Goal: Information Seeking & Learning: Find specific page/section

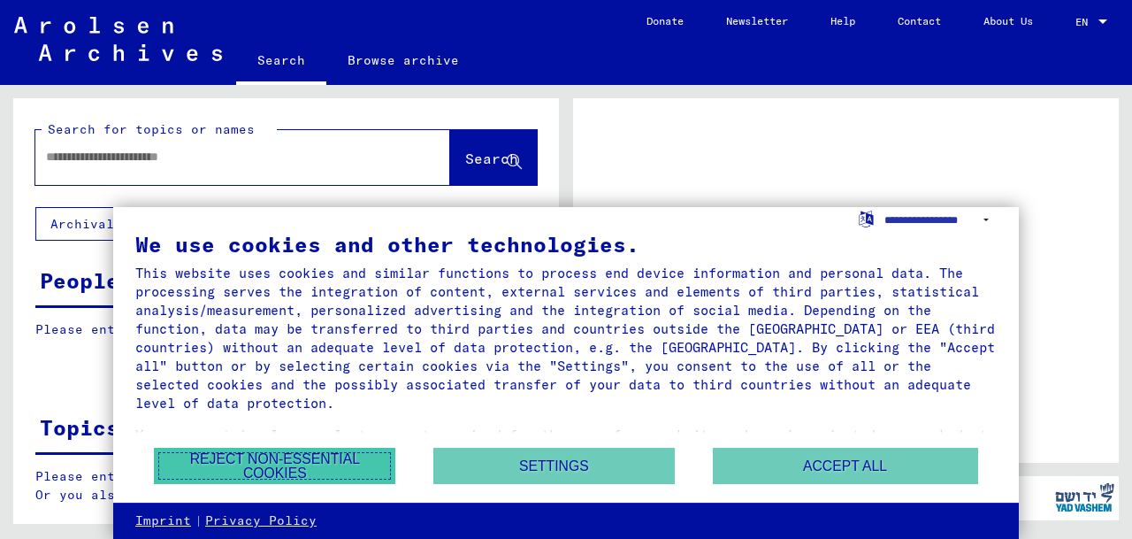
click at [314, 447] on button "Reject non-essential cookies" at bounding box center [274, 465] width 241 height 36
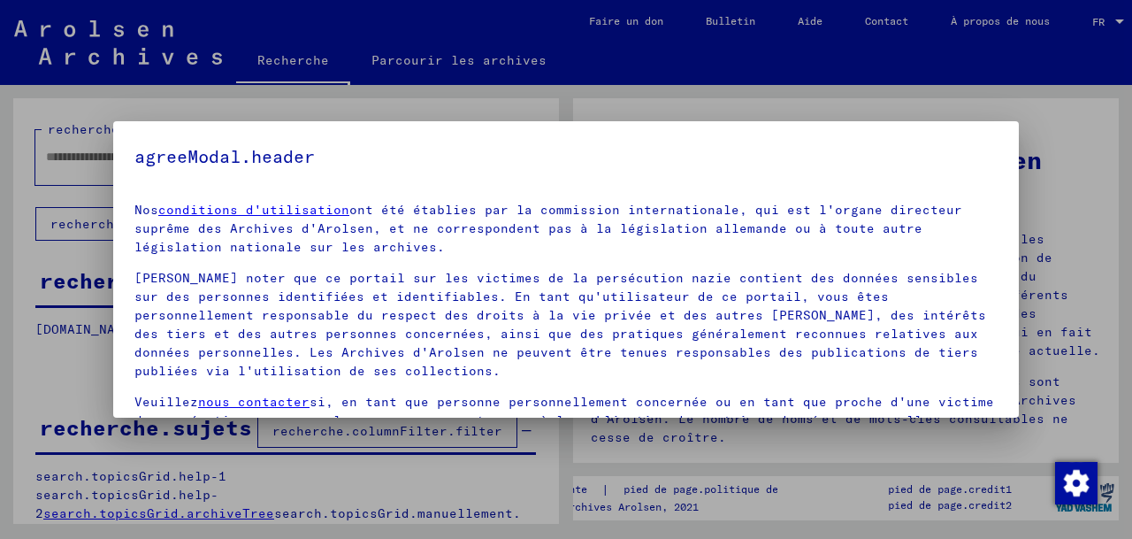
click at [1073, 180] on div at bounding box center [566, 269] width 1132 height 539
click at [1062, 204] on div at bounding box center [566, 269] width 1132 height 539
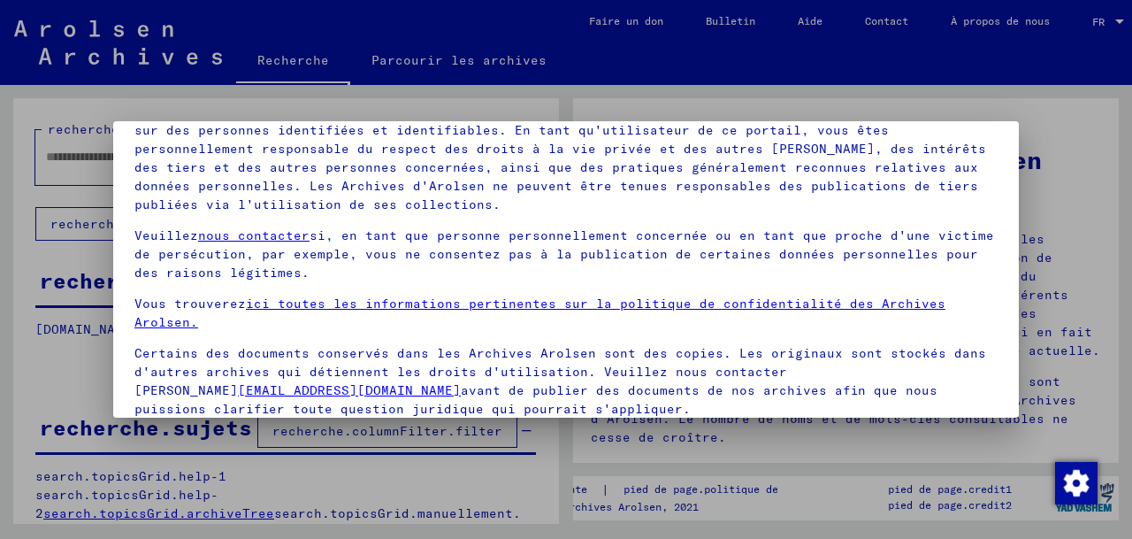
scroll to position [142, 0]
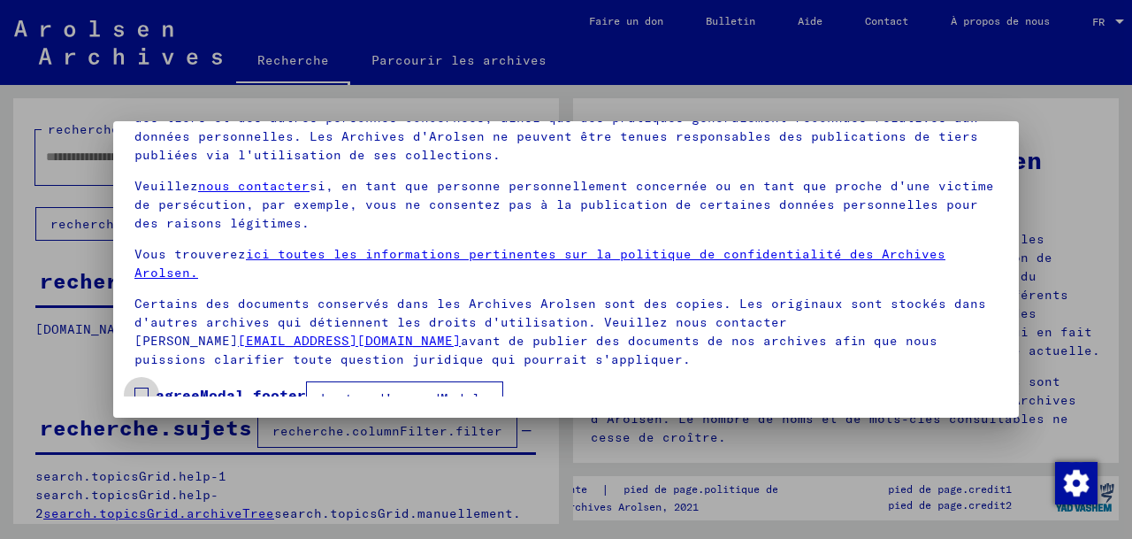
click at [142, 387] on span at bounding box center [141, 394] width 14 height 14
click at [416, 390] on font "bouton d'accordModal." at bounding box center [404, 398] width 167 height 16
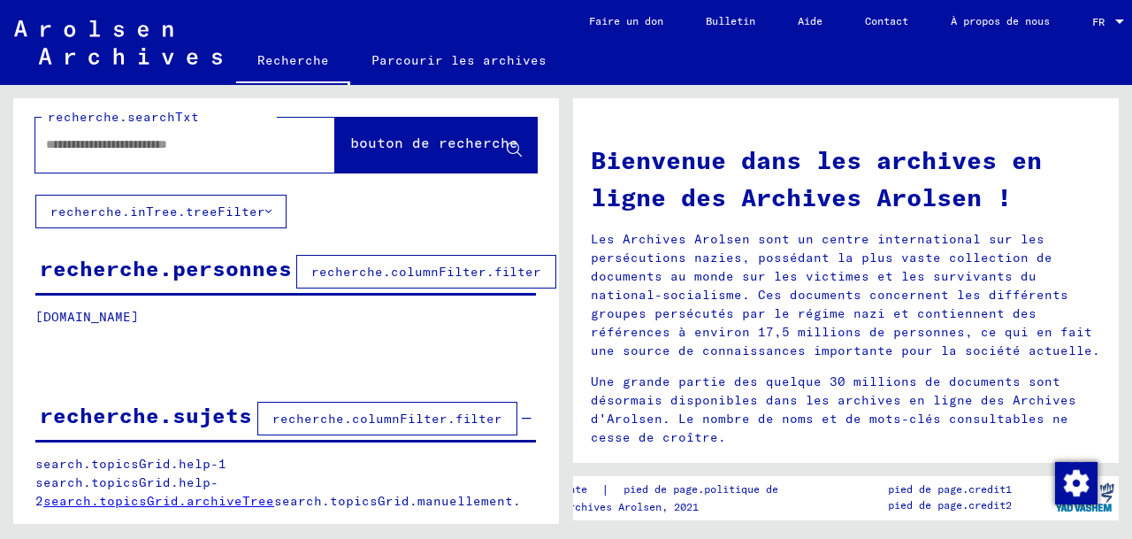
scroll to position [0, 1]
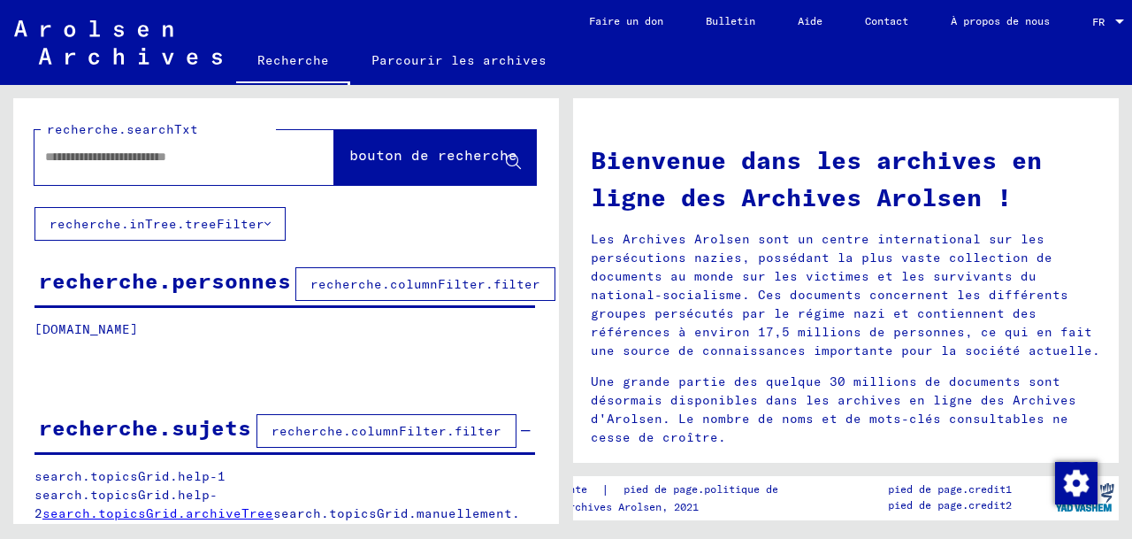
click at [189, 294] on font "recherche.personnes" at bounding box center [165, 280] width 252 height 27
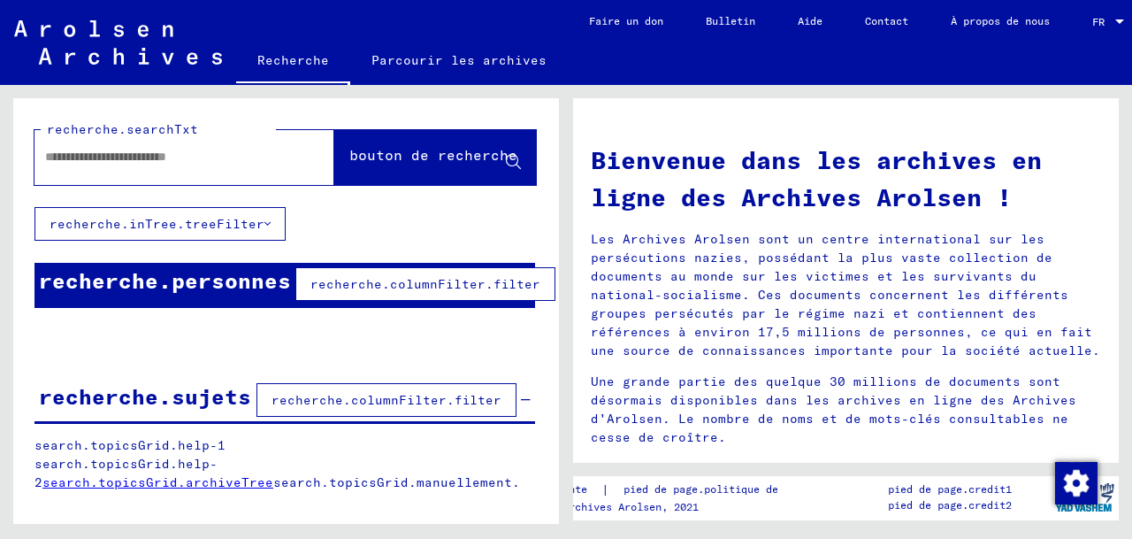
click at [333, 292] on font "recherche.columnFilter.filter" at bounding box center [425, 284] width 230 height 16
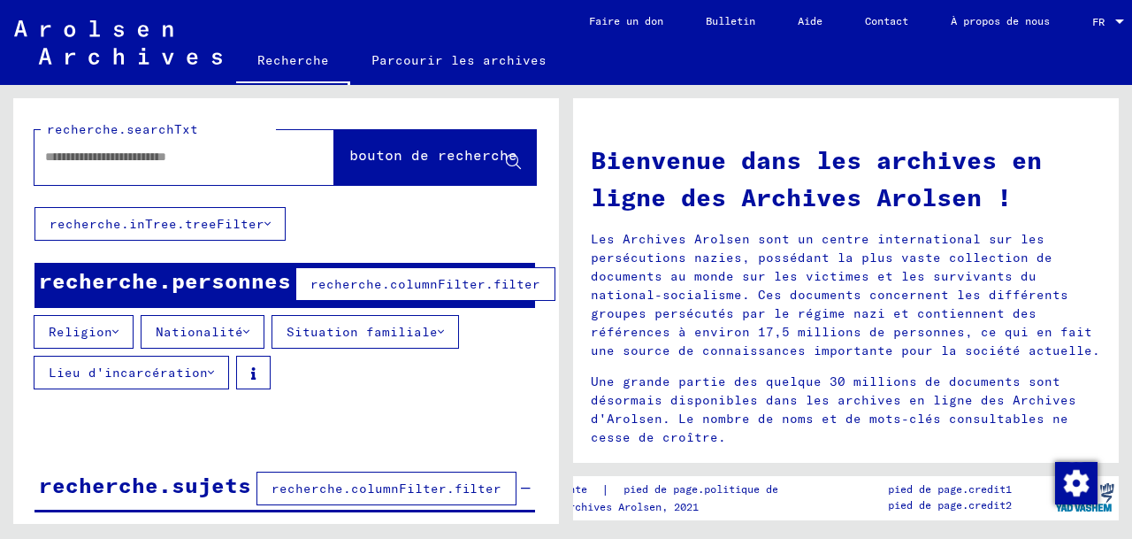
click at [157, 380] on font "Lieu d'incarcération" at bounding box center [128, 372] width 159 height 16
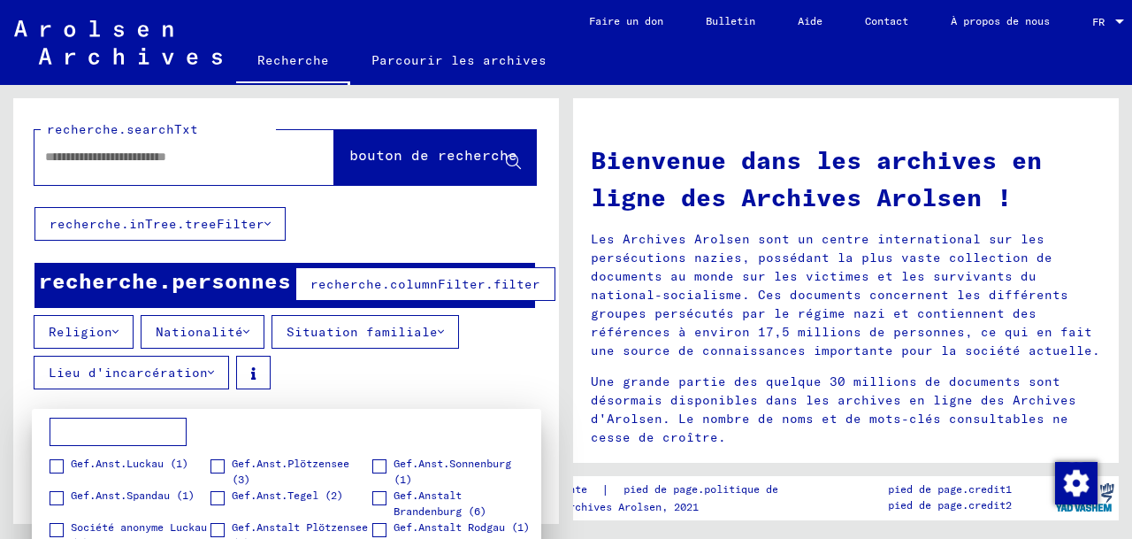
scroll to position [1465, 0]
click at [488, 385] on div at bounding box center [566, 269] width 1132 height 539
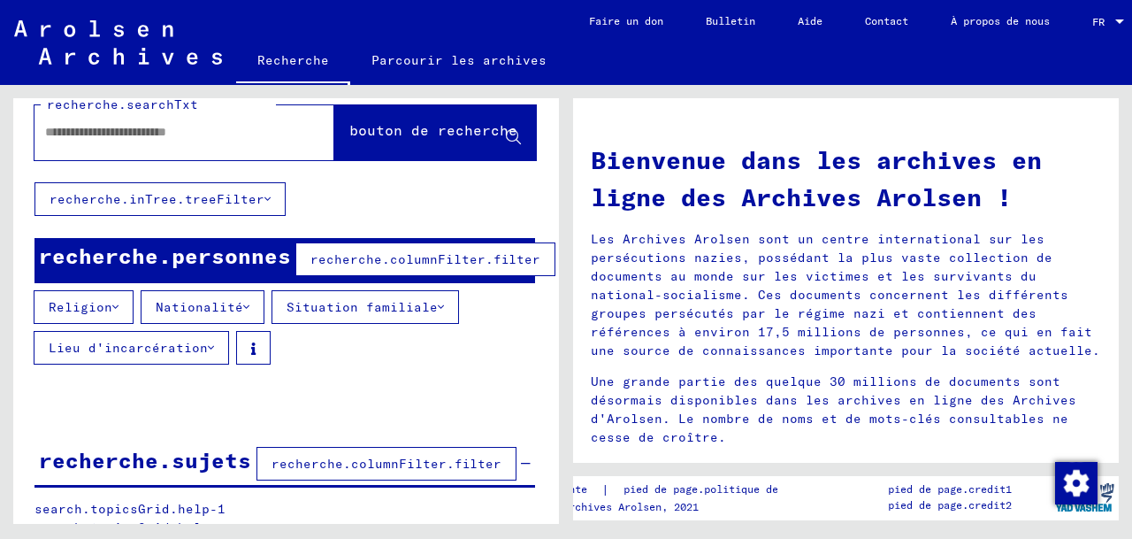
scroll to position [11, 1]
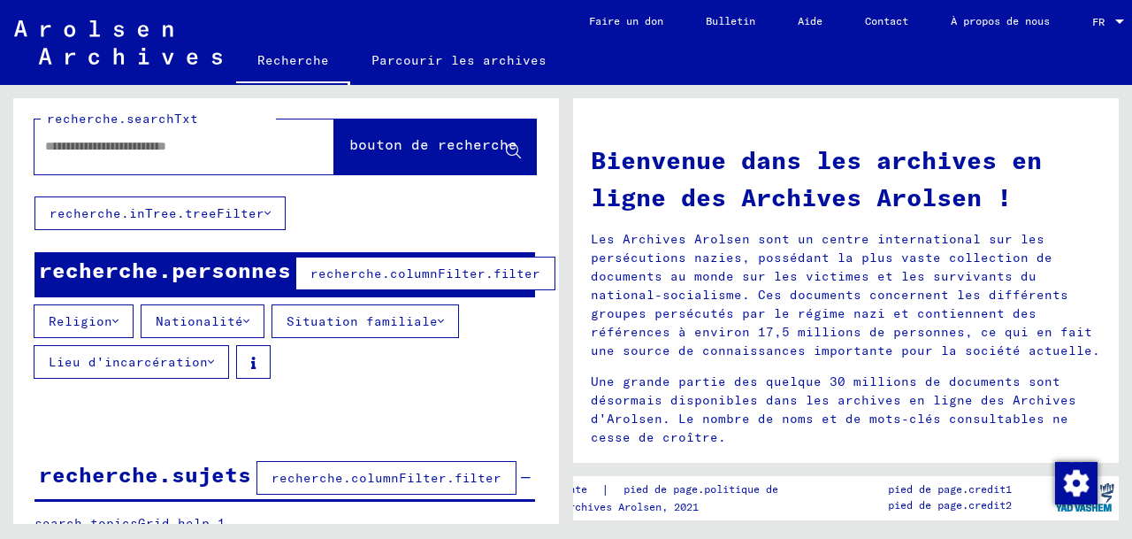
click at [211, 329] on font "Nationalité" at bounding box center [200, 321] width 88 height 16
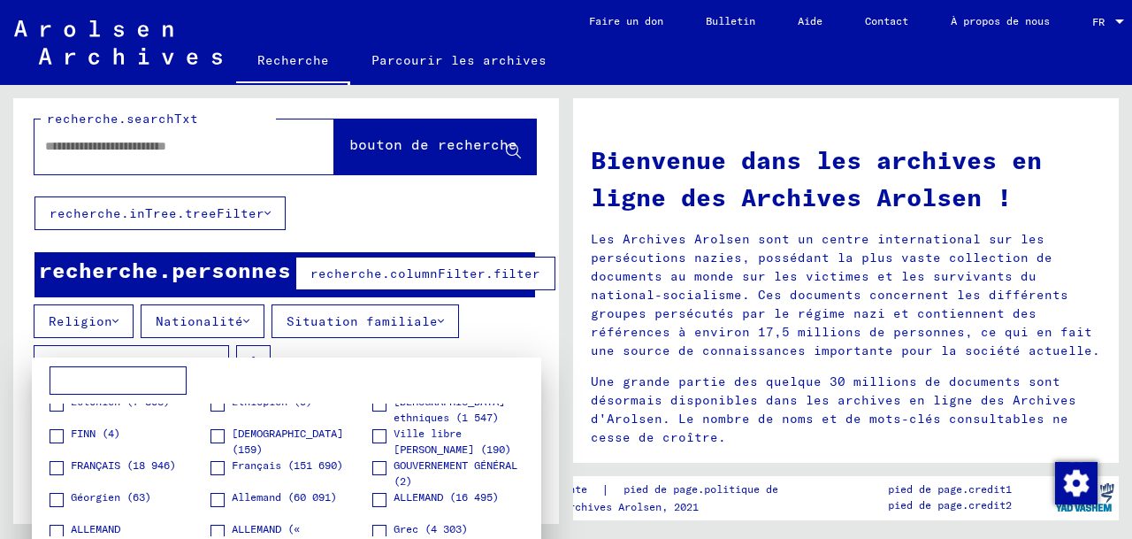
scroll to position [934, 0]
click at [128, 462] on font "FRANÇAIS (18 946)" at bounding box center [123, 463] width 105 height 13
click at [218, 469] on span at bounding box center [217, 467] width 14 height 14
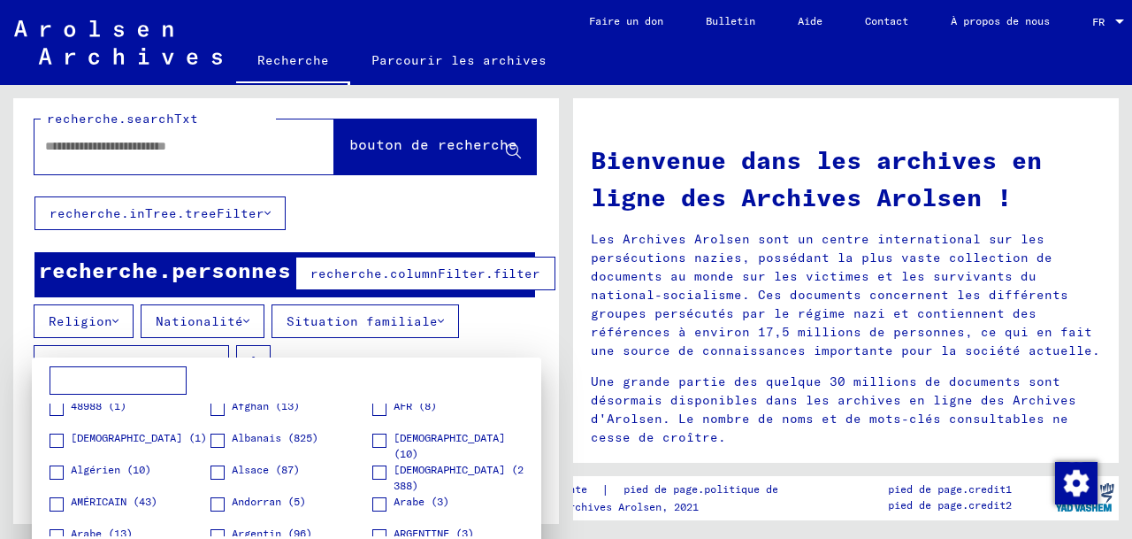
scroll to position [0, 0]
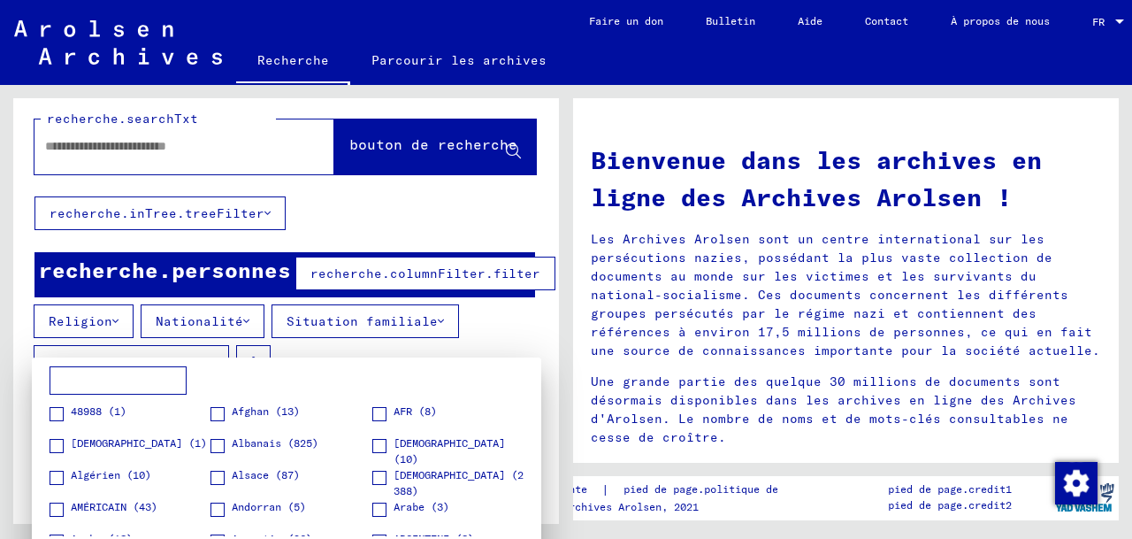
click at [458, 247] on div at bounding box center [566, 269] width 1132 height 539
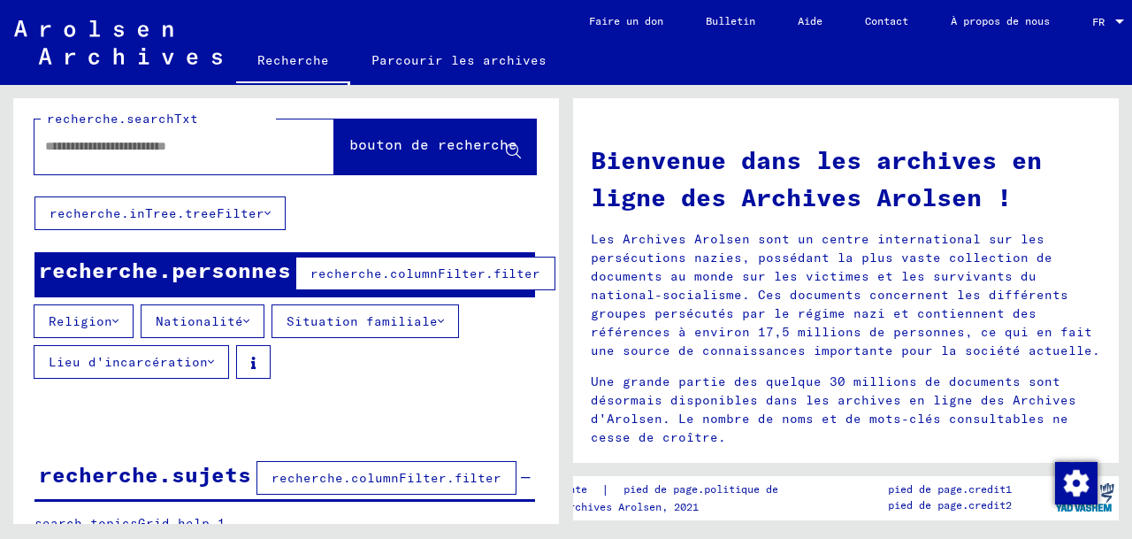
scroll to position [83, 1]
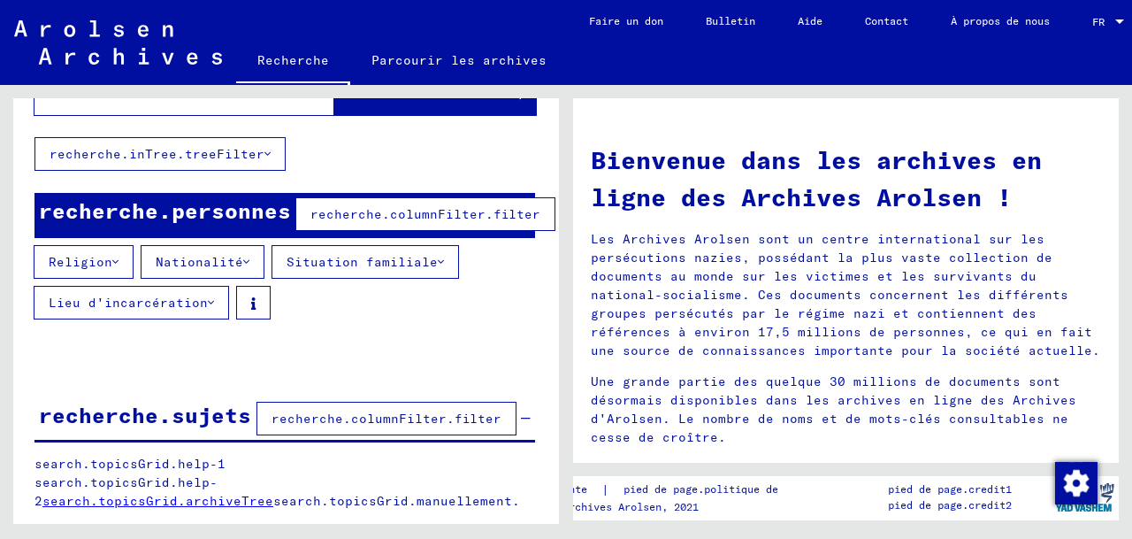
click at [223, 265] on button "Nationalité" at bounding box center [203, 262] width 124 height 34
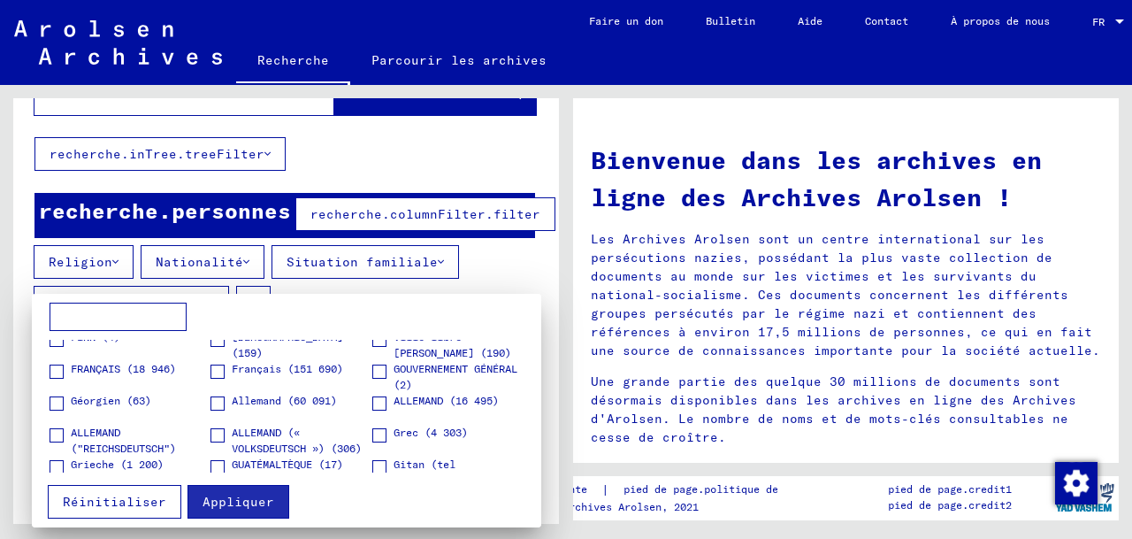
scroll to position [961, 0]
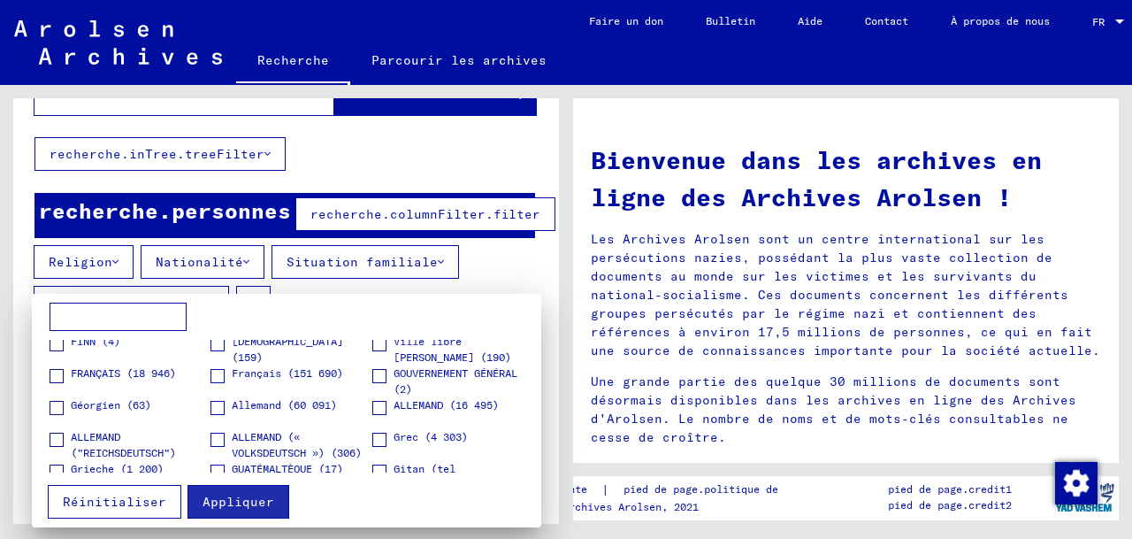
click at [216, 373] on span at bounding box center [217, 376] width 14 height 14
click at [55, 371] on span at bounding box center [57, 376] width 14 height 14
click at [235, 501] on font "Appliquer" at bounding box center [238, 501] width 72 height 16
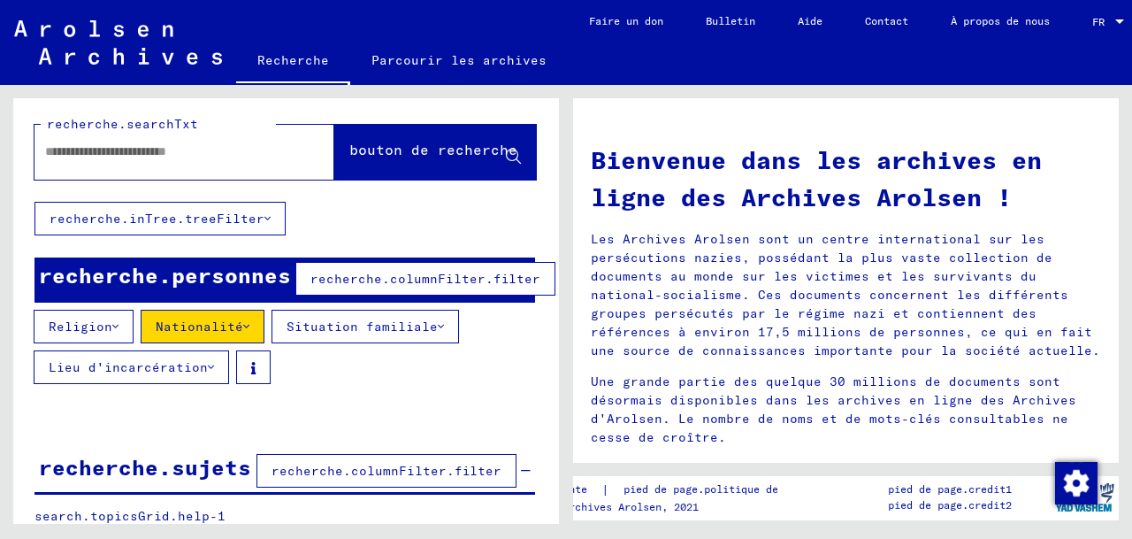
scroll to position [0, 1]
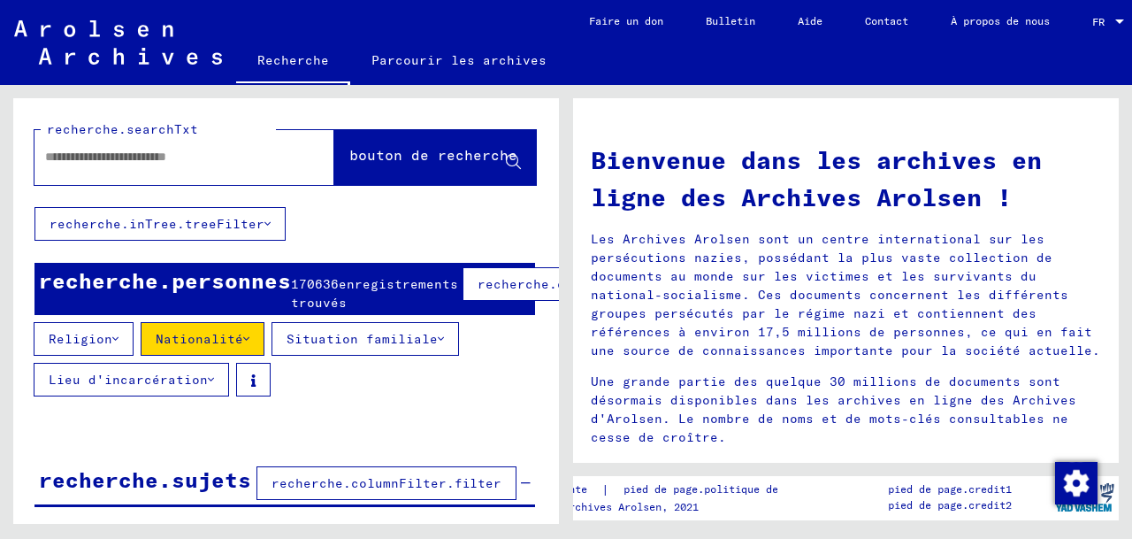
click at [146, 387] on font "Lieu d'incarcération" at bounding box center [128, 379] width 159 height 16
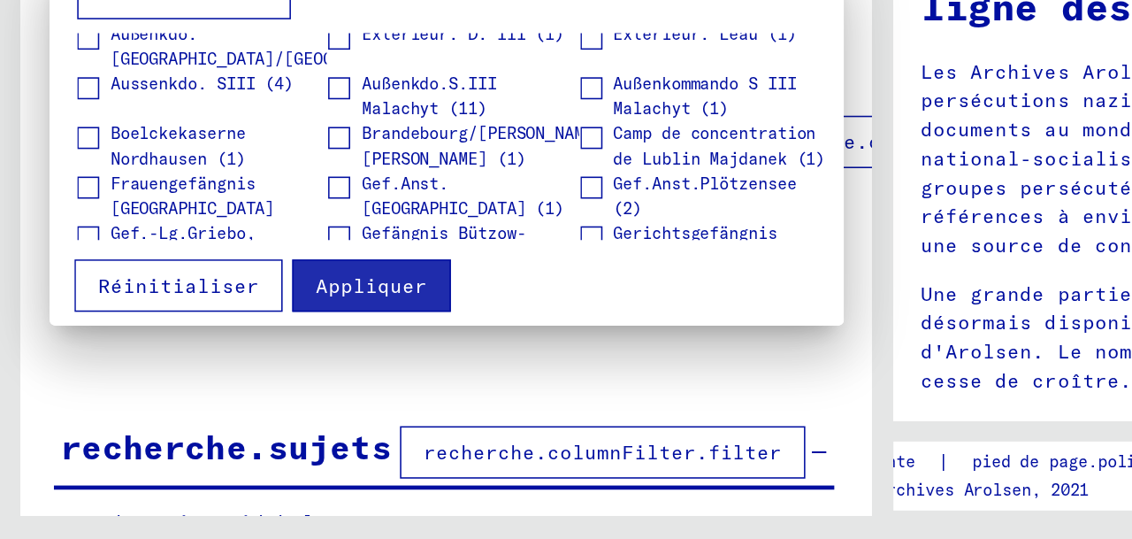
scroll to position [0, 0]
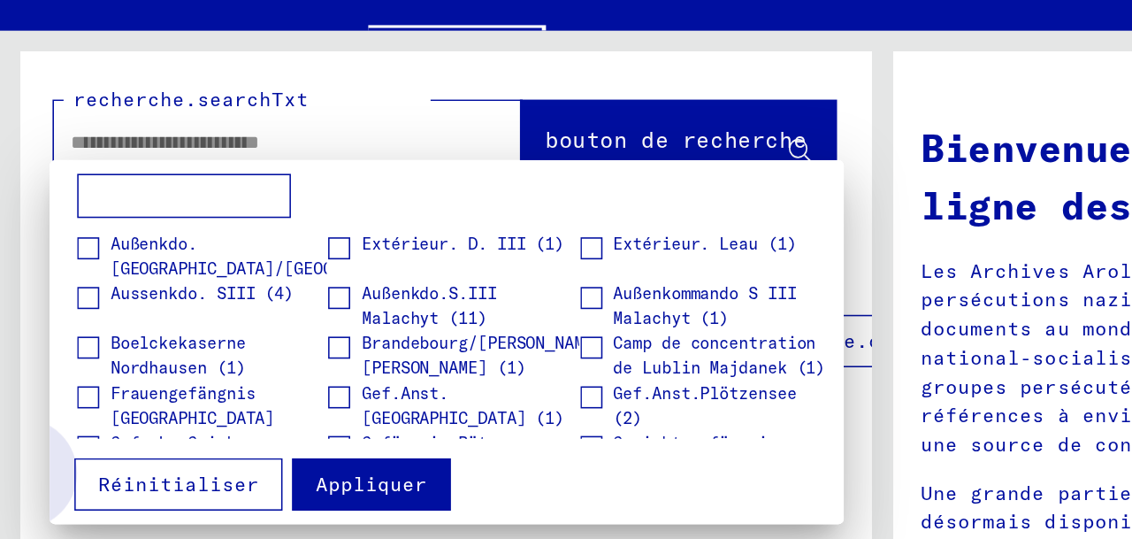
click at [128, 377] on font "Réinitialiser" at bounding box center [114, 376] width 103 height 16
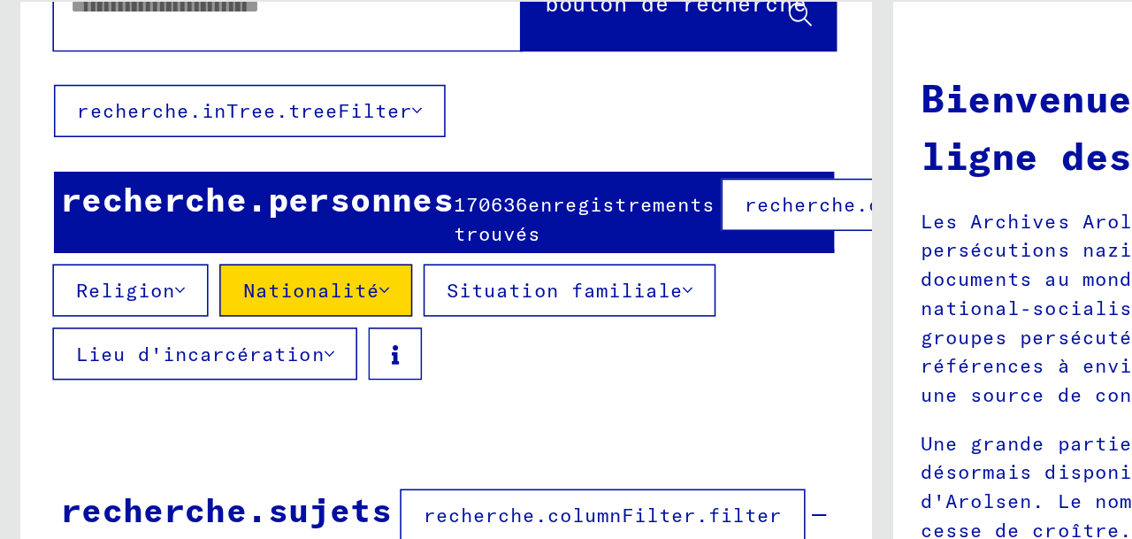
scroll to position [61, 1]
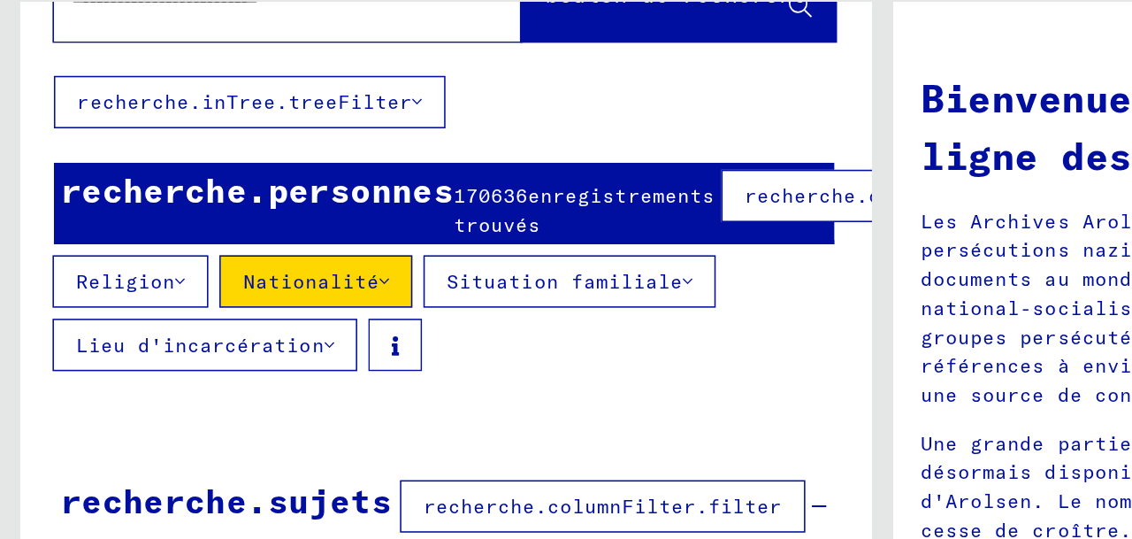
click at [315, 231] on font "170636" at bounding box center [315, 223] width 48 height 16
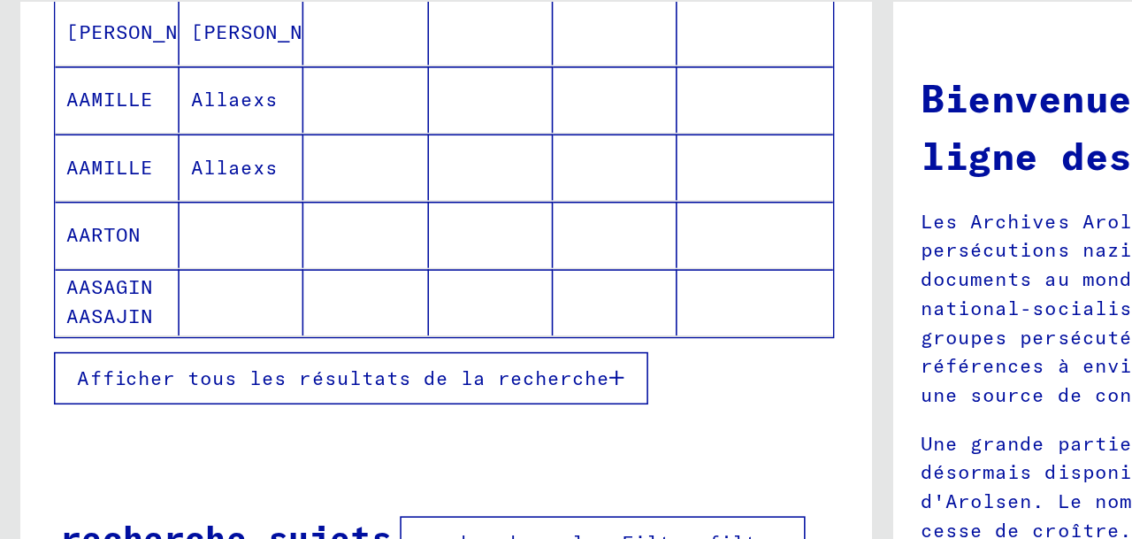
scroll to position [358, 1]
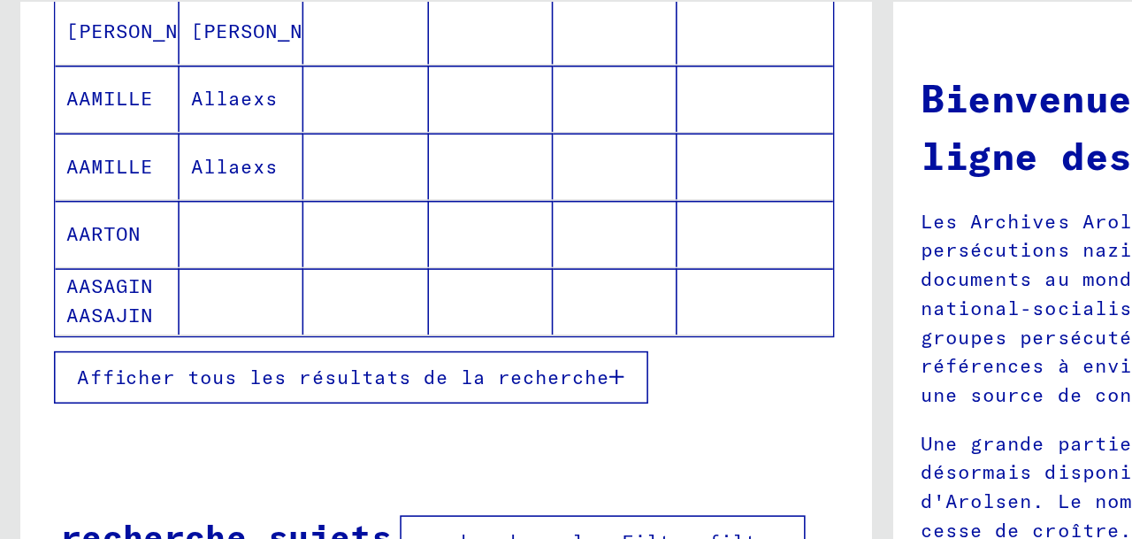
click at [288, 347] on font "Afficher tous les résultats de la recherche" at bounding box center [220, 339] width 341 height 16
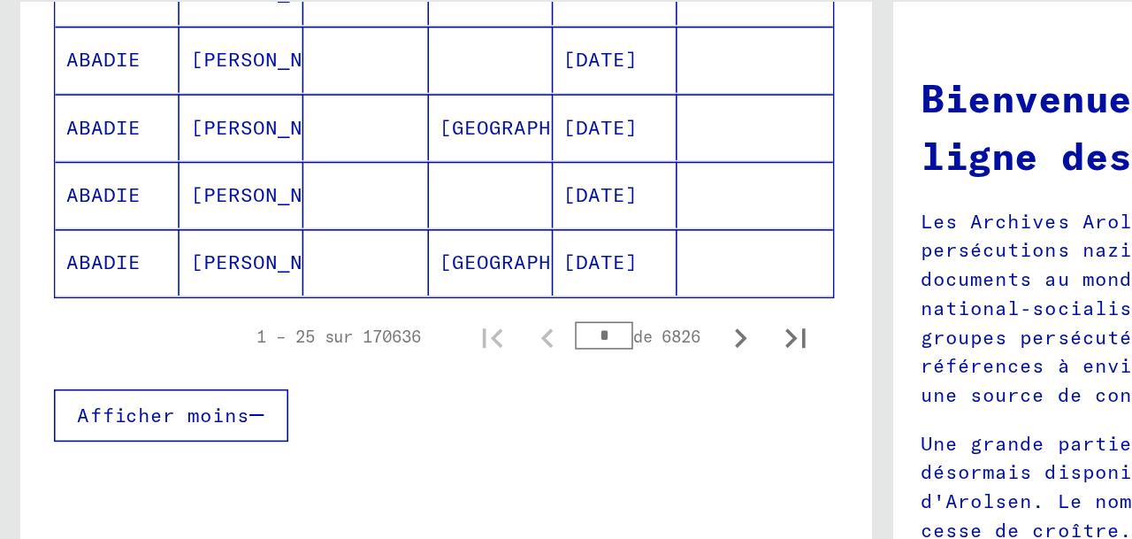
scroll to position [1299, 1]
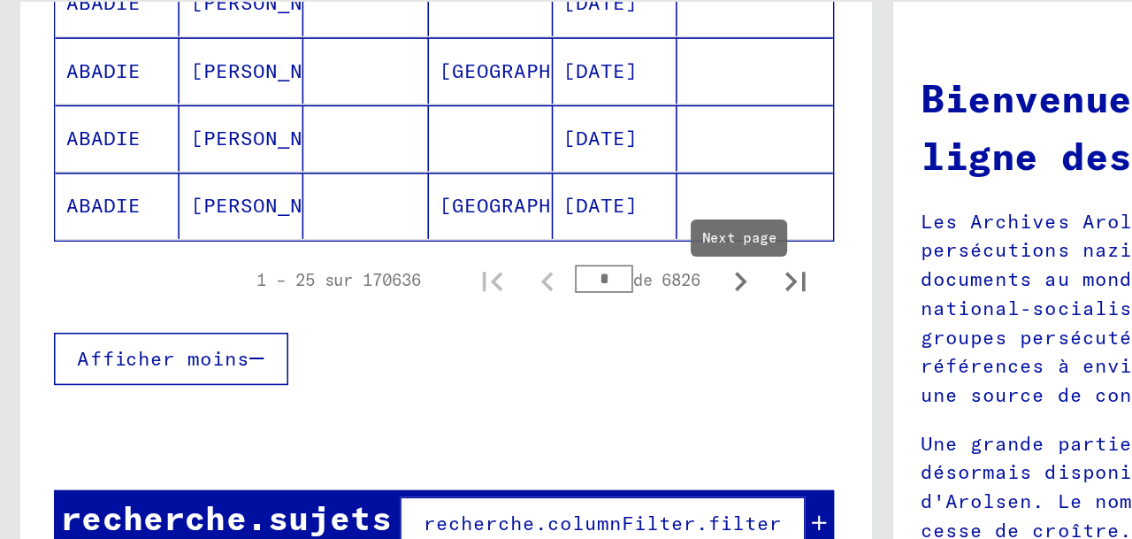
click at [474, 290] on icon "Page suivante" at bounding box center [474, 277] width 25 height 25
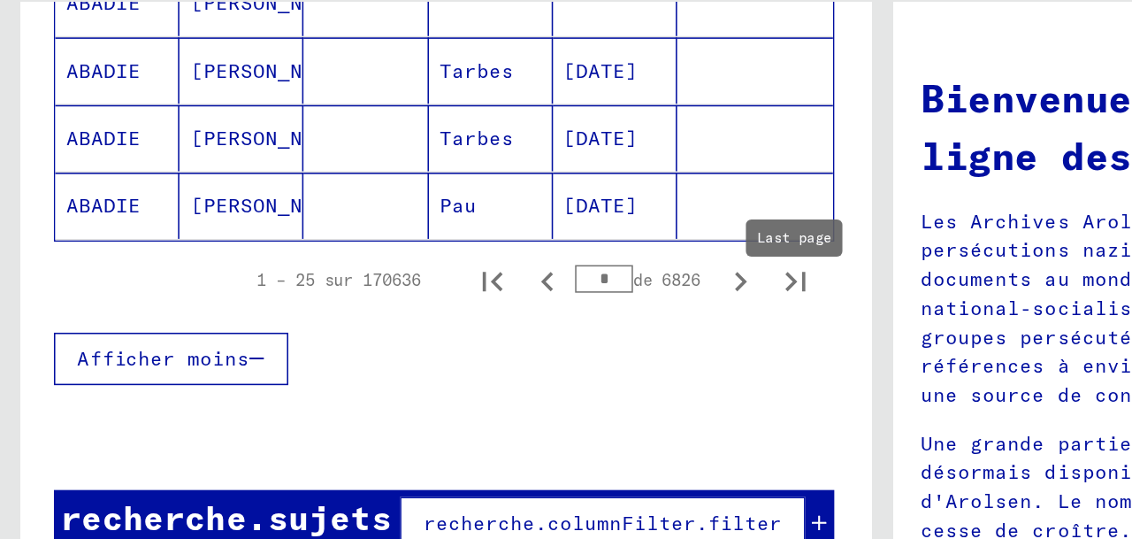
click at [502, 290] on icon "Dernière page" at bounding box center [510, 277] width 25 height 25
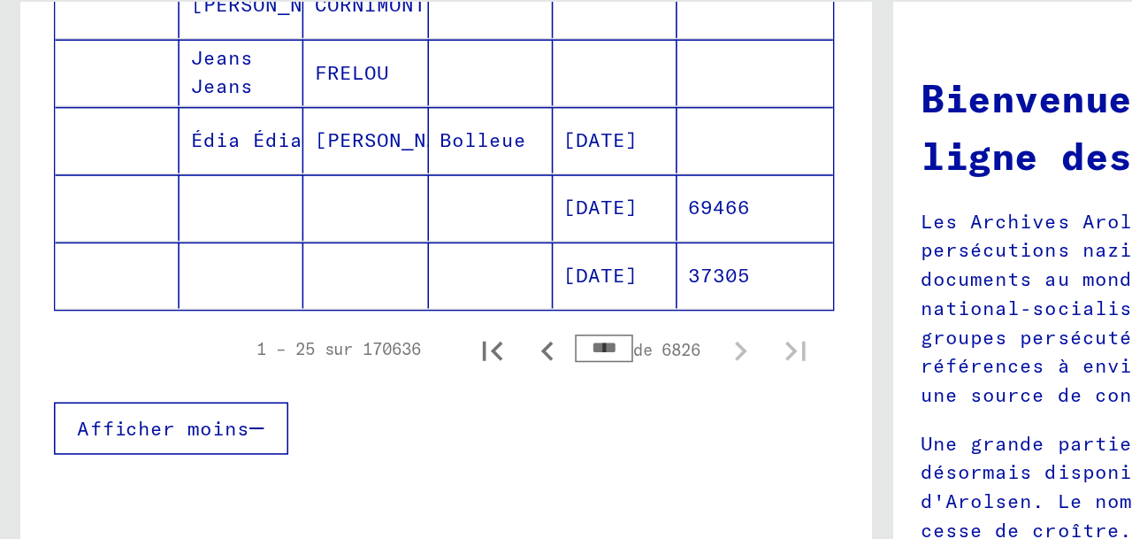
scroll to position [661, 1]
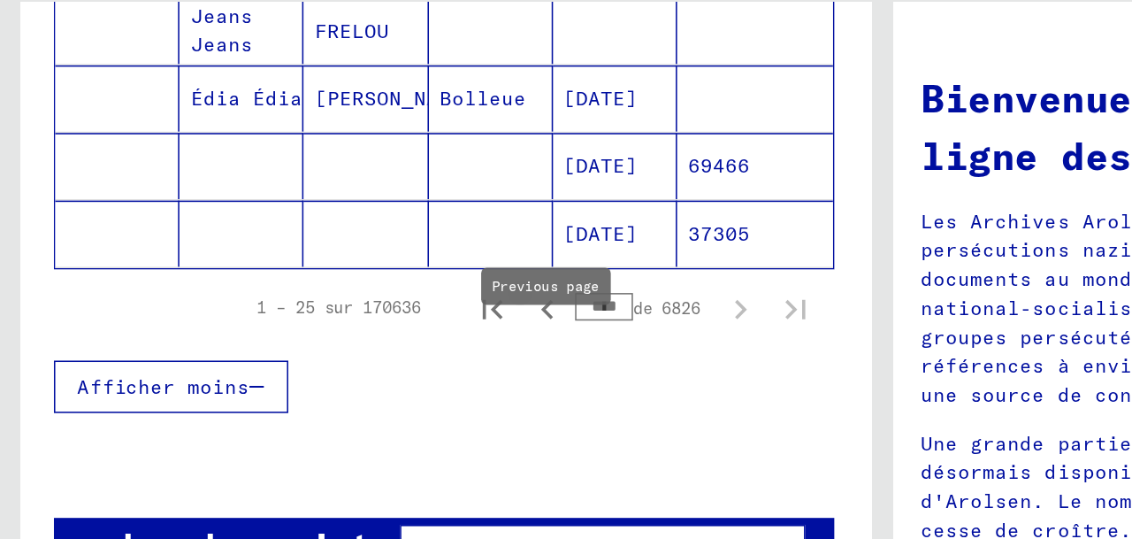
click at [350, 302] on icon "Page précédente" at bounding box center [351, 295] width 8 height 12
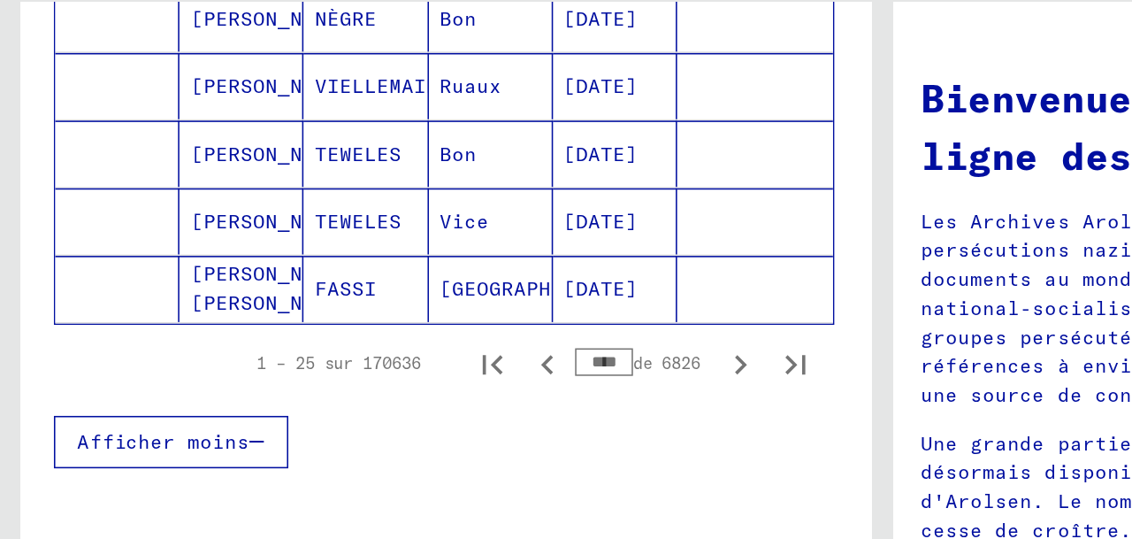
scroll to position [1237, 1]
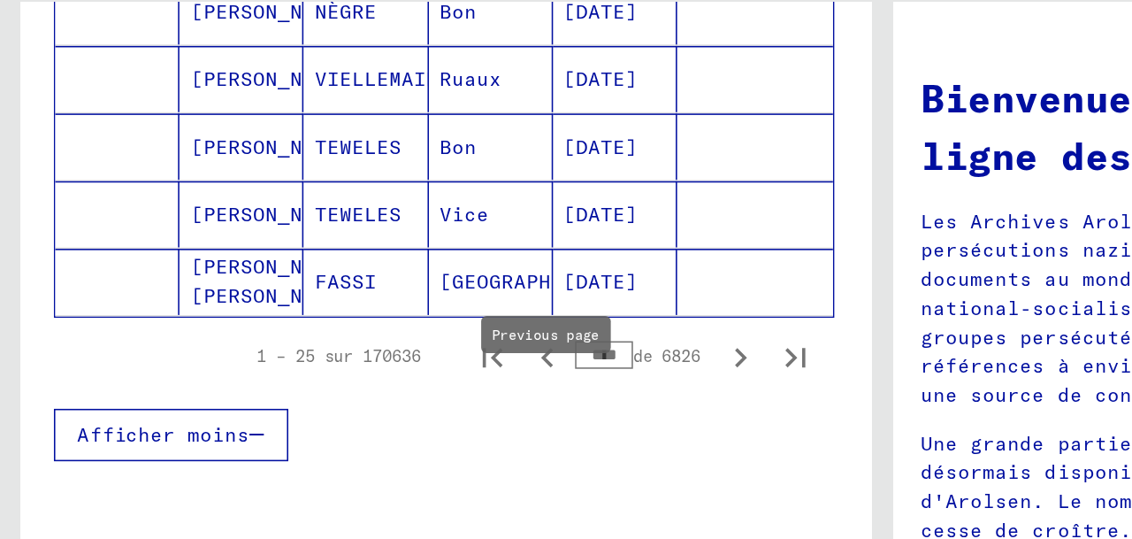
click at [351, 332] on icon "Page précédente" at bounding box center [351, 326] width 8 height 12
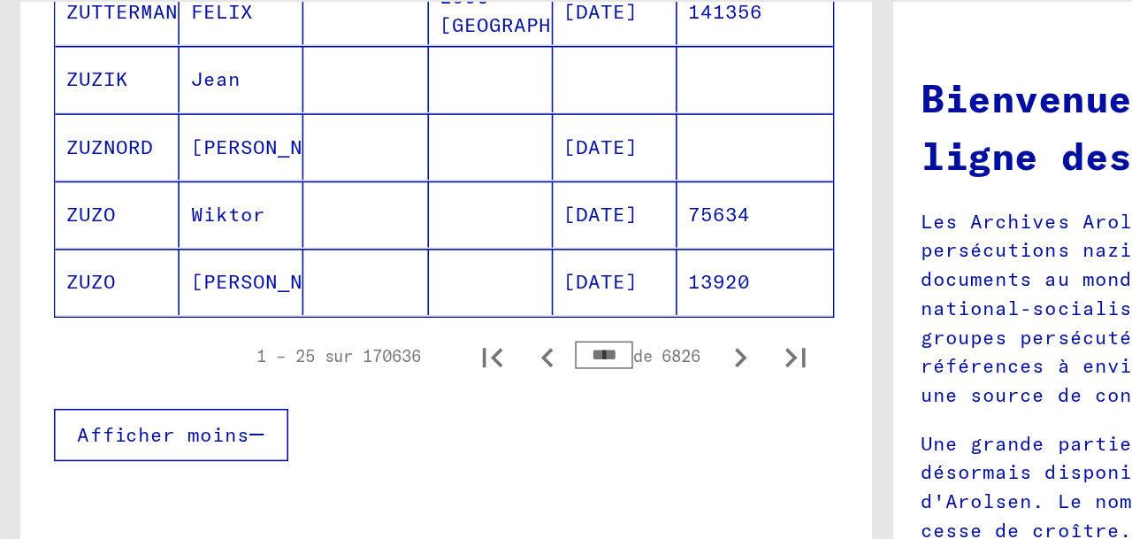
click at [351, 332] on icon "Page précédente" at bounding box center [351, 326] width 8 height 12
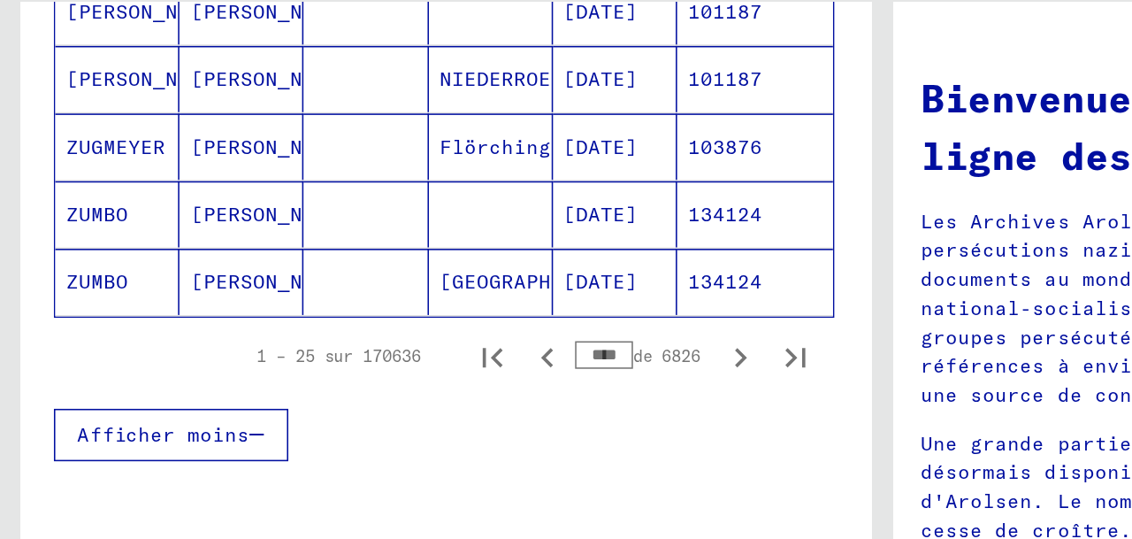
click at [351, 332] on icon "Page précédente" at bounding box center [351, 326] width 8 height 12
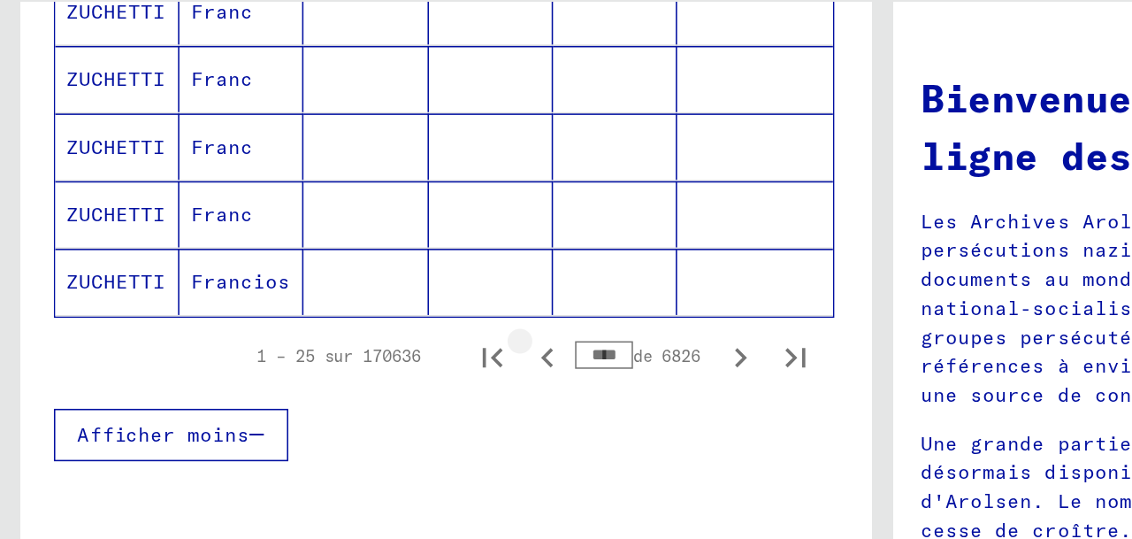
click at [351, 332] on icon "Page précédente" at bounding box center [351, 326] width 8 height 12
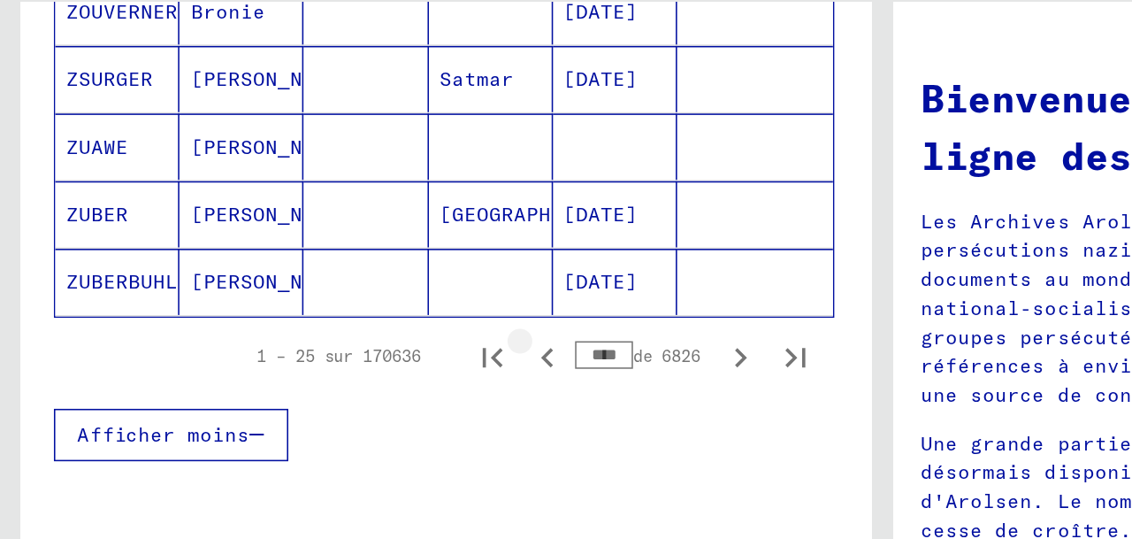
click at [351, 332] on icon "Page précédente" at bounding box center [351, 326] width 8 height 12
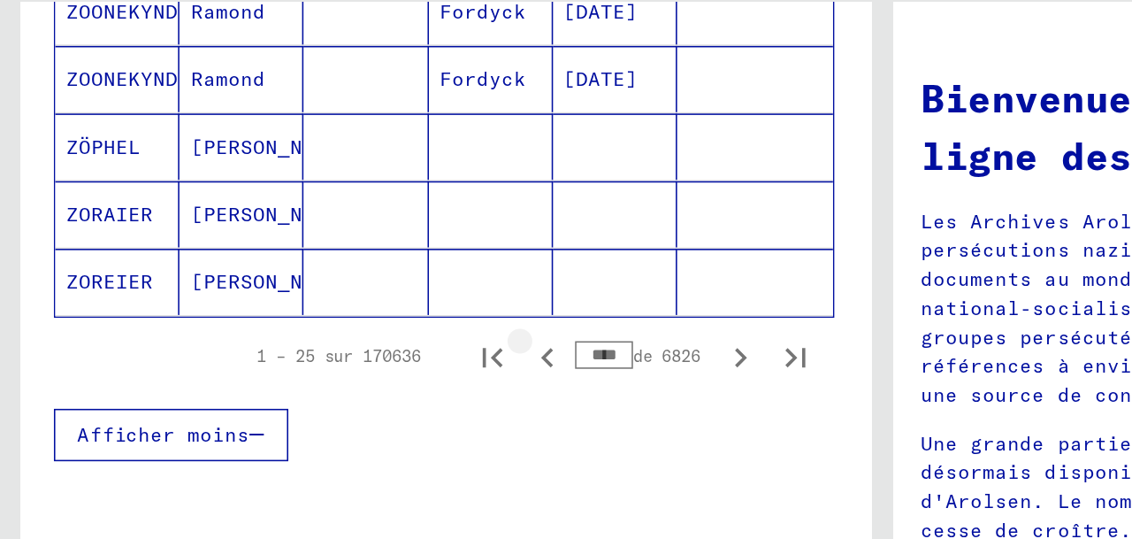
click at [351, 332] on icon "Page précédente" at bounding box center [351, 326] width 8 height 12
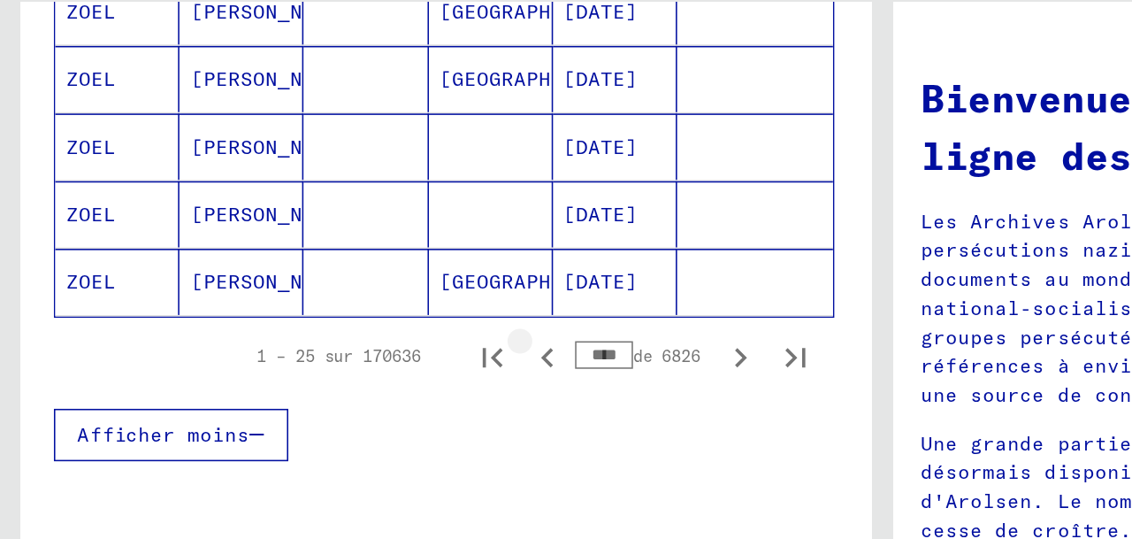
click at [351, 332] on icon "Page précédente" at bounding box center [351, 326] width 8 height 12
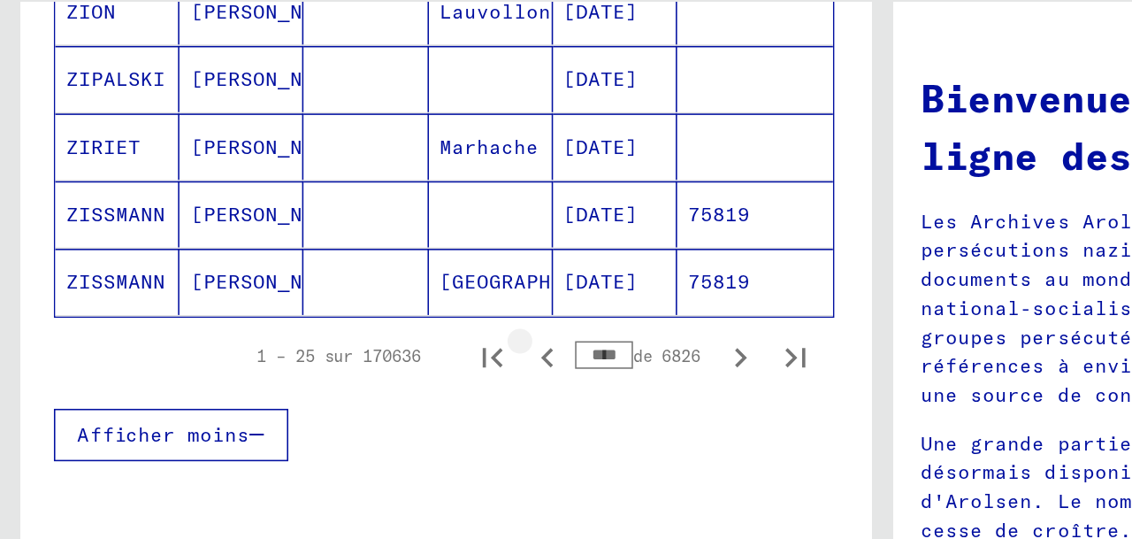
click at [351, 332] on icon "Page précédente" at bounding box center [351, 326] width 8 height 12
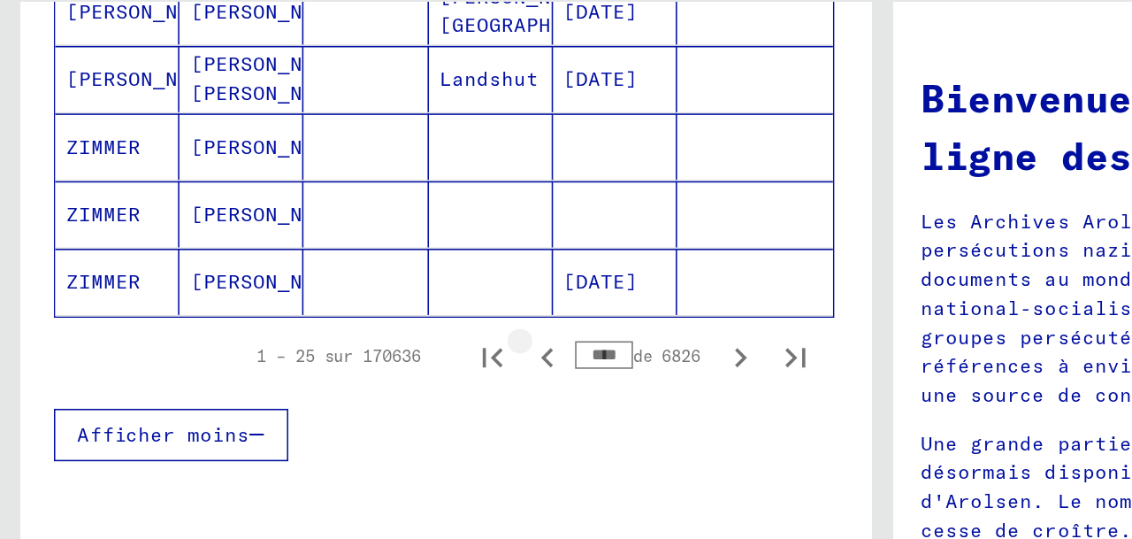
click at [351, 332] on icon "Page précédente" at bounding box center [351, 326] width 8 height 12
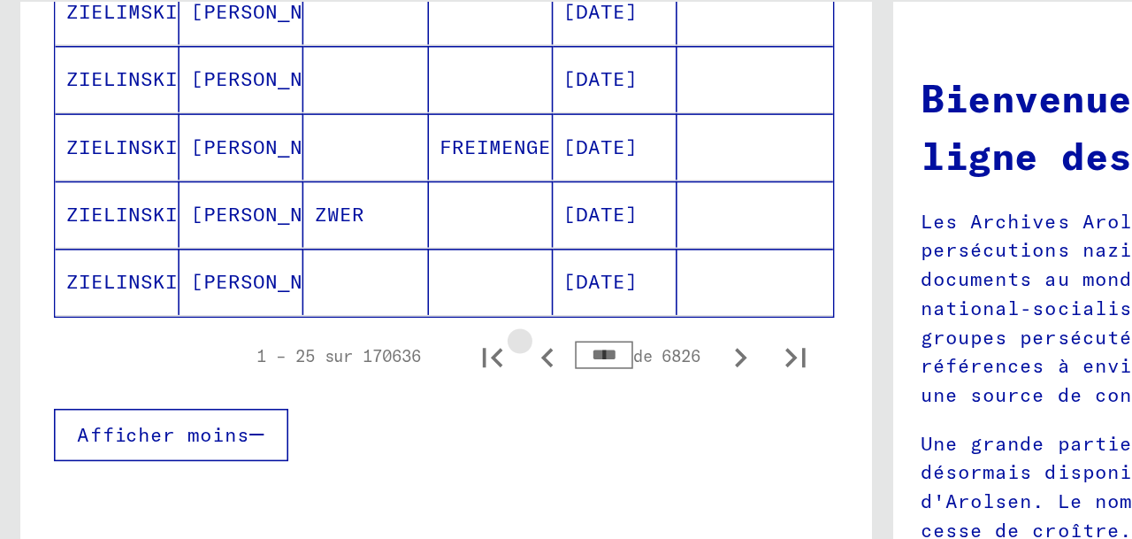
click at [351, 332] on icon "Page précédente" at bounding box center [351, 326] width 8 height 12
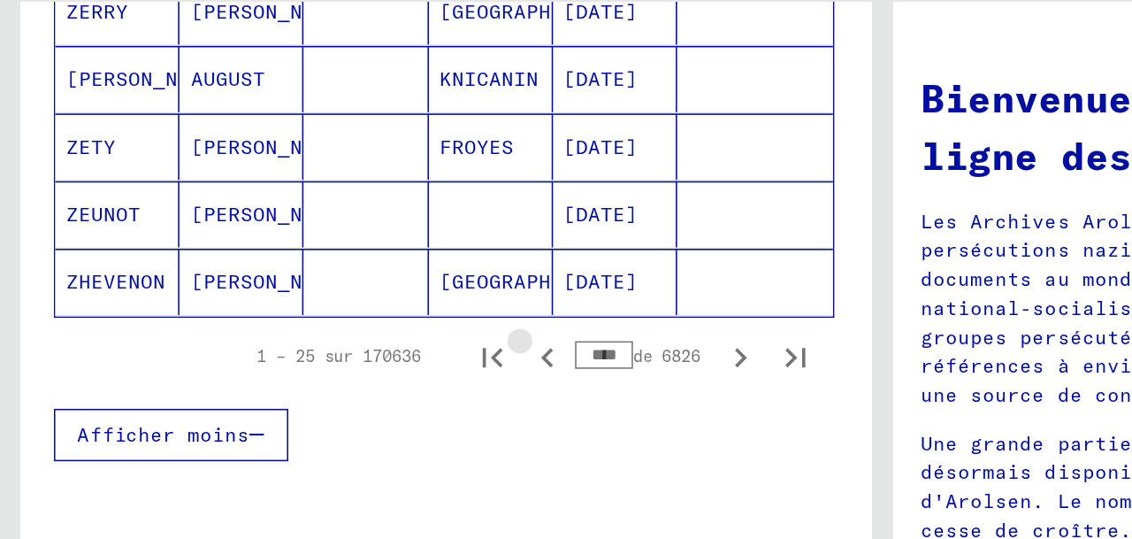
click at [351, 332] on icon "Page précédente" at bounding box center [351, 326] width 8 height 12
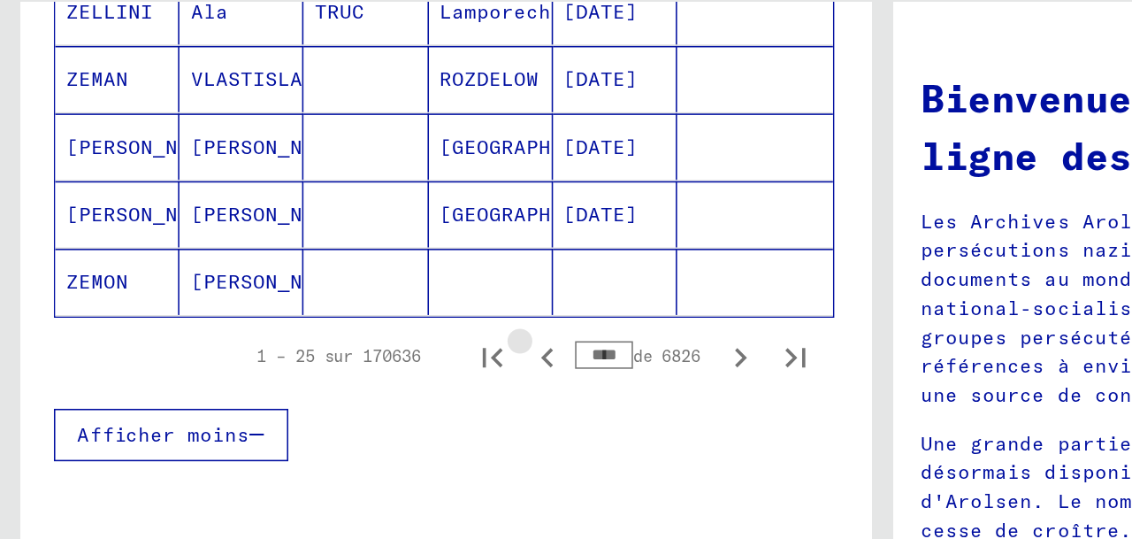
click at [351, 332] on icon "Page précédente" at bounding box center [351, 326] width 8 height 12
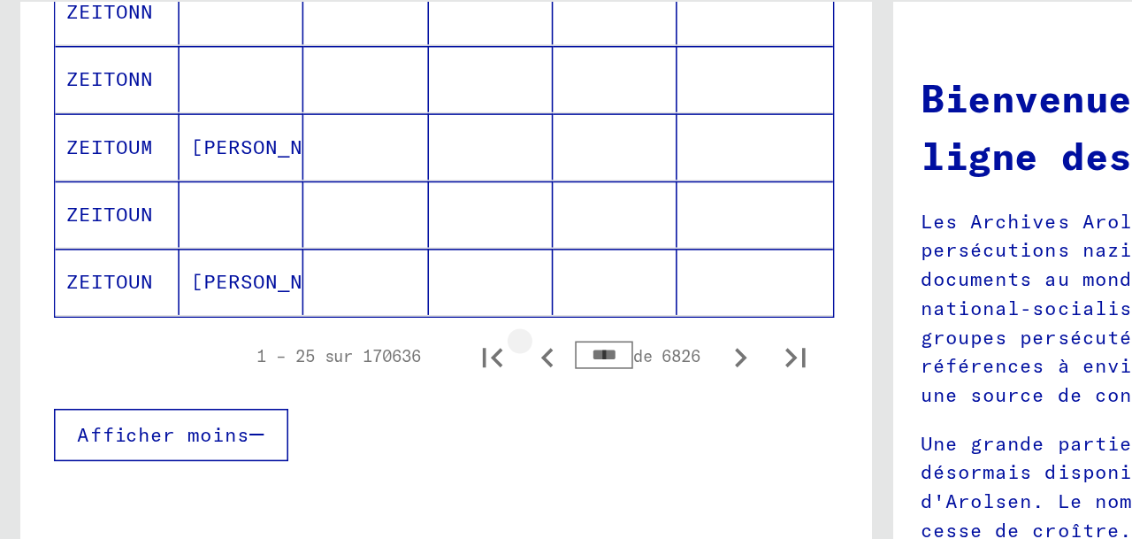
click at [351, 332] on icon "Page précédente" at bounding box center [351, 326] width 8 height 12
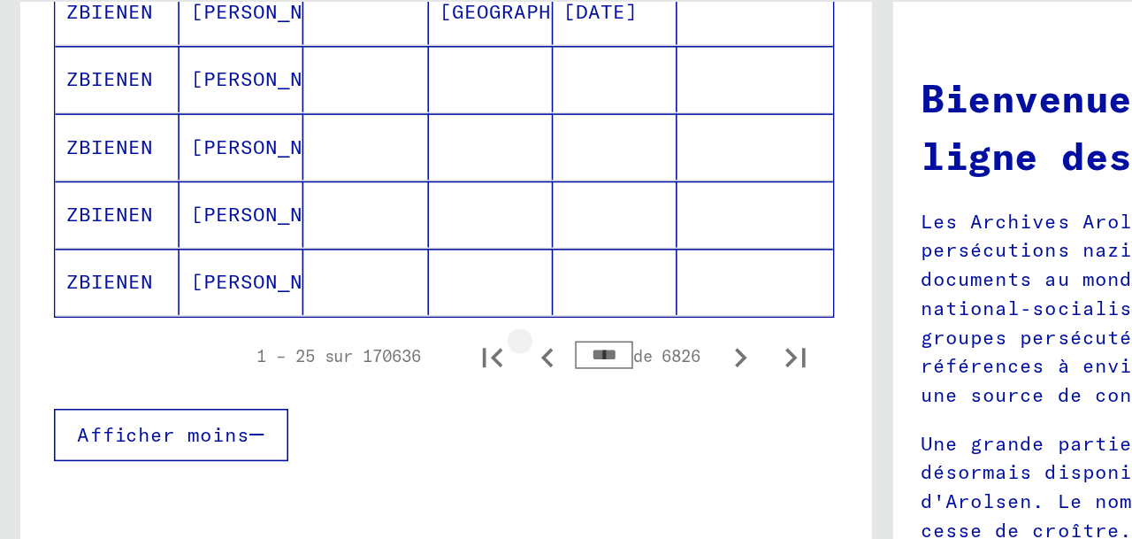
click at [351, 332] on icon "Page précédente" at bounding box center [351, 326] width 8 height 12
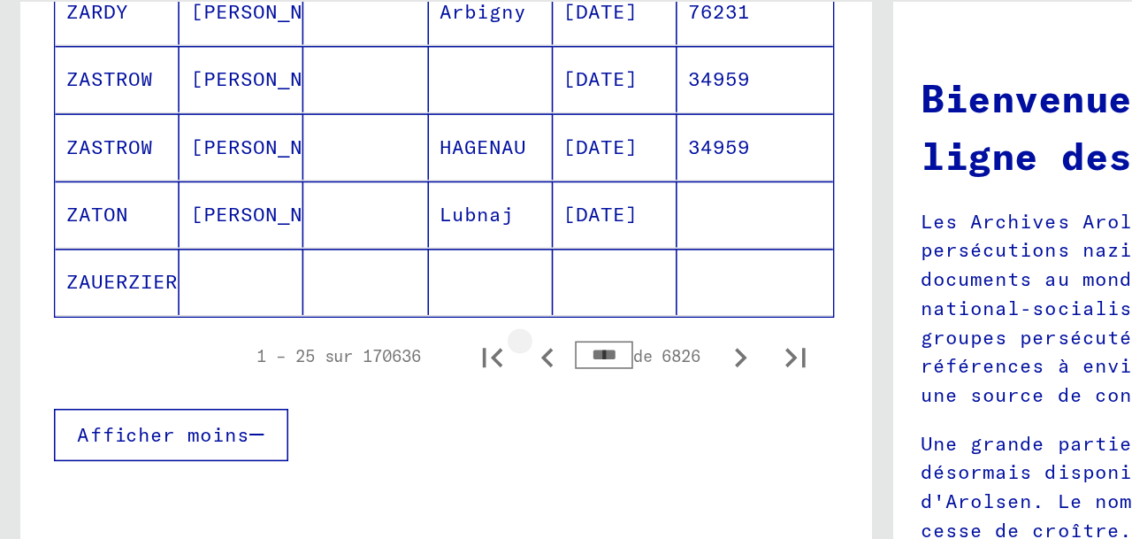
click at [351, 332] on icon "Page précédente" at bounding box center [351, 326] width 8 height 12
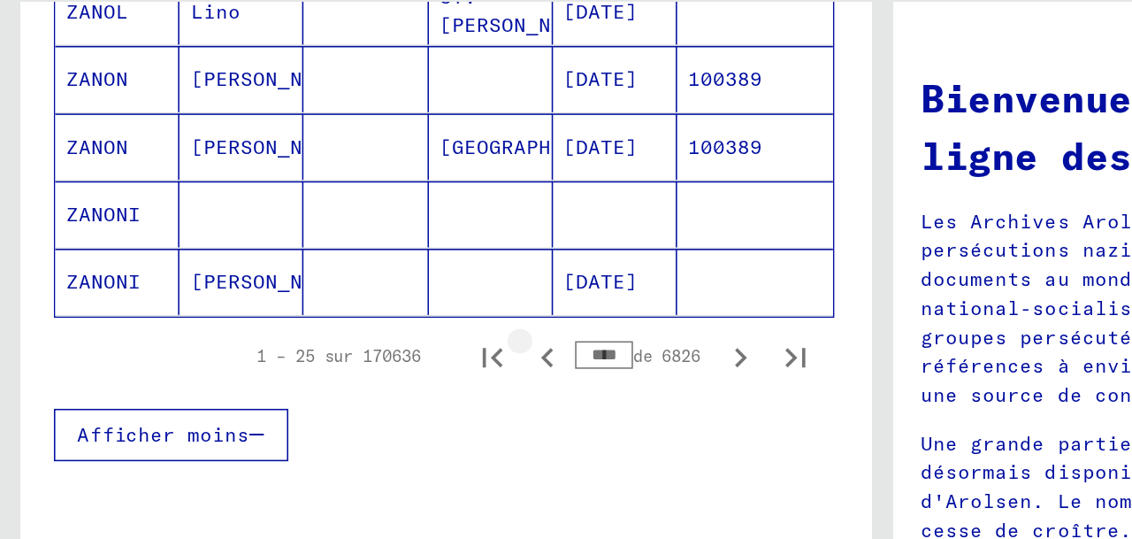
click at [351, 332] on icon "Page précédente" at bounding box center [351, 326] width 8 height 12
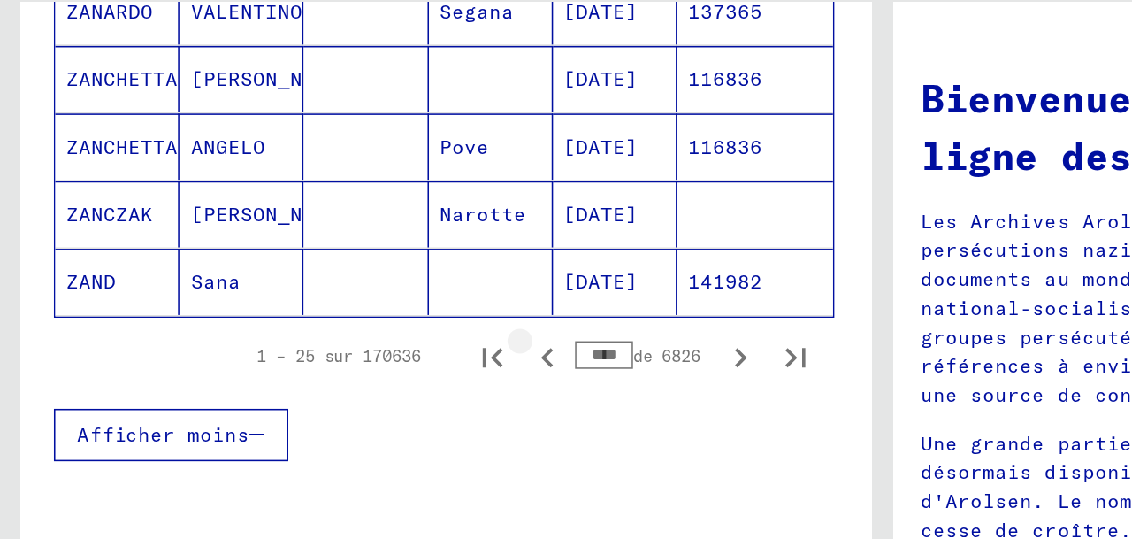
click at [351, 332] on icon "Page précédente" at bounding box center [351, 326] width 8 height 12
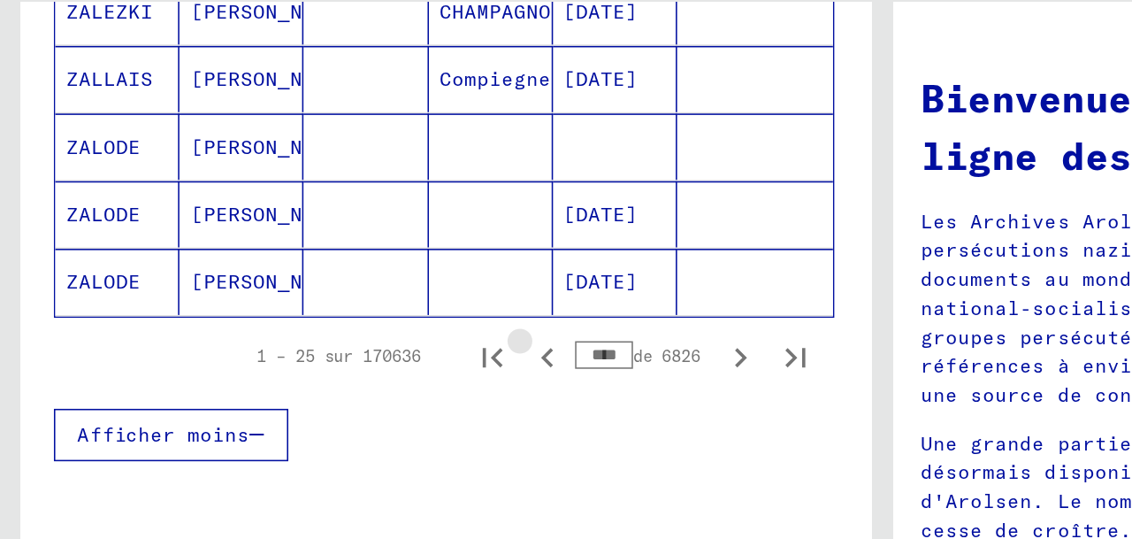
click at [351, 332] on icon "Page précédente" at bounding box center [351, 326] width 8 height 12
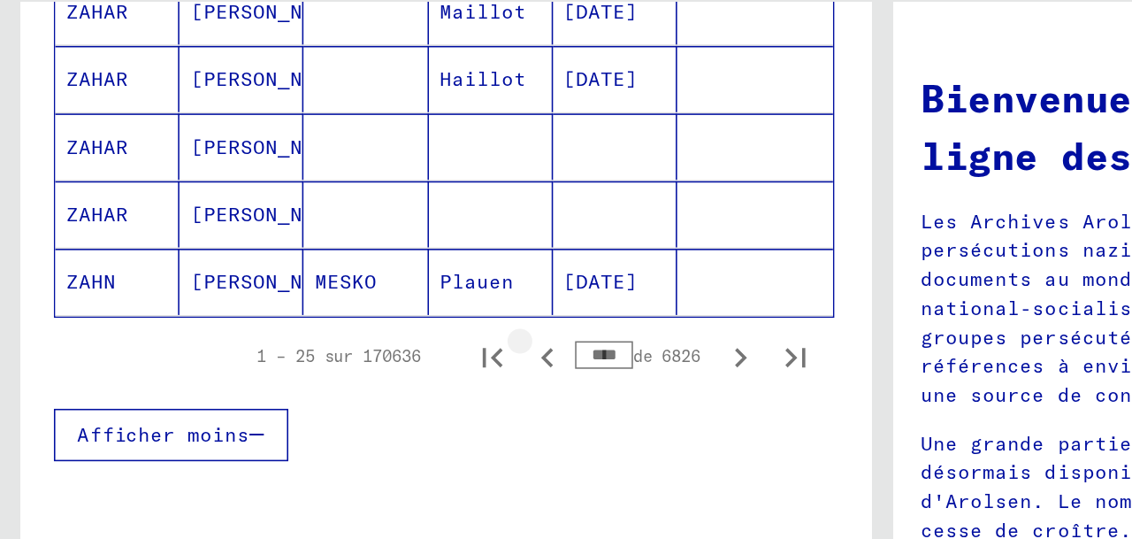
click at [351, 332] on icon "Page précédente" at bounding box center [351, 326] width 8 height 12
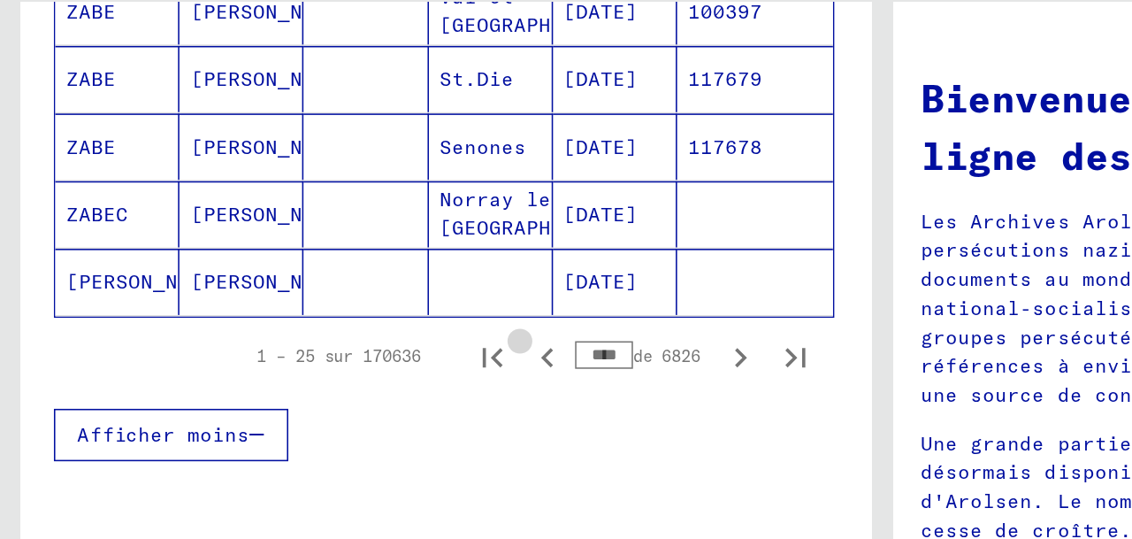
click at [351, 332] on icon "Page précédente" at bounding box center [351, 326] width 8 height 12
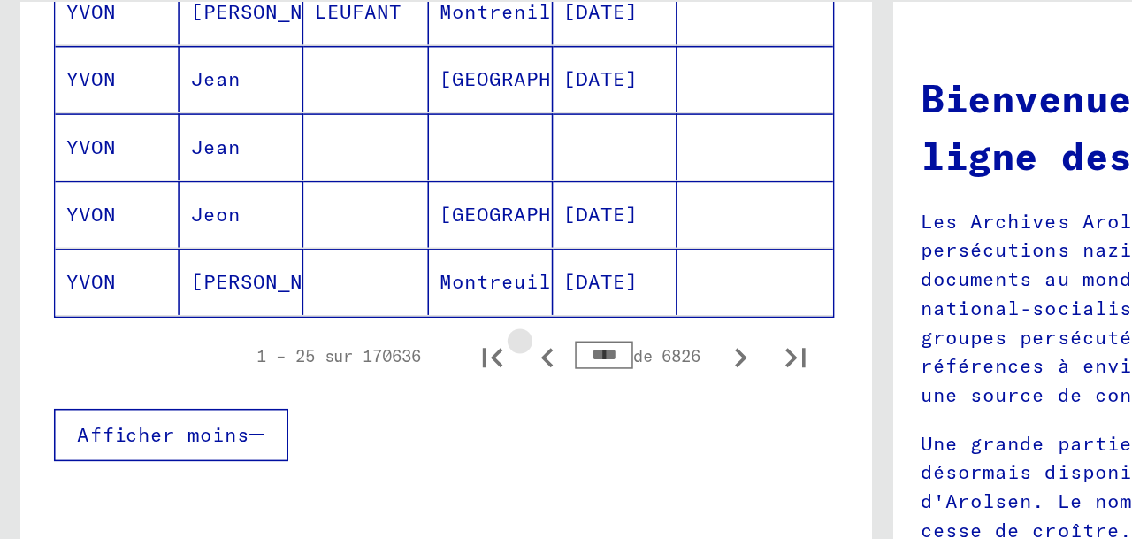
click at [351, 332] on icon "Page précédente" at bounding box center [351, 326] width 8 height 12
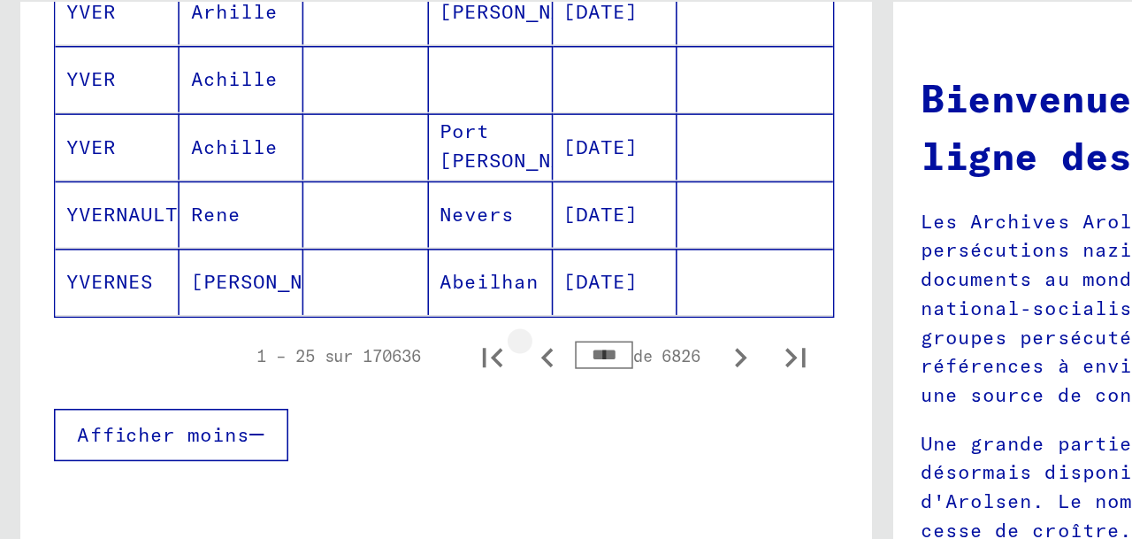
click at [351, 332] on icon "Page précédente" at bounding box center [351, 326] width 8 height 12
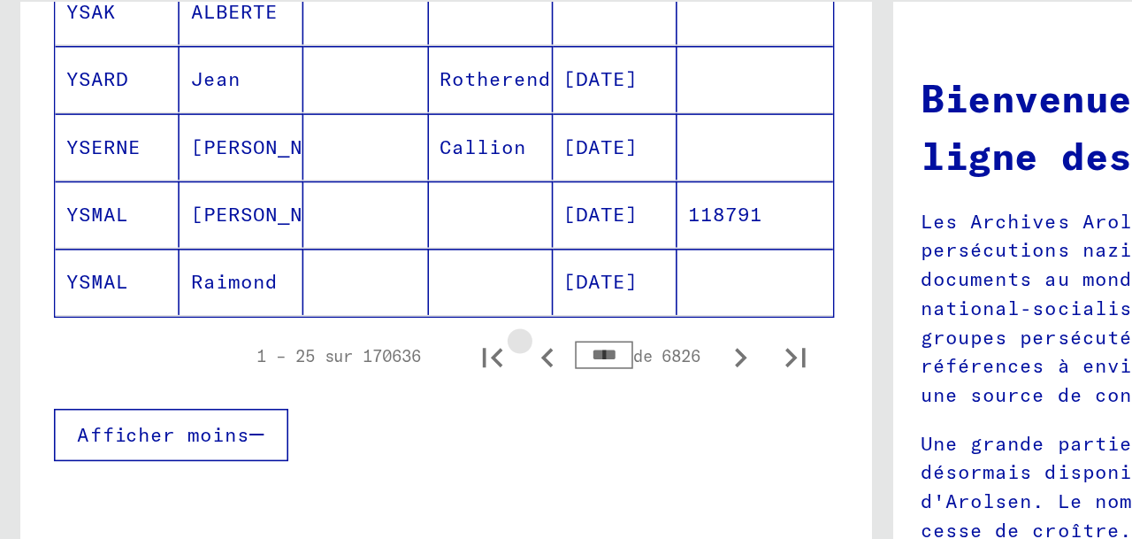
click at [351, 332] on icon "Page précédente" at bounding box center [351, 326] width 8 height 12
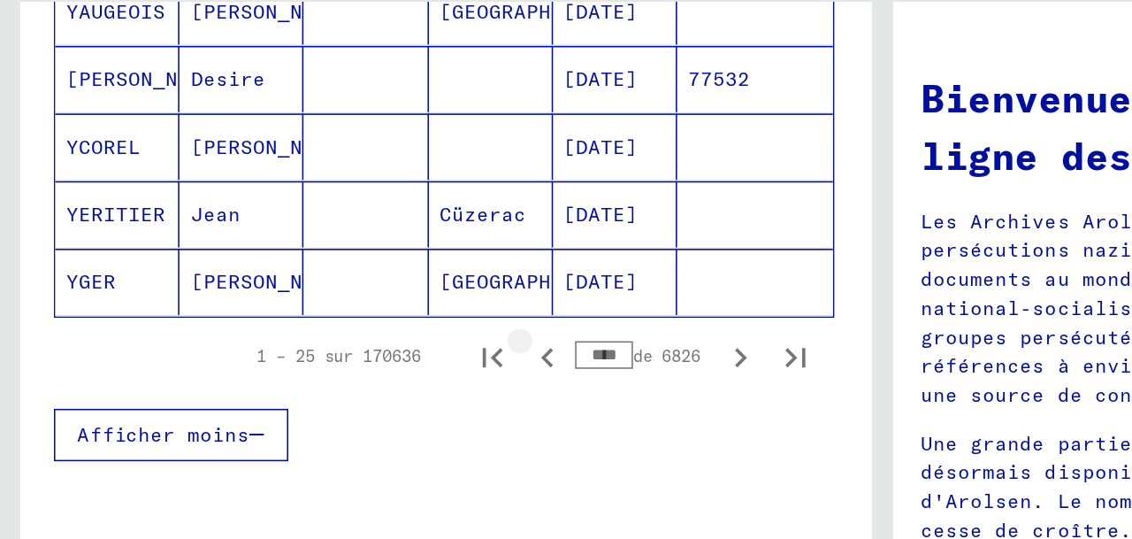
click at [351, 332] on icon "Page précédente" at bounding box center [351, 326] width 8 height 12
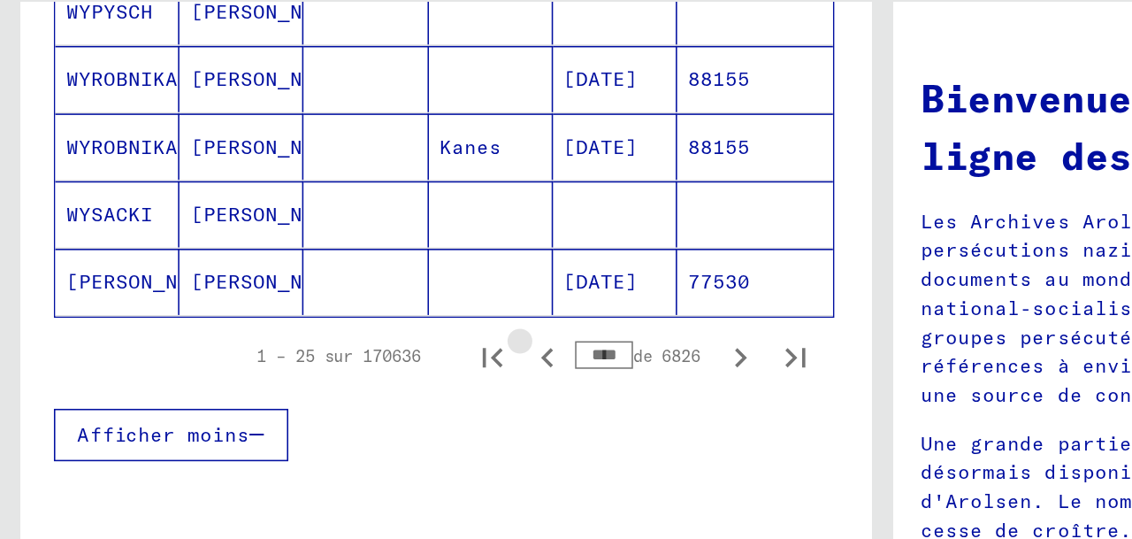
click at [351, 332] on icon "Page précédente" at bounding box center [351, 326] width 8 height 12
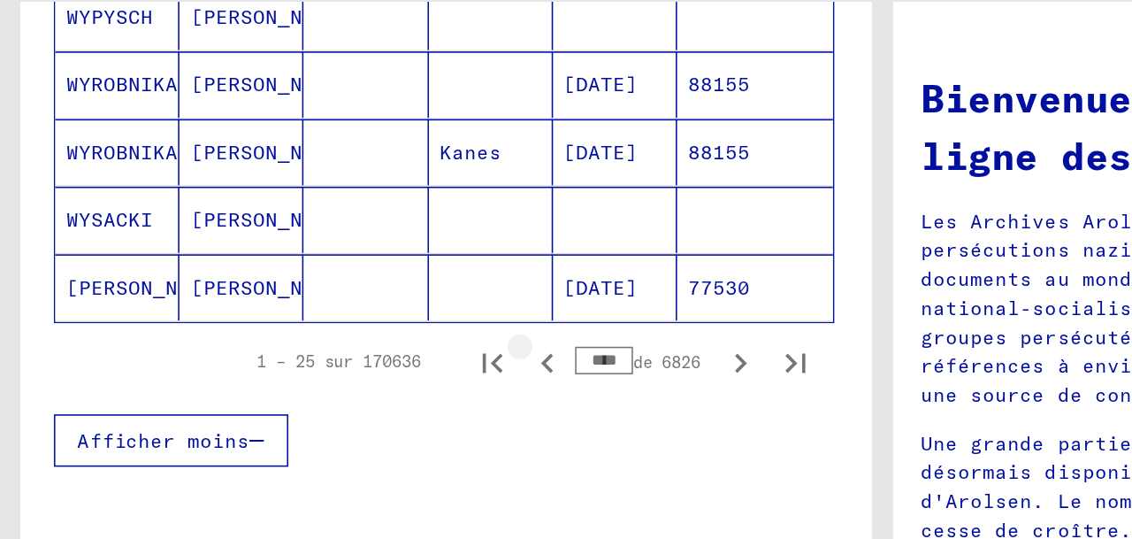
click at [351, 336] on icon "Page précédente" at bounding box center [351, 330] width 8 height 12
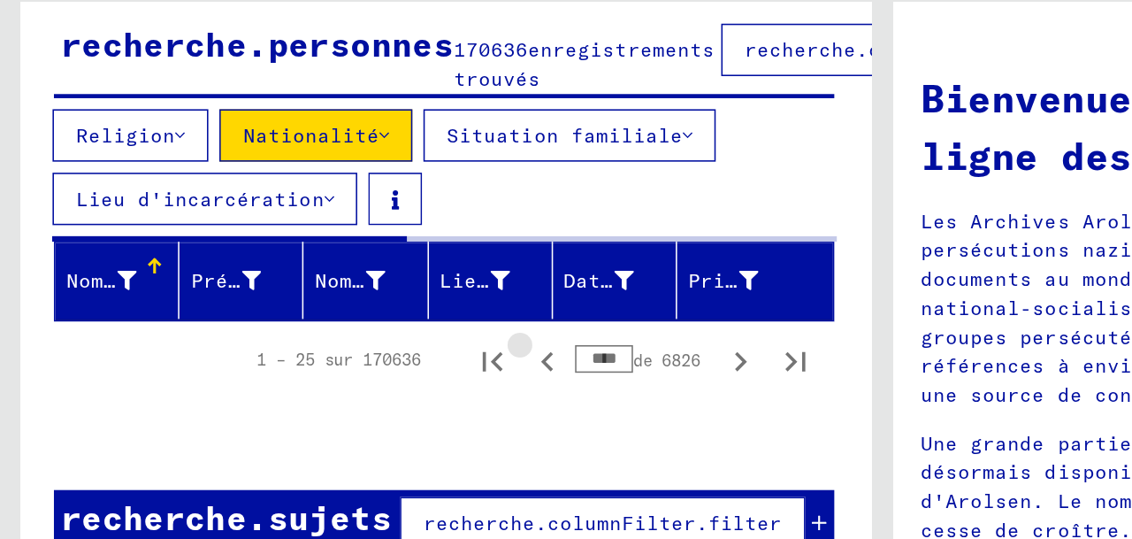
scroll to position [168, 1]
click at [351, 341] on icon "Page précédente" at bounding box center [351, 329] width 25 height 25
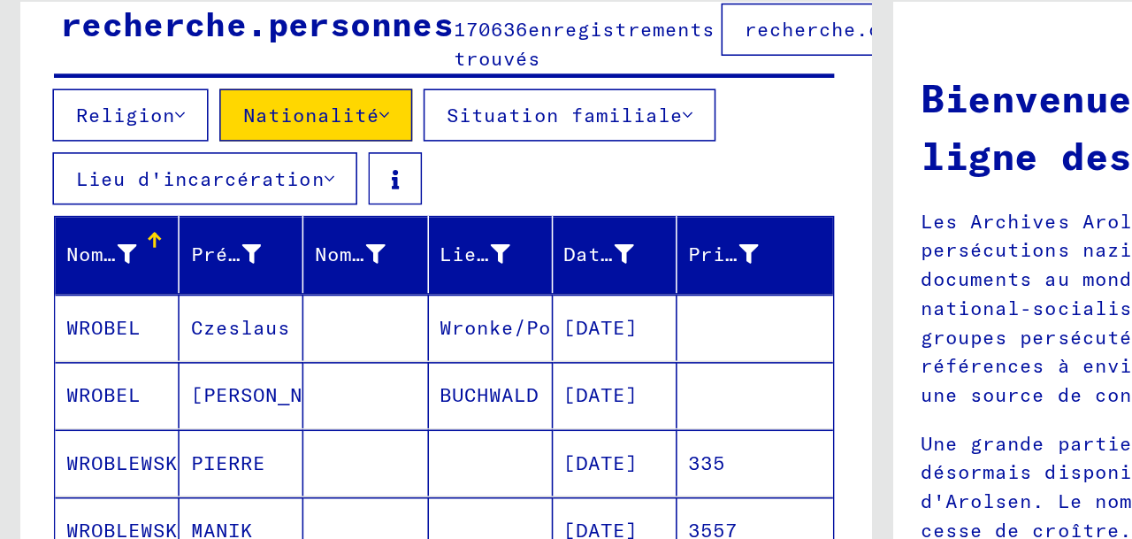
scroll to position [1237, 1]
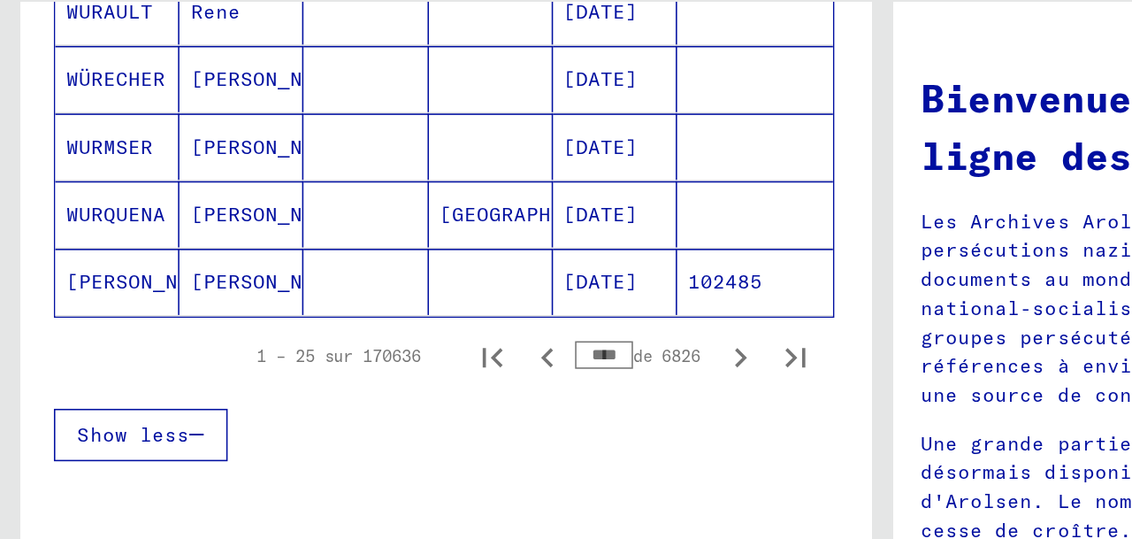
click at [352, 332] on icon "Page précédente" at bounding box center [351, 326] width 8 height 12
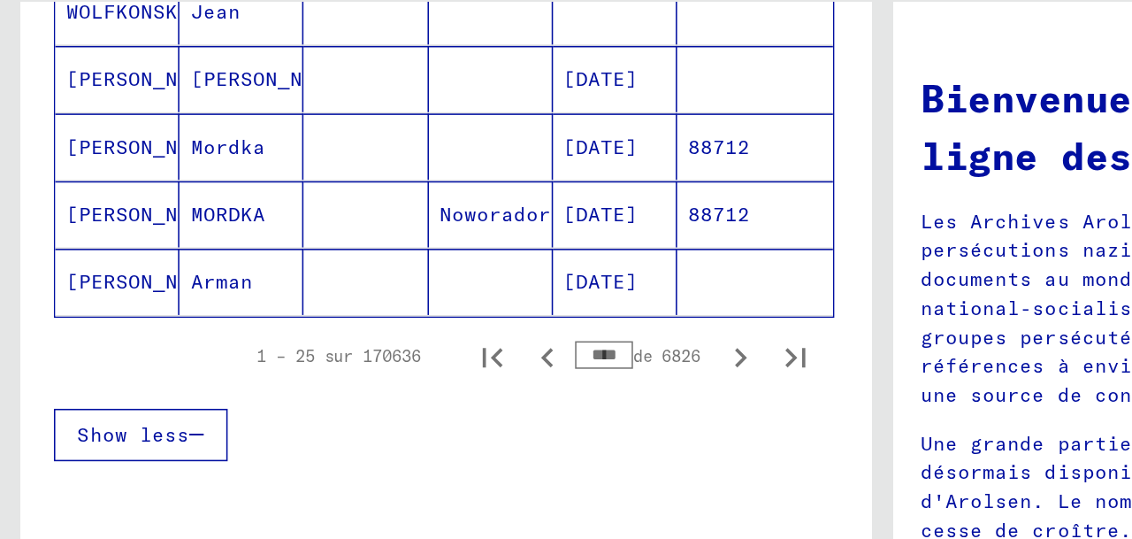
click at [352, 332] on icon "Page précédente" at bounding box center [351, 326] width 8 height 12
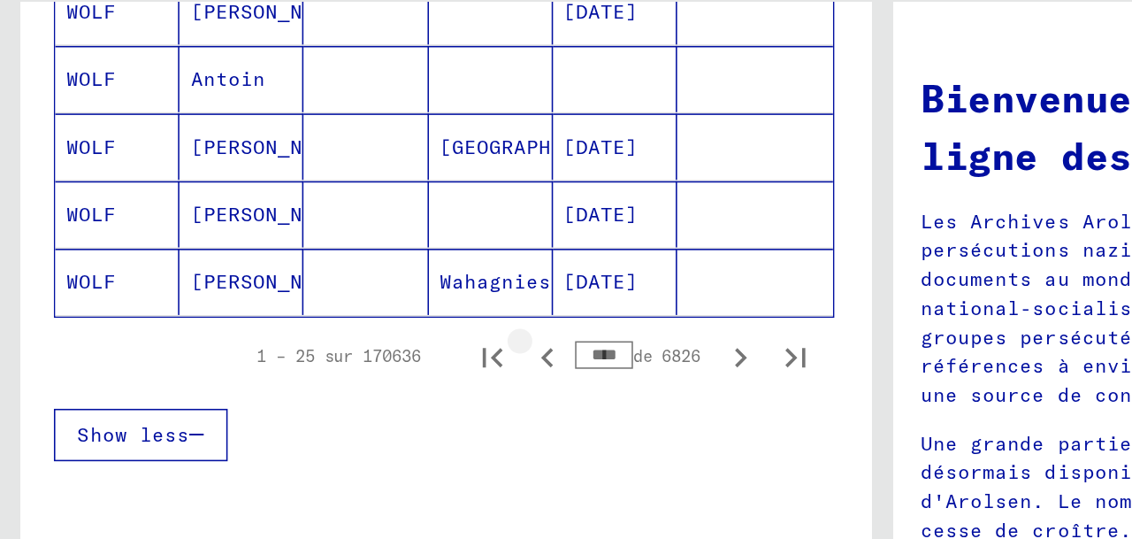
click at [352, 332] on icon "Page précédente" at bounding box center [351, 326] width 8 height 12
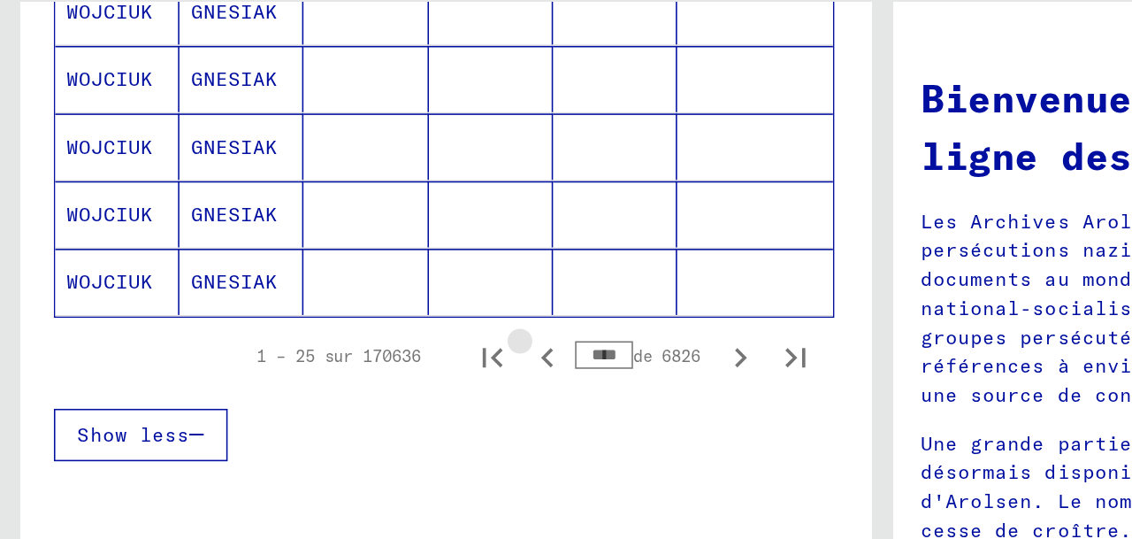
click at [352, 332] on icon "Page précédente" at bounding box center [351, 326] width 8 height 12
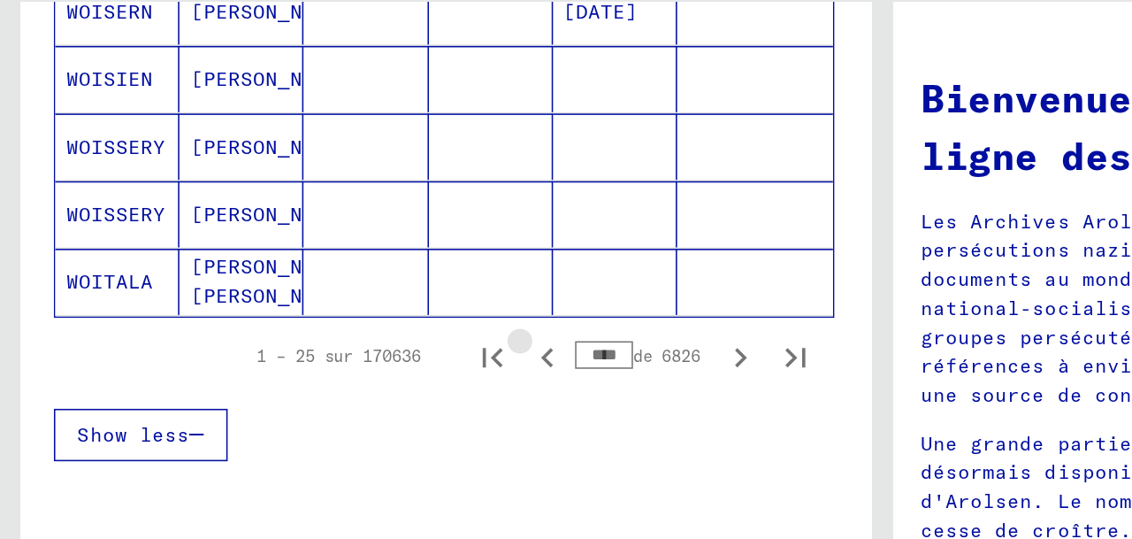
click at [352, 332] on icon "Page précédente" at bounding box center [351, 326] width 8 height 12
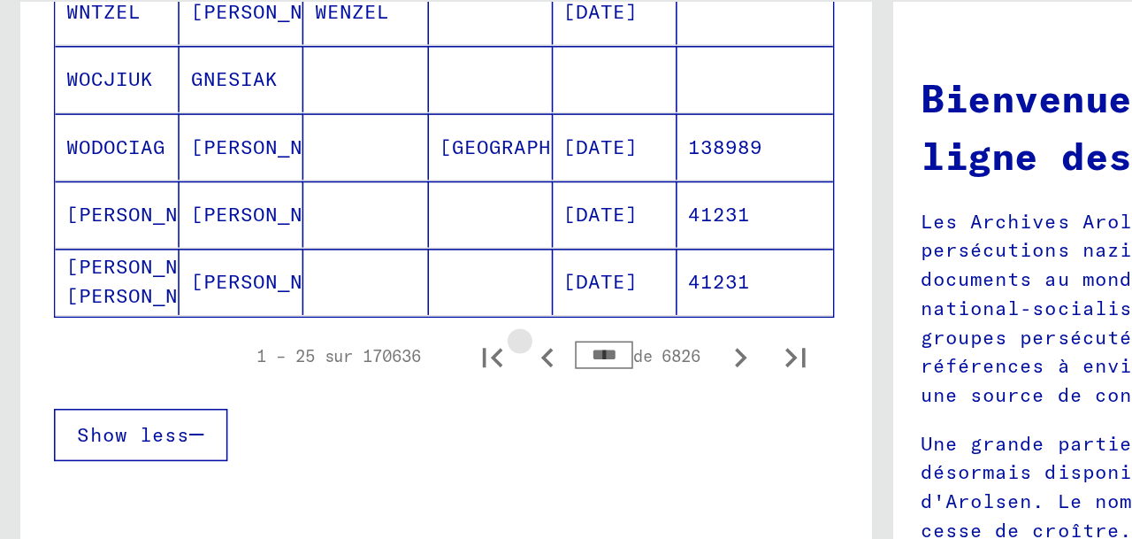
click at [352, 332] on icon "Page précédente" at bounding box center [351, 326] width 8 height 12
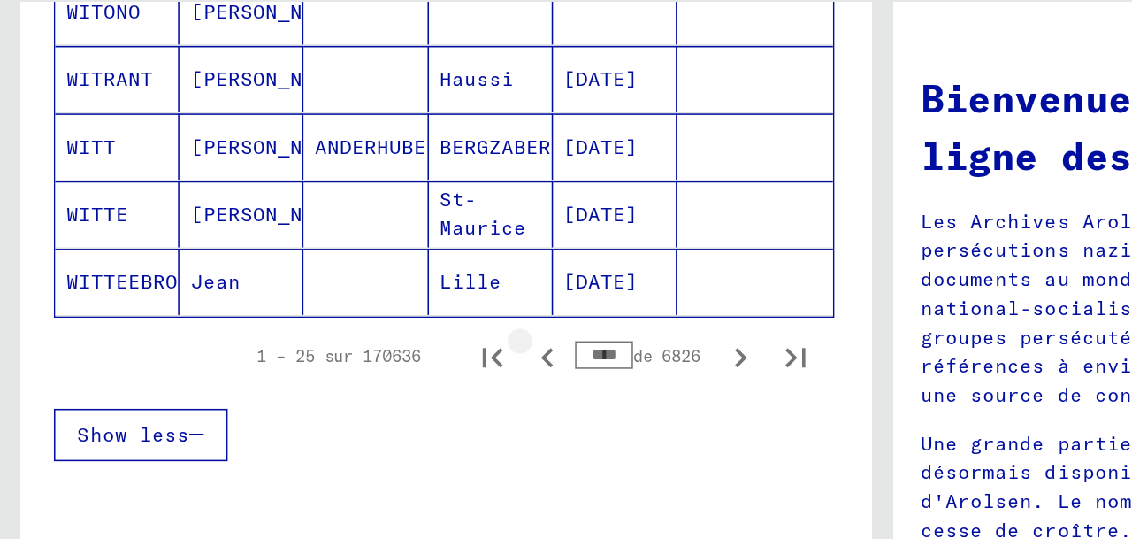
click at [352, 332] on icon "Page précédente" at bounding box center [351, 326] width 8 height 12
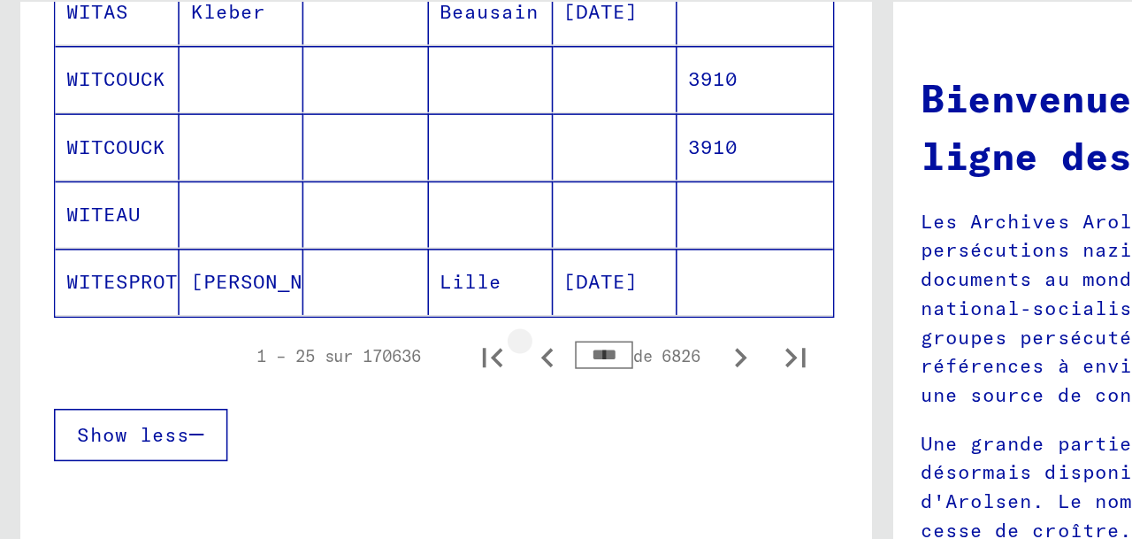
click at [352, 332] on icon "Page précédente" at bounding box center [351, 326] width 8 height 12
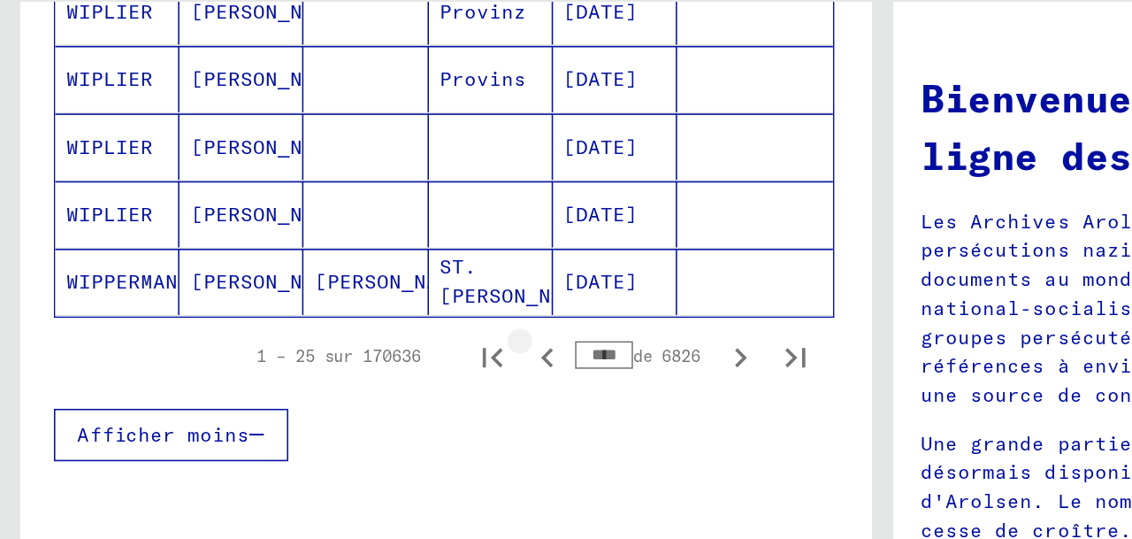
click at [352, 332] on icon "Page précédente" at bounding box center [351, 326] width 8 height 12
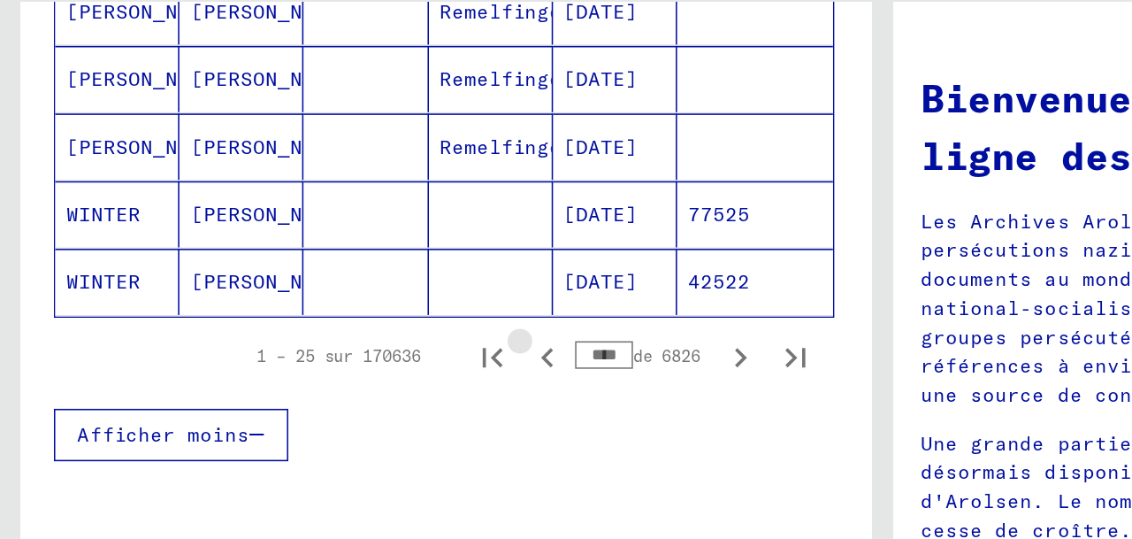
click at [352, 332] on icon "Page précédente" at bounding box center [351, 326] width 8 height 12
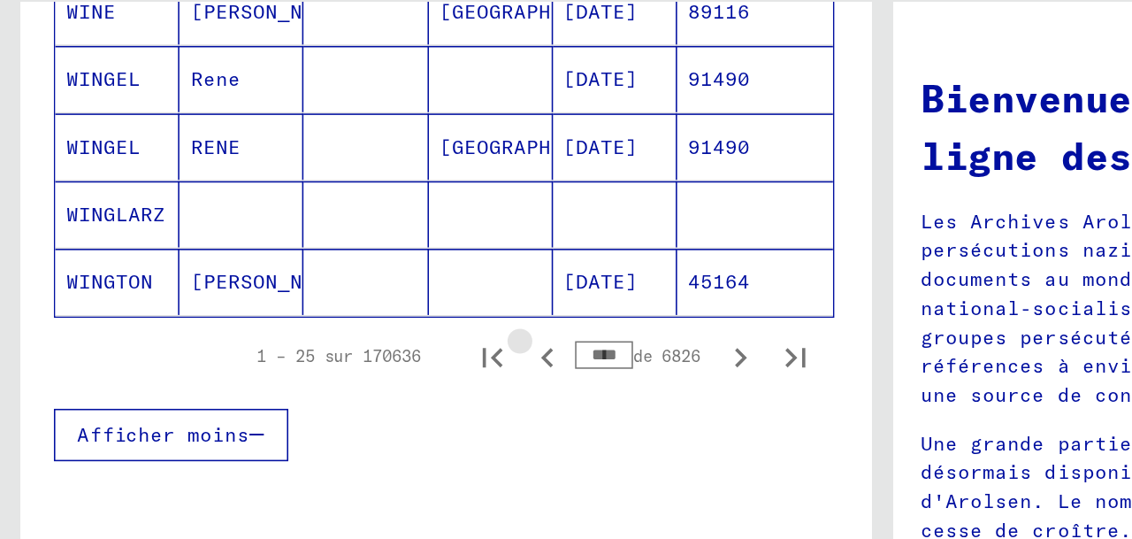
click at [352, 332] on icon "Page précédente" at bounding box center [351, 326] width 8 height 12
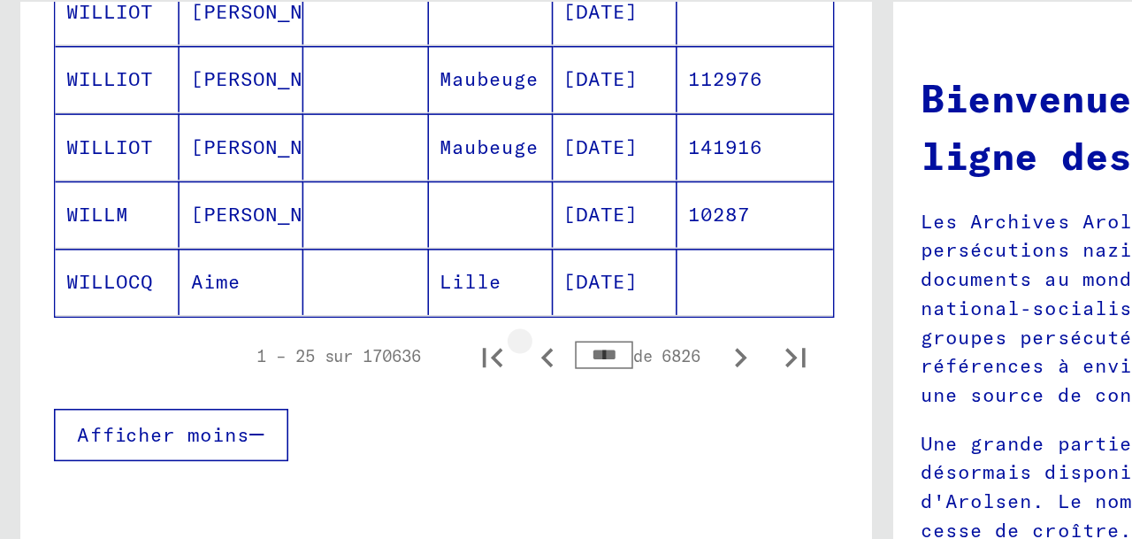
click at [352, 332] on icon "Page précédente" at bounding box center [351, 326] width 8 height 12
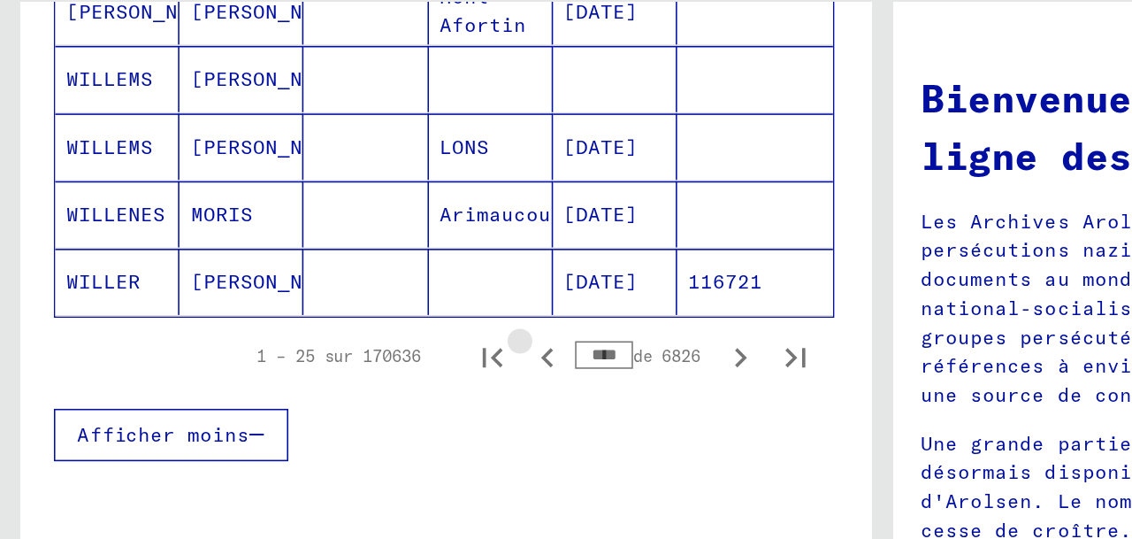
click at [352, 332] on icon "Page précédente" at bounding box center [351, 326] width 8 height 12
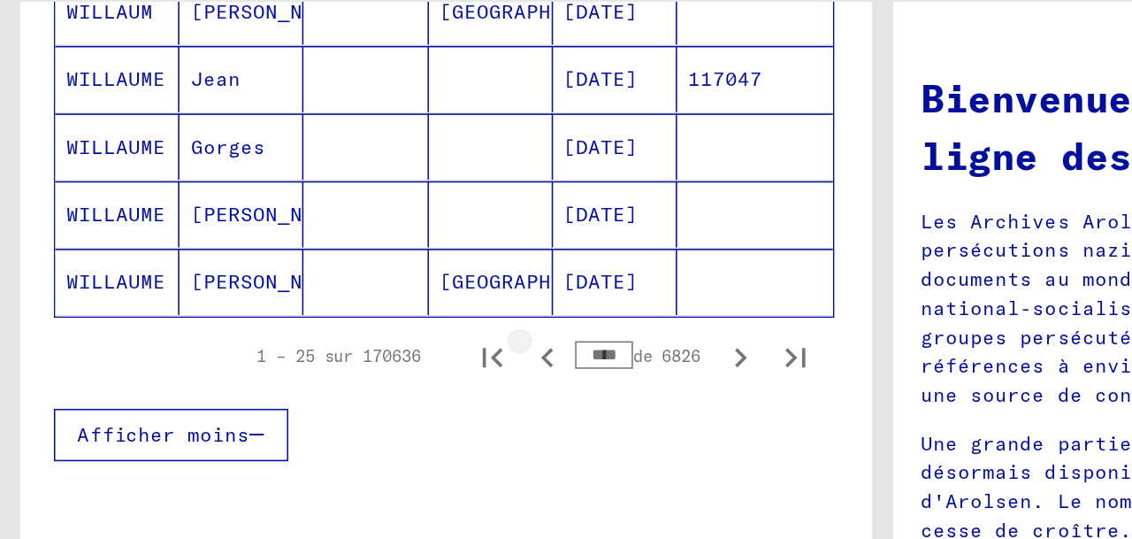
click at [353, 339] on icon "Page précédente" at bounding box center [351, 326] width 25 height 25
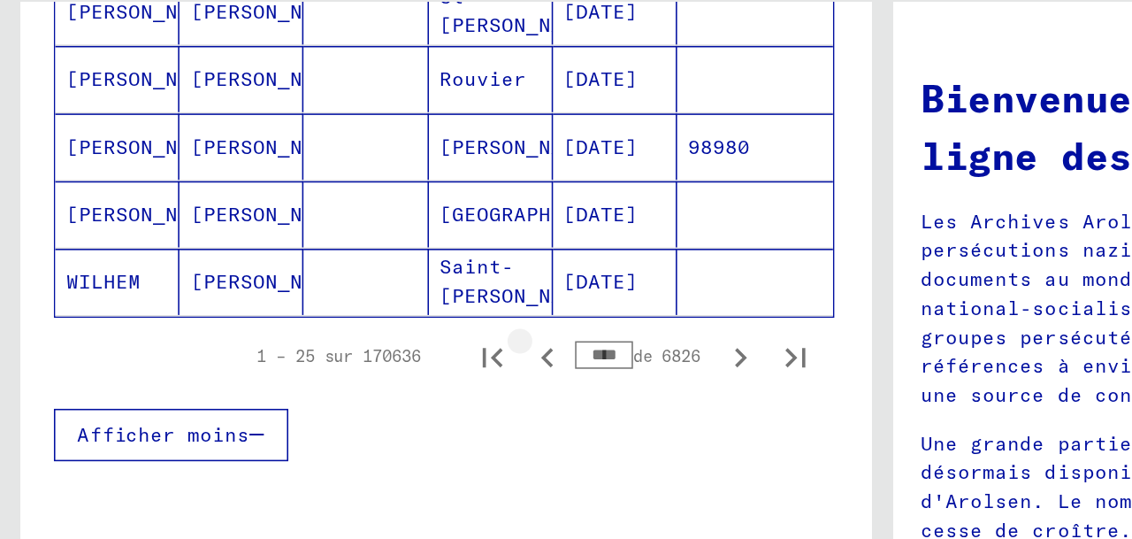
click at [353, 339] on icon "Page précédente" at bounding box center [351, 326] width 25 height 25
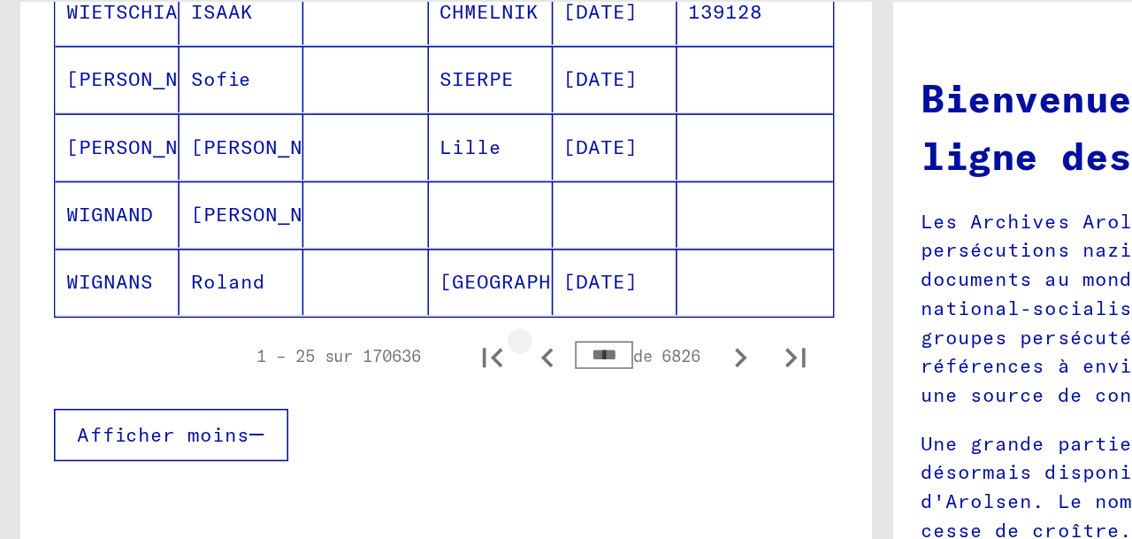
click at [353, 339] on icon "Page précédente" at bounding box center [351, 326] width 25 height 25
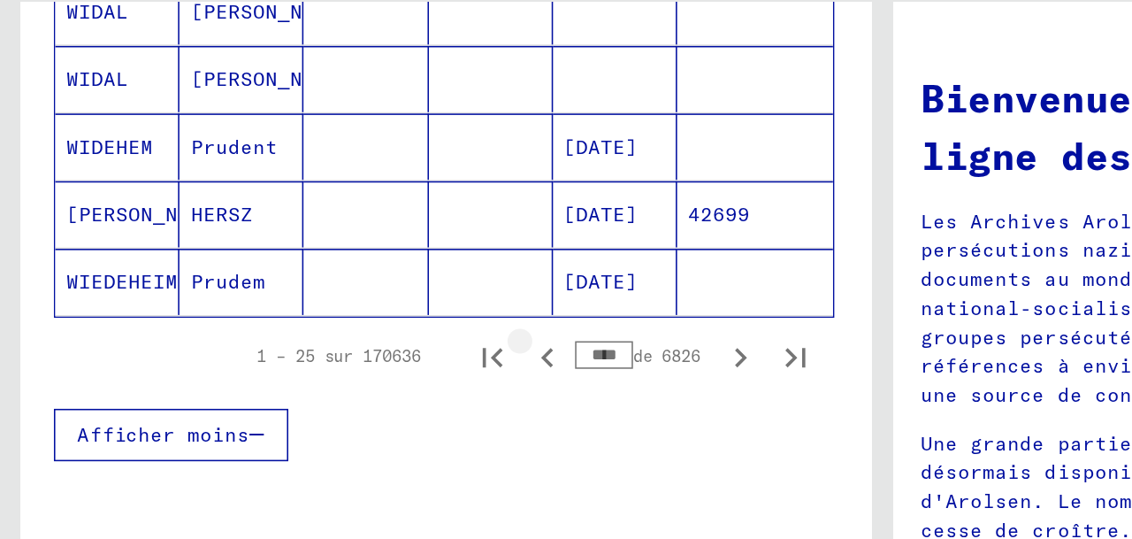
click at [353, 339] on icon "Page précédente" at bounding box center [351, 326] width 25 height 25
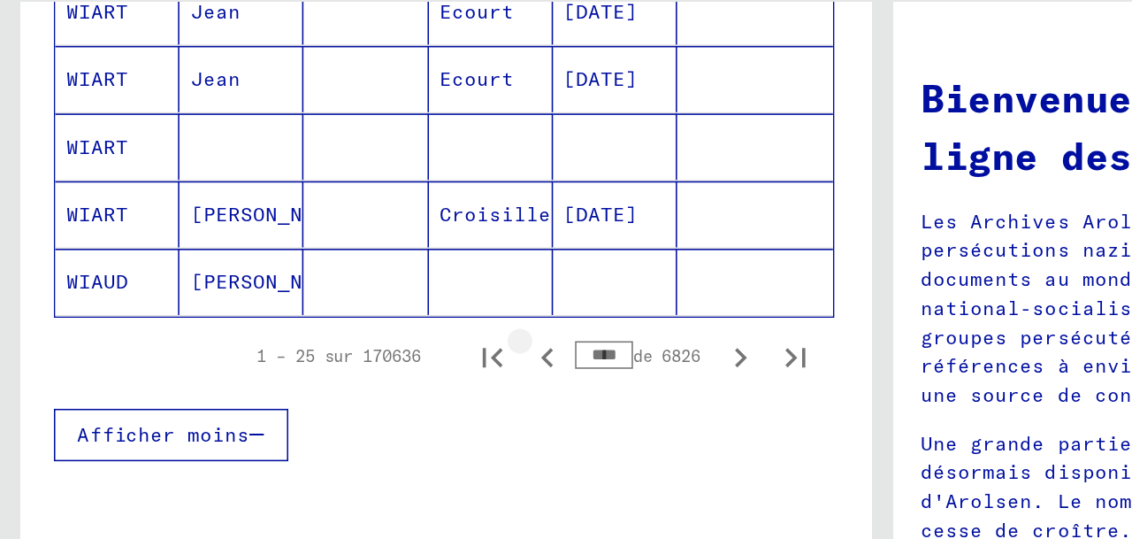
click at [353, 339] on icon "Page précédente" at bounding box center [351, 326] width 25 height 25
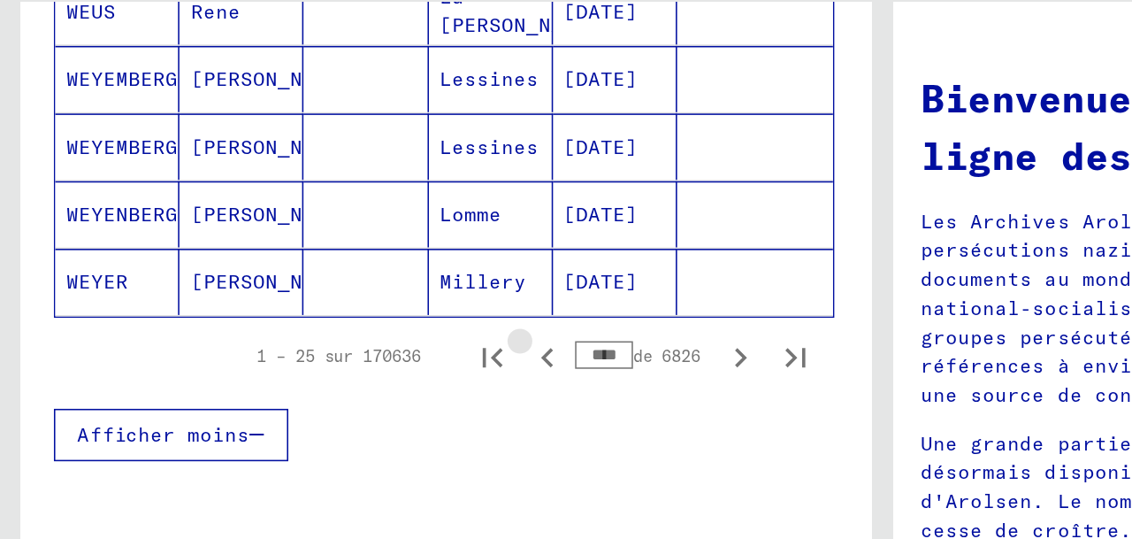
click at [353, 339] on icon "Page précédente" at bounding box center [351, 326] width 25 height 25
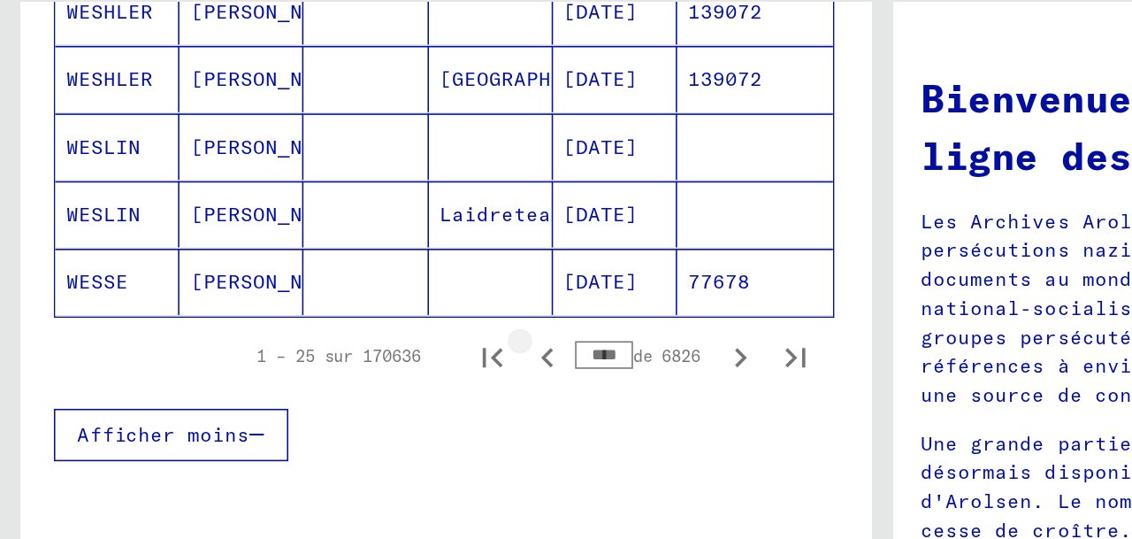
click at [353, 339] on icon "Page précédente" at bounding box center [351, 326] width 25 height 25
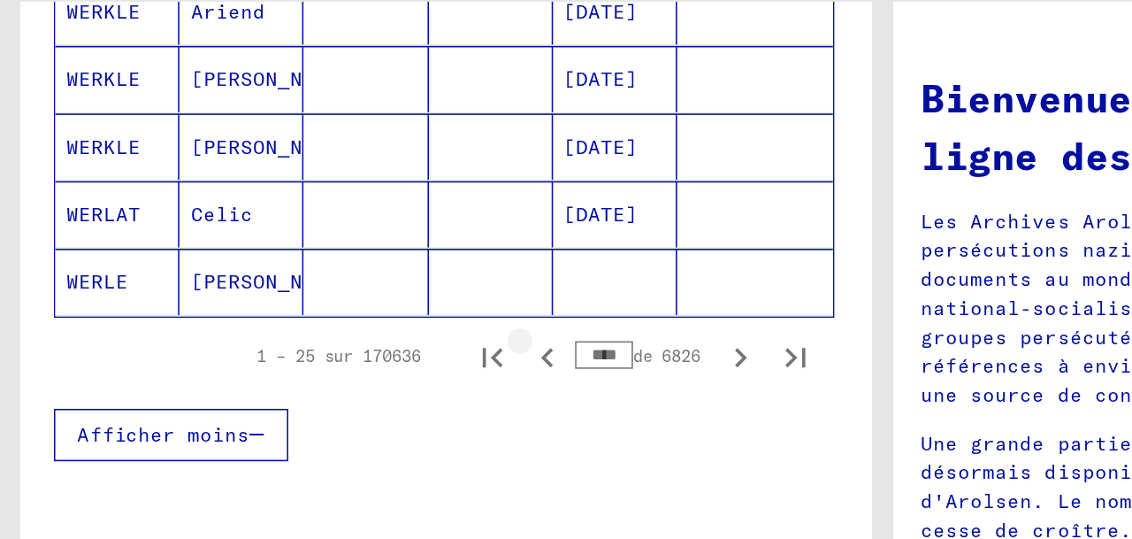
click at [353, 339] on icon "Page précédente" at bounding box center [351, 326] width 25 height 25
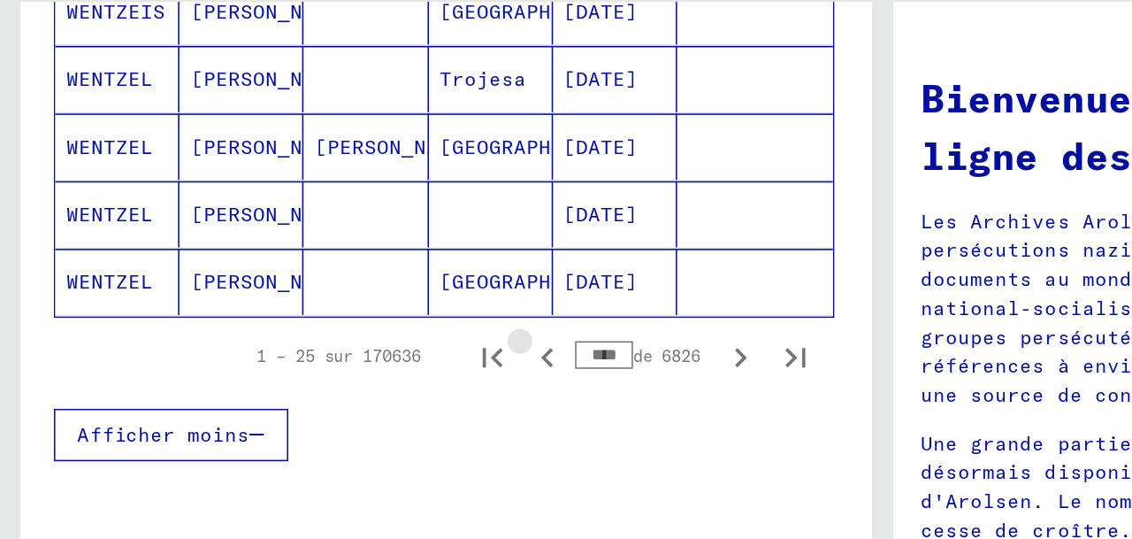
click at [353, 339] on icon "Page précédente" at bounding box center [351, 326] width 25 height 25
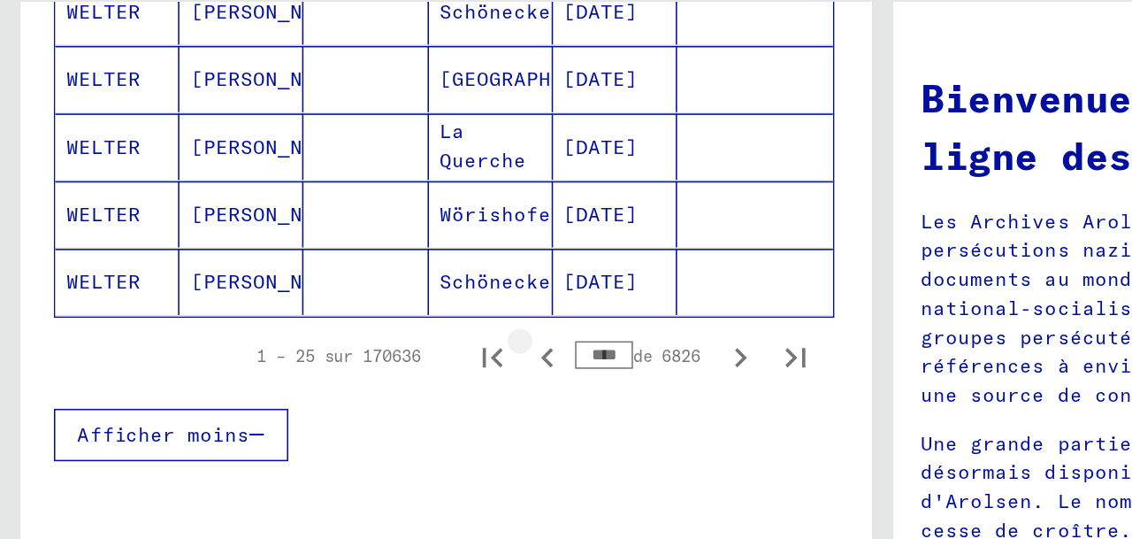
click at [353, 339] on icon "Page précédente" at bounding box center [351, 326] width 25 height 25
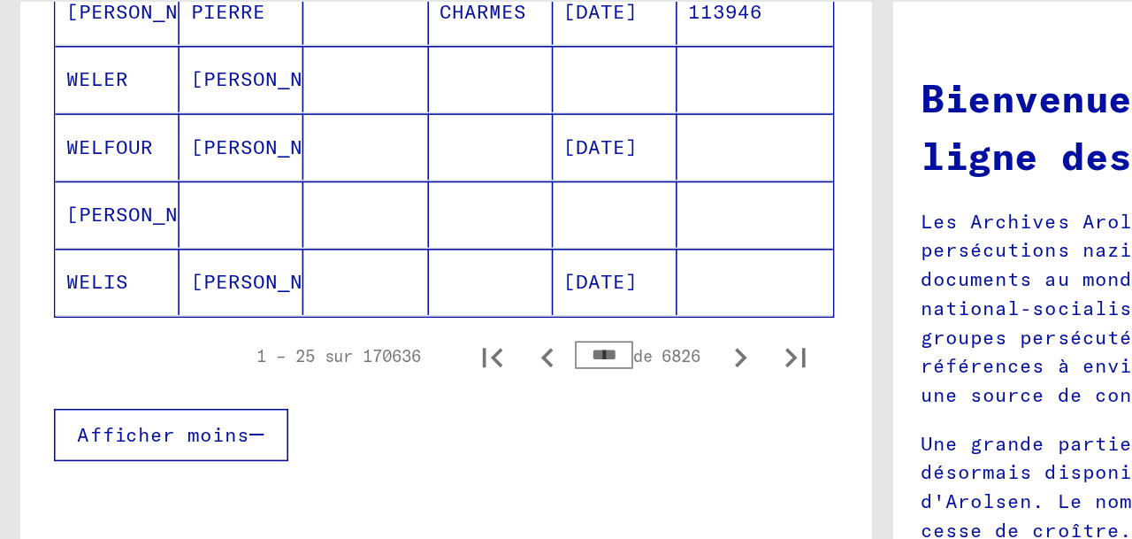
click at [352, 339] on icon "Page précédente" at bounding box center [351, 326] width 25 height 25
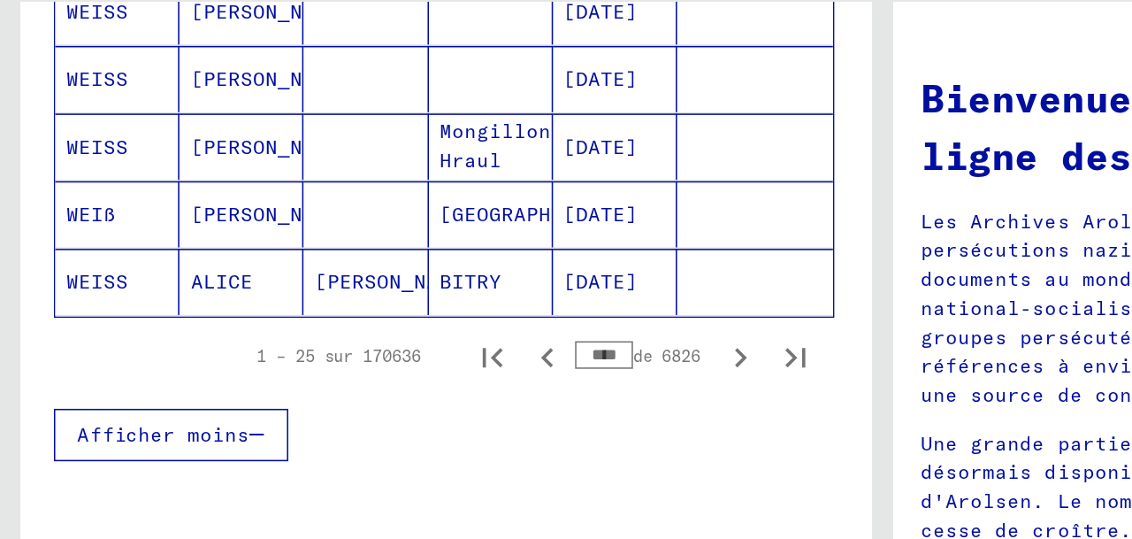
click at [352, 339] on icon "Page précédente" at bounding box center [351, 326] width 25 height 25
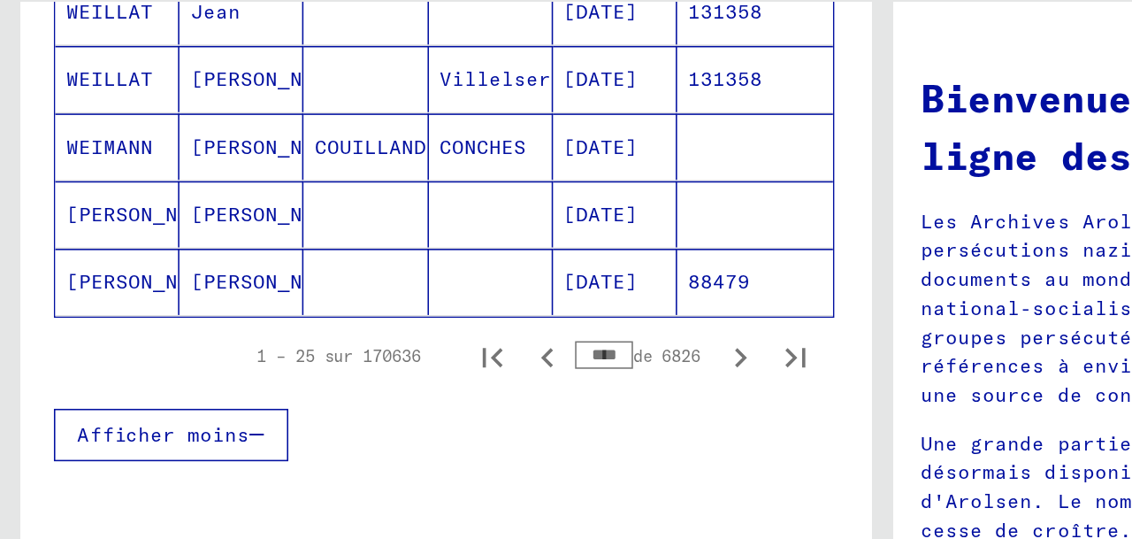
click at [352, 339] on icon "Page précédente" at bounding box center [351, 326] width 25 height 25
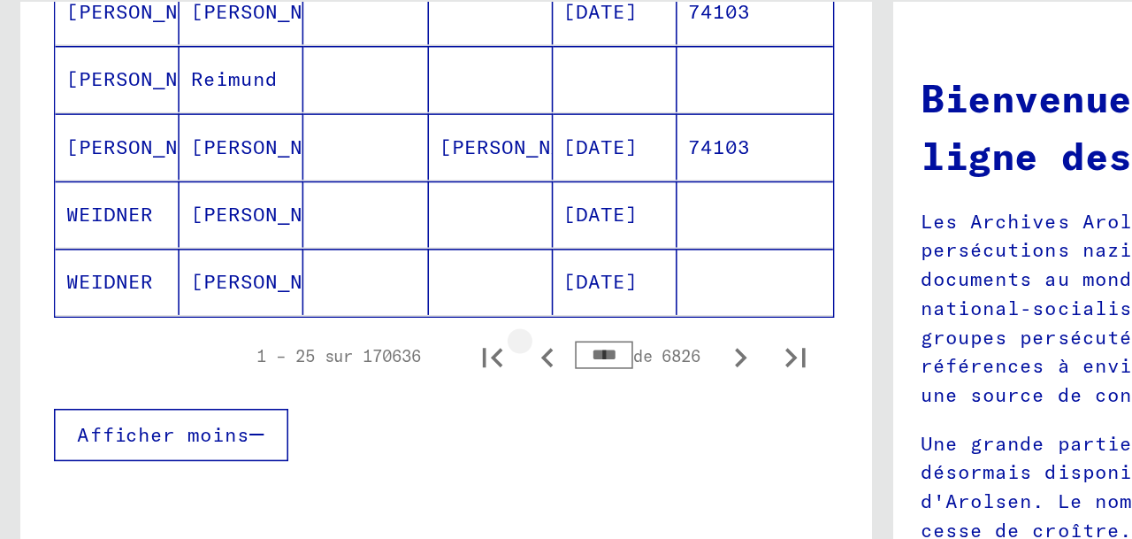
click at [352, 339] on icon "Page précédente" at bounding box center [351, 326] width 25 height 25
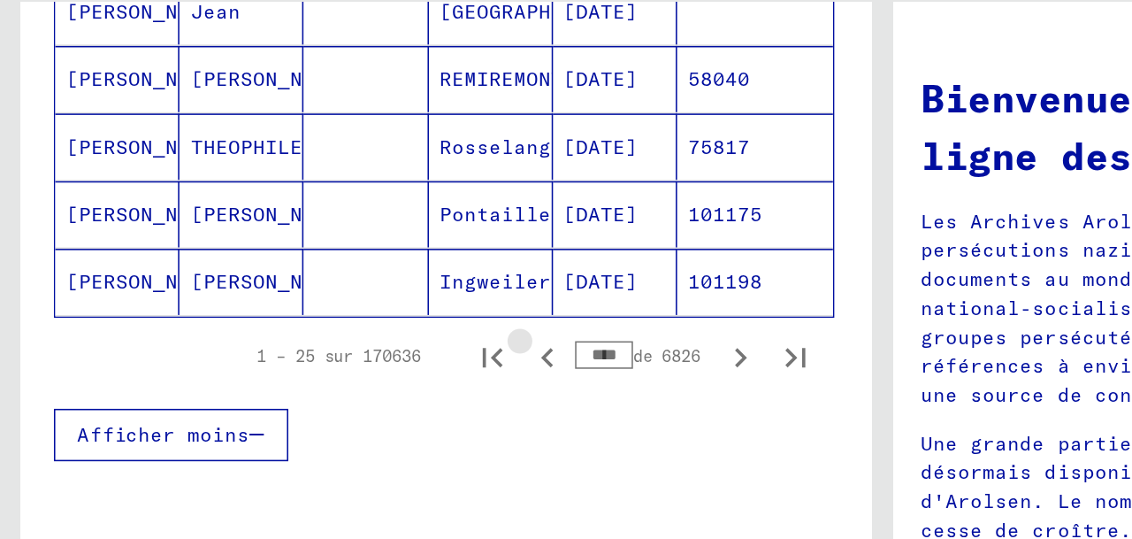
click at [352, 339] on icon "Page précédente" at bounding box center [351, 326] width 25 height 25
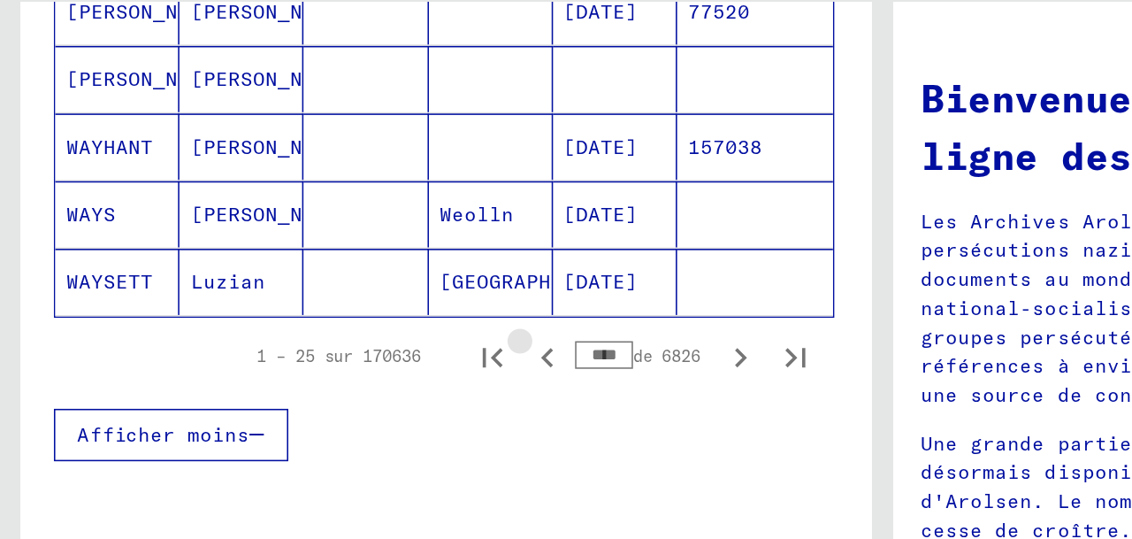
click at [352, 339] on icon "Page précédente" at bounding box center [351, 326] width 25 height 25
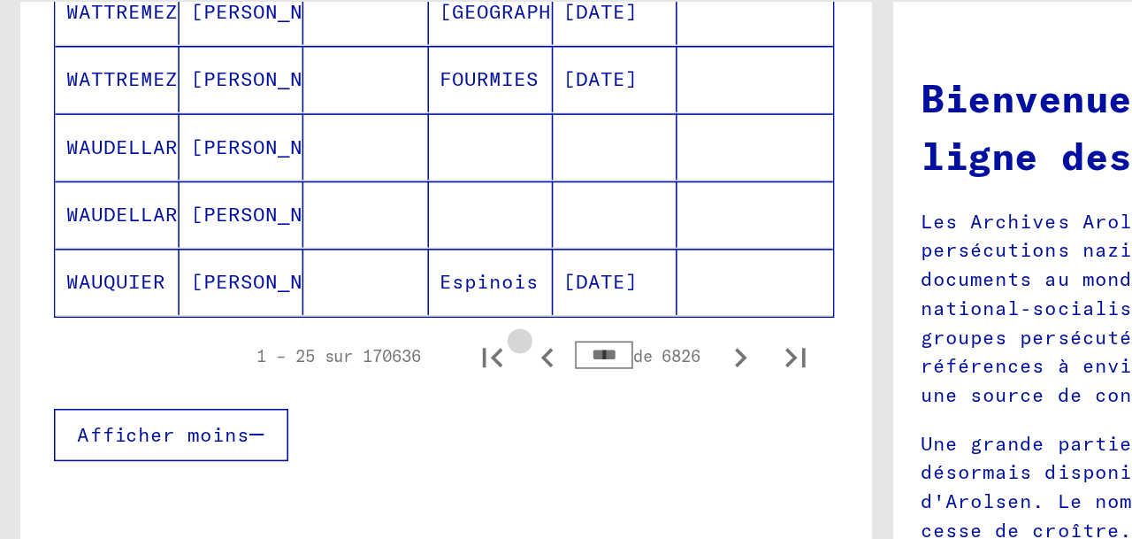
click at [352, 339] on icon "Page précédente" at bounding box center [351, 326] width 25 height 25
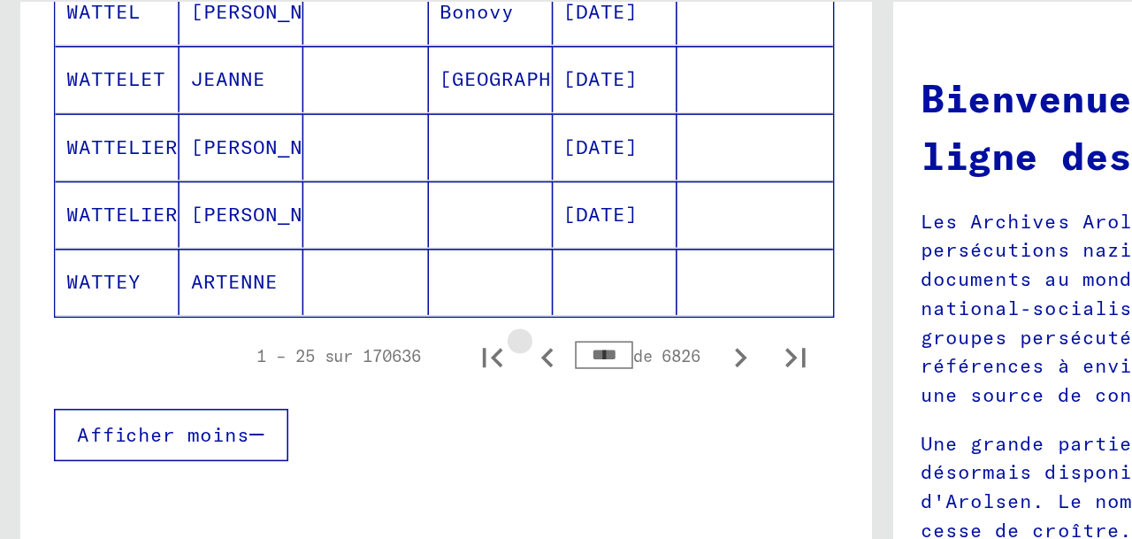
click at [352, 339] on icon "Page précédente" at bounding box center [351, 326] width 25 height 25
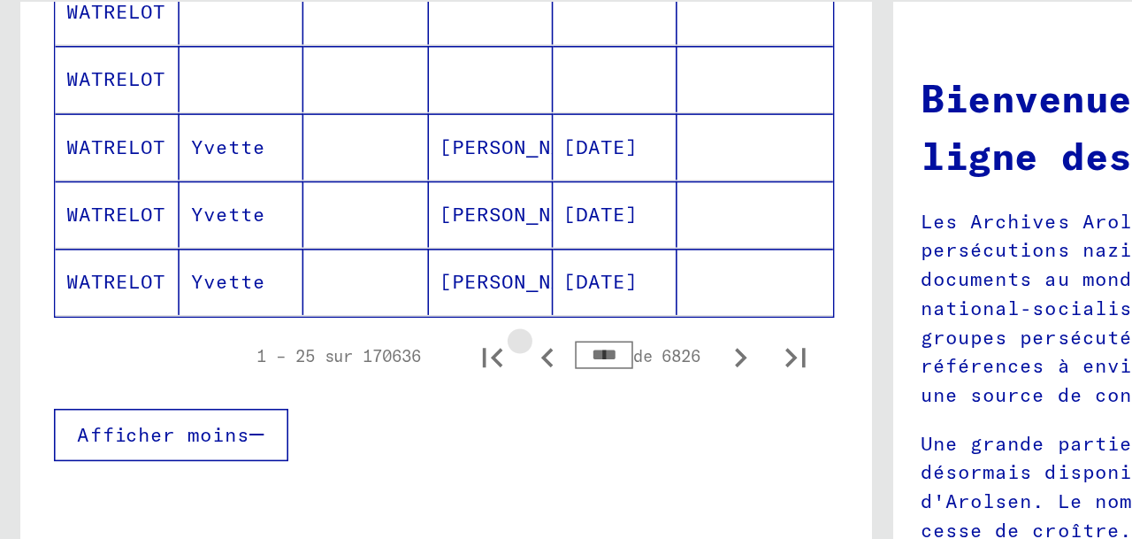
click at [352, 339] on icon "Page précédente" at bounding box center [351, 326] width 25 height 25
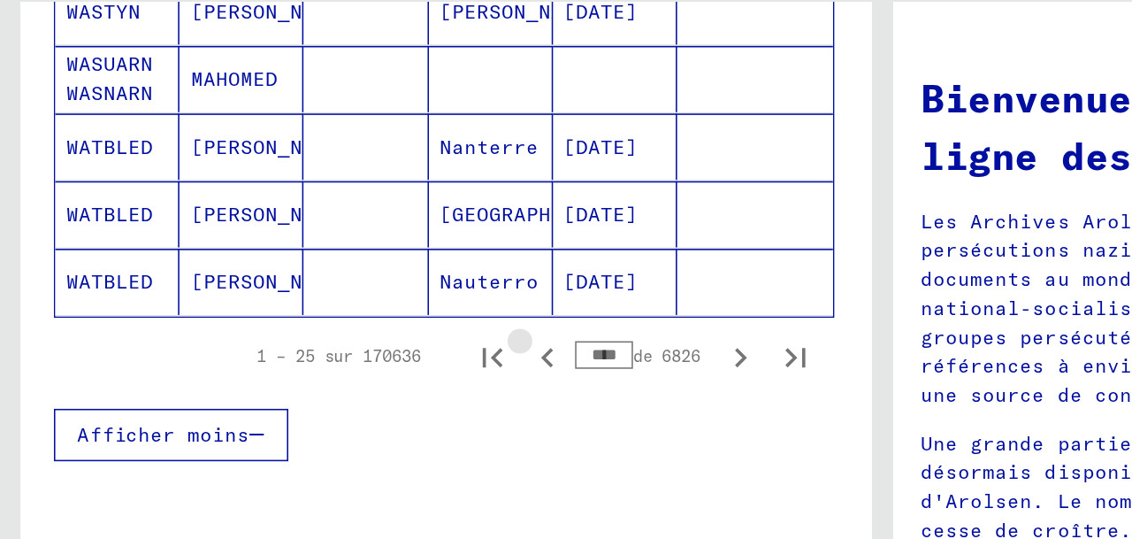
click at [352, 339] on icon "Page précédente" at bounding box center [351, 326] width 25 height 25
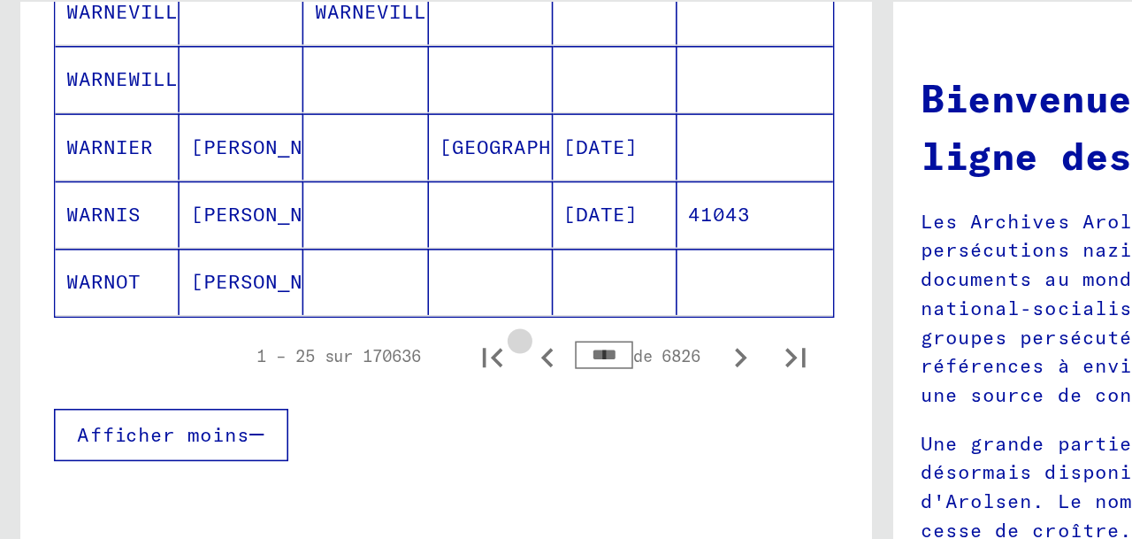
click at [352, 339] on icon "Page précédente" at bounding box center [351, 326] width 25 height 25
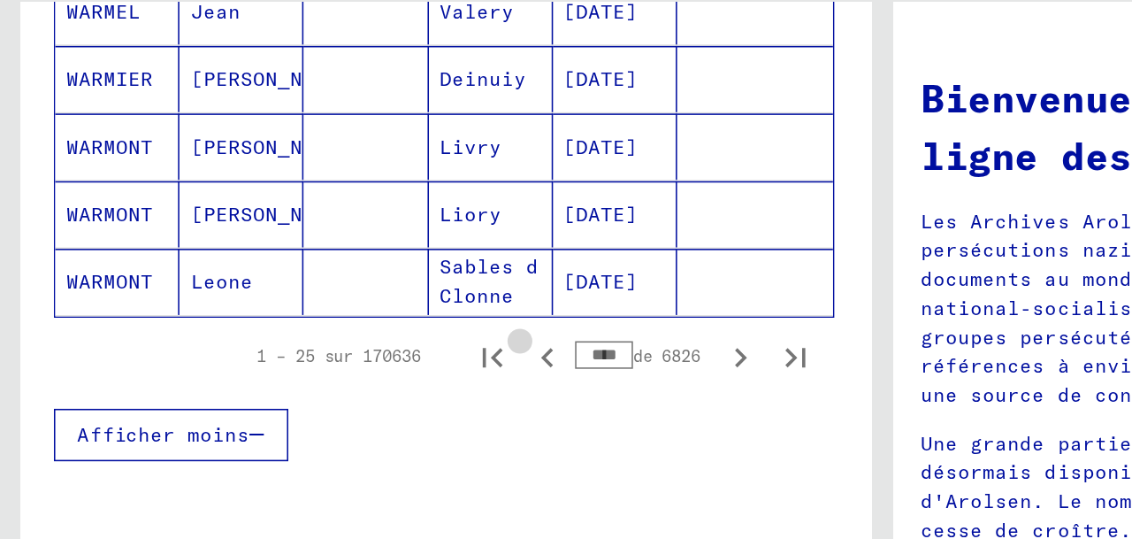
click at [352, 339] on icon "Page précédente" at bounding box center [351, 326] width 25 height 25
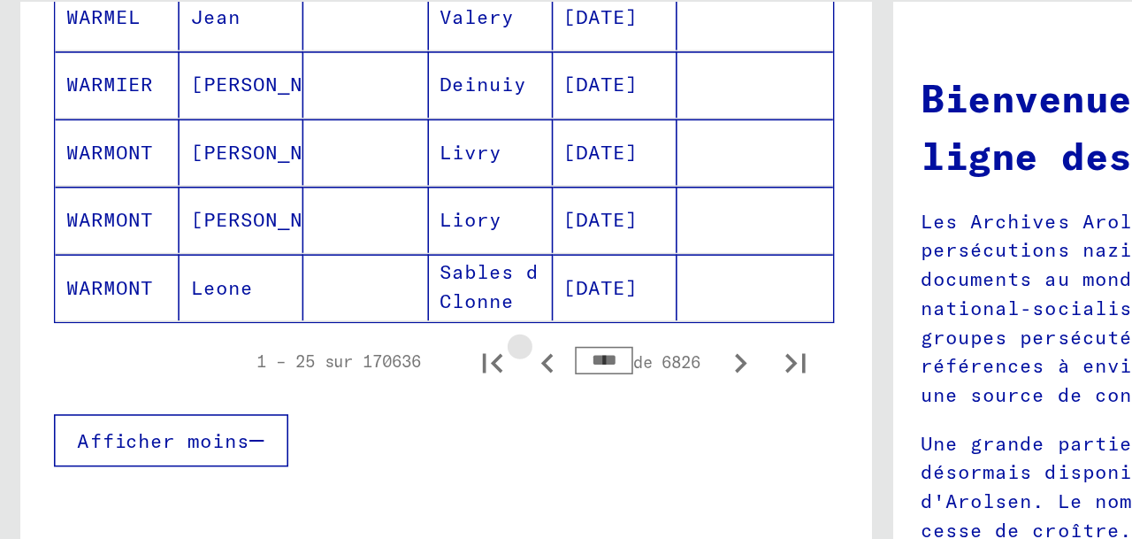
click at [352, 342] on icon "Page précédente" at bounding box center [351, 329] width 25 height 25
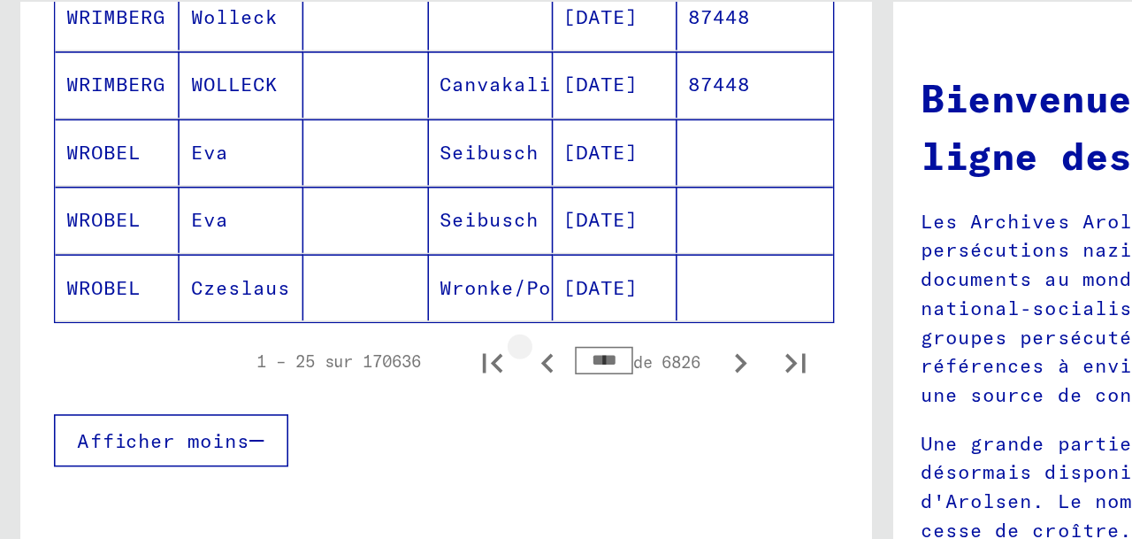
scroll to position [1241, 1]
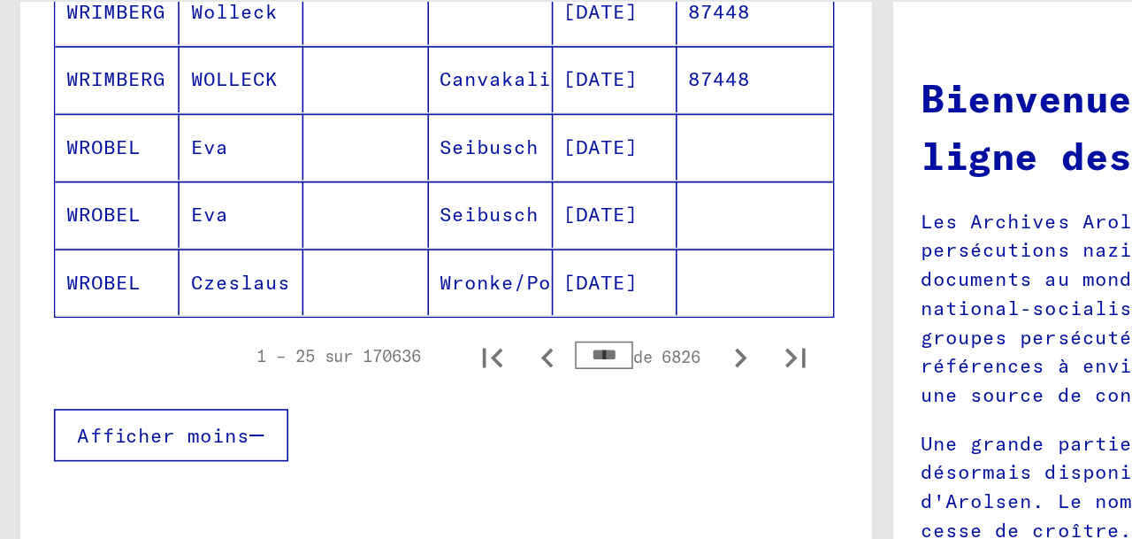
click at [351, 332] on icon "Page précédente" at bounding box center [351, 326] width 8 height 12
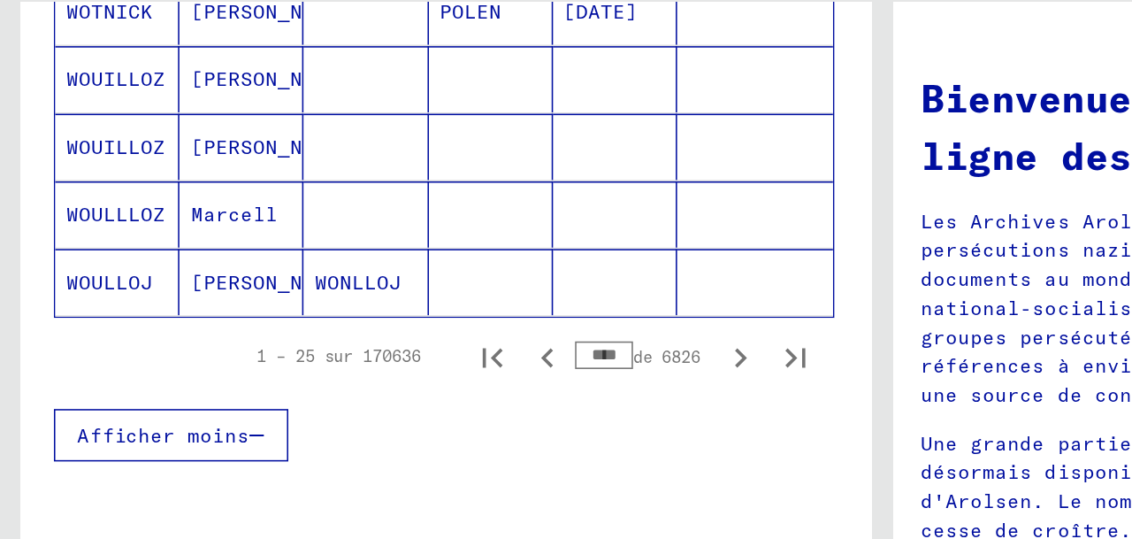
click at [351, 332] on icon "Page précédente" at bounding box center [351, 326] width 8 height 12
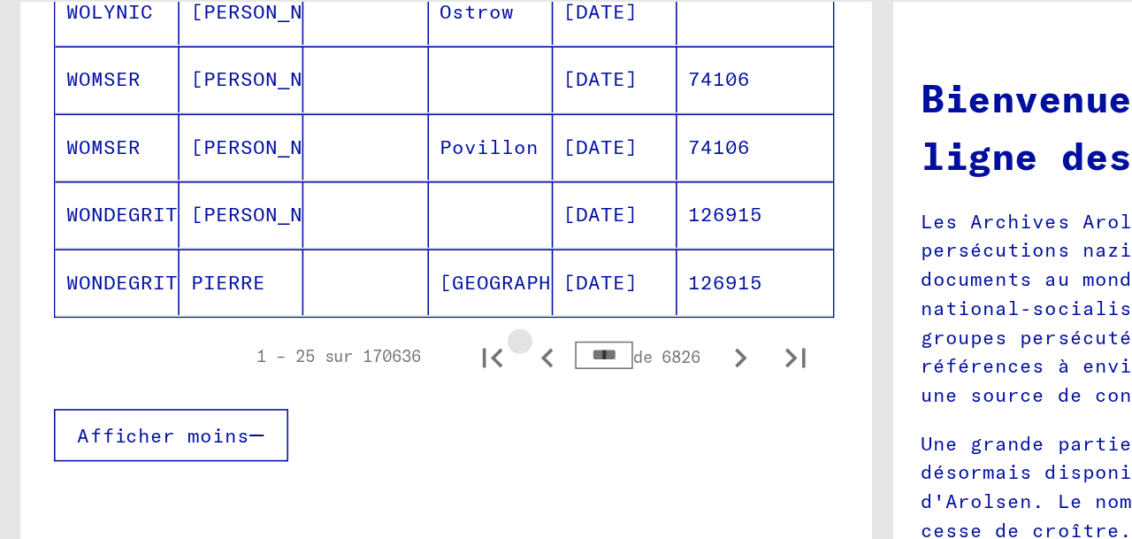
click at [351, 332] on icon "Page précédente" at bounding box center [351, 326] width 8 height 12
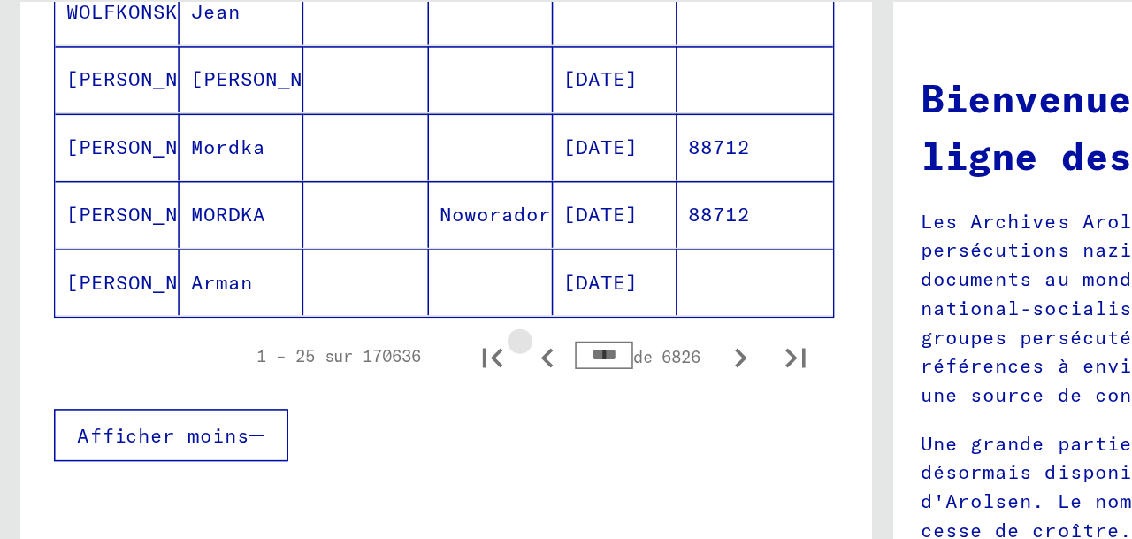
click at [351, 332] on icon "Page précédente" at bounding box center [351, 326] width 8 height 12
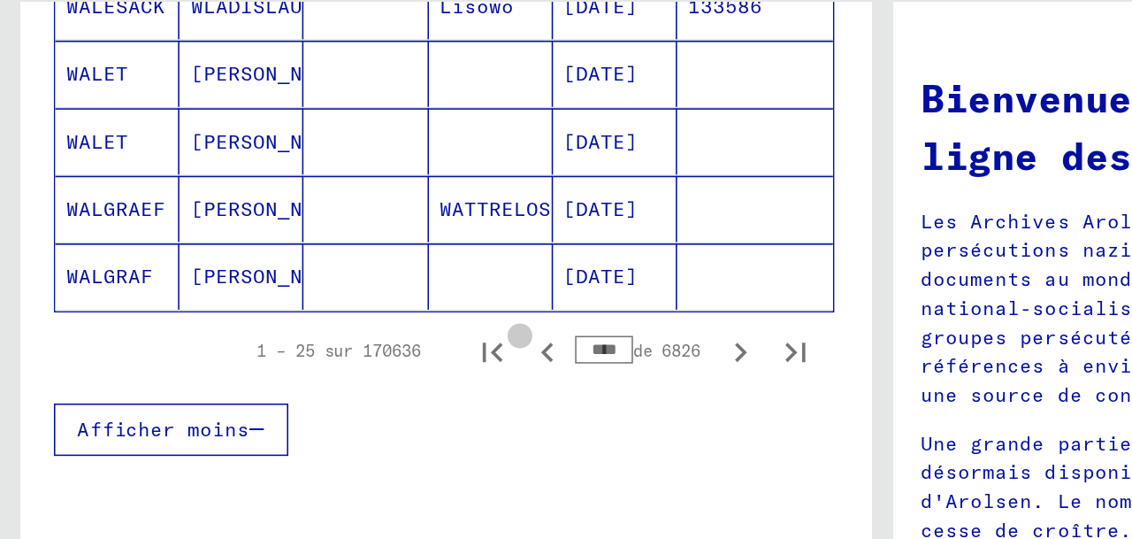
click at [351, 329] on icon "Page précédente" at bounding box center [351, 323] width 8 height 12
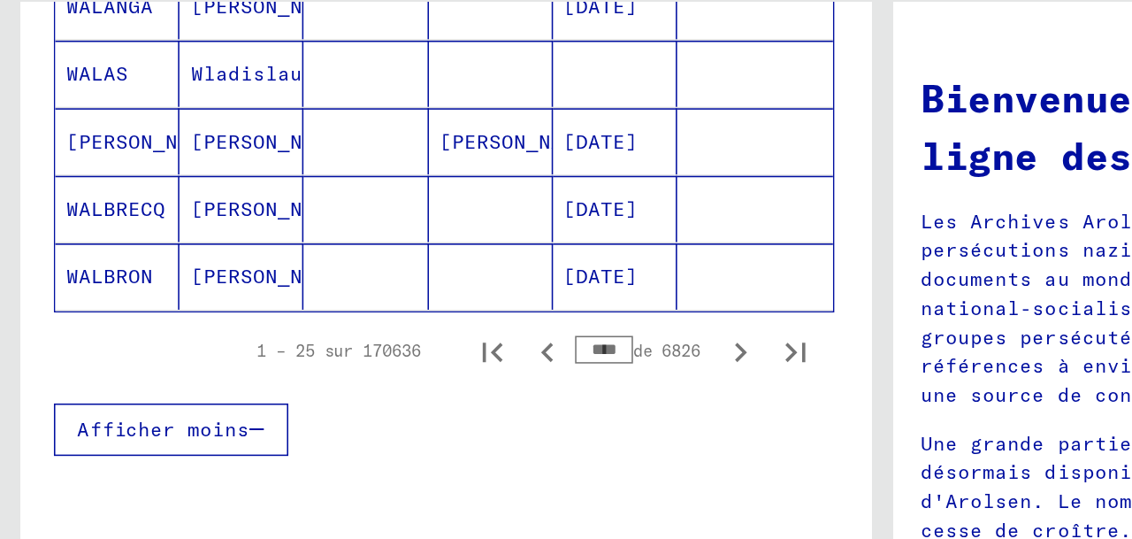
scroll to position [1237, 1]
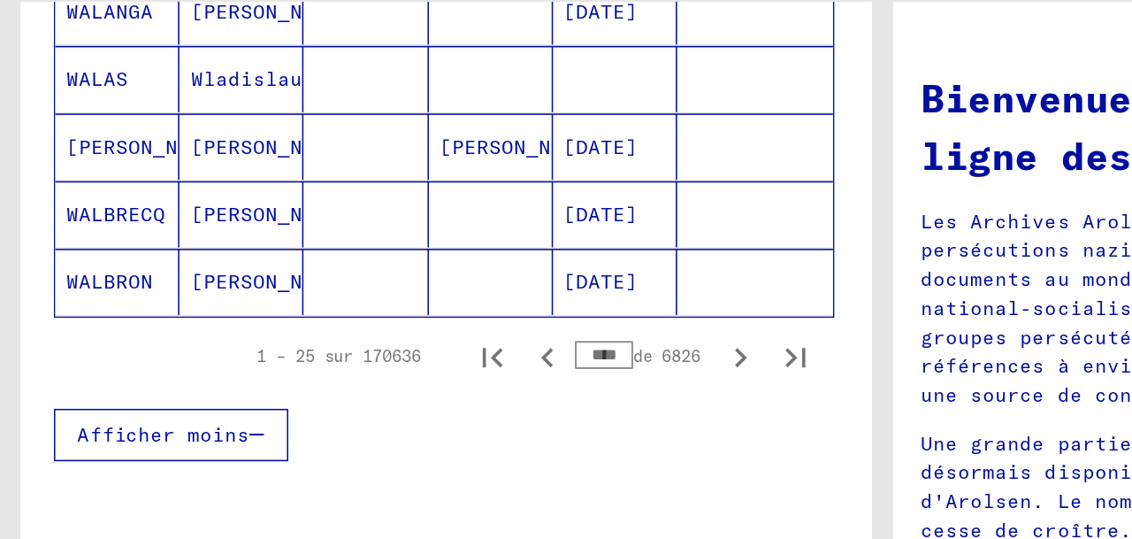
click at [351, 332] on icon "Page précédente" at bounding box center [351, 326] width 8 height 12
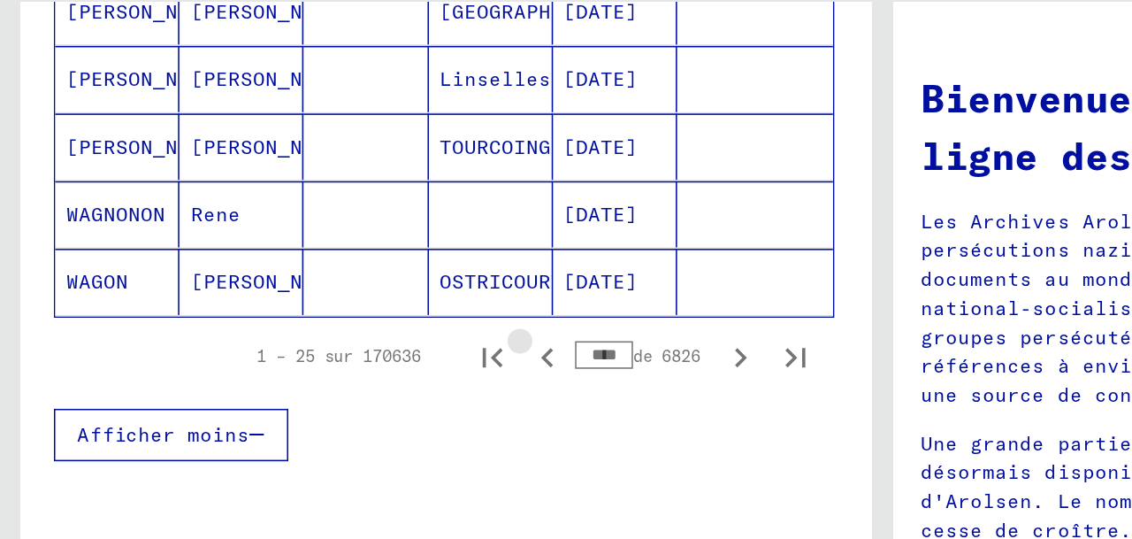
click at [351, 332] on icon "Page précédente" at bounding box center [351, 326] width 8 height 12
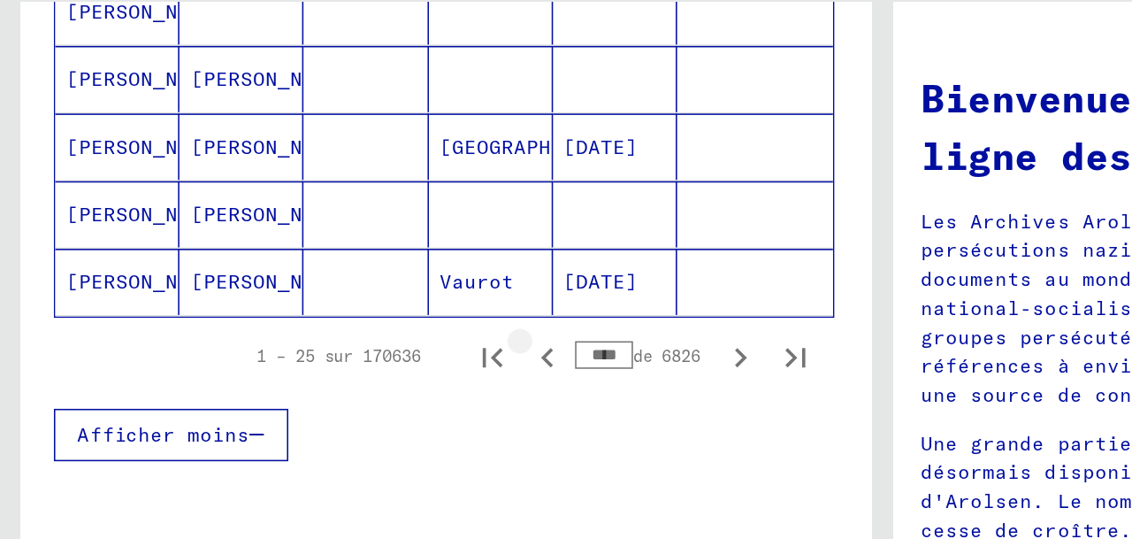
click at [351, 332] on icon "Page précédente" at bounding box center [351, 326] width 8 height 12
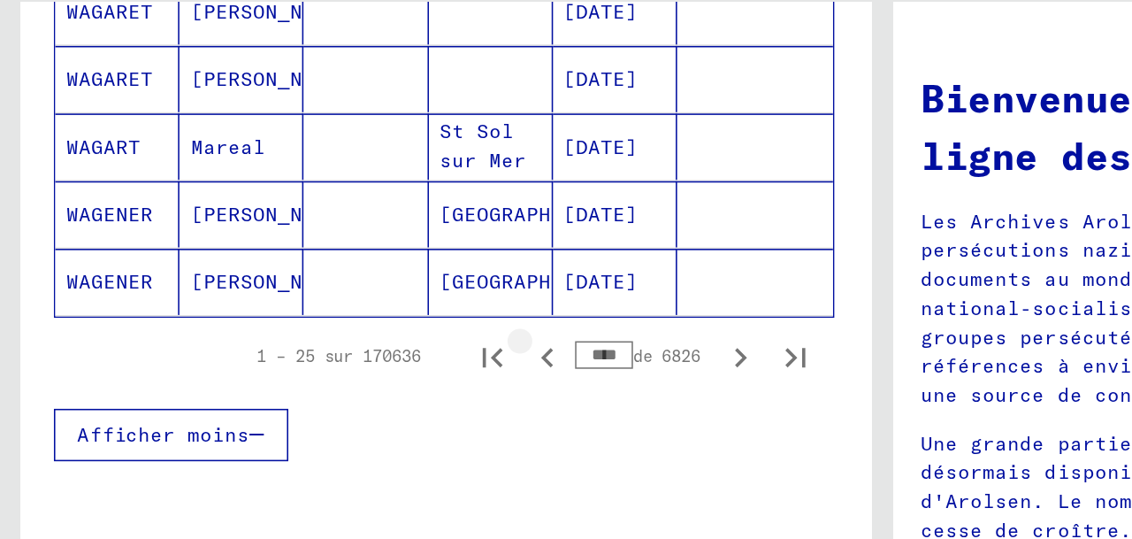
click at [351, 332] on icon "Page précédente" at bounding box center [351, 326] width 8 height 12
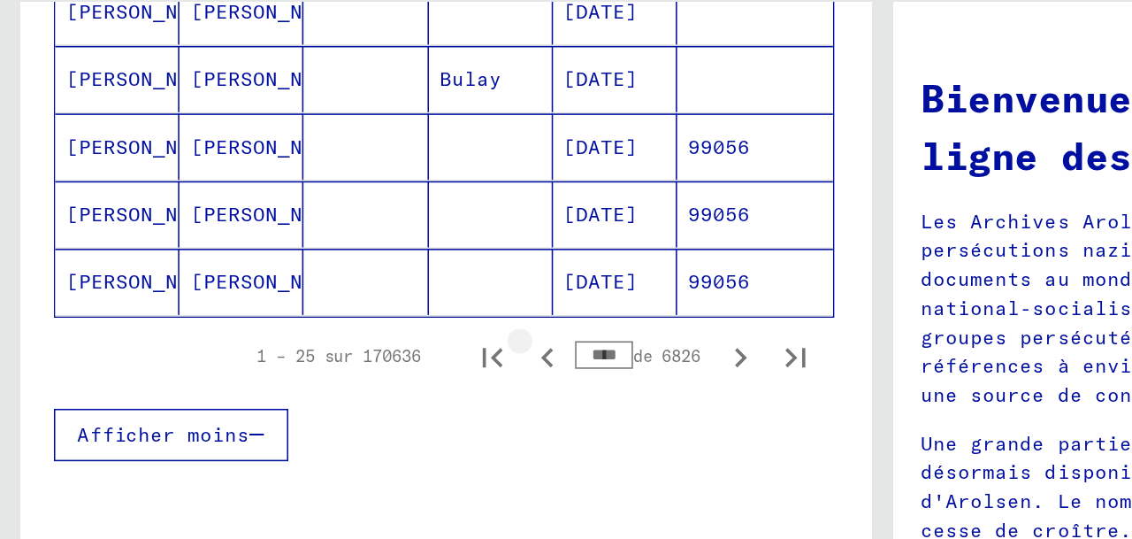
click at [351, 332] on icon "Page précédente" at bounding box center [351, 326] width 8 height 12
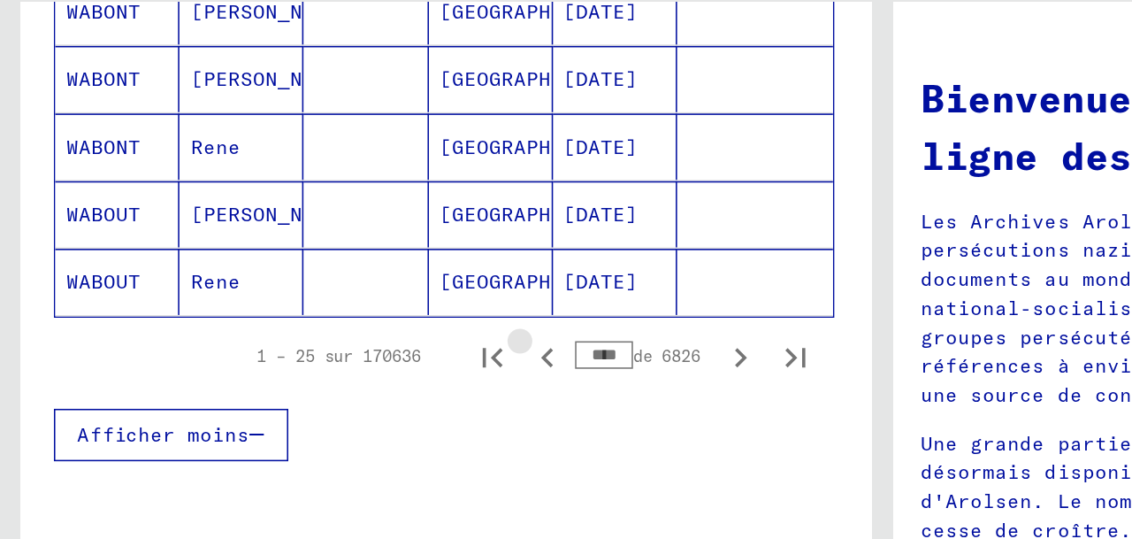
click at [351, 332] on icon "Page précédente" at bounding box center [351, 326] width 8 height 12
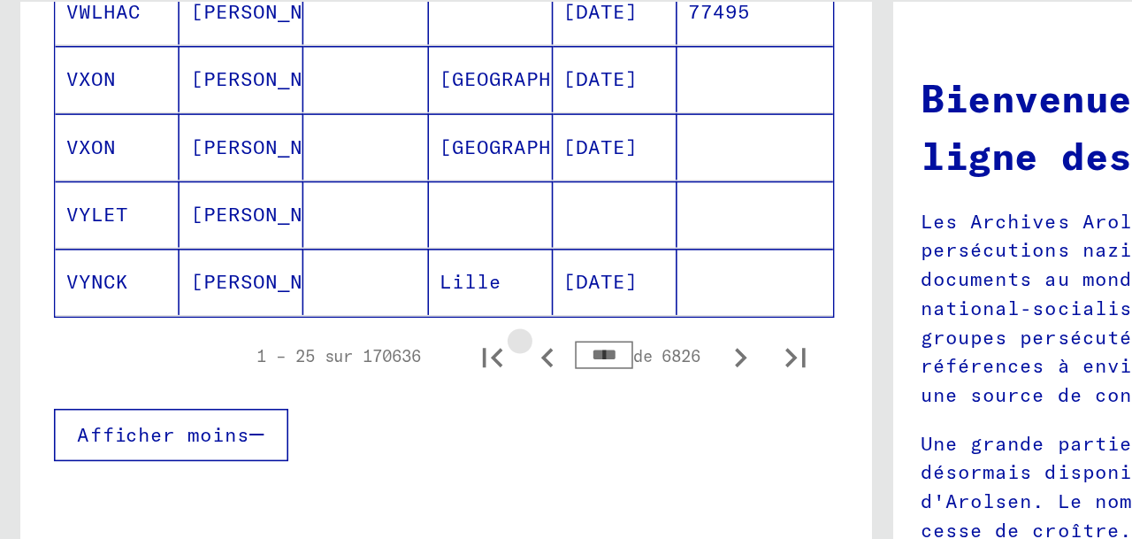
click at [351, 332] on icon "Page précédente" at bounding box center [351, 326] width 8 height 12
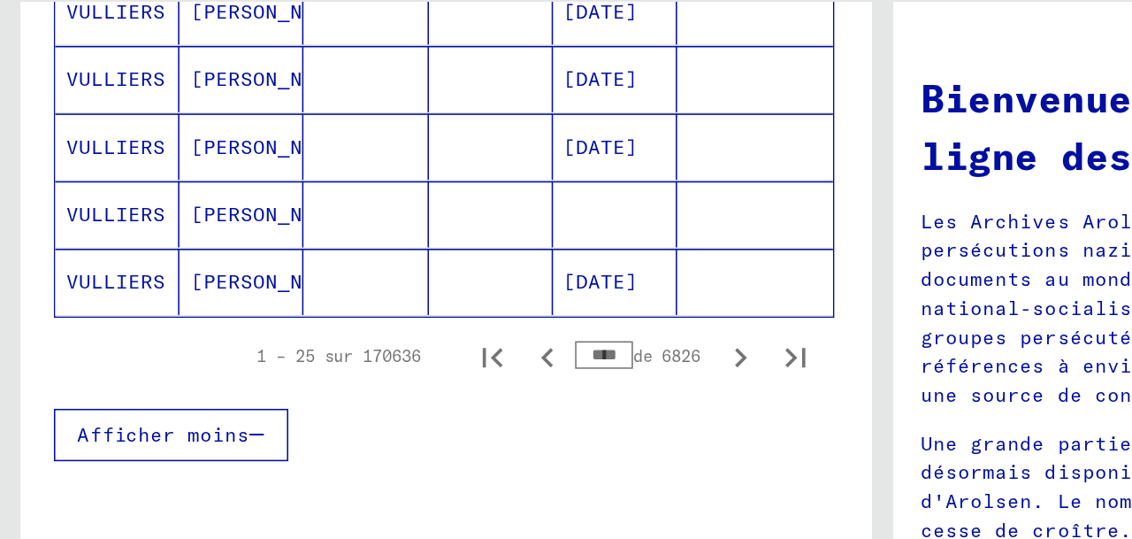
click at [351, 332] on icon "Page précédente" at bounding box center [351, 326] width 8 height 12
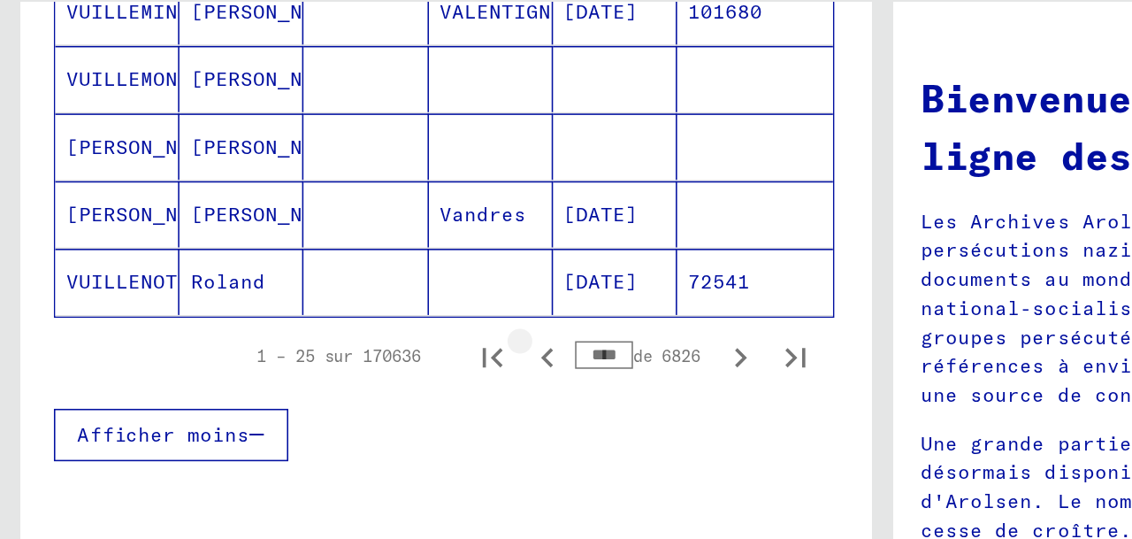
click at [351, 332] on icon "Page précédente" at bounding box center [351, 326] width 8 height 12
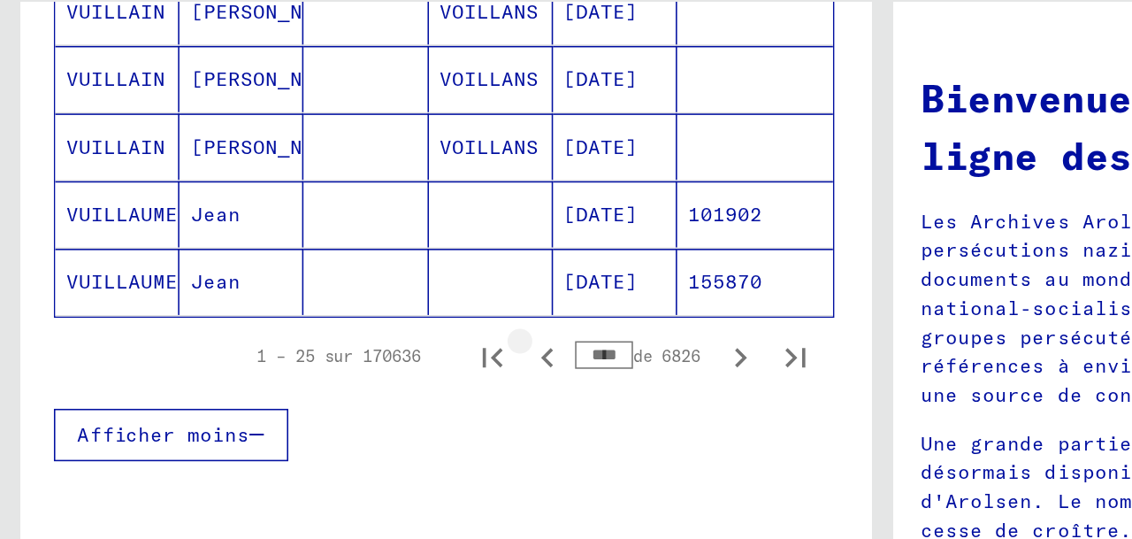
click at [351, 332] on icon "Page précédente" at bounding box center [351, 326] width 8 height 12
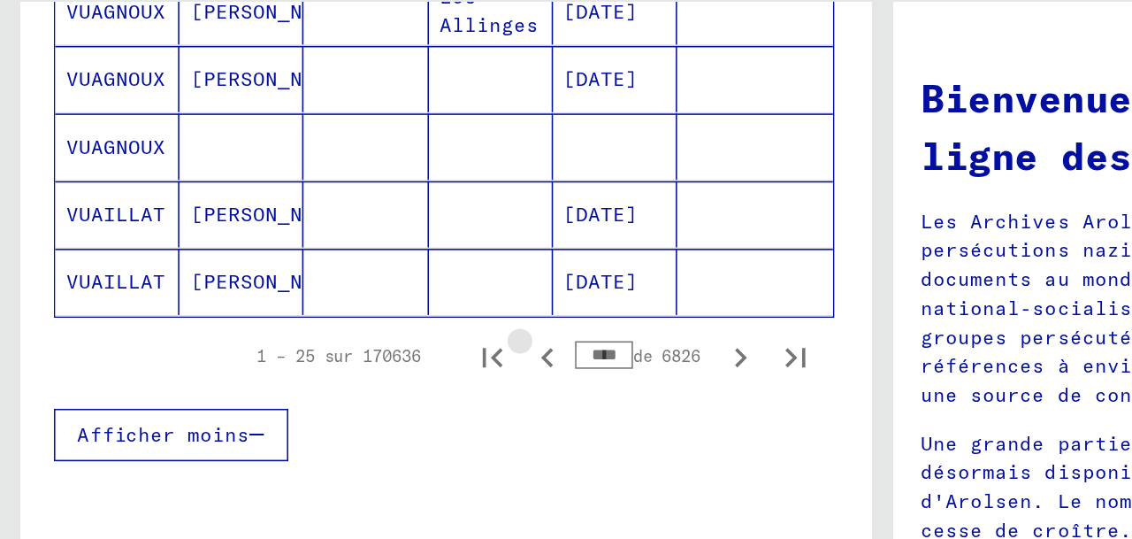
click at [351, 332] on icon "Page précédente" at bounding box center [351, 326] width 8 height 12
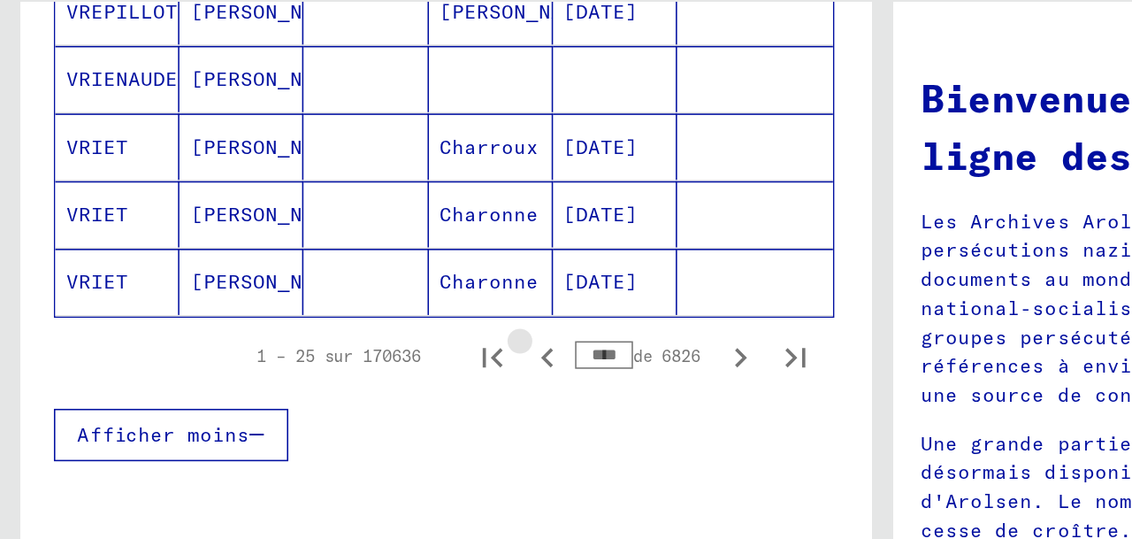
click at [351, 332] on icon "Page précédente" at bounding box center [351, 326] width 8 height 12
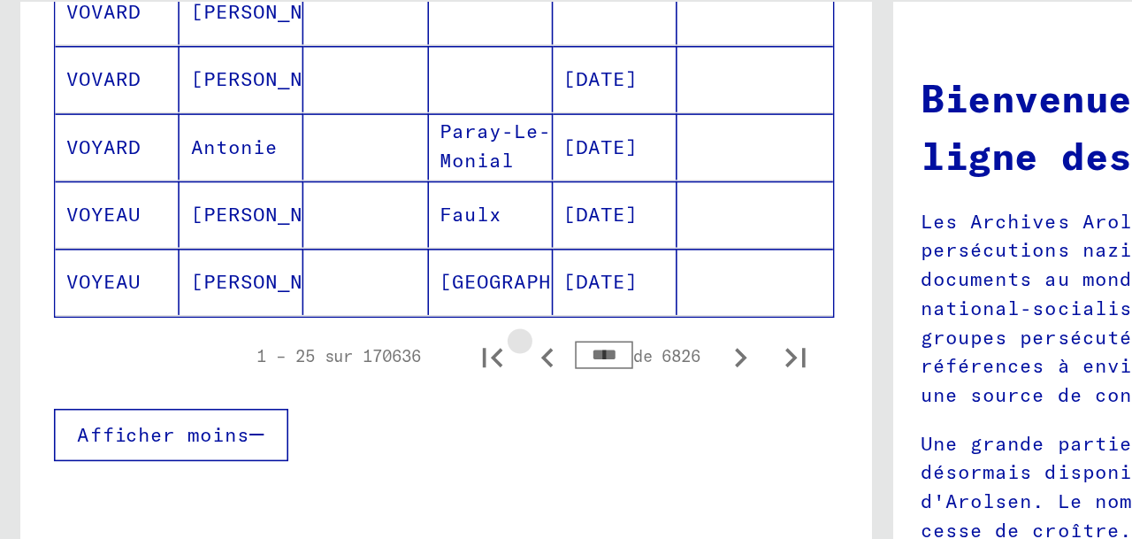
click at [351, 332] on icon "Page précédente" at bounding box center [351, 326] width 8 height 12
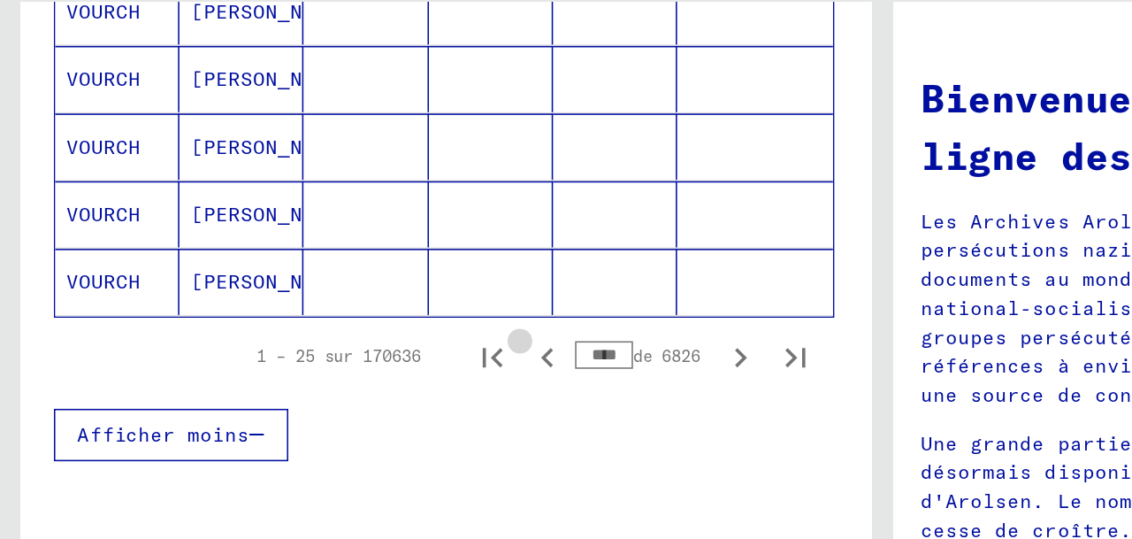
click at [351, 332] on icon "Page précédente" at bounding box center [351, 326] width 8 height 12
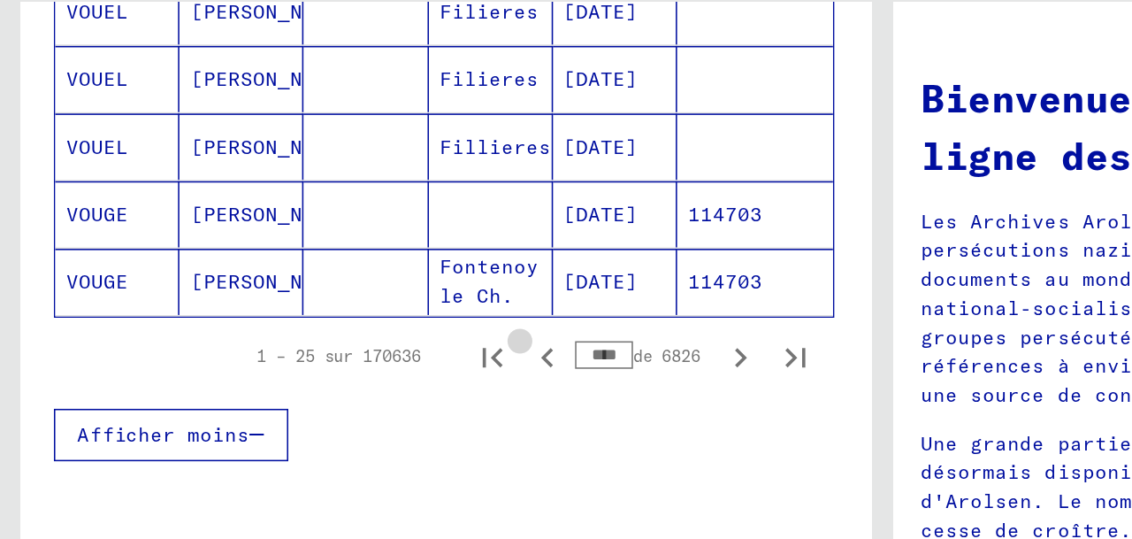
click at [351, 332] on icon "Page précédente" at bounding box center [351, 326] width 8 height 12
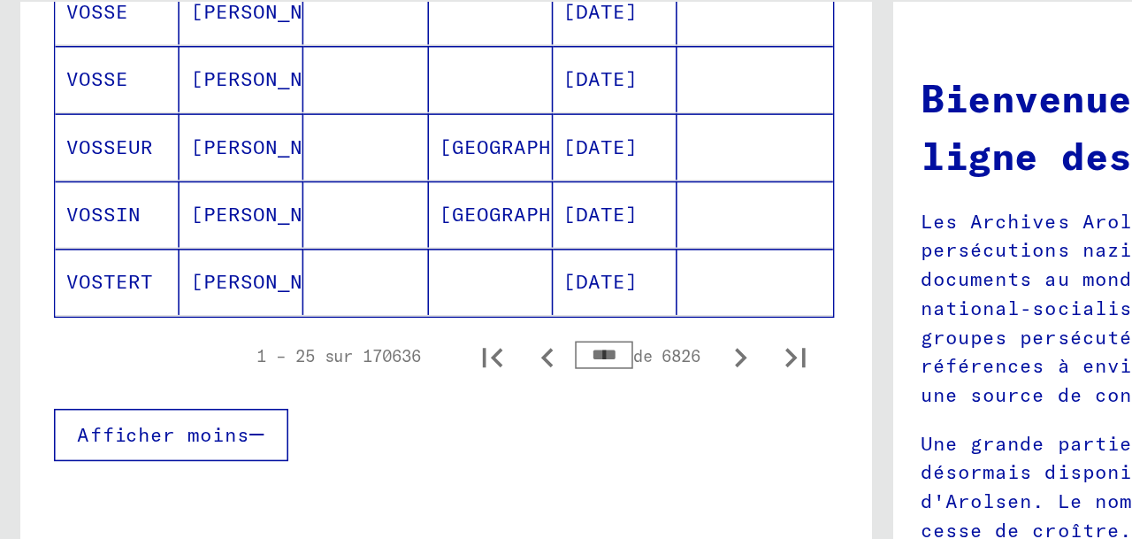
click at [352, 339] on icon "Page précédente" at bounding box center [351, 326] width 25 height 25
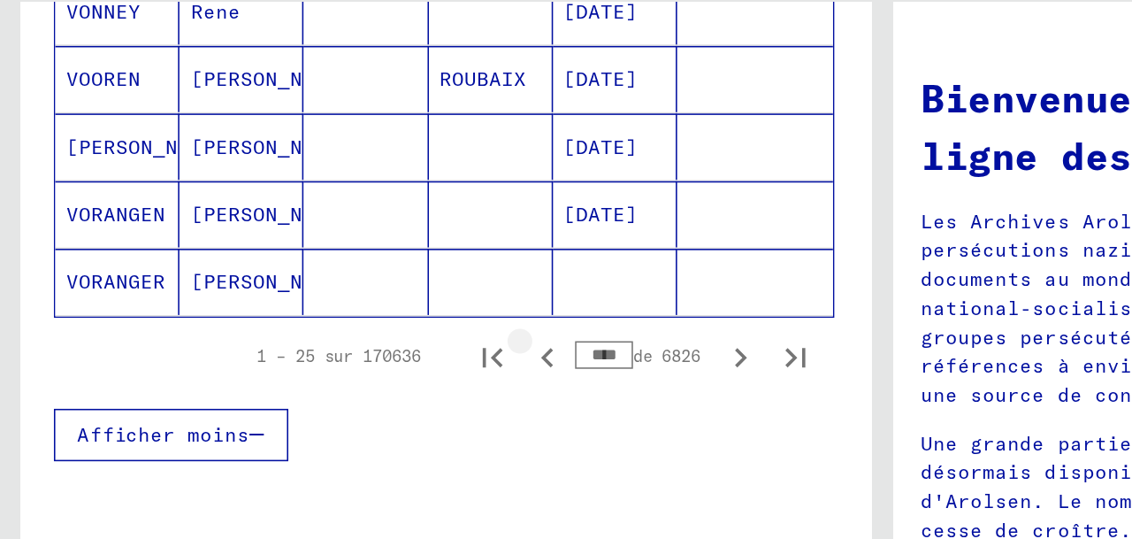
click at [352, 339] on icon "Page précédente" at bounding box center [351, 326] width 25 height 25
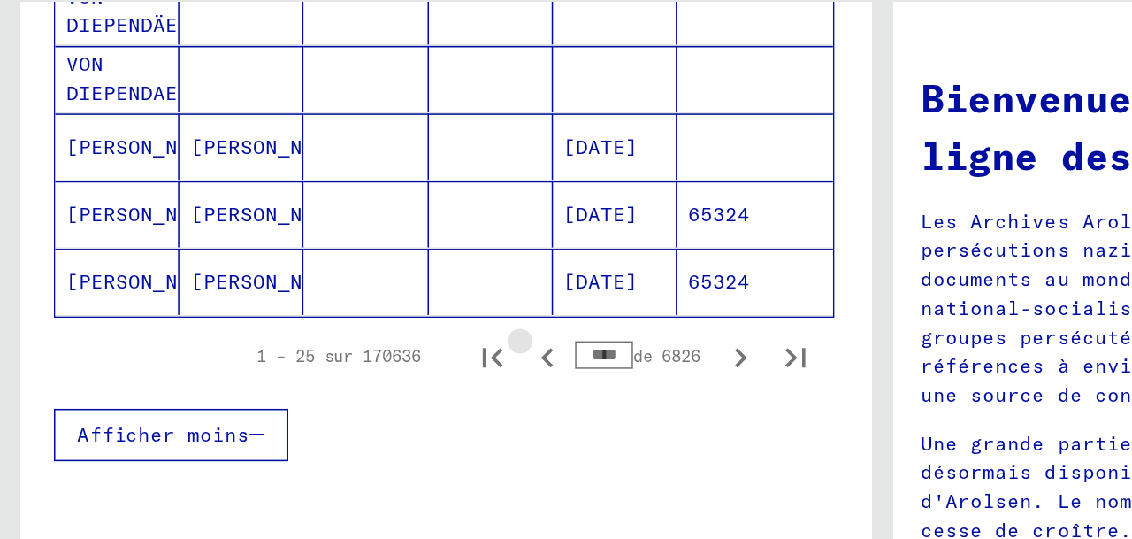
click at [352, 339] on icon "Page précédente" at bounding box center [351, 326] width 25 height 25
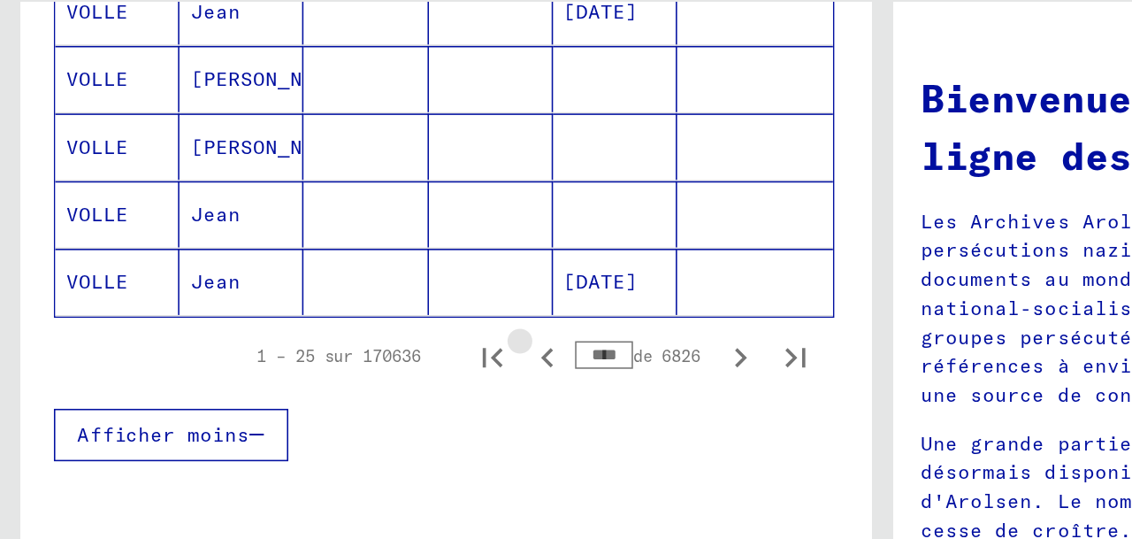
click at [352, 339] on icon "Page précédente" at bounding box center [351, 326] width 25 height 25
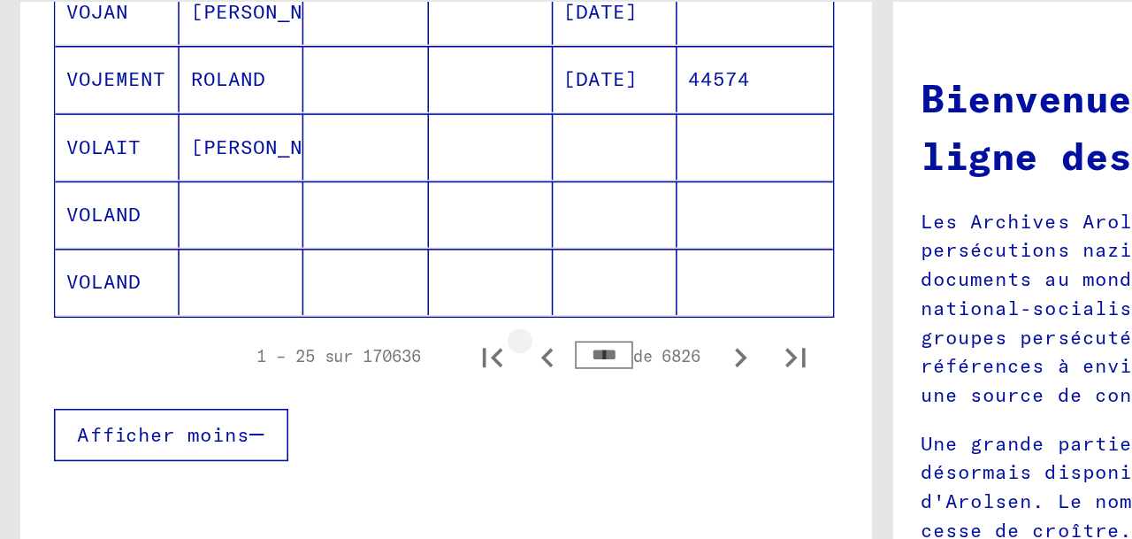
click at [352, 339] on icon "Page précédente" at bounding box center [351, 326] width 25 height 25
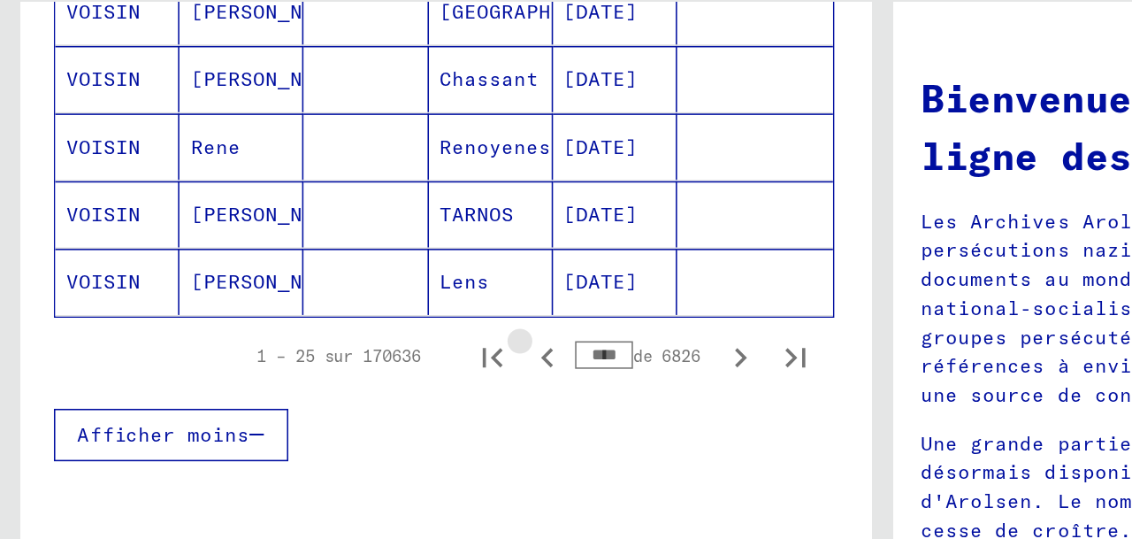
click at [352, 339] on icon "Page précédente" at bounding box center [351, 326] width 25 height 25
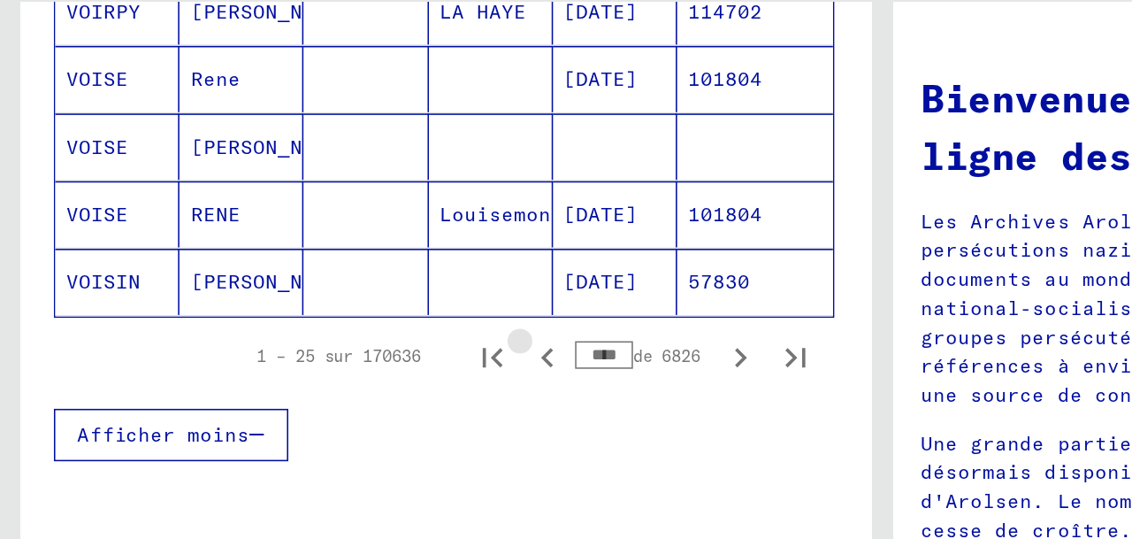
click at [352, 339] on icon "Page précédente" at bounding box center [351, 326] width 25 height 25
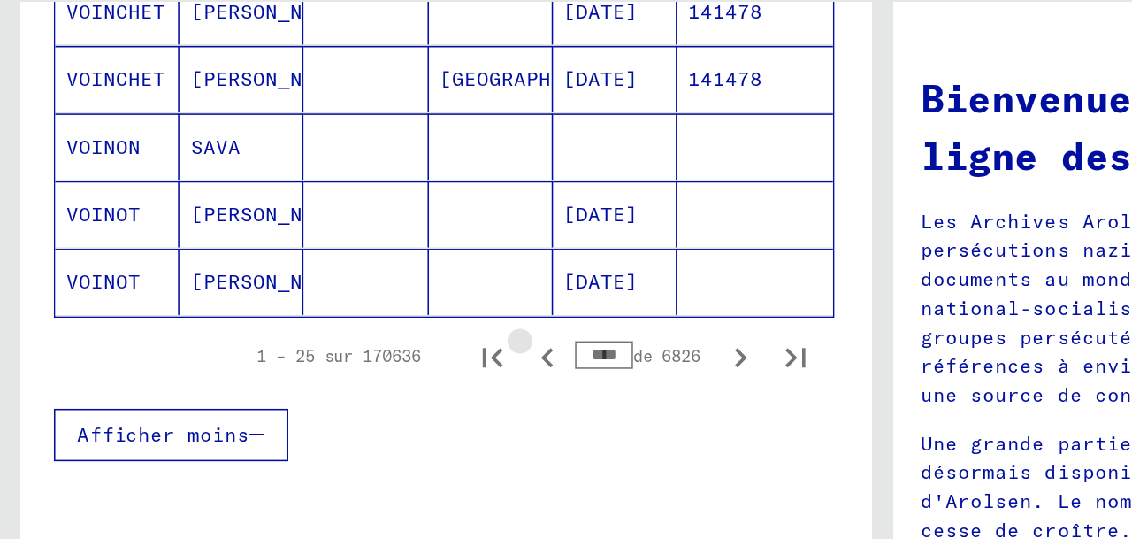
click at [352, 339] on icon "Page précédente" at bounding box center [351, 326] width 25 height 25
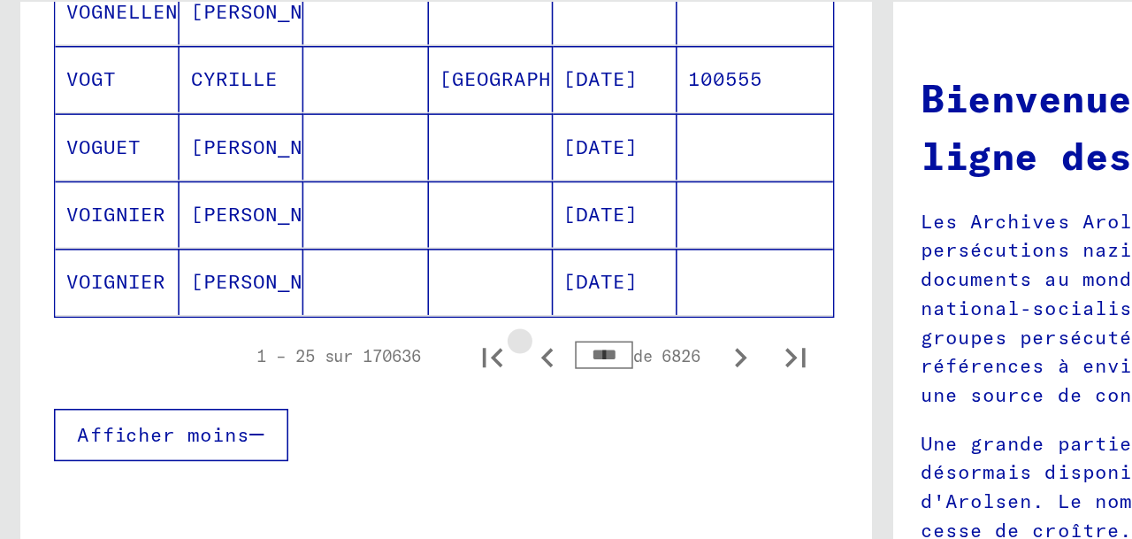
click at [352, 339] on icon "Page précédente" at bounding box center [351, 326] width 25 height 25
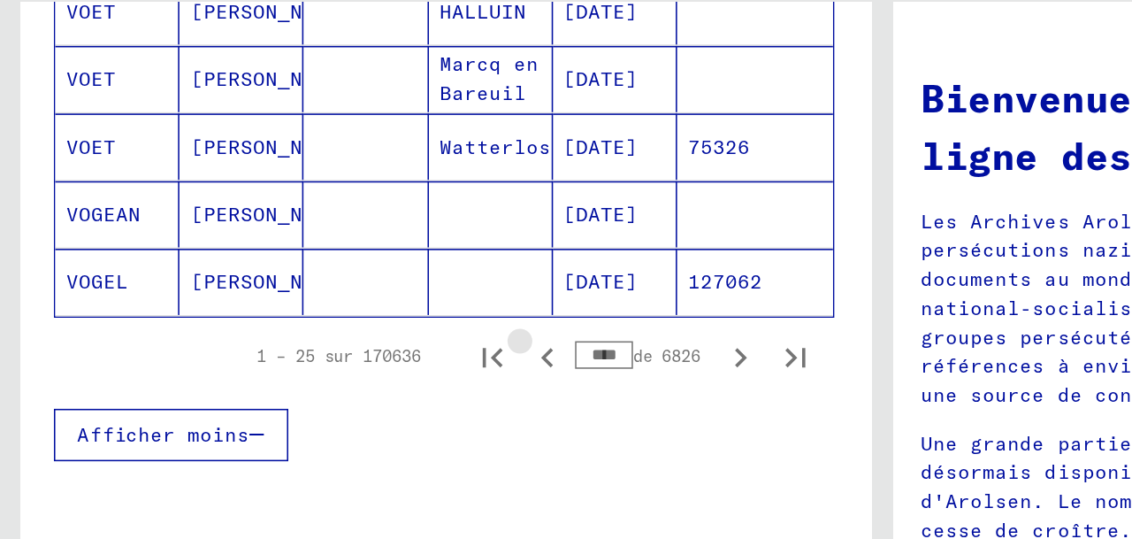
click at [352, 339] on icon "Page précédente" at bounding box center [351, 326] width 25 height 25
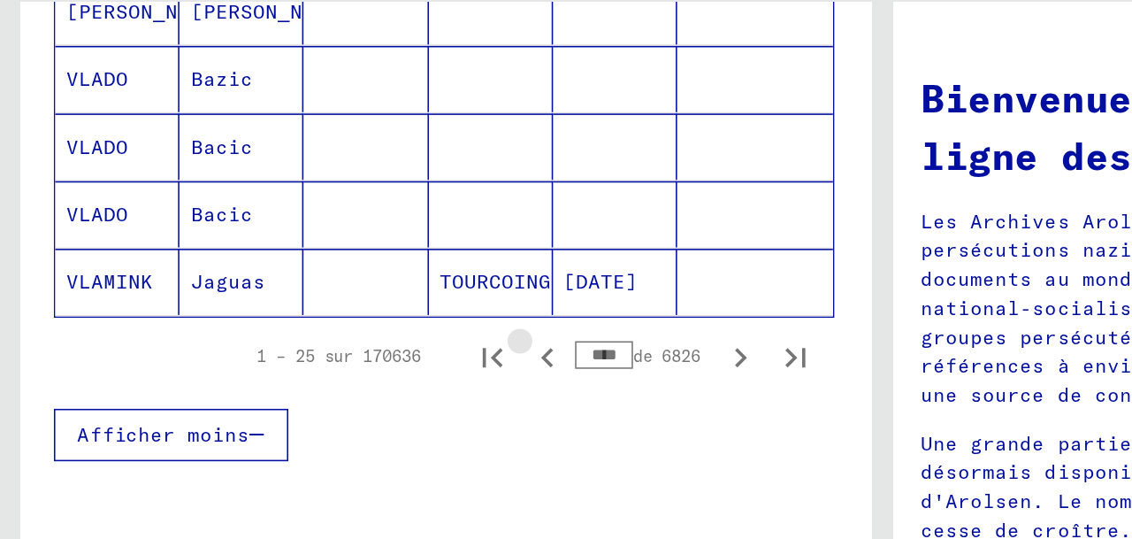
click at [352, 339] on icon "Page précédente" at bounding box center [351, 326] width 25 height 25
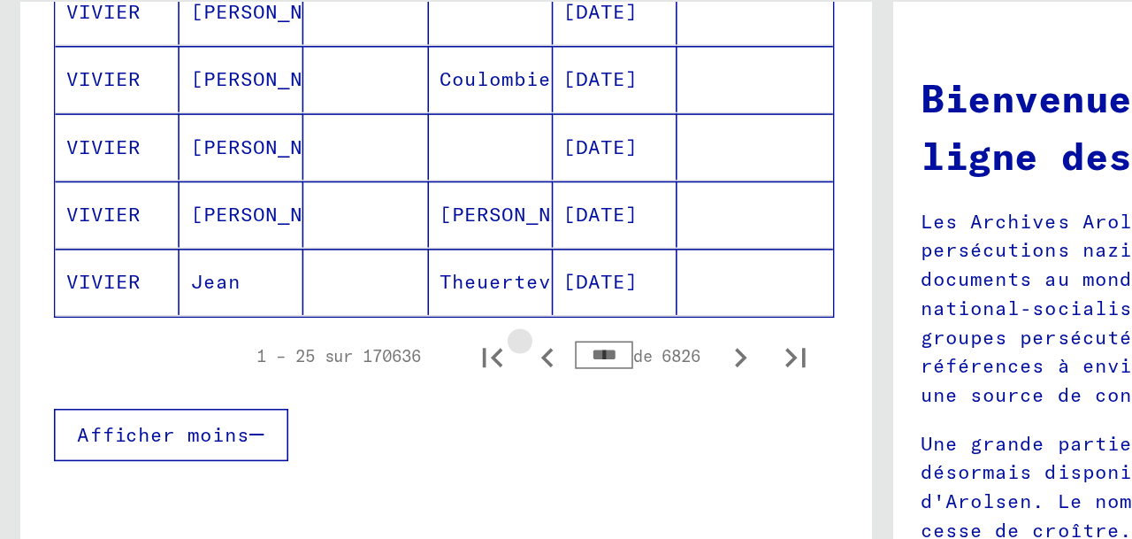
click at [352, 339] on icon "Page précédente" at bounding box center [351, 326] width 25 height 25
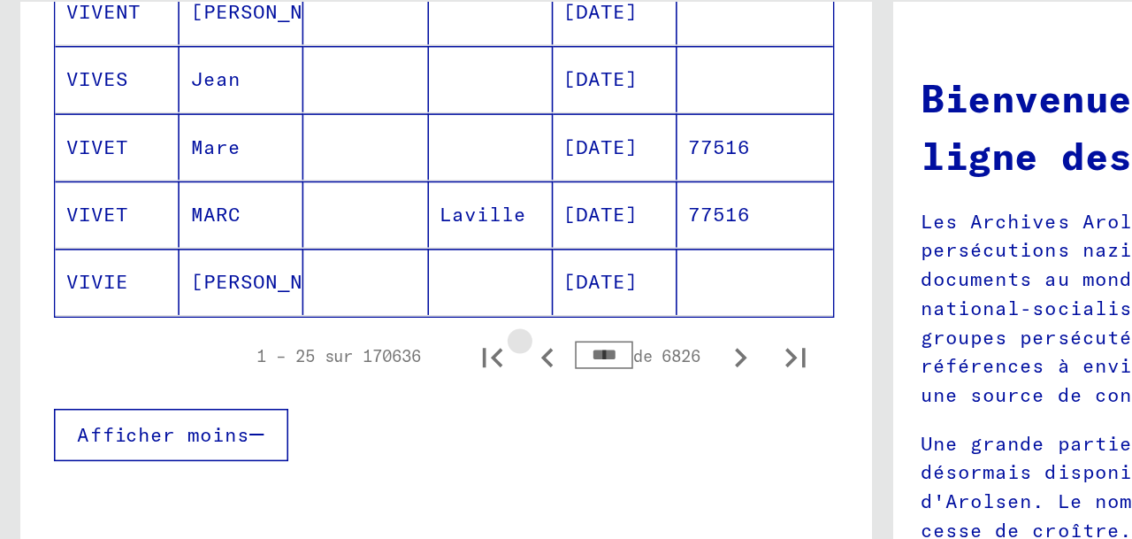
click at [352, 339] on icon "Page précédente" at bounding box center [351, 326] width 25 height 25
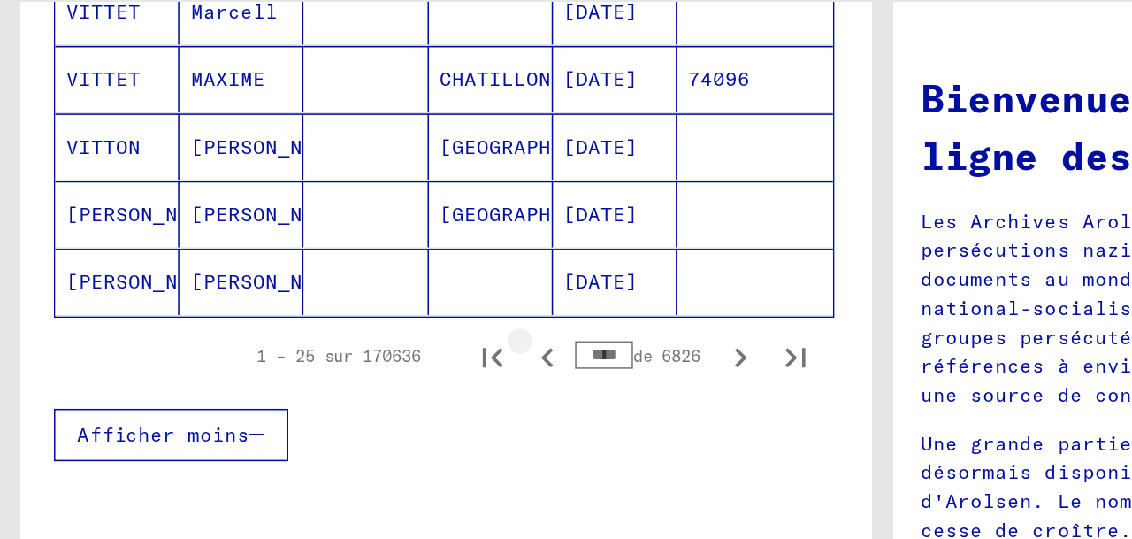
click at [352, 339] on icon "Page précédente" at bounding box center [351, 326] width 25 height 25
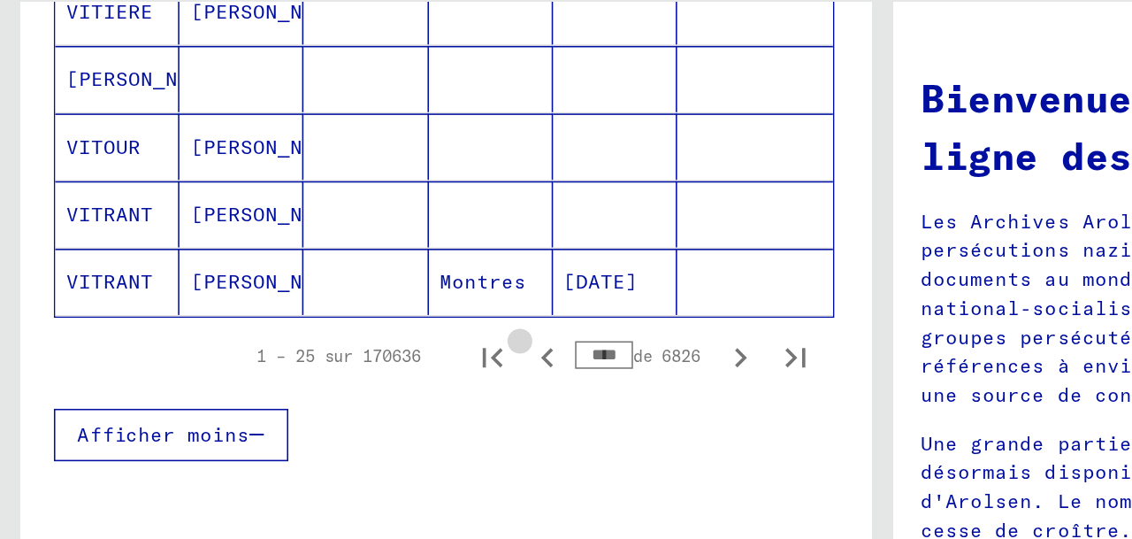
click at [352, 339] on icon "Page précédente" at bounding box center [351, 326] width 25 height 25
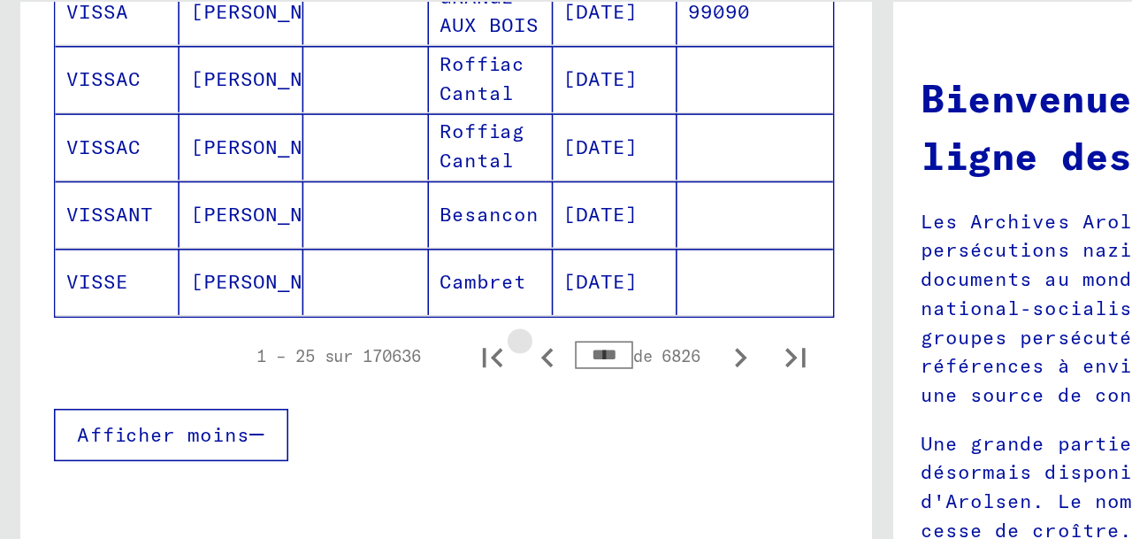
click at [352, 339] on icon "Page précédente" at bounding box center [351, 326] width 25 height 25
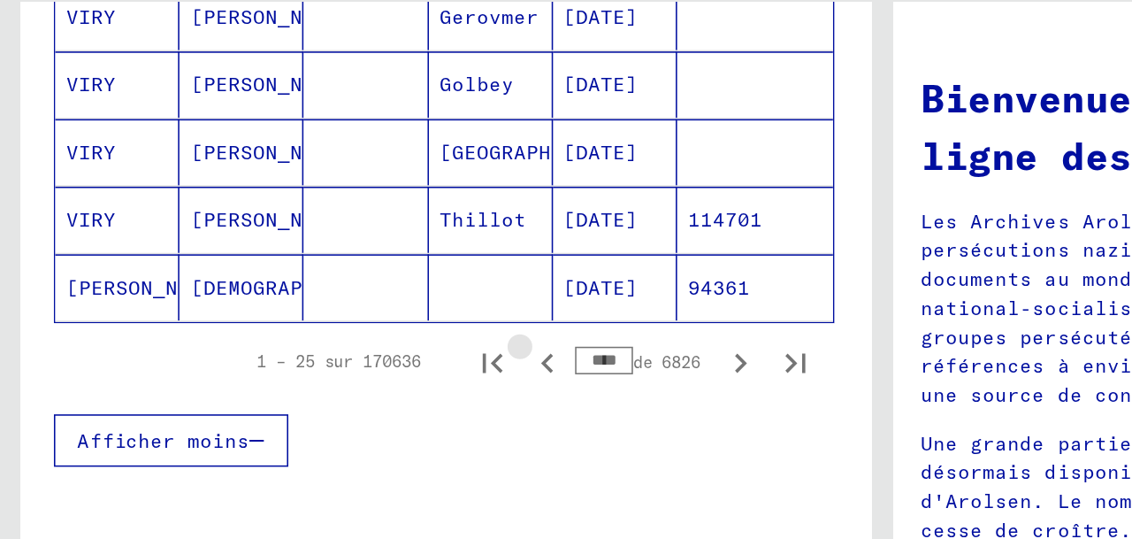
click at [352, 342] on icon "Page précédente" at bounding box center [351, 329] width 25 height 25
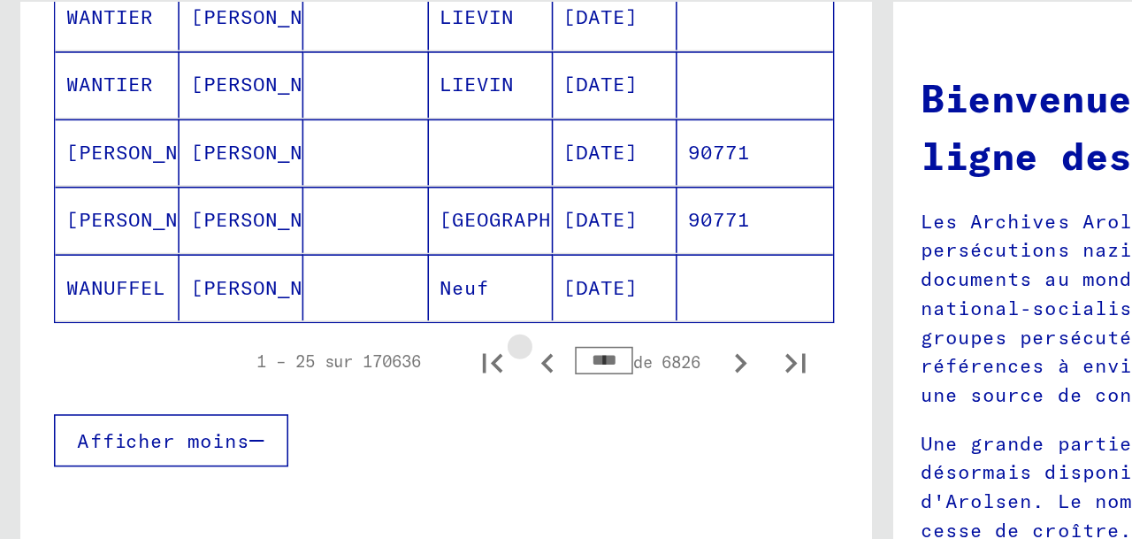
click at [352, 342] on icon "Page précédente" at bounding box center [351, 329] width 25 height 25
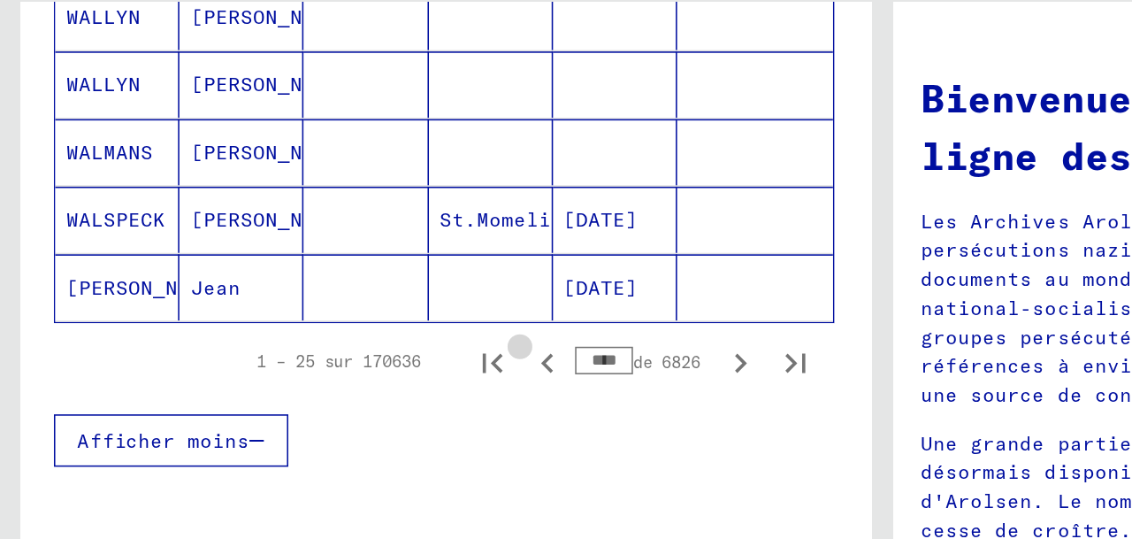
click at [352, 342] on icon "Page précédente" at bounding box center [351, 329] width 25 height 25
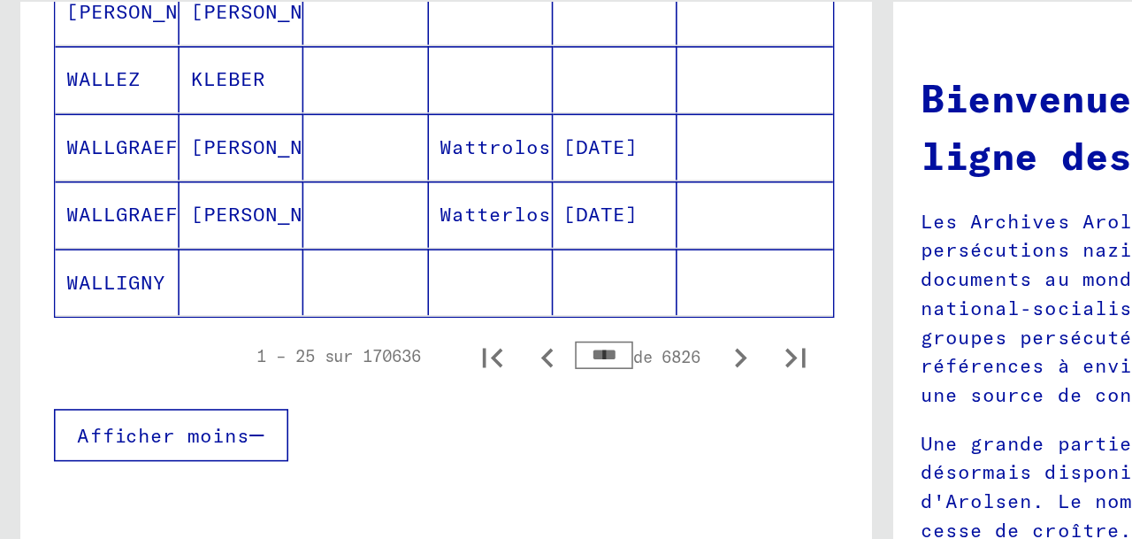
click at [352, 332] on icon "Page précédente" at bounding box center [351, 326] width 8 height 12
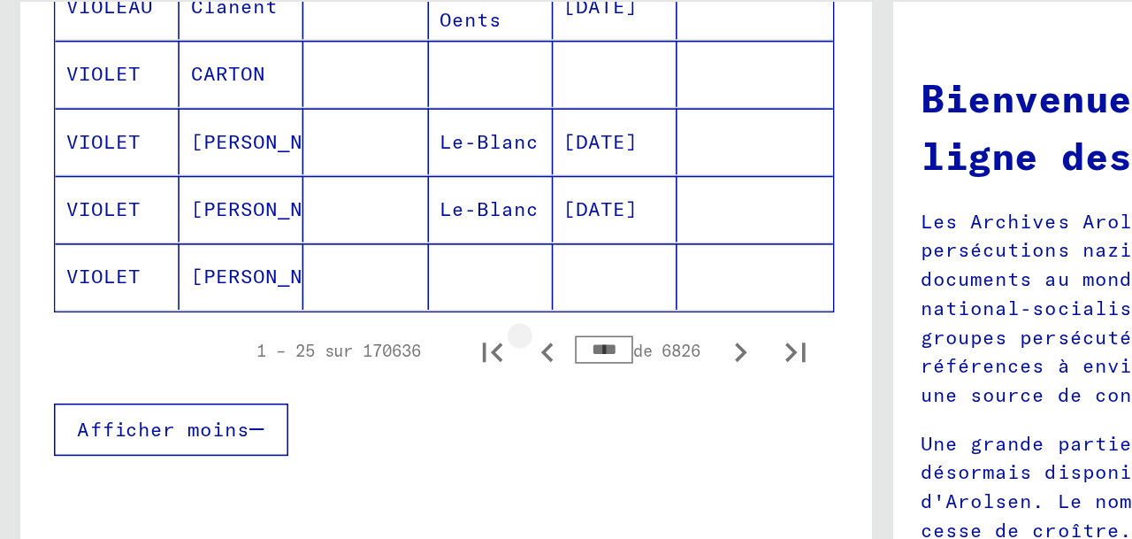
click at [352, 329] on icon "Page précédente" at bounding box center [351, 323] width 8 height 12
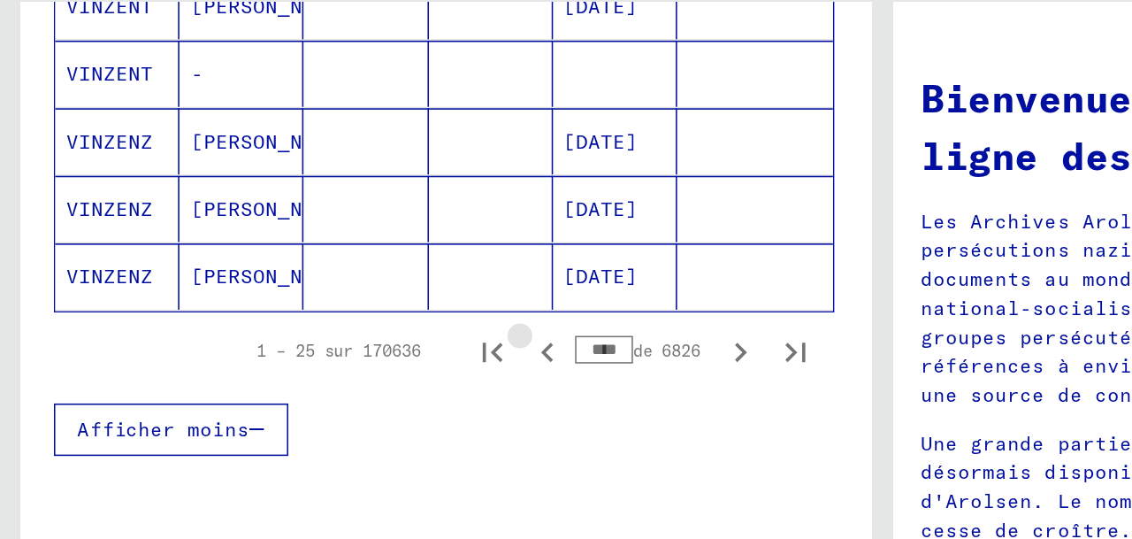
click at [352, 329] on icon "Page précédente" at bounding box center [351, 323] width 8 height 12
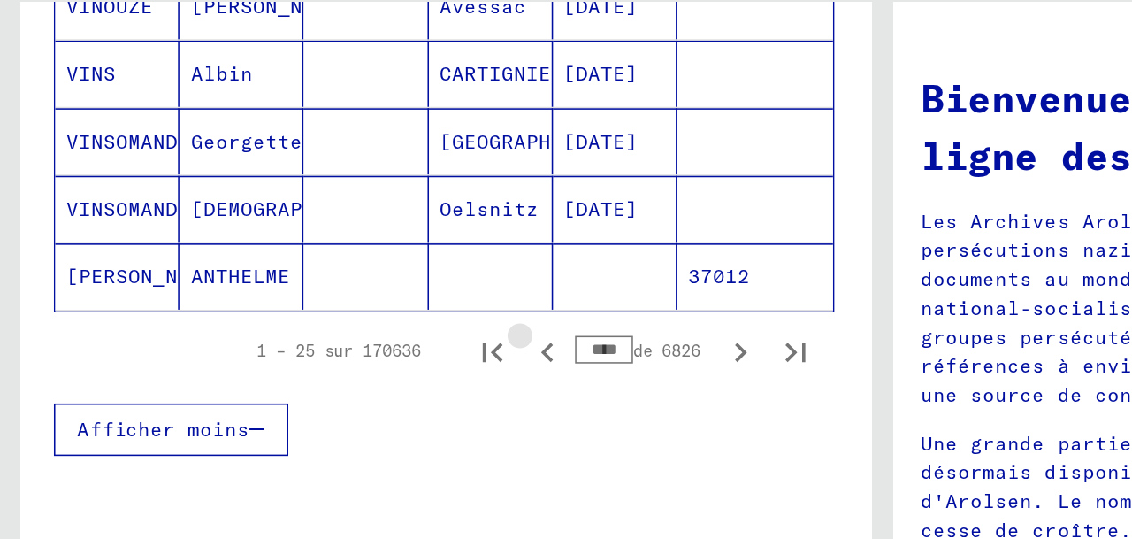
scroll to position [1237, 1]
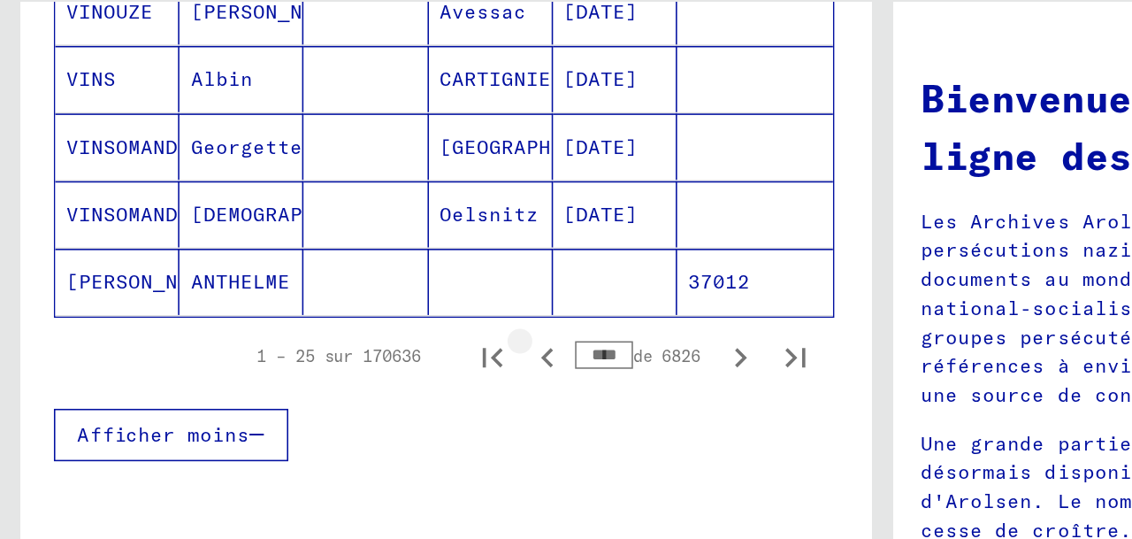
click at [352, 332] on icon "Page précédente" at bounding box center [351, 326] width 8 height 12
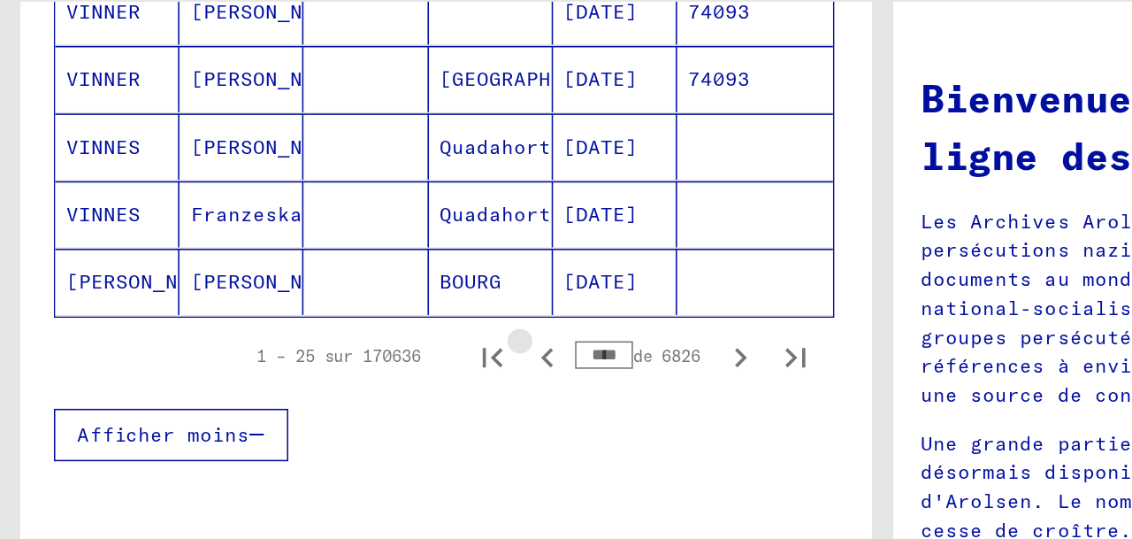
click at [352, 332] on icon "Page précédente" at bounding box center [351, 326] width 8 height 12
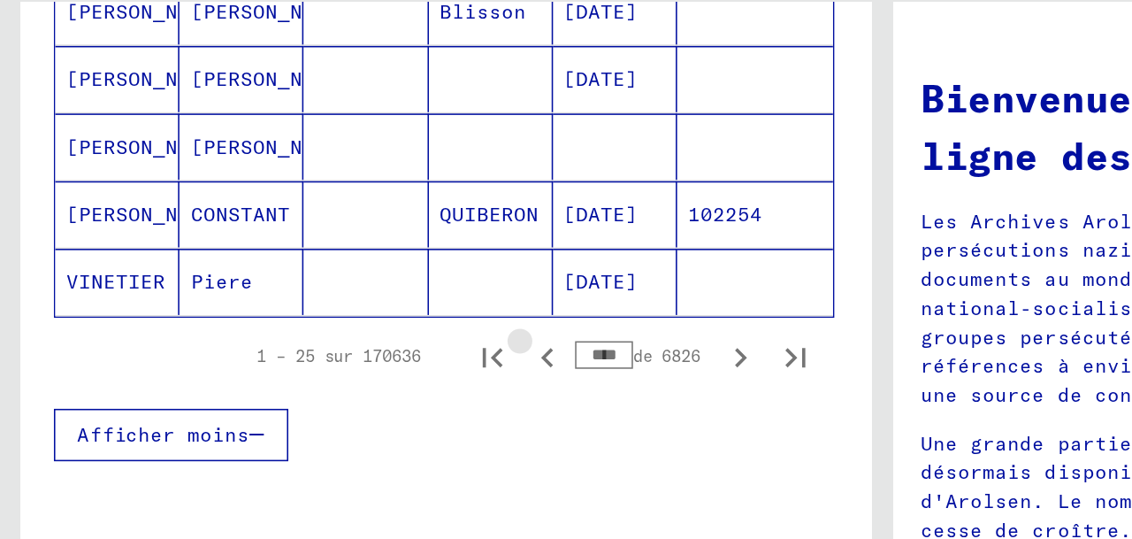
click at [352, 332] on icon "Page précédente" at bounding box center [351, 326] width 8 height 12
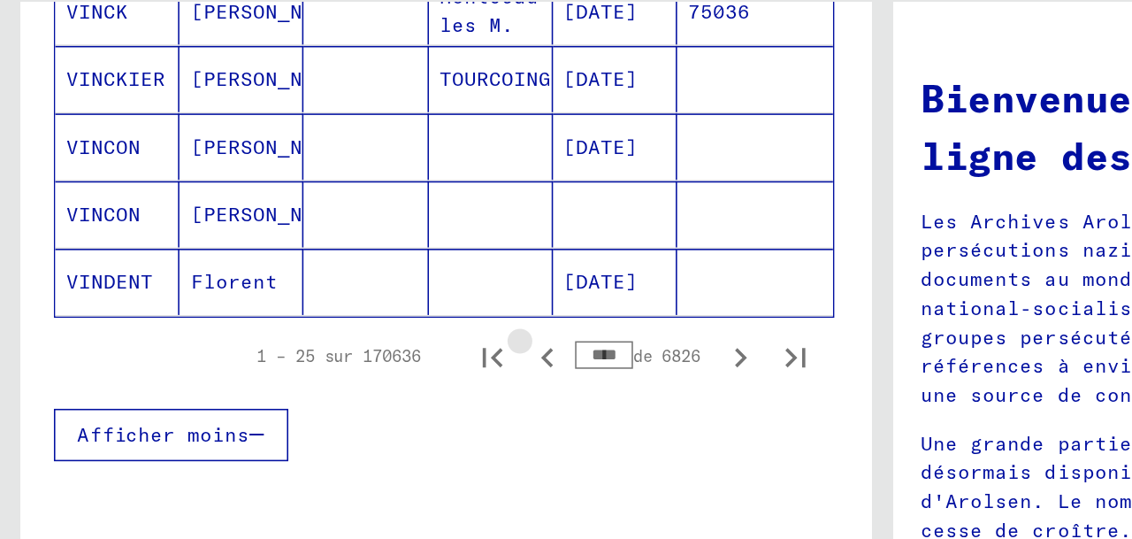
click at [352, 332] on icon "Page précédente" at bounding box center [351, 326] width 8 height 12
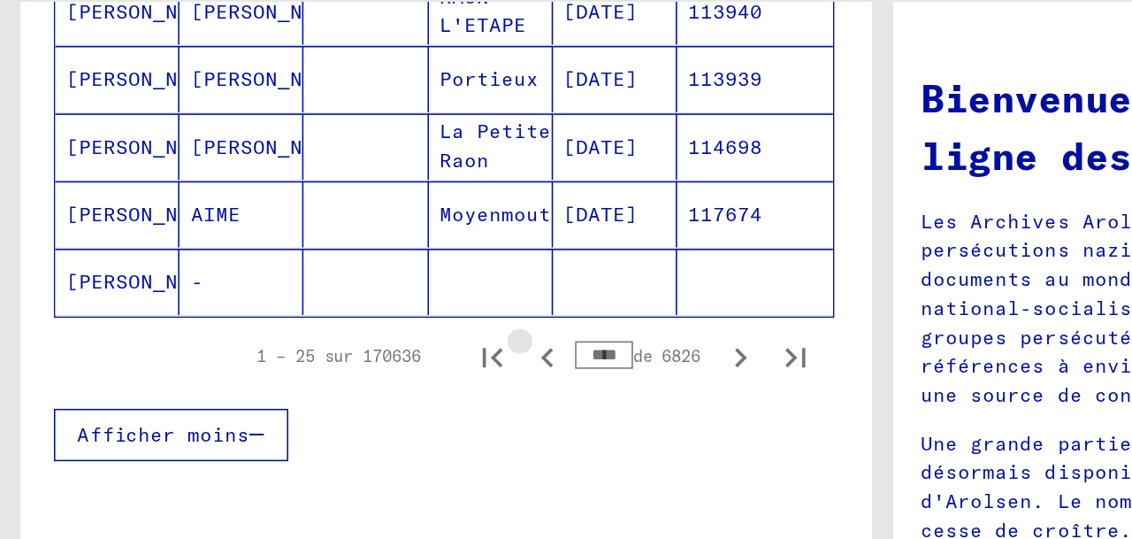
click at [352, 332] on icon "Page précédente" at bounding box center [351, 326] width 8 height 12
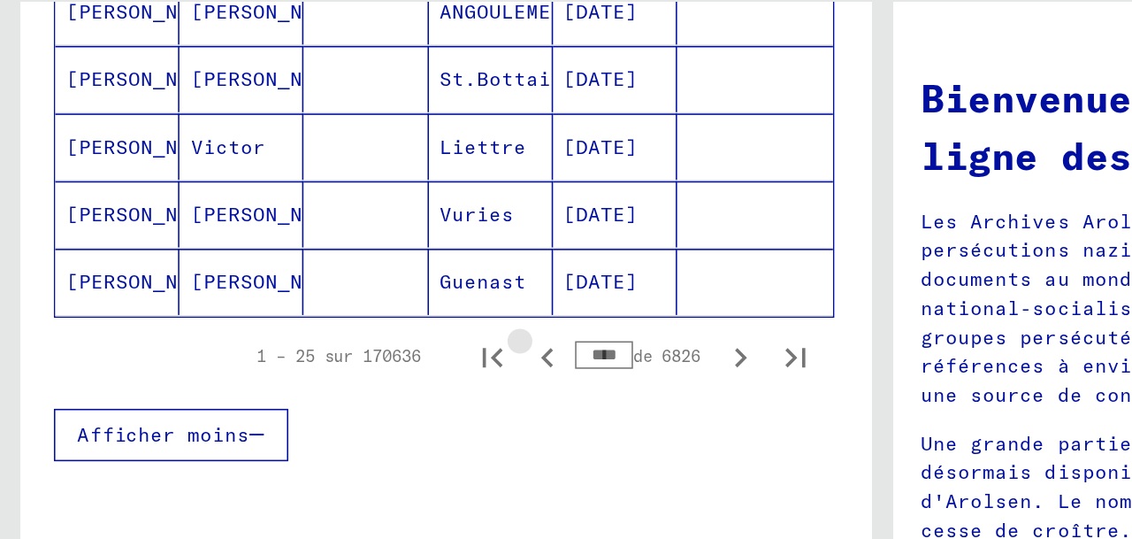
click at [352, 332] on icon "Page précédente" at bounding box center [351, 326] width 8 height 12
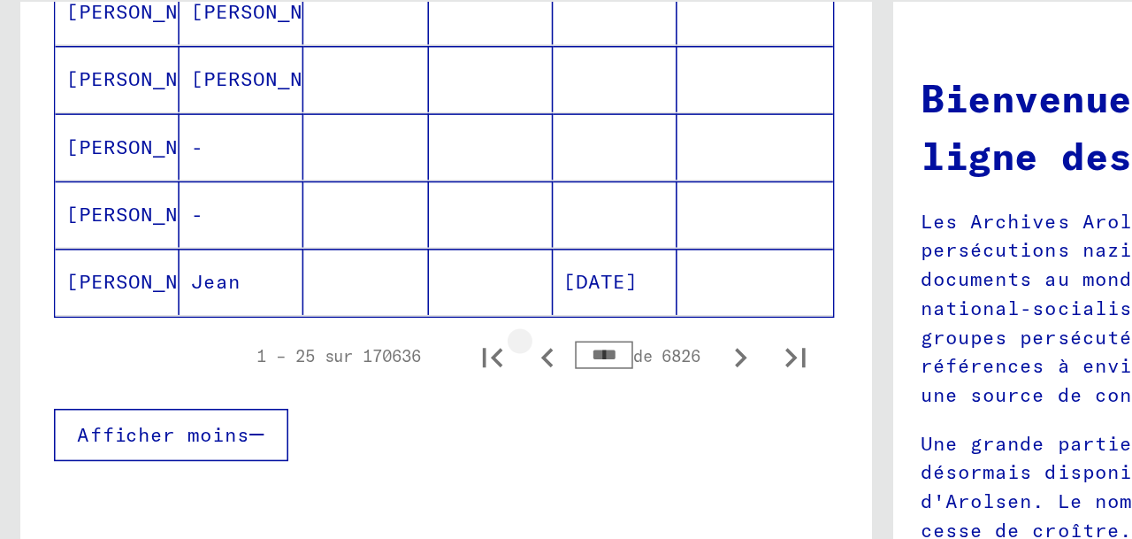
click at [352, 332] on icon "Page précédente" at bounding box center [351, 326] width 8 height 12
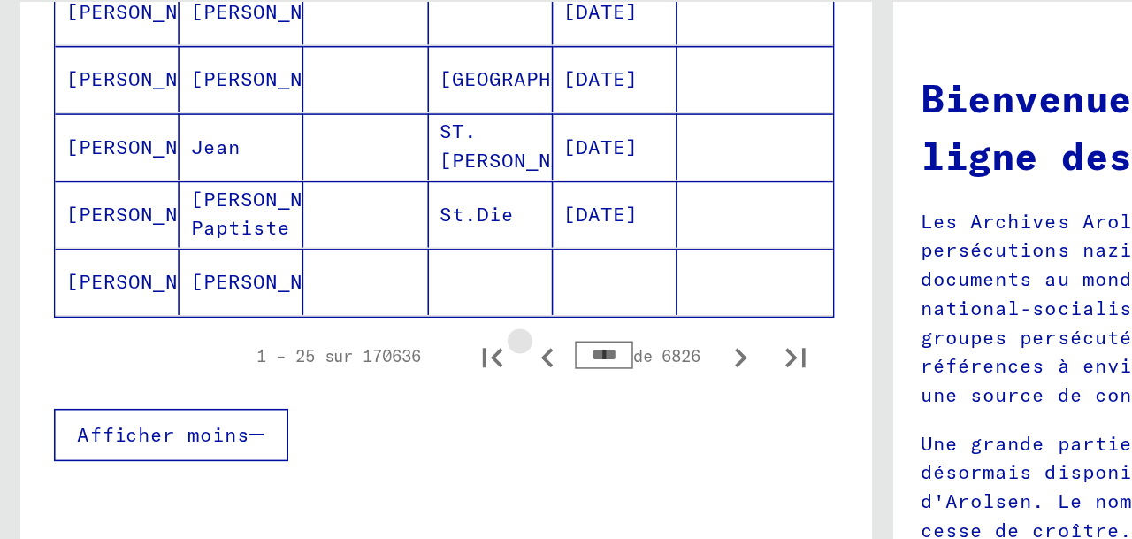
click at [352, 332] on icon "Page précédente" at bounding box center [351, 326] width 8 height 12
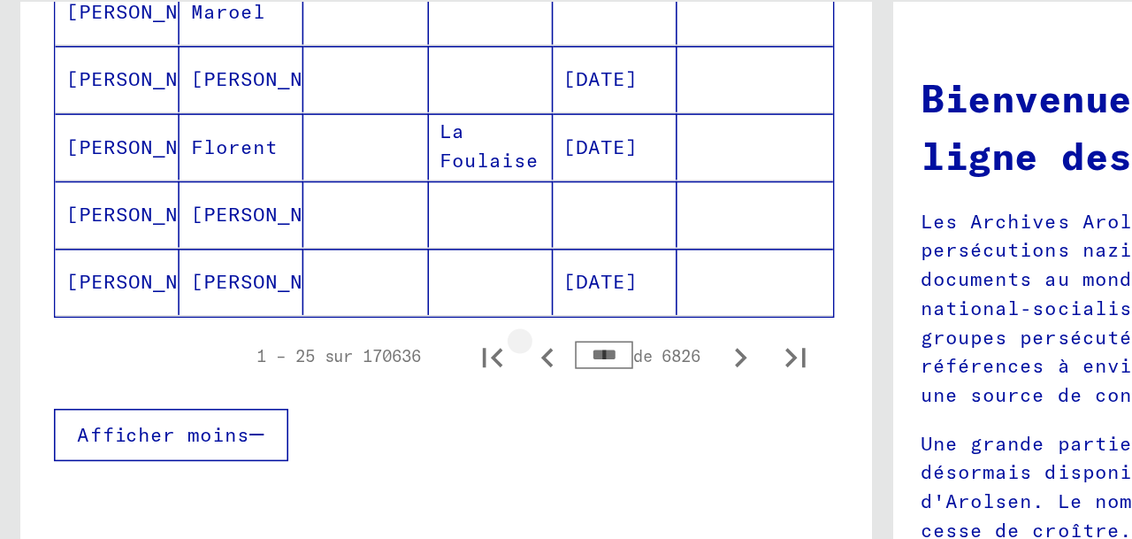
click at [352, 332] on icon "Page précédente" at bounding box center [351, 326] width 8 height 12
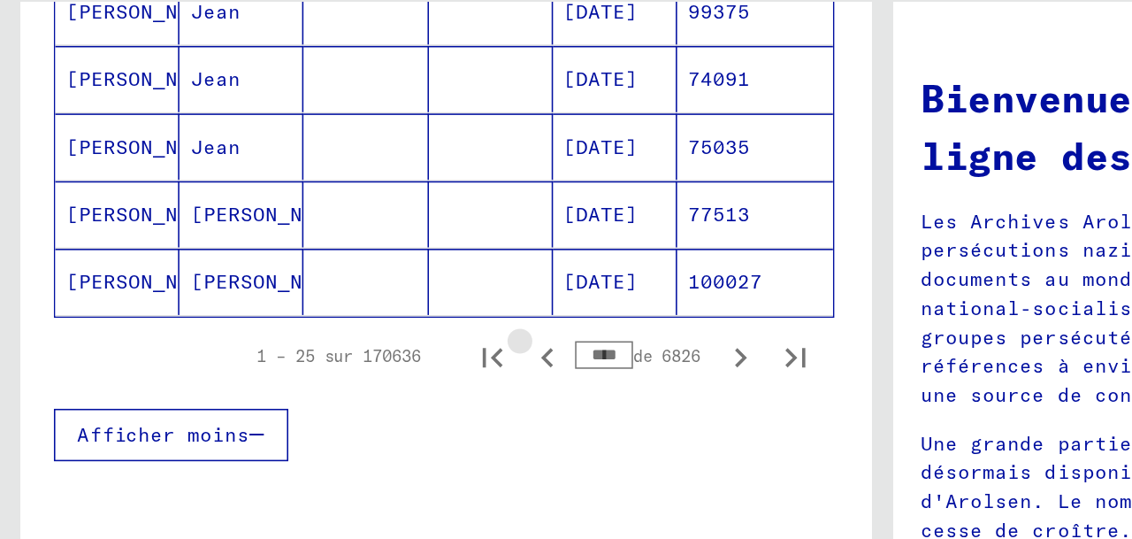
click at [352, 332] on icon "Page précédente" at bounding box center [351, 326] width 8 height 12
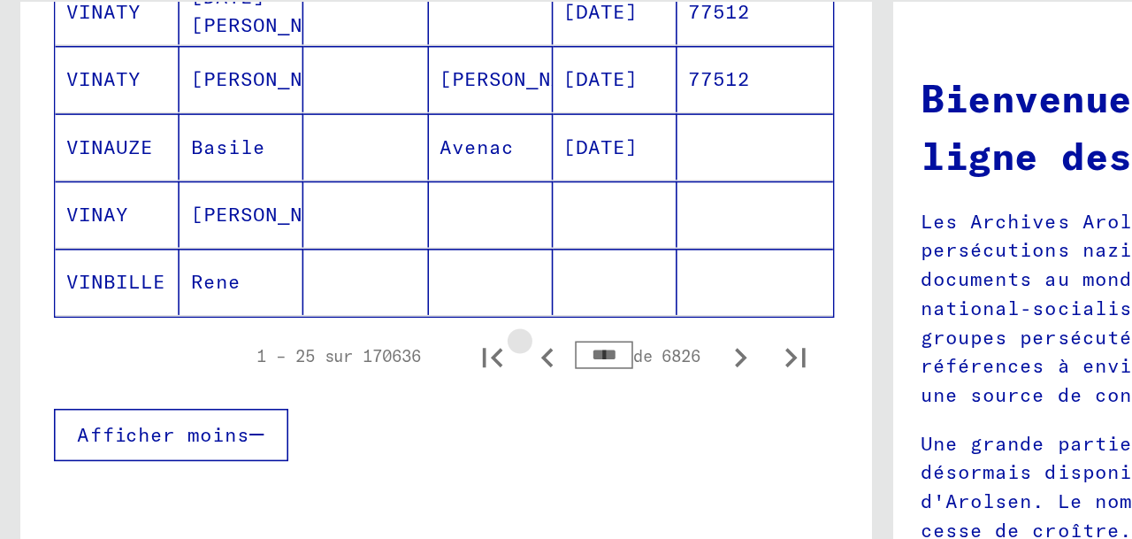
click at [352, 332] on icon "Page précédente" at bounding box center [351, 326] width 8 height 12
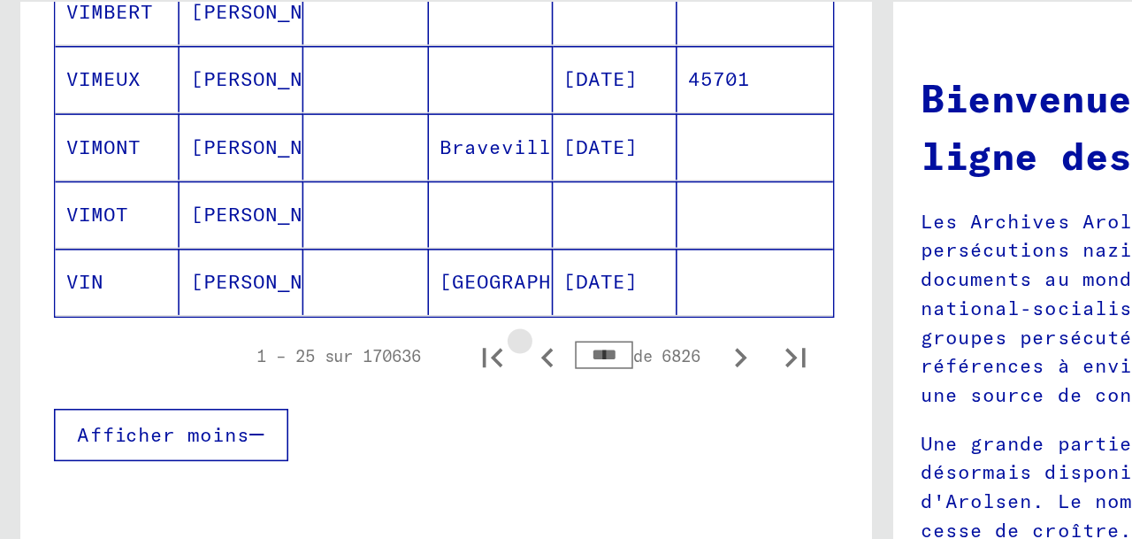
click at [352, 332] on icon "Page précédente" at bounding box center [351, 326] width 8 height 12
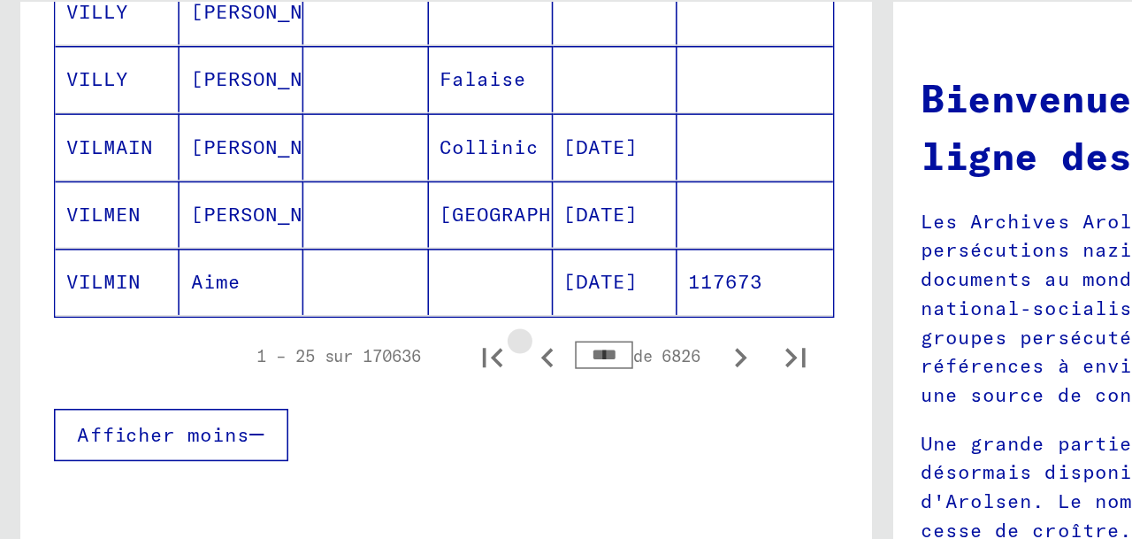
click at [352, 332] on icon "Page précédente" at bounding box center [351, 326] width 8 height 12
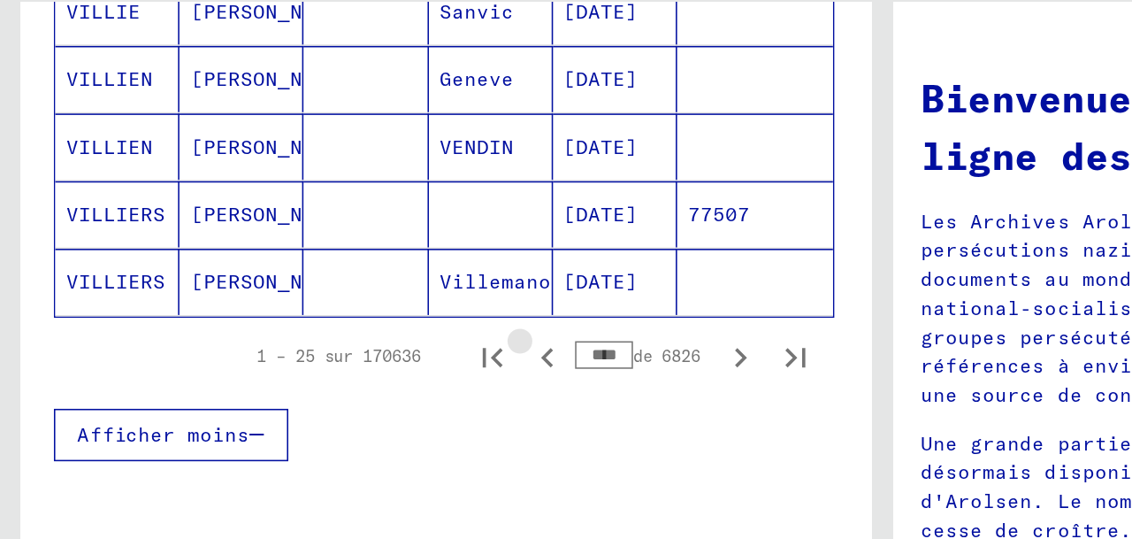
click at [352, 332] on icon "Page précédente" at bounding box center [351, 326] width 8 height 12
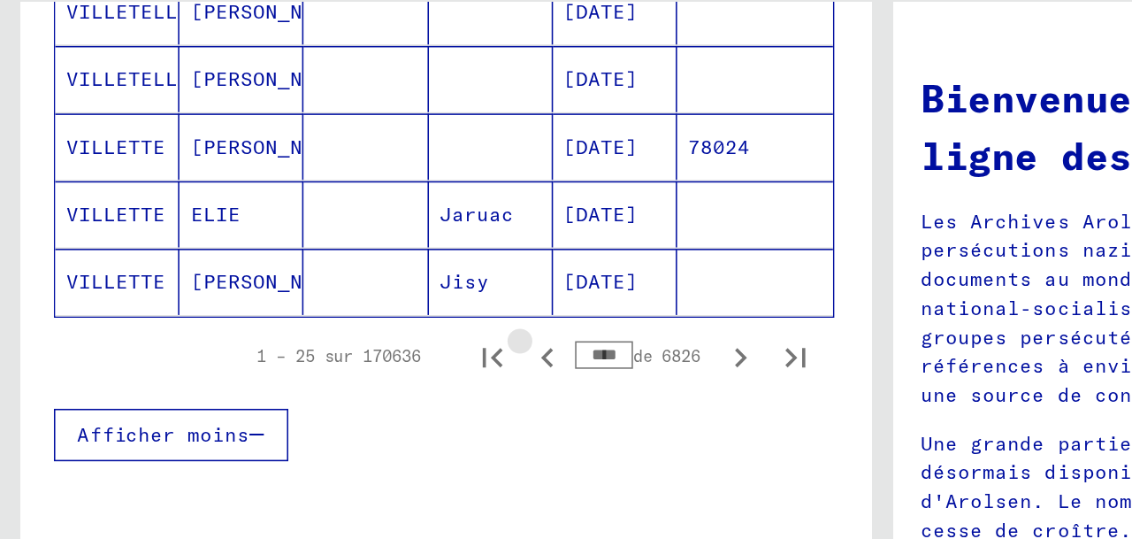
click at [352, 332] on icon "Page précédente" at bounding box center [351, 326] width 8 height 12
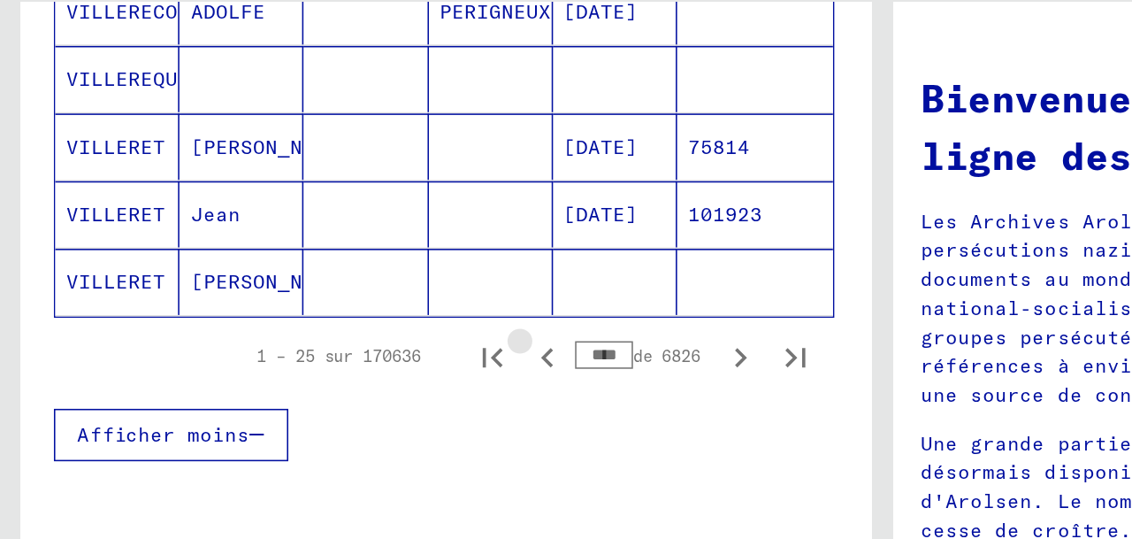
click at [352, 332] on icon "Page précédente" at bounding box center [351, 326] width 8 height 12
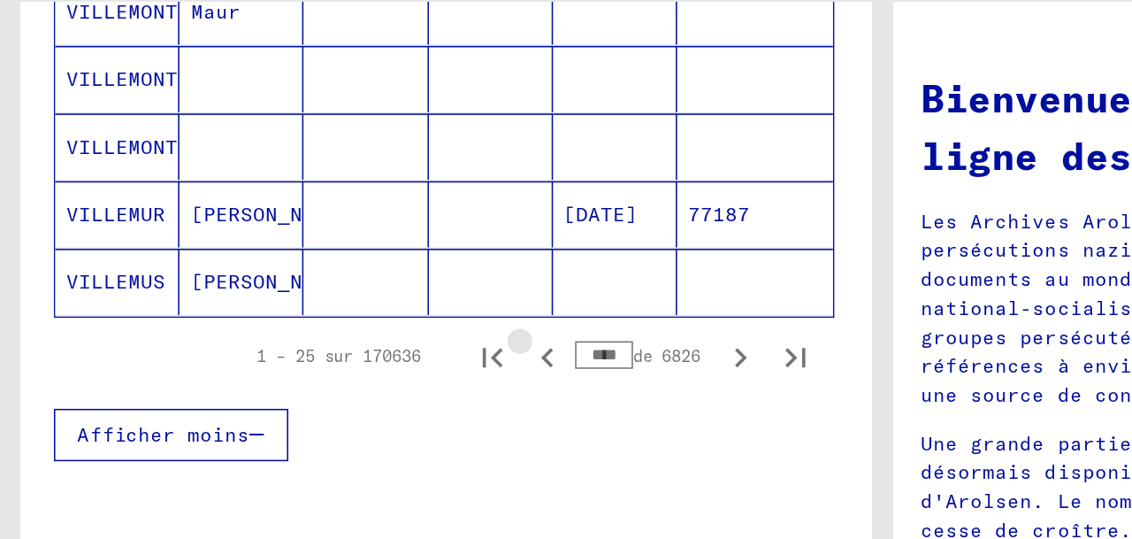
click at [352, 332] on icon "Page précédente" at bounding box center [351, 326] width 8 height 12
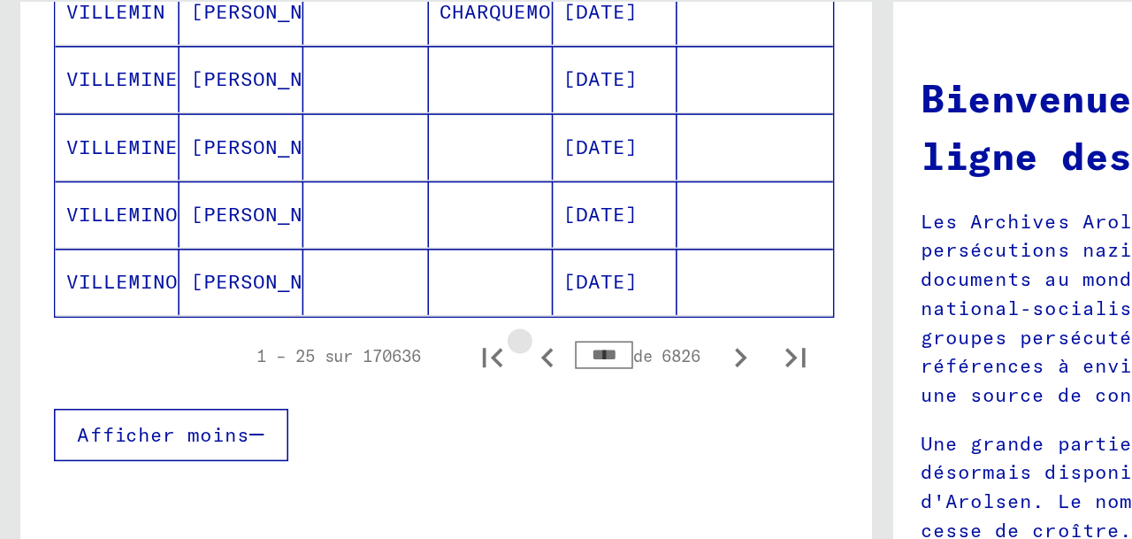
click at [352, 332] on icon "Page précédente" at bounding box center [351, 326] width 8 height 12
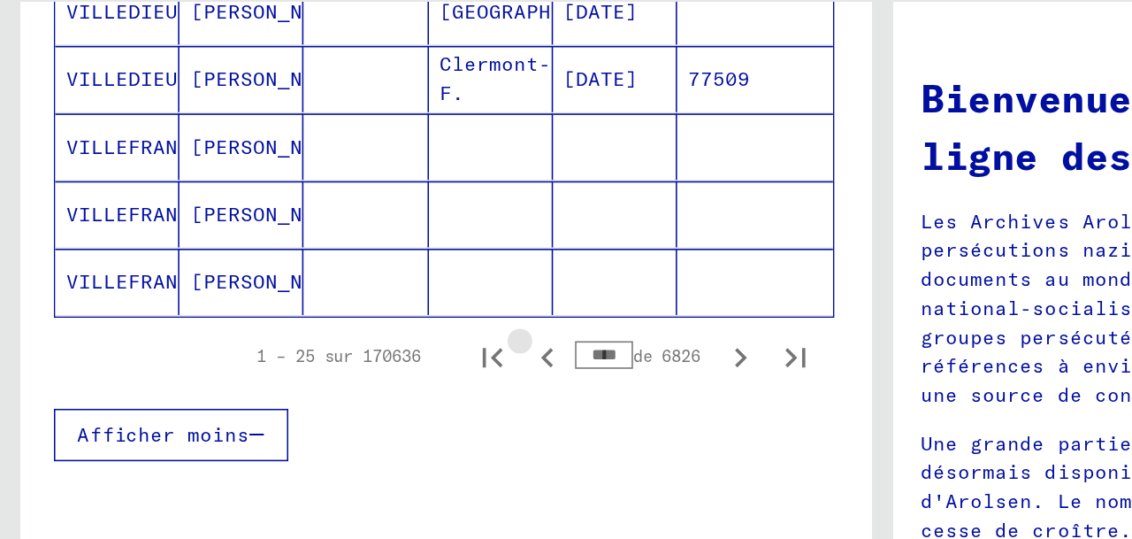
click at [352, 332] on icon "Page précédente" at bounding box center [351, 326] width 8 height 12
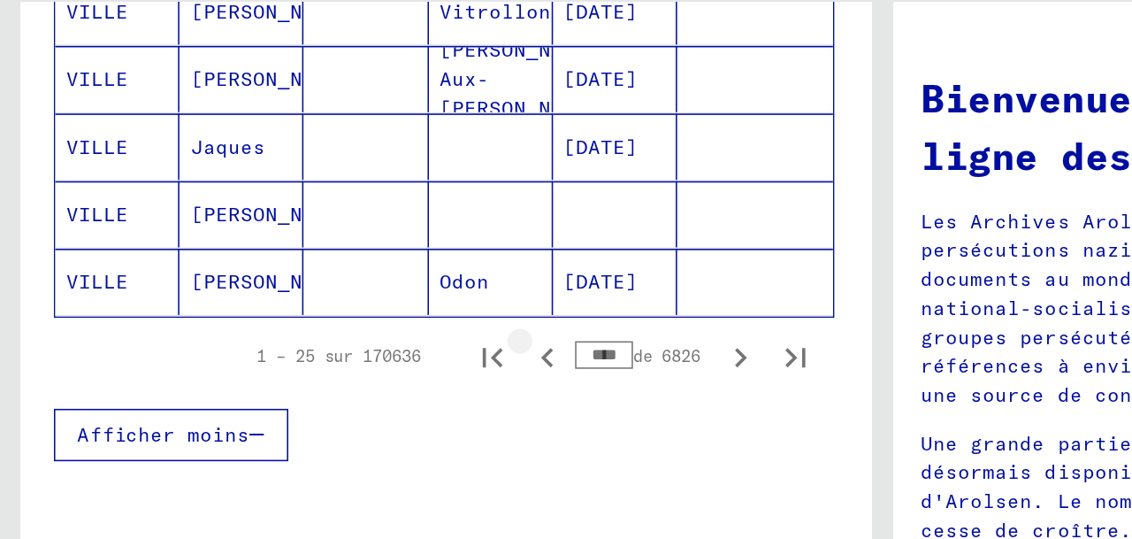
click at [352, 332] on icon "Page précédente" at bounding box center [351, 326] width 8 height 12
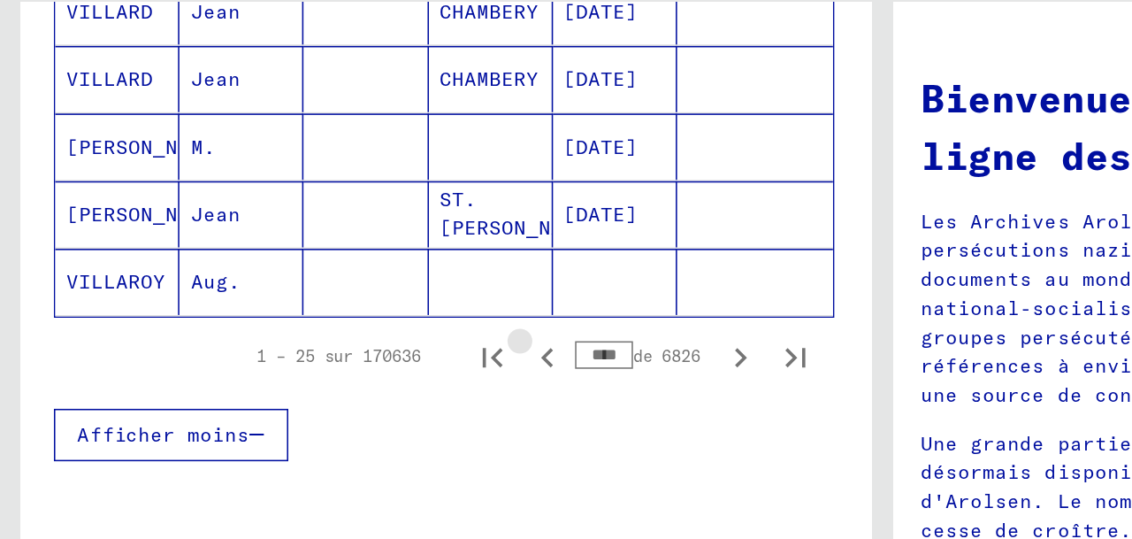
click at [352, 332] on icon "Page précédente" at bounding box center [351, 326] width 8 height 12
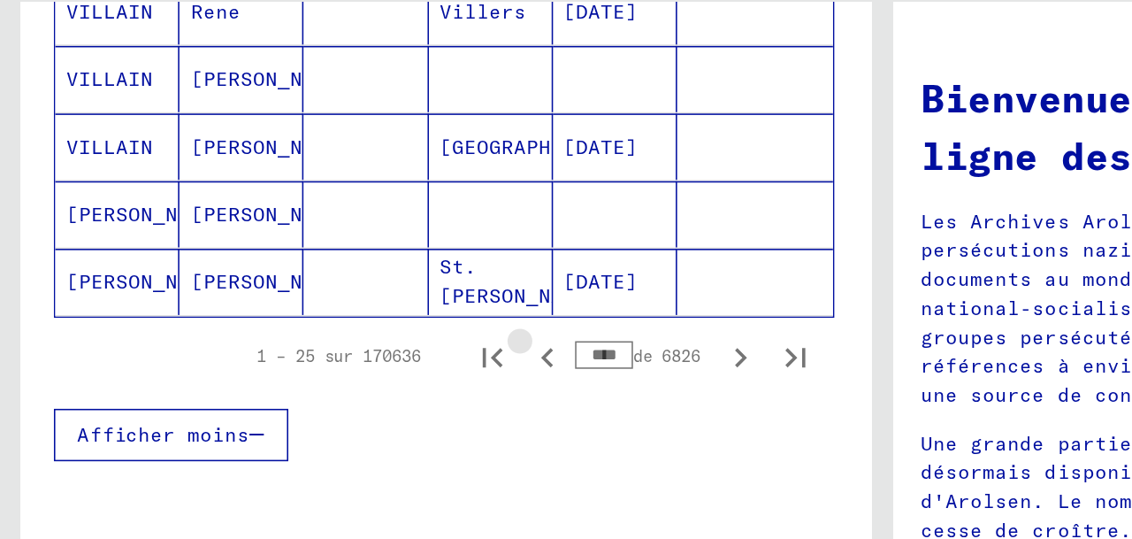
click at [352, 332] on icon "Page précédente" at bounding box center [351, 326] width 8 height 12
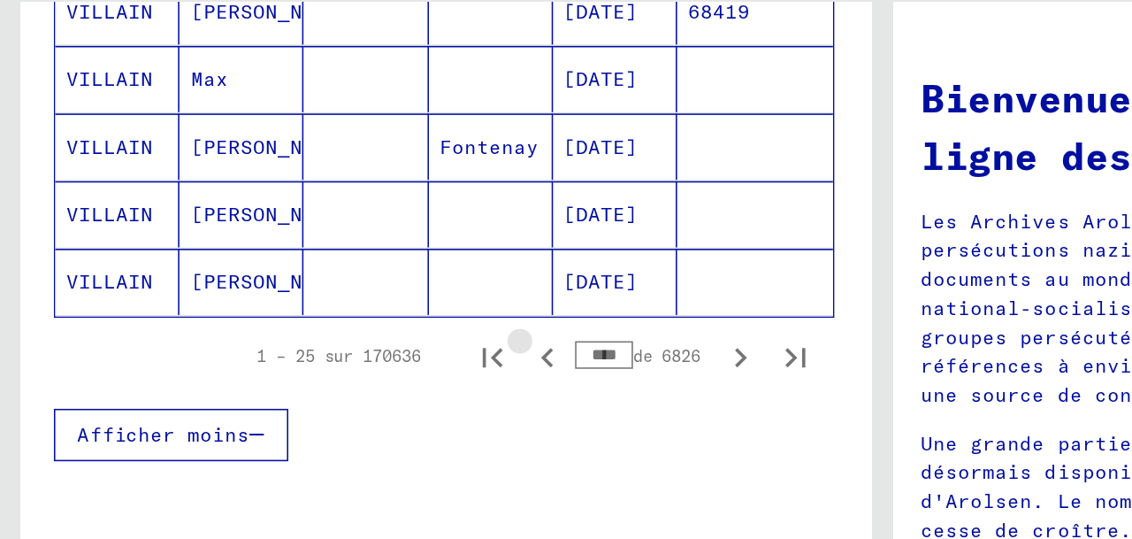
click at [352, 332] on icon "Page précédente" at bounding box center [351, 326] width 8 height 12
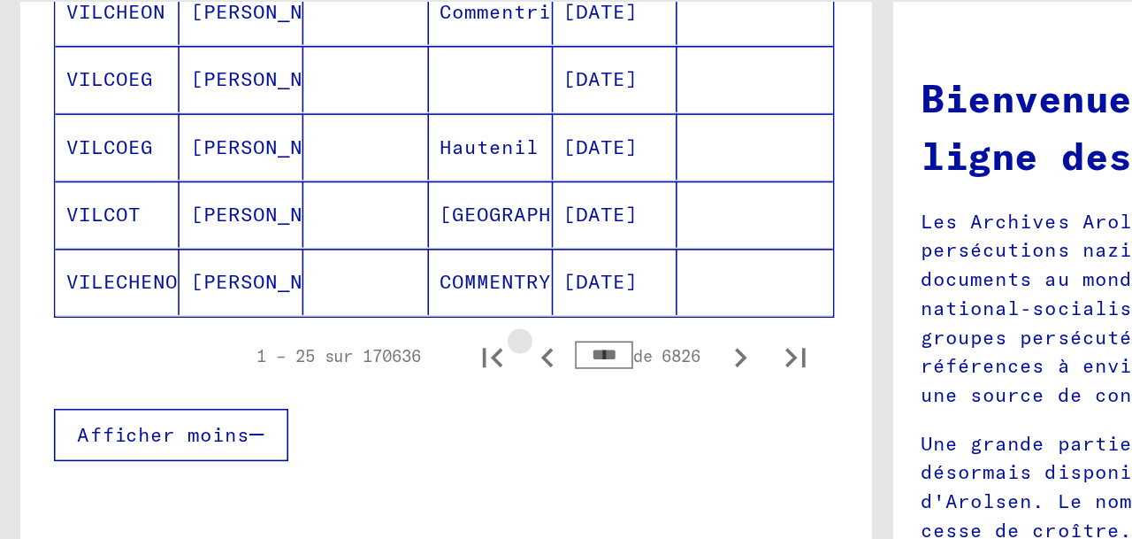
click at [352, 332] on icon "Page précédente" at bounding box center [351, 326] width 8 height 12
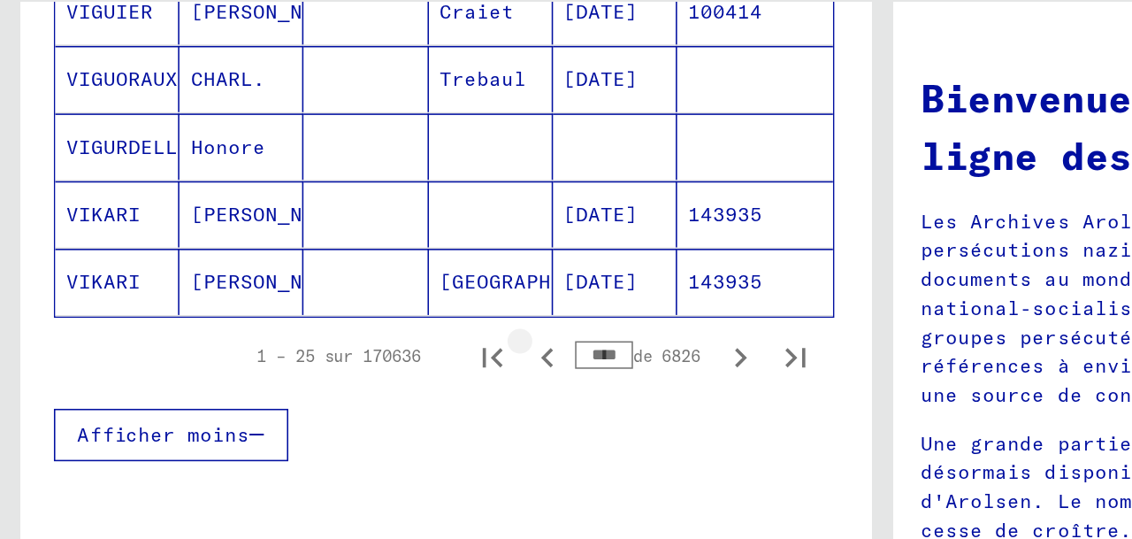
click at [352, 332] on icon "Page précédente" at bounding box center [351, 326] width 8 height 12
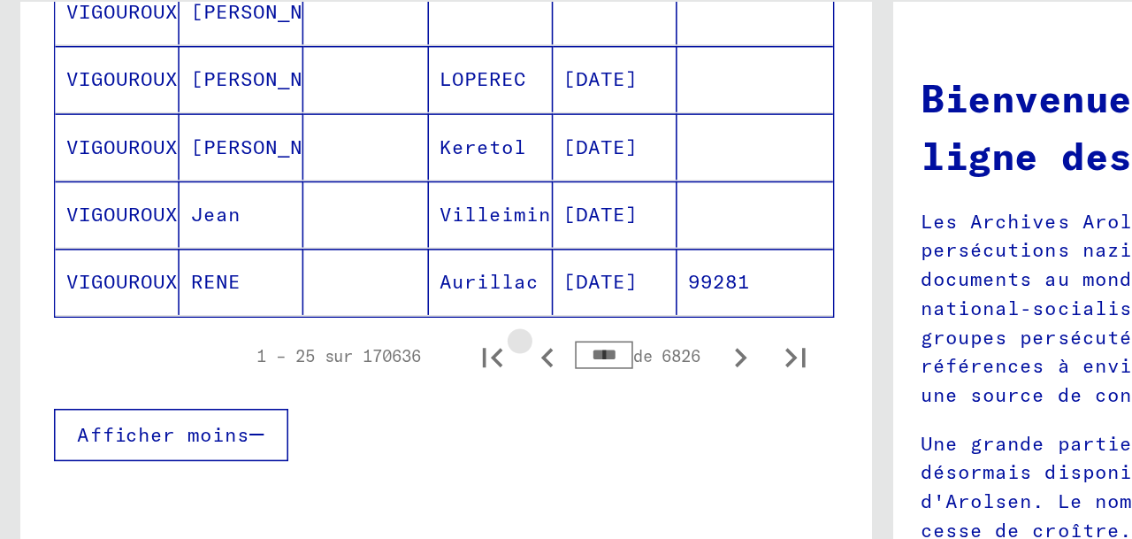
click at [352, 332] on icon "Page précédente" at bounding box center [351, 326] width 8 height 12
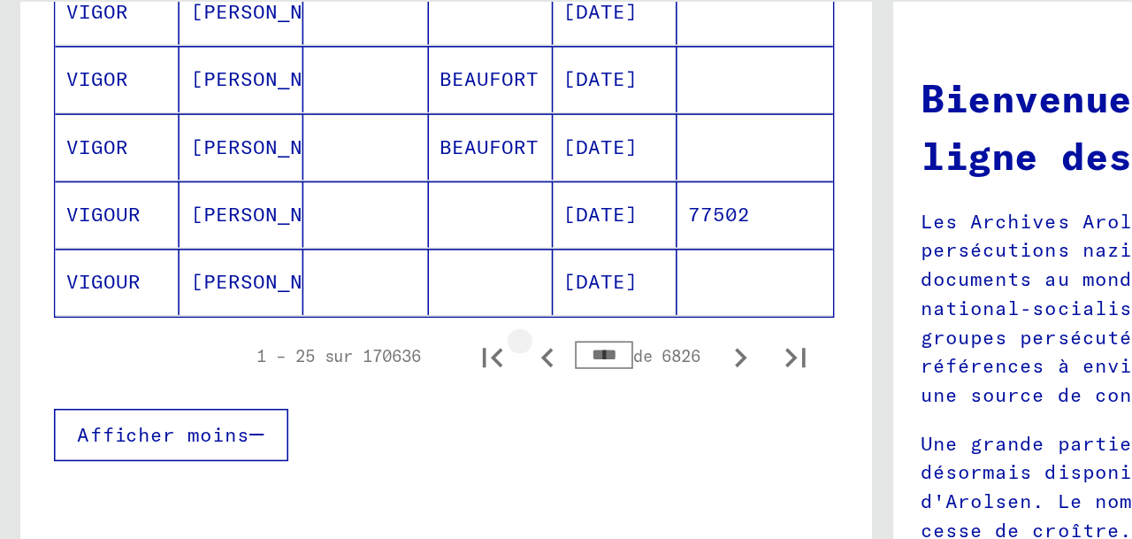
click at [352, 332] on icon "Page précédente" at bounding box center [351, 326] width 8 height 12
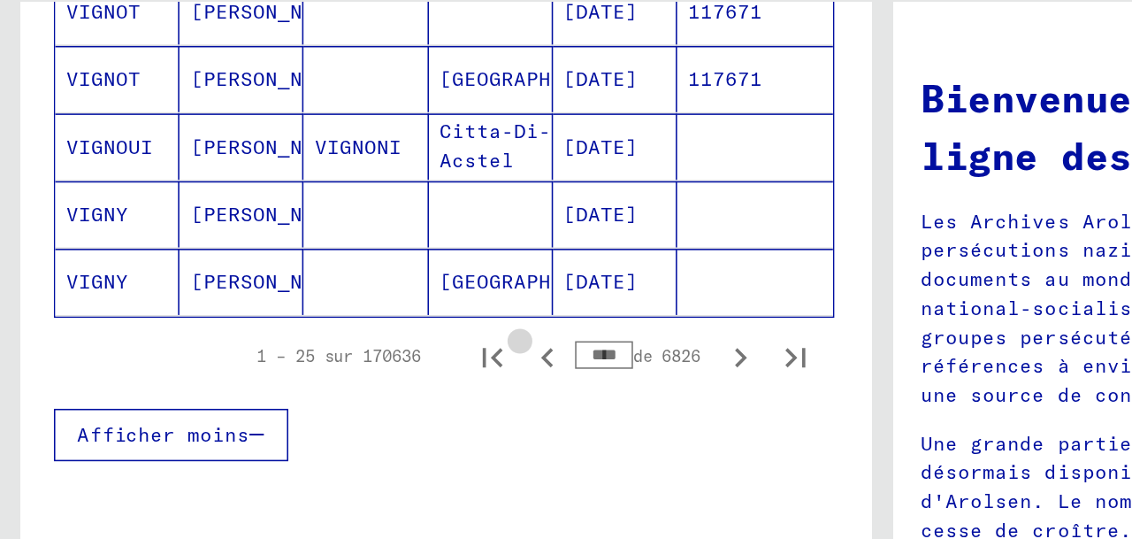
click at [352, 332] on icon "Page précédente" at bounding box center [351, 326] width 8 height 12
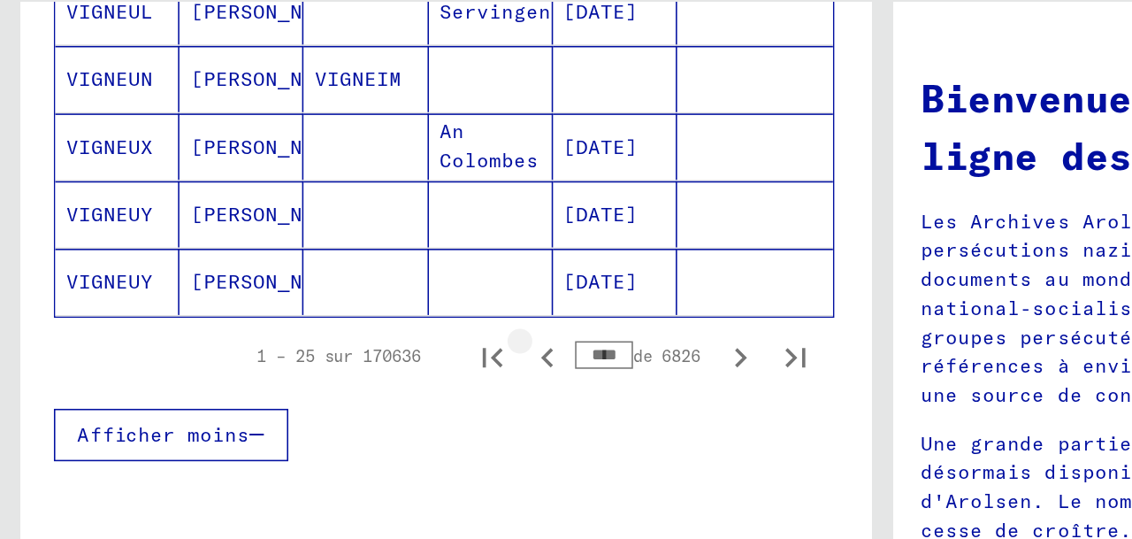
click at [352, 332] on icon "Page précédente" at bounding box center [351, 326] width 8 height 12
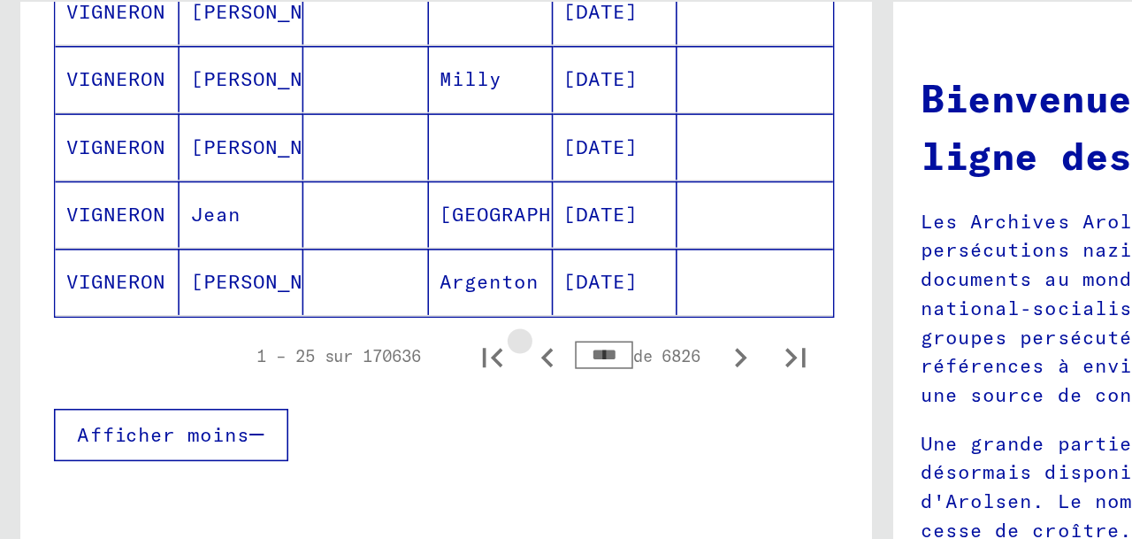
click at [352, 332] on icon "Page précédente" at bounding box center [351, 326] width 8 height 12
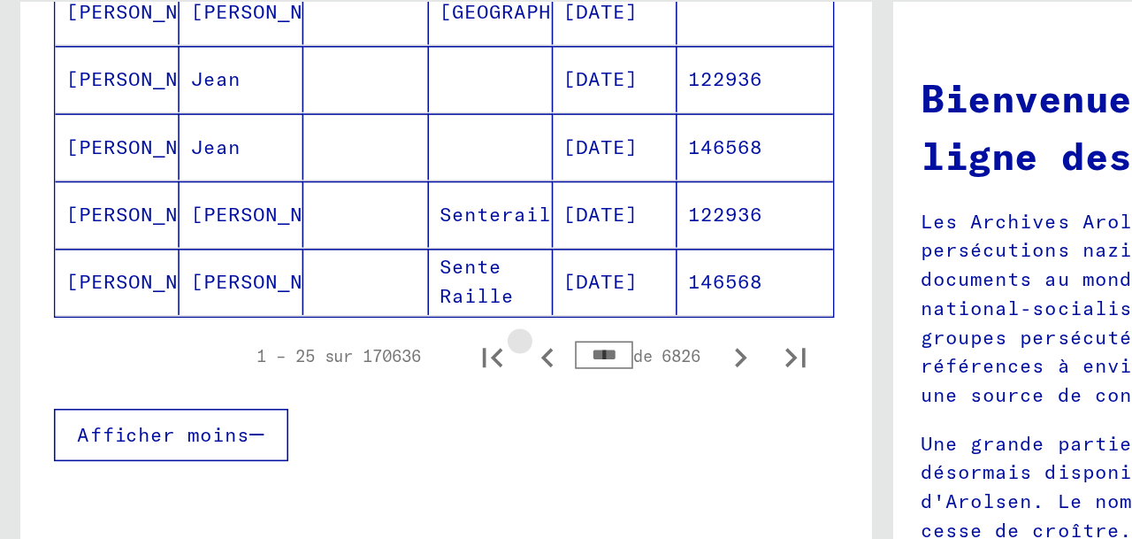
click at [352, 332] on icon "Page précédente" at bounding box center [351, 326] width 8 height 12
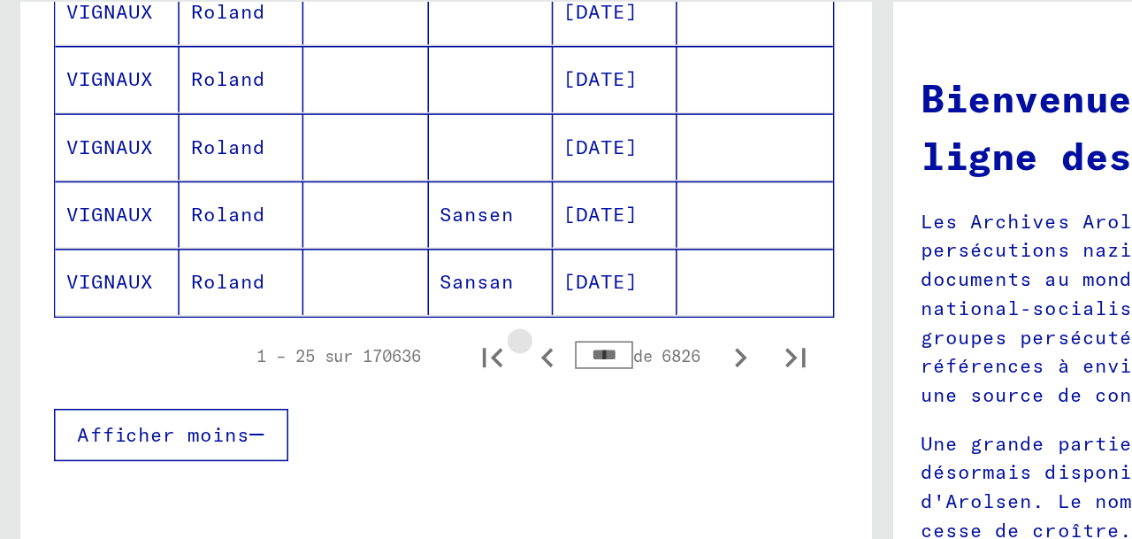
click at [352, 332] on icon "Page précédente" at bounding box center [351, 326] width 8 height 12
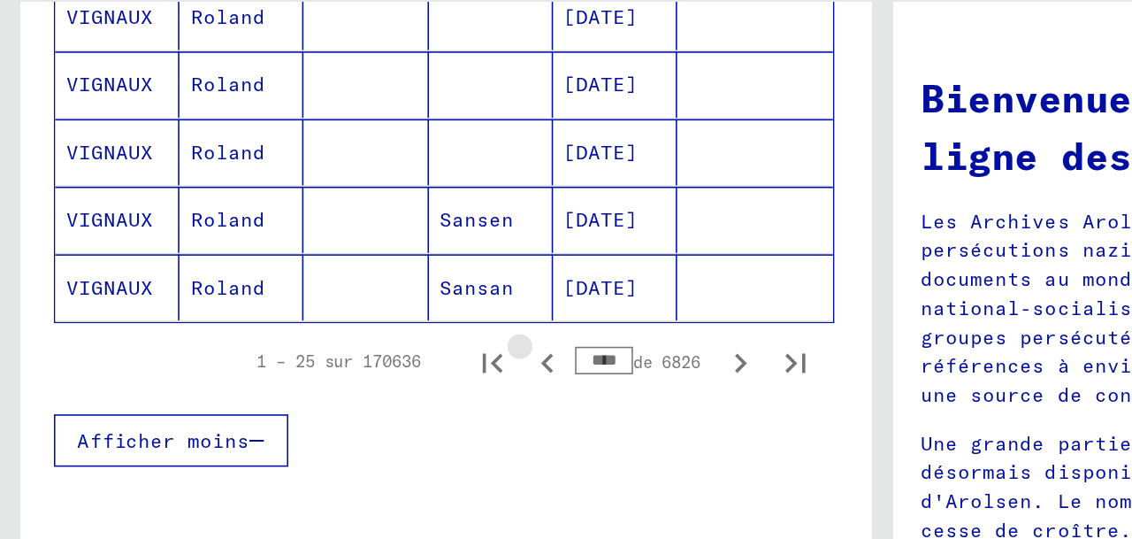
click at [352, 336] on icon "Page précédente" at bounding box center [351, 330] width 8 height 12
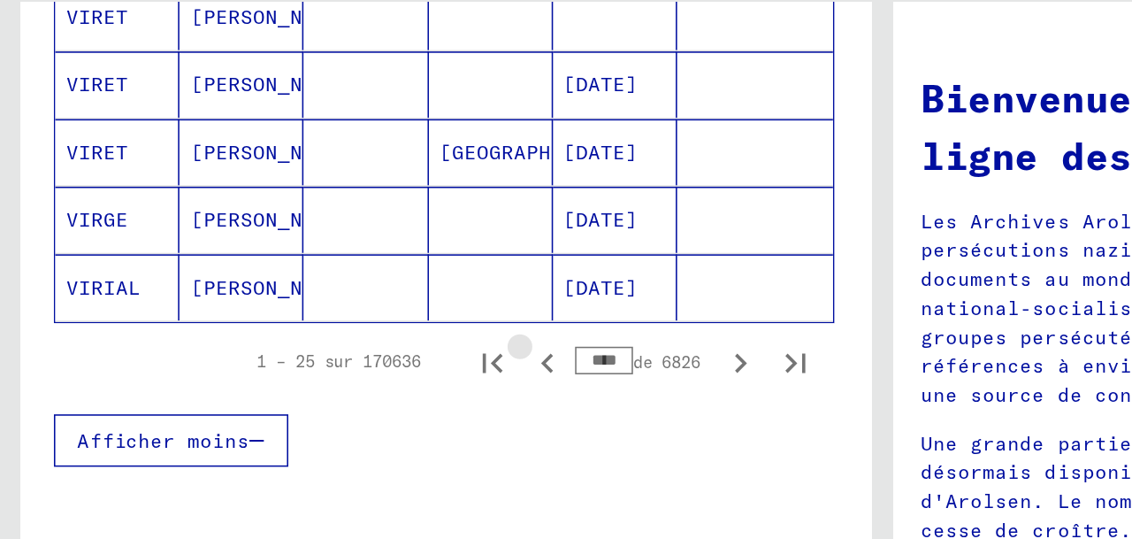
click at [352, 336] on icon "Page précédente" at bounding box center [351, 330] width 8 height 12
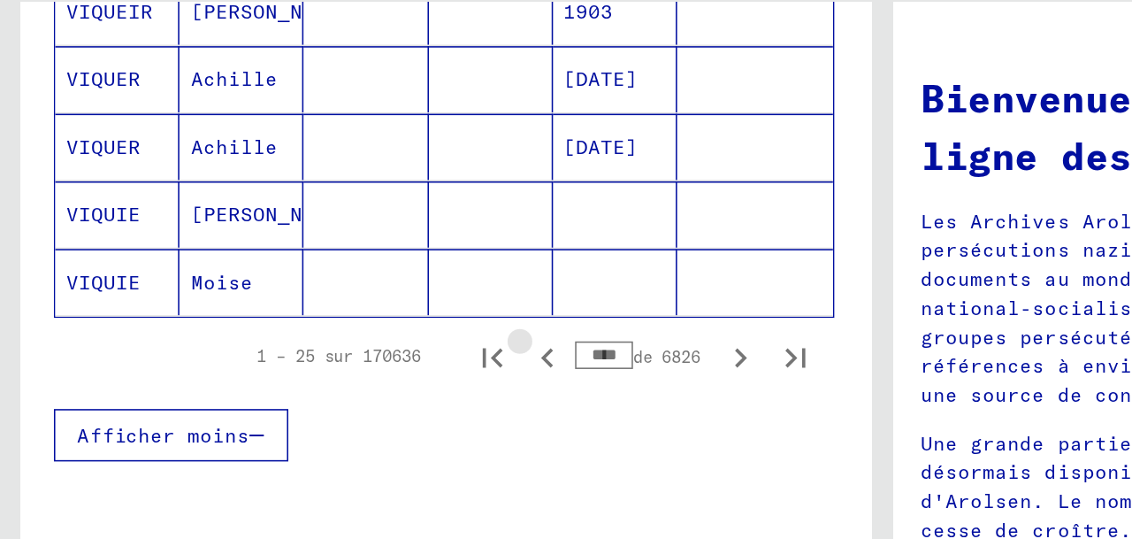
click at [352, 332] on icon "Page précédente" at bounding box center [351, 326] width 8 height 12
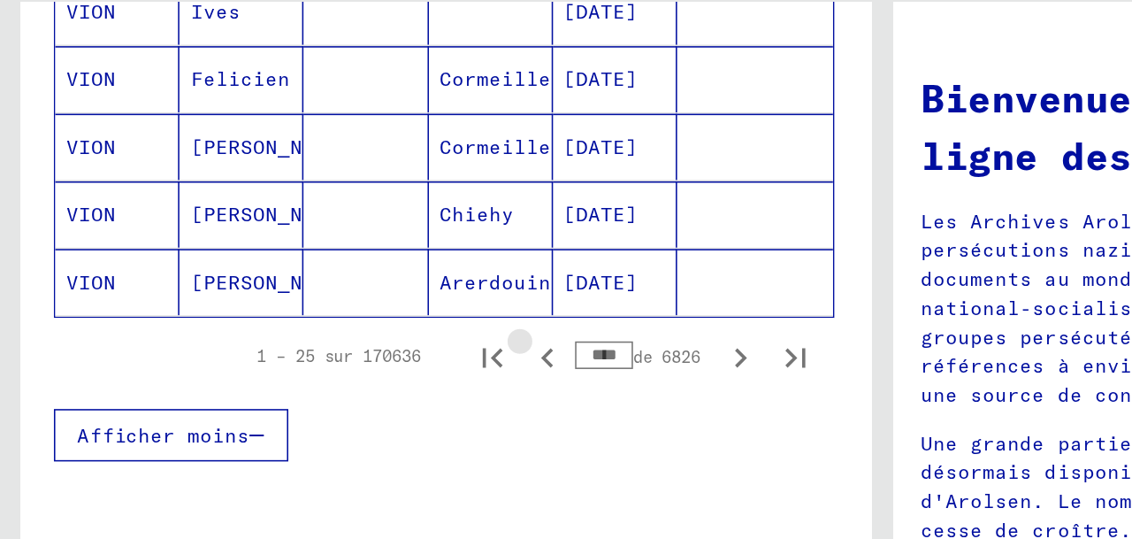
click at [352, 332] on icon "Page précédente" at bounding box center [351, 326] width 8 height 12
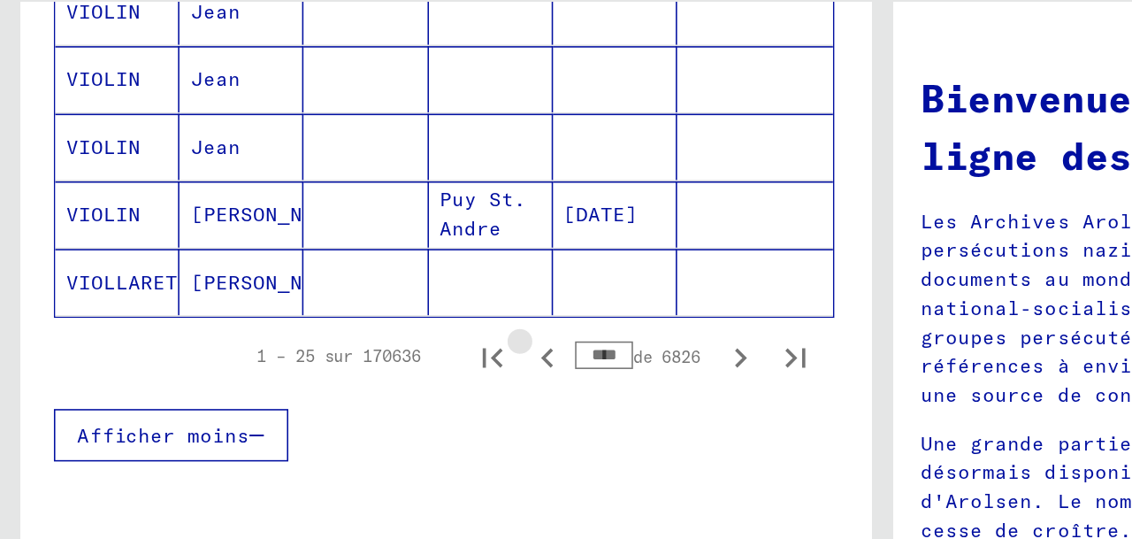
click at [352, 332] on icon "Page précédente" at bounding box center [351, 326] width 8 height 12
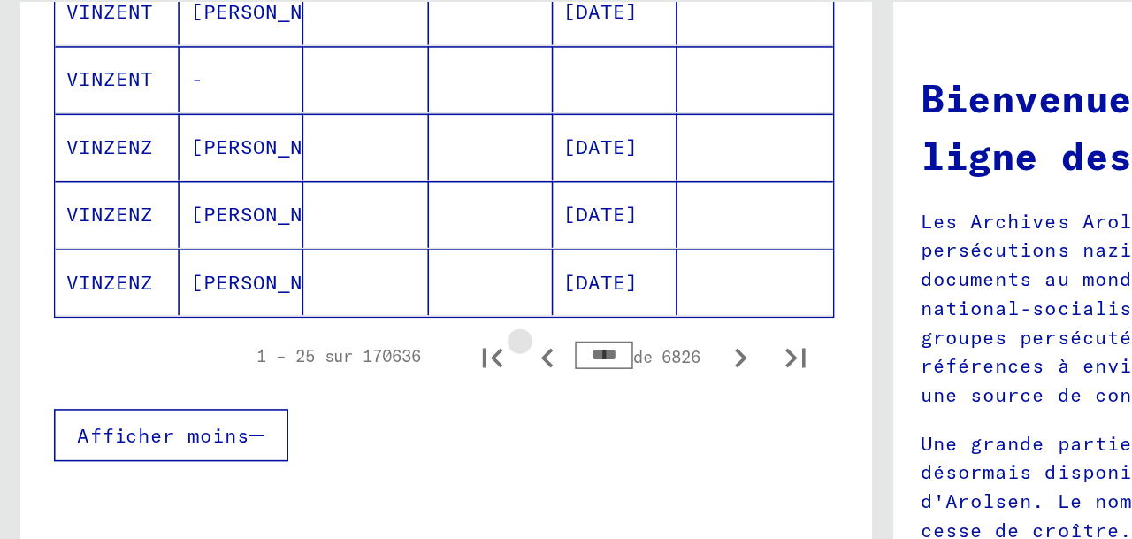
click at [352, 332] on icon "Page précédente" at bounding box center [351, 326] width 8 height 12
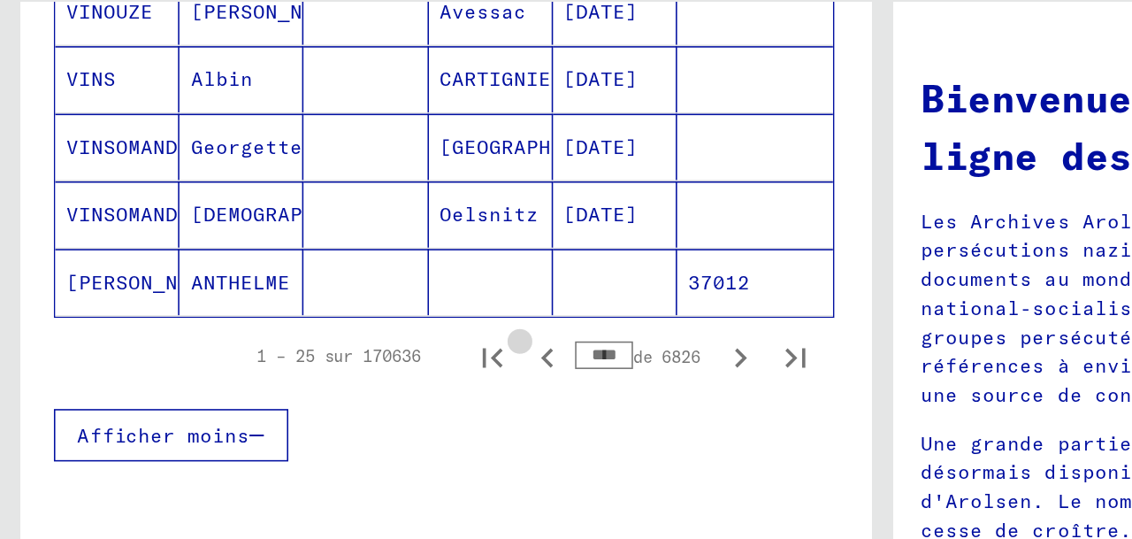
click at [352, 332] on icon "Page précédente" at bounding box center [351, 326] width 8 height 12
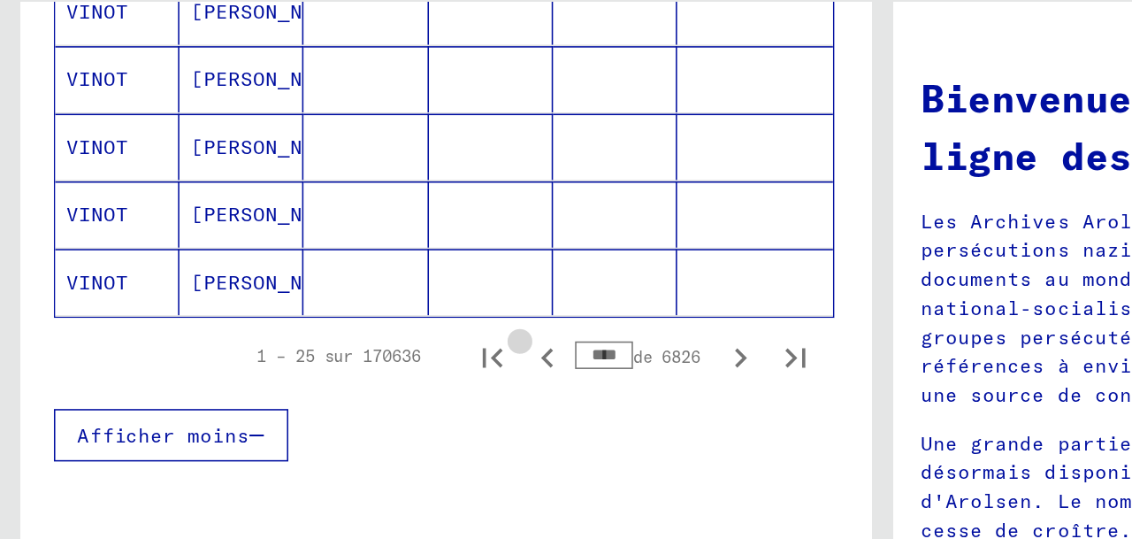
click at [352, 332] on icon "Page précédente" at bounding box center [351, 326] width 8 height 12
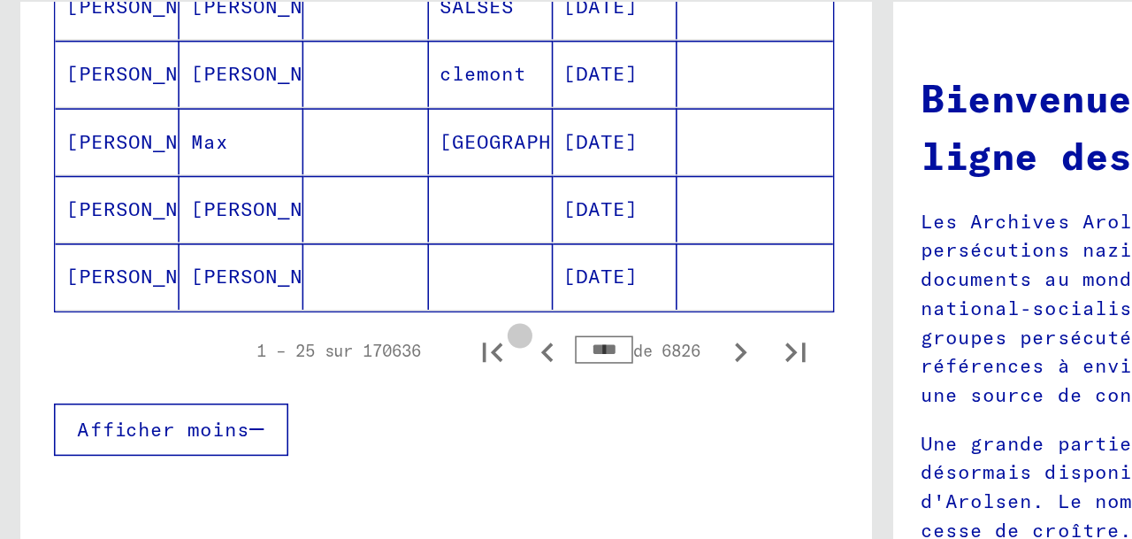
click at [352, 329] on icon "Page précédente" at bounding box center [351, 323] width 8 height 12
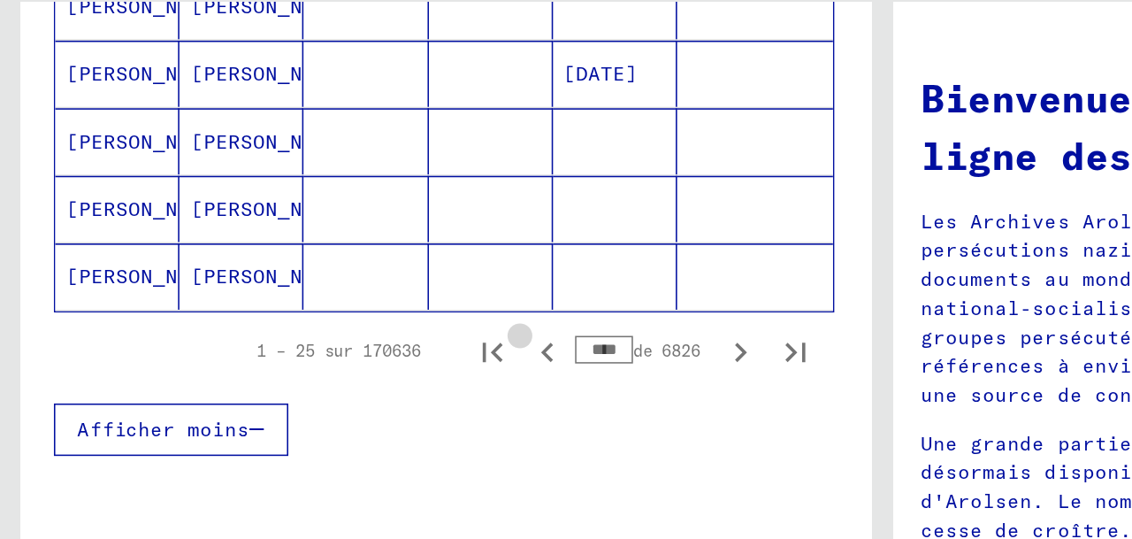
click at [352, 329] on icon "Page précédente" at bounding box center [351, 323] width 8 height 12
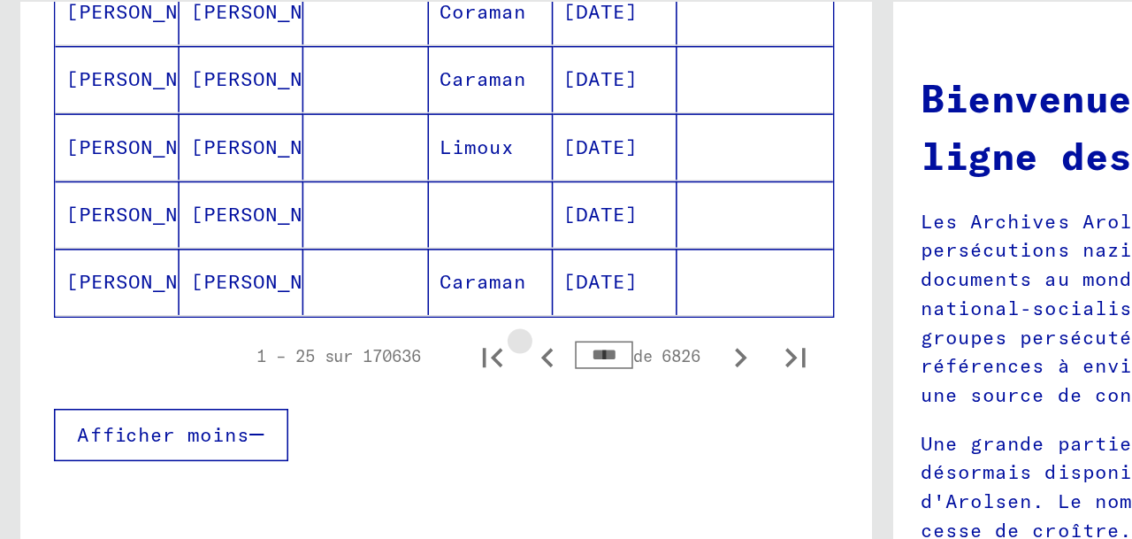
click at [352, 332] on icon "Page précédente" at bounding box center [351, 326] width 8 height 12
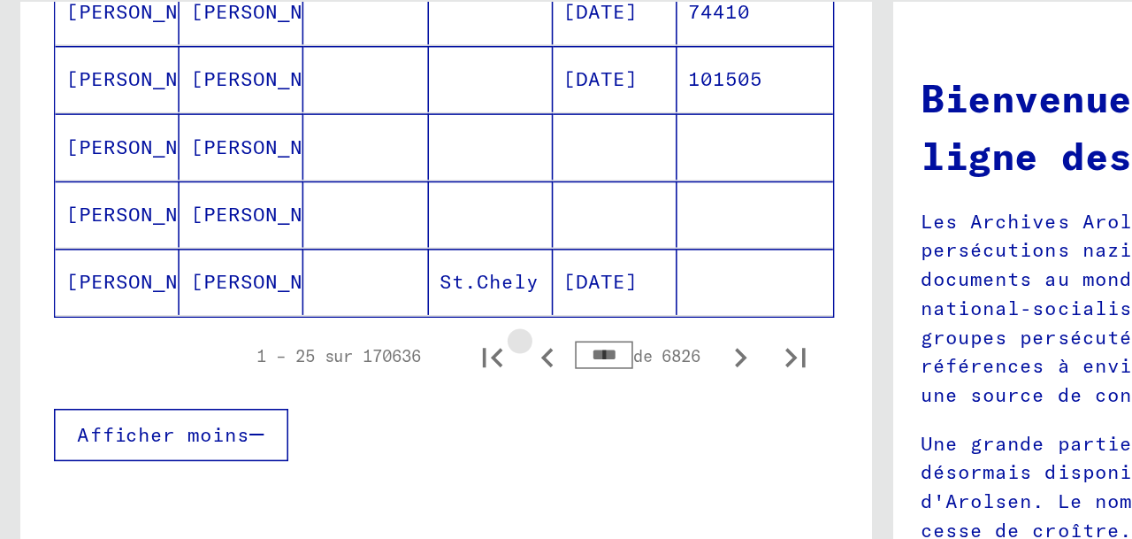
click at [352, 332] on icon "Page précédente" at bounding box center [351, 326] width 8 height 12
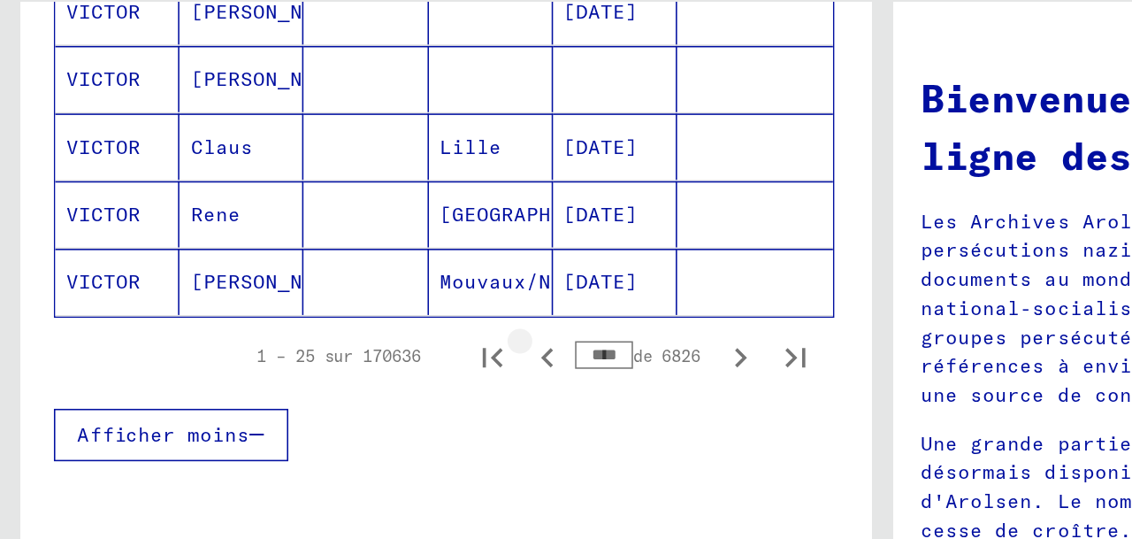
click at [352, 332] on icon "Page précédente" at bounding box center [351, 326] width 8 height 12
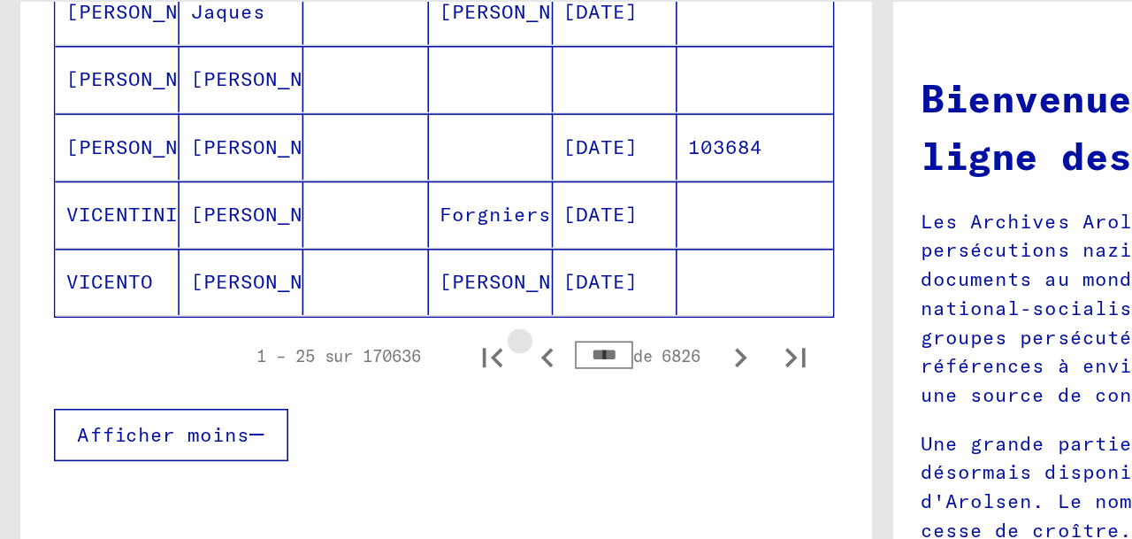
click at [352, 332] on icon "Page précédente" at bounding box center [351, 326] width 8 height 12
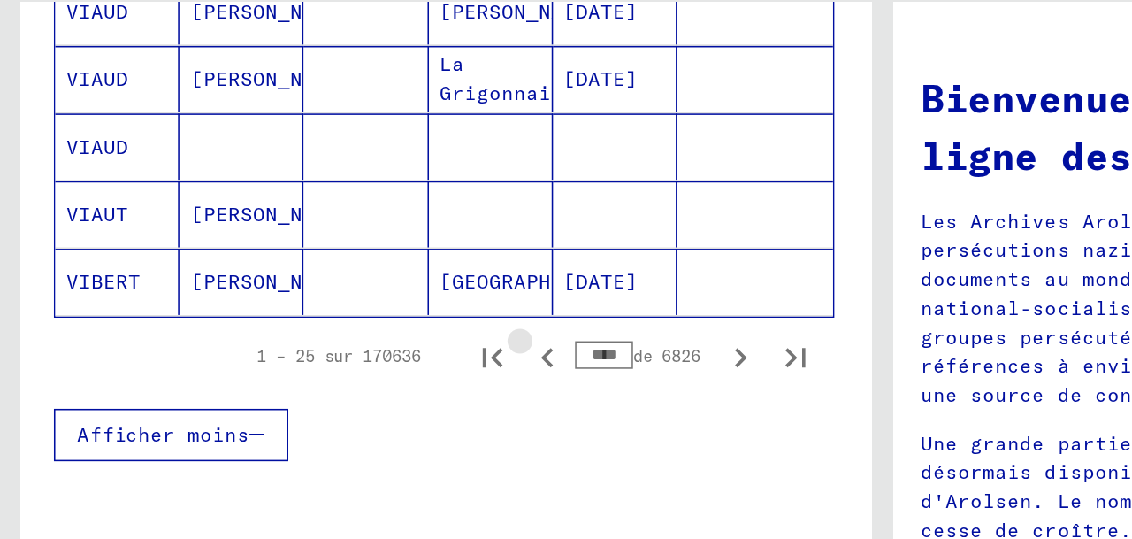
click at [352, 332] on icon "Page précédente" at bounding box center [351, 326] width 8 height 12
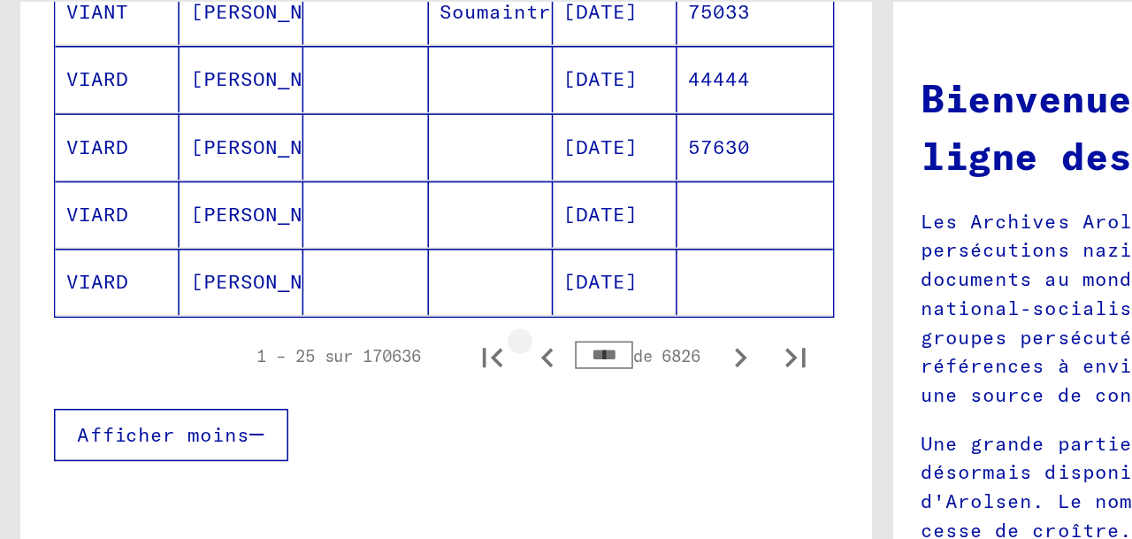
click at [352, 332] on icon "Page précédente" at bounding box center [351, 326] width 8 height 12
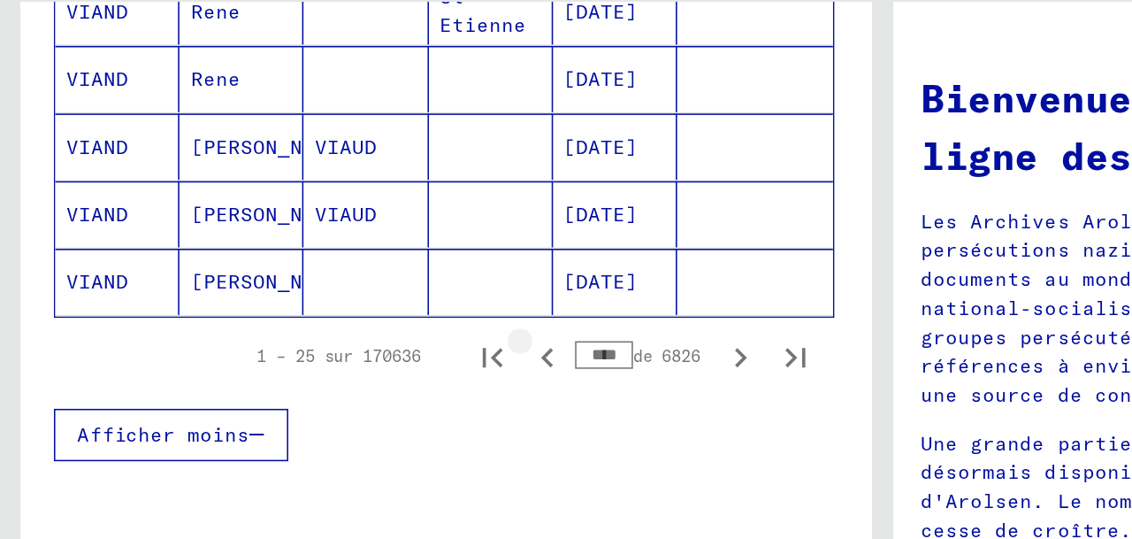
click at [352, 332] on icon "Page précédente" at bounding box center [351, 326] width 8 height 12
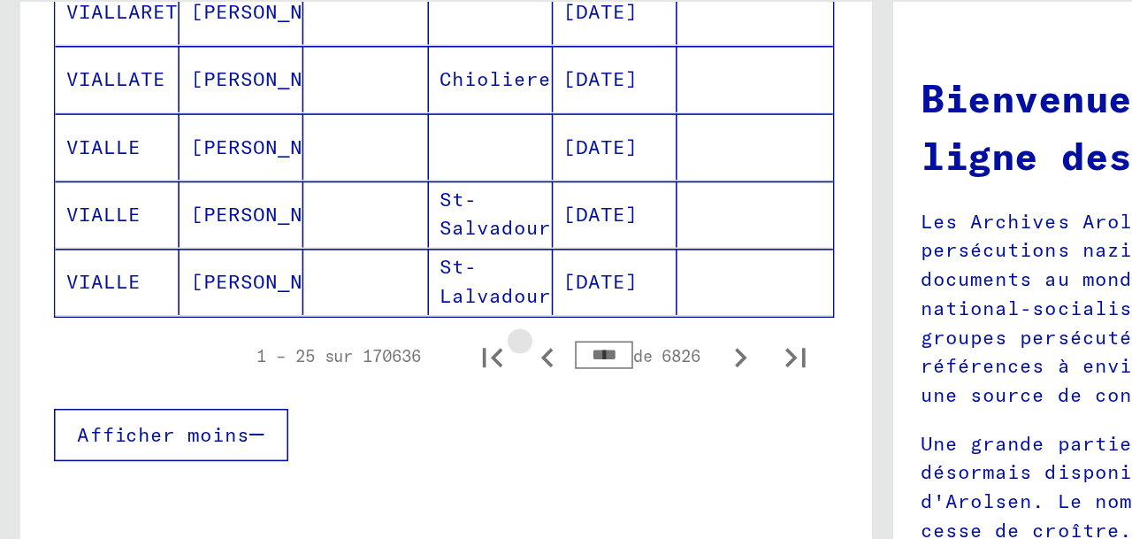
click at [352, 332] on icon "Page précédente" at bounding box center [351, 326] width 8 height 12
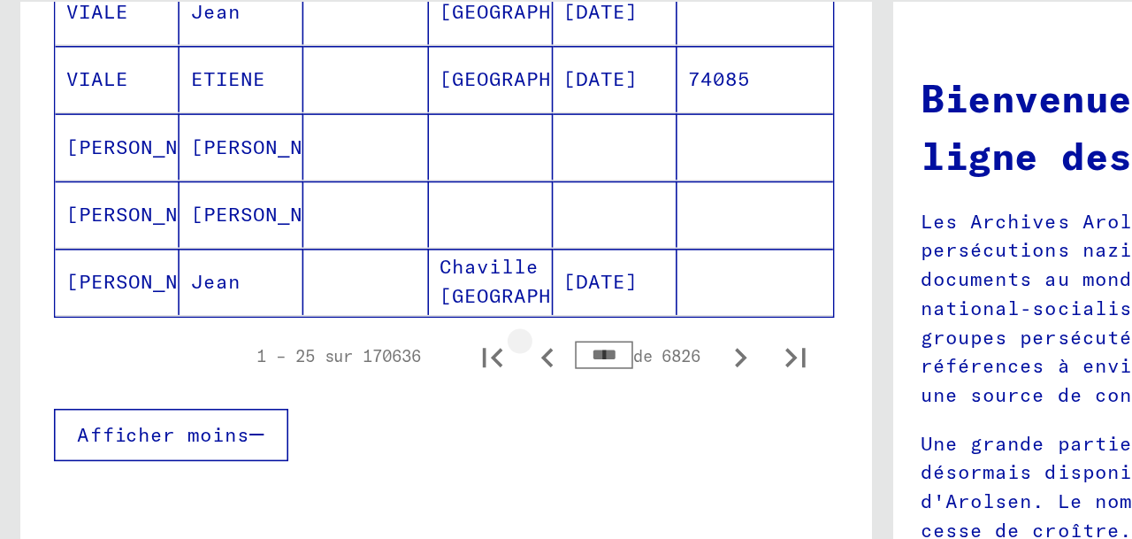
click at [352, 332] on icon "Page précédente" at bounding box center [351, 326] width 8 height 12
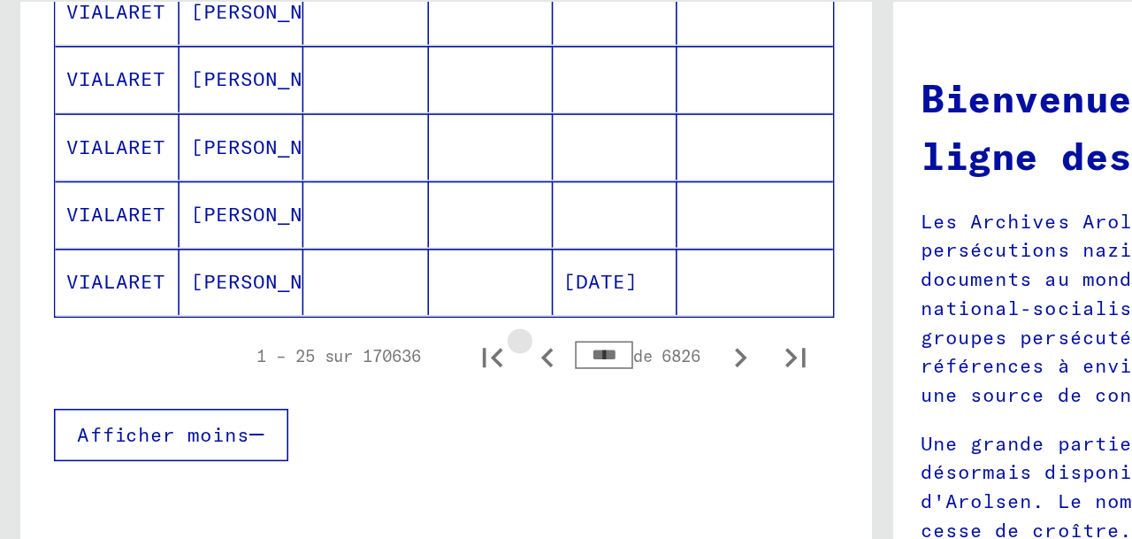
click at [352, 332] on icon "Page précédente" at bounding box center [351, 326] width 8 height 12
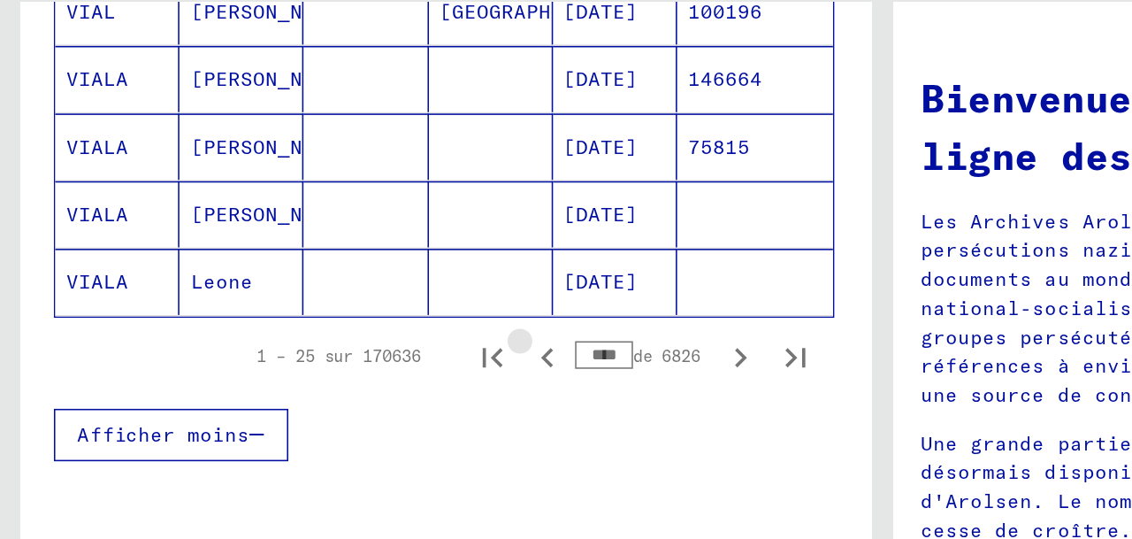
click at [352, 332] on icon "Page précédente" at bounding box center [351, 326] width 8 height 12
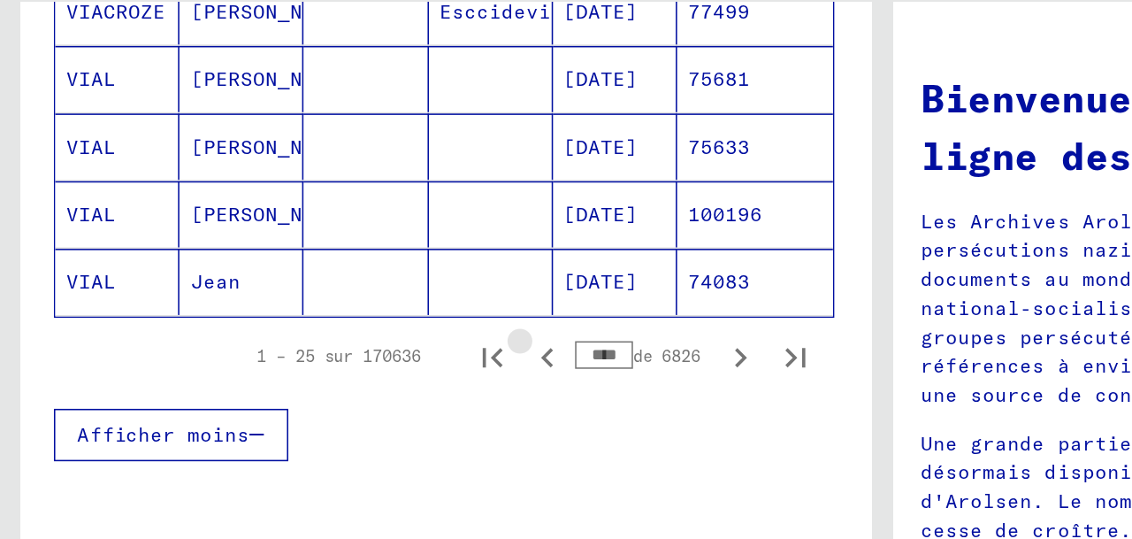
click at [352, 332] on icon "Page précédente" at bounding box center [351, 326] width 8 height 12
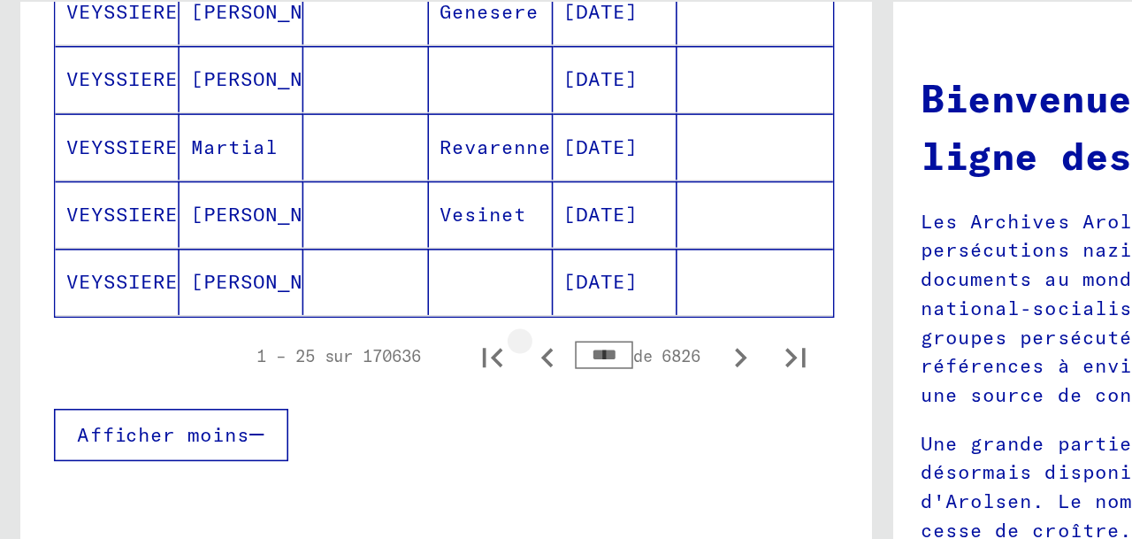
click at [352, 332] on icon "Page précédente" at bounding box center [351, 326] width 8 height 12
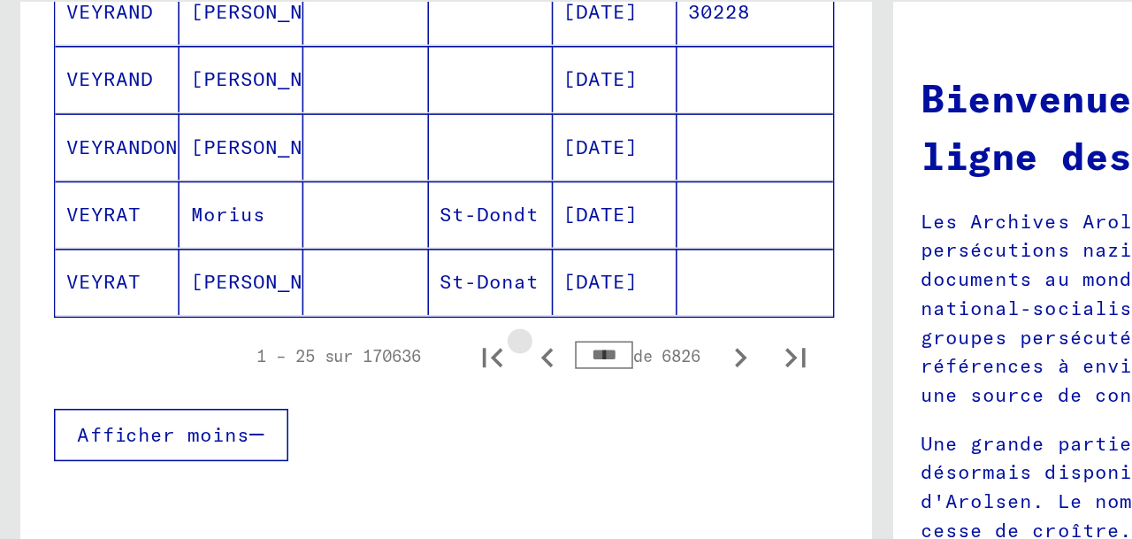
click at [352, 332] on icon "Page précédente" at bounding box center [351, 326] width 8 height 12
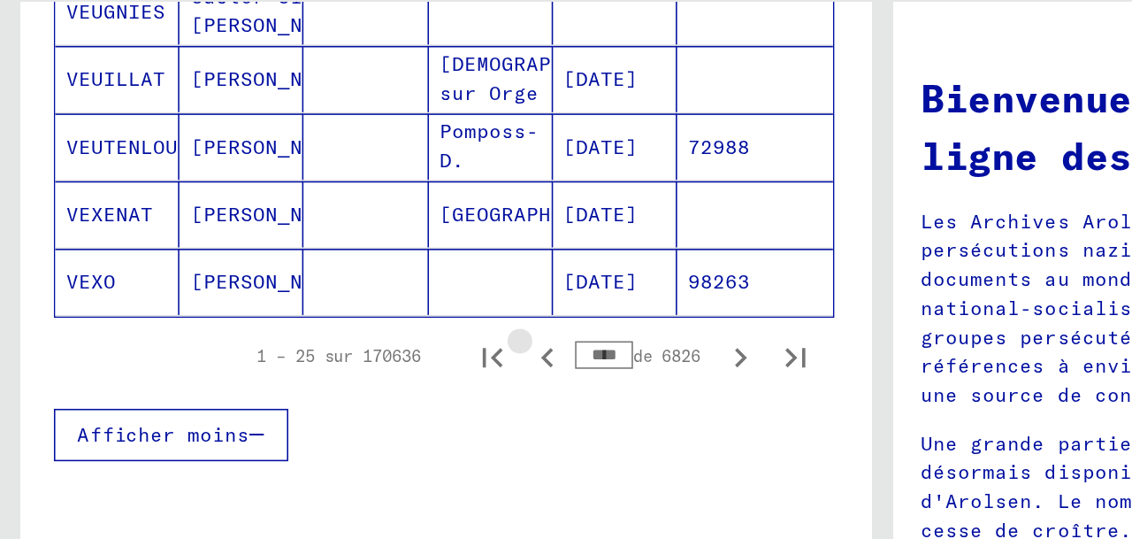
click at [352, 332] on icon "Page précédente" at bounding box center [351, 326] width 8 height 12
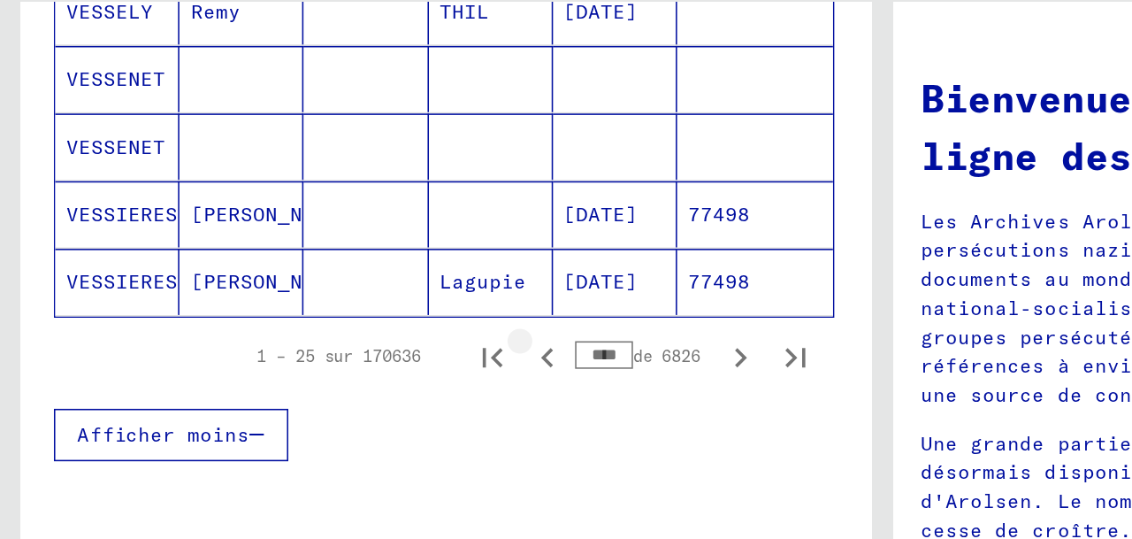
click at [352, 332] on icon "Page précédente" at bounding box center [351, 326] width 8 height 12
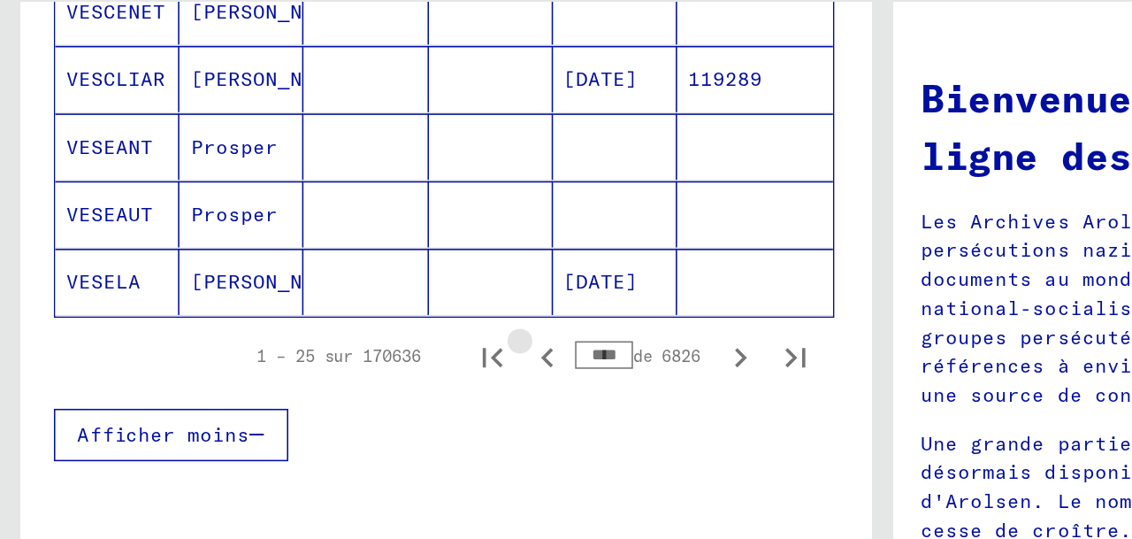
click at [352, 332] on icon "Page précédente" at bounding box center [351, 326] width 8 height 12
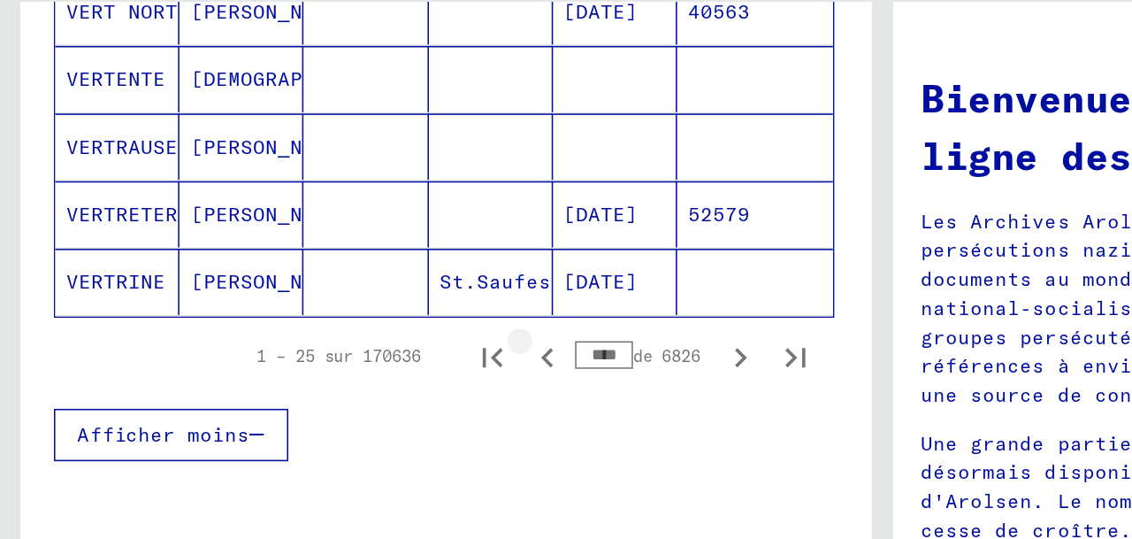
click at [352, 332] on icon "Page précédente" at bounding box center [351, 326] width 8 height 12
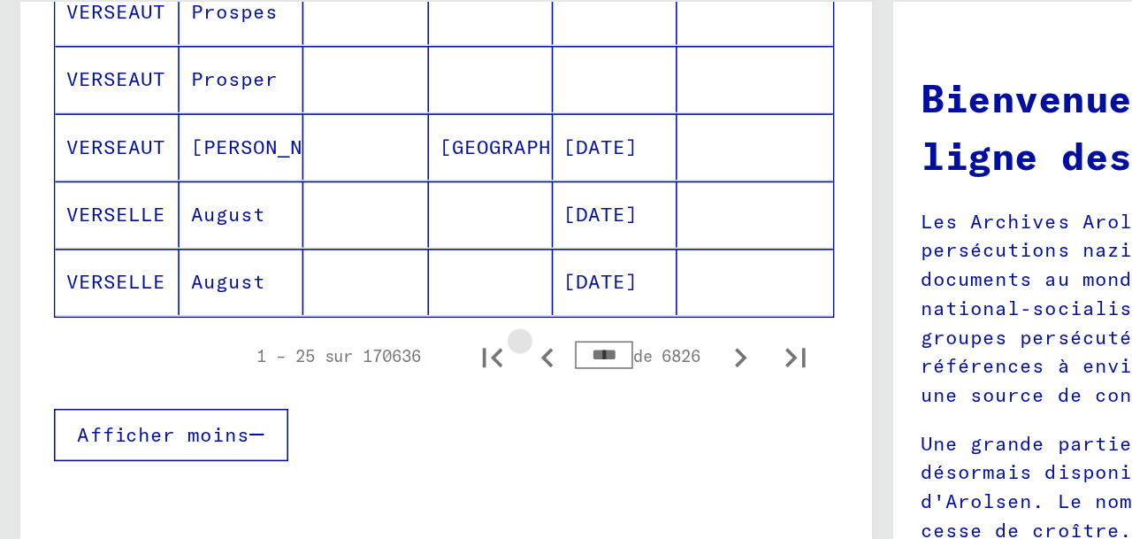
click at [352, 332] on icon "Page précédente" at bounding box center [351, 326] width 8 height 12
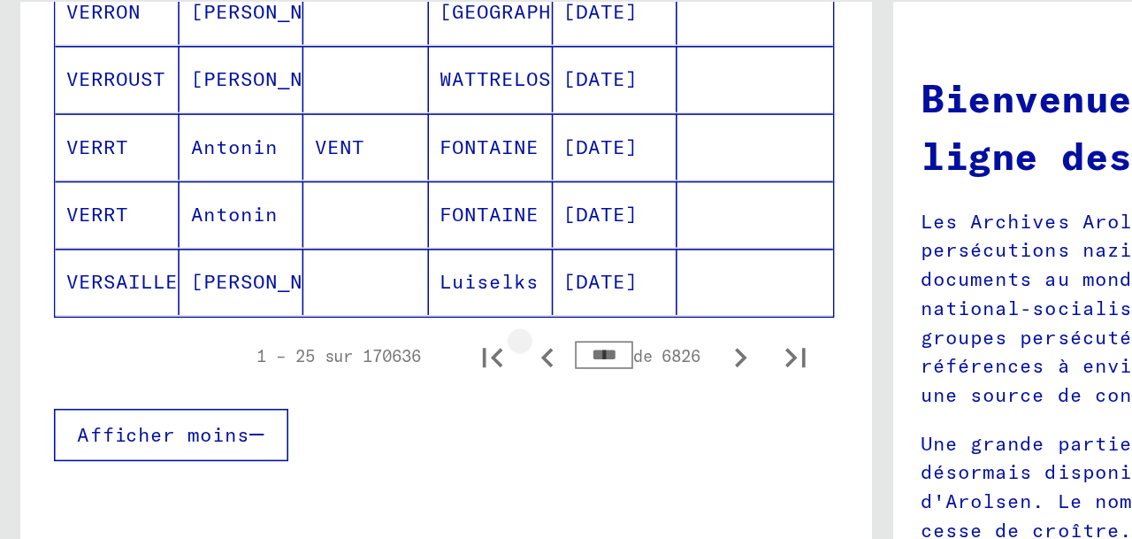
click at [352, 332] on icon "Page précédente" at bounding box center [351, 326] width 8 height 12
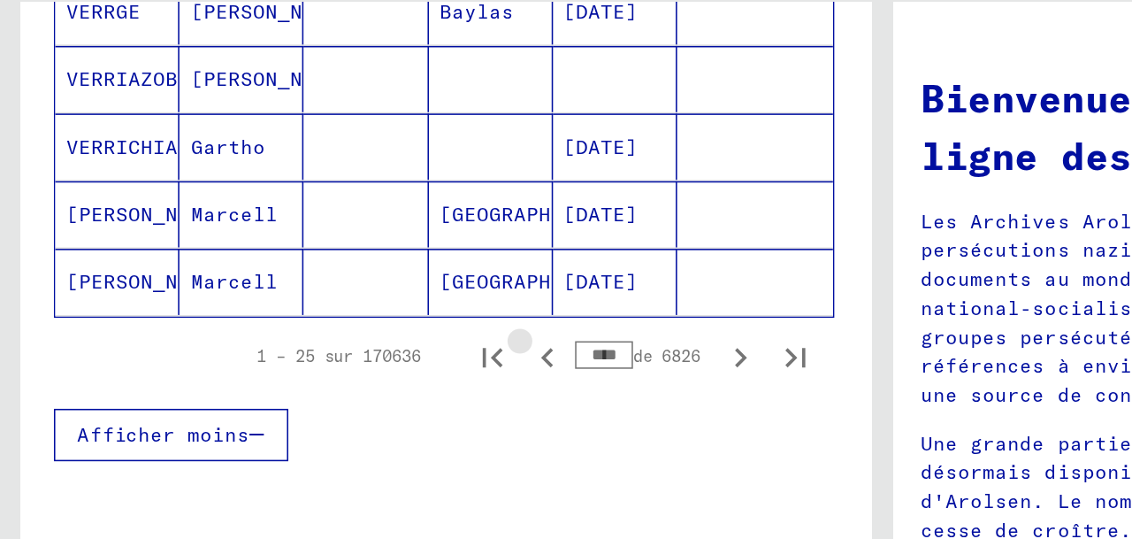
click at [352, 332] on icon "Page précédente" at bounding box center [351, 326] width 8 height 12
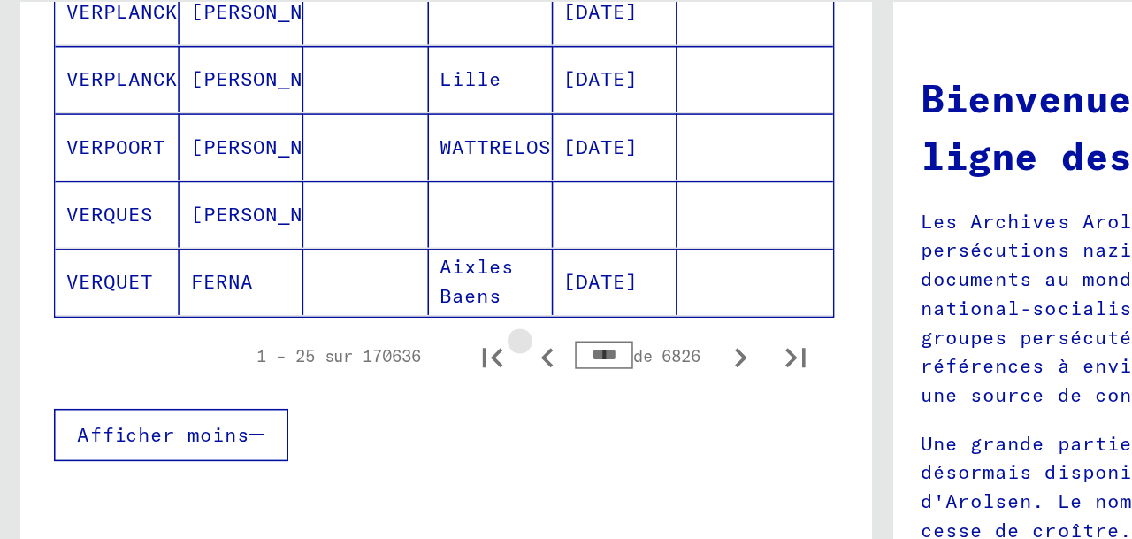
click at [352, 332] on icon "Page précédente" at bounding box center [351, 326] width 8 height 12
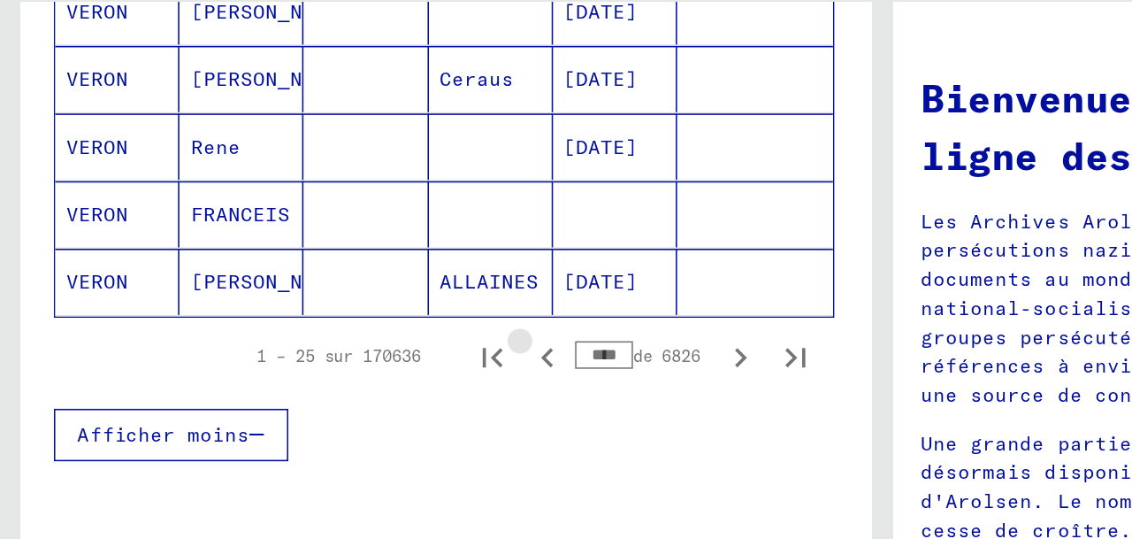
click at [352, 332] on icon "Page précédente" at bounding box center [351, 326] width 8 height 12
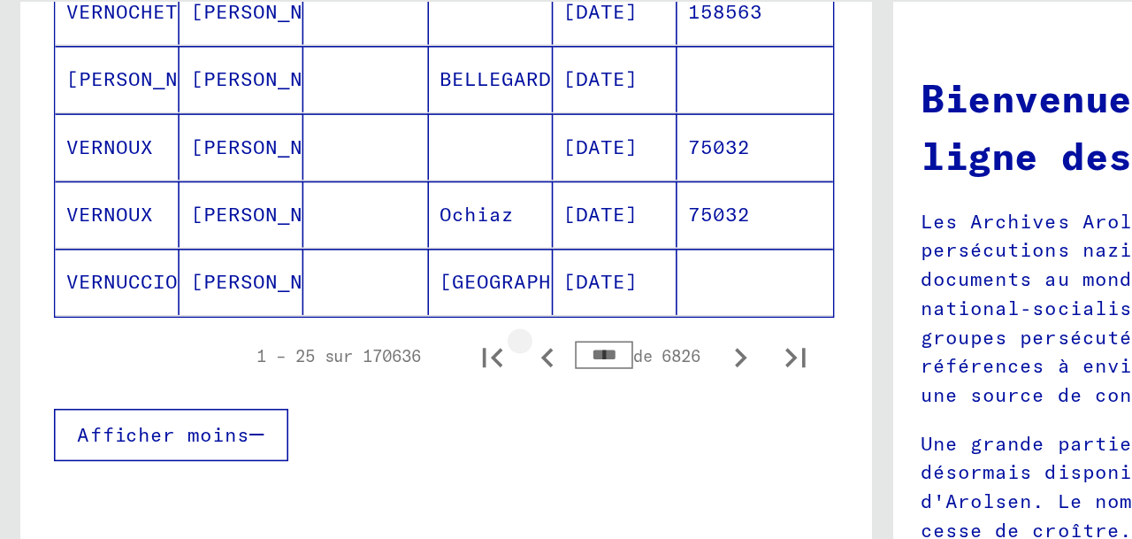
click at [352, 332] on icon "Page précédente" at bounding box center [351, 326] width 8 height 12
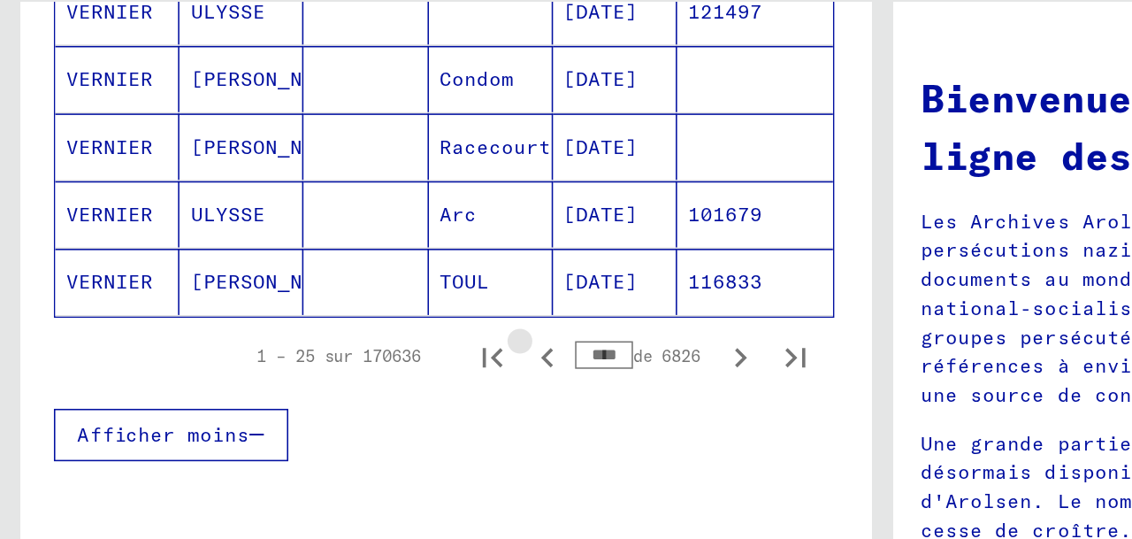
click at [352, 332] on icon "Page précédente" at bounding box center [351, 326] width 8 height 12
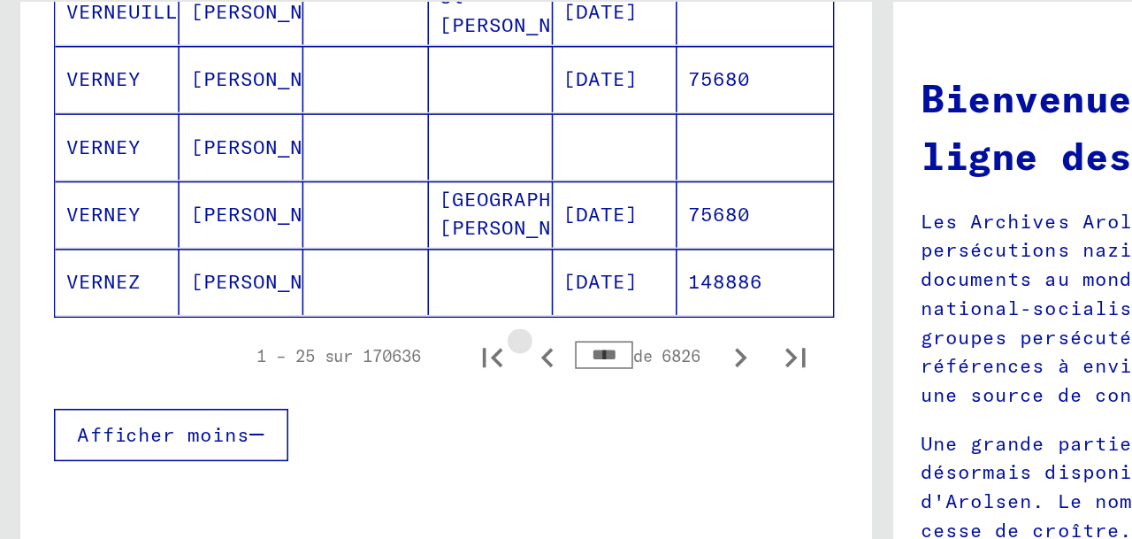
click at [352, 332] on icon "Page précédente" at bounding box center [351, 326] width 8 height 12
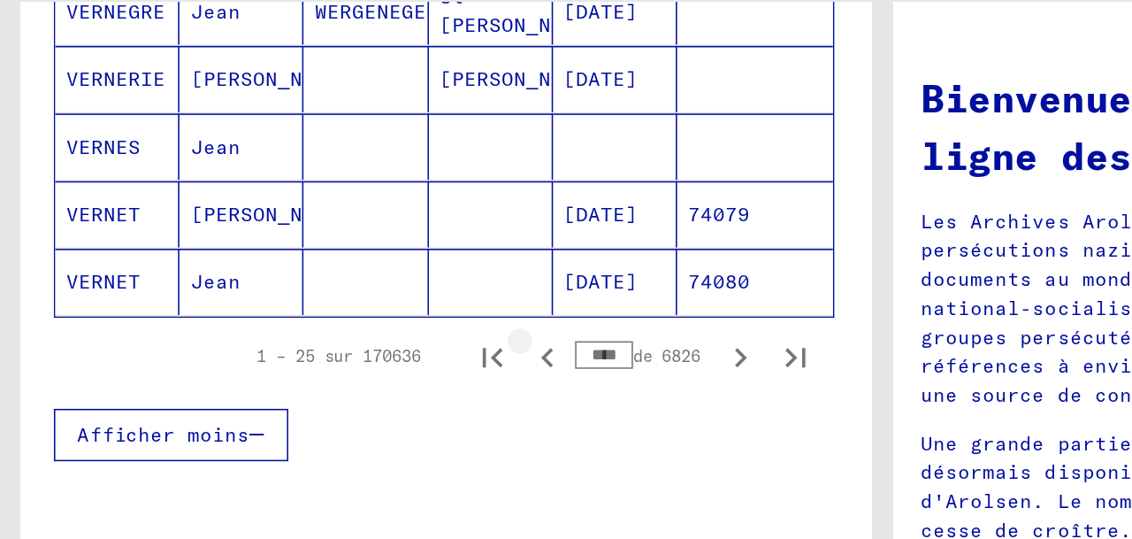
click at [352, 332] on icon "Page précédente" at bounding box center [351, 326] width 8 height 12
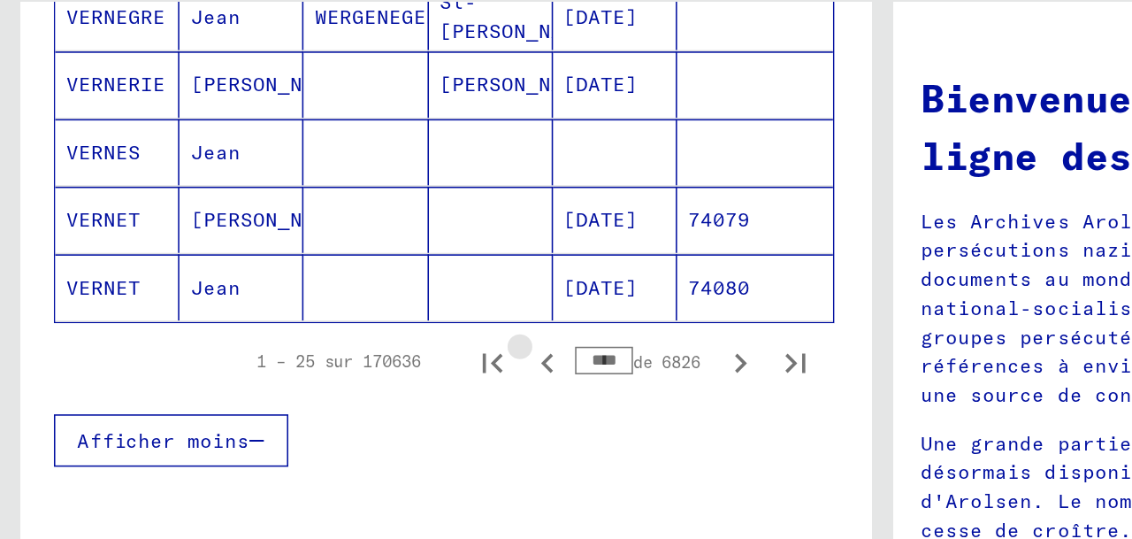
click at [352, 336] on icon "Page précédente" at bounding box center [351, 330] width 8 height 12
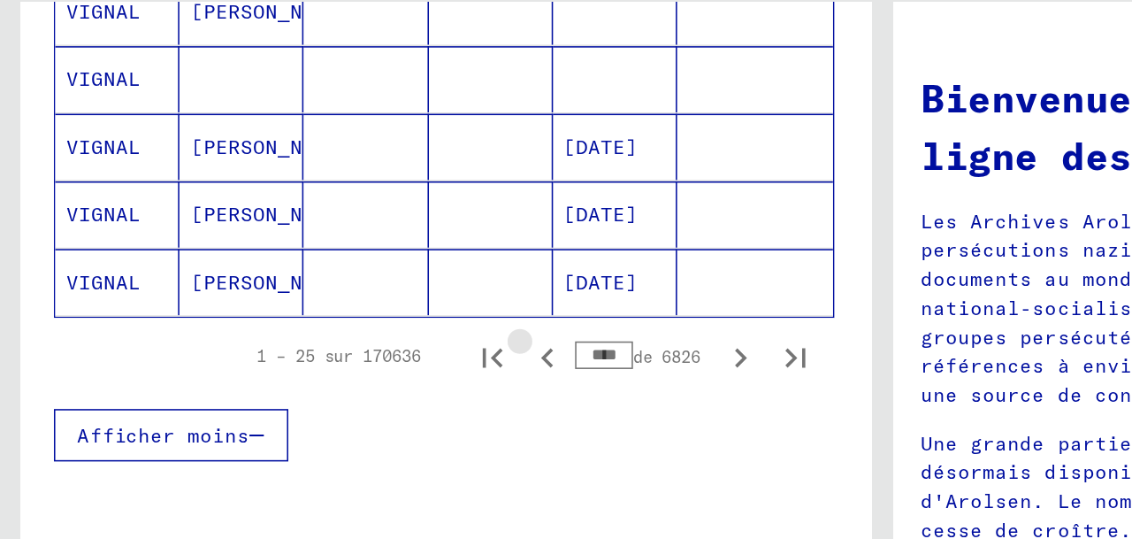
click at [352, 332] on icon "Page précédente" at bounding box center [351, 326] width 8 height 12
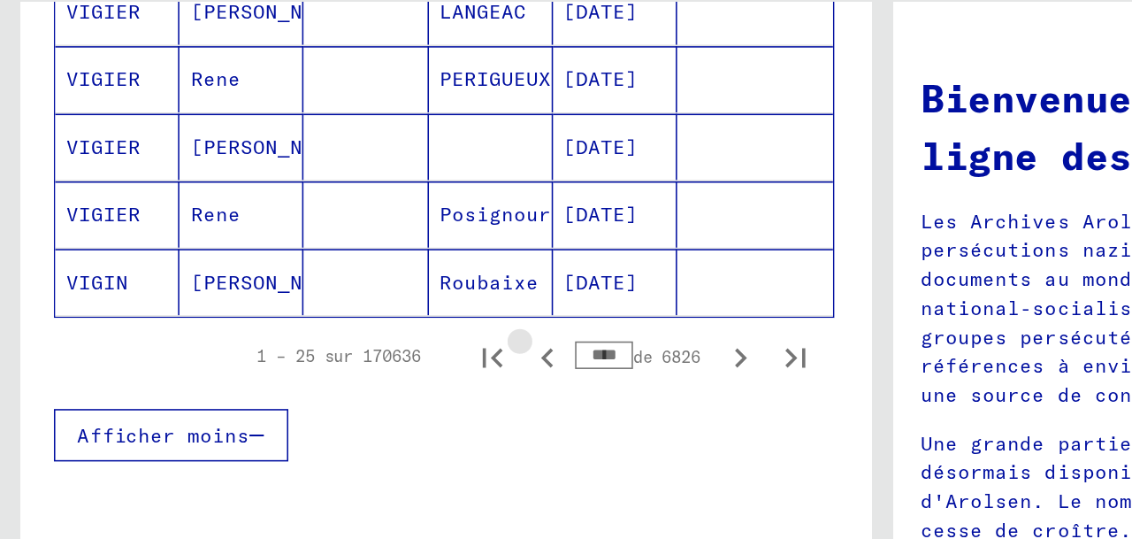
click at [352, 332] on icon "Page précédente" at bounding box center [351, 326] width 8 height 12
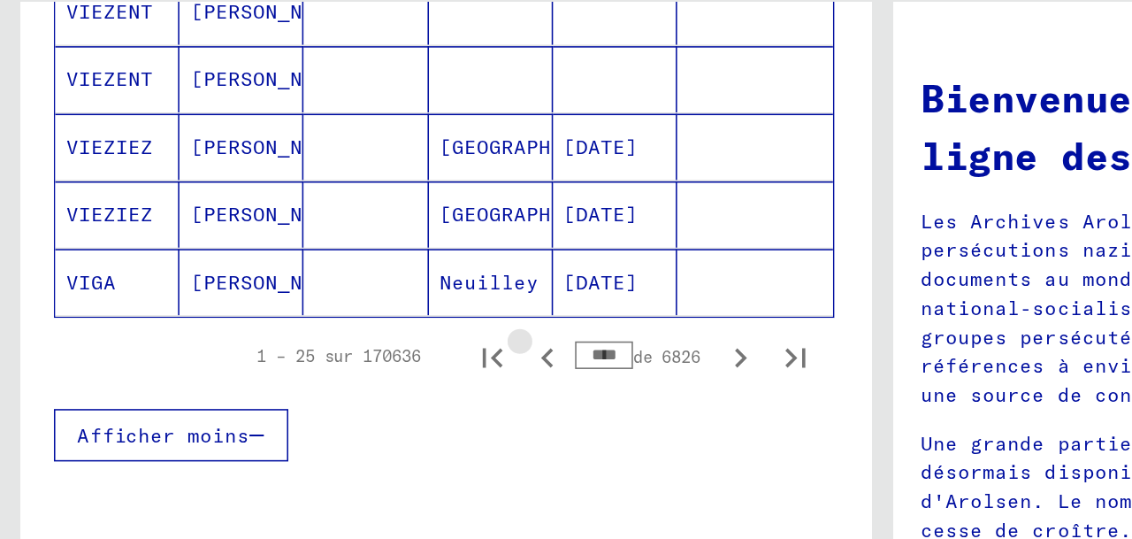
click at [352, 332] on icon "Page précédente" at bounding box center [351, 326] width 8 height 12
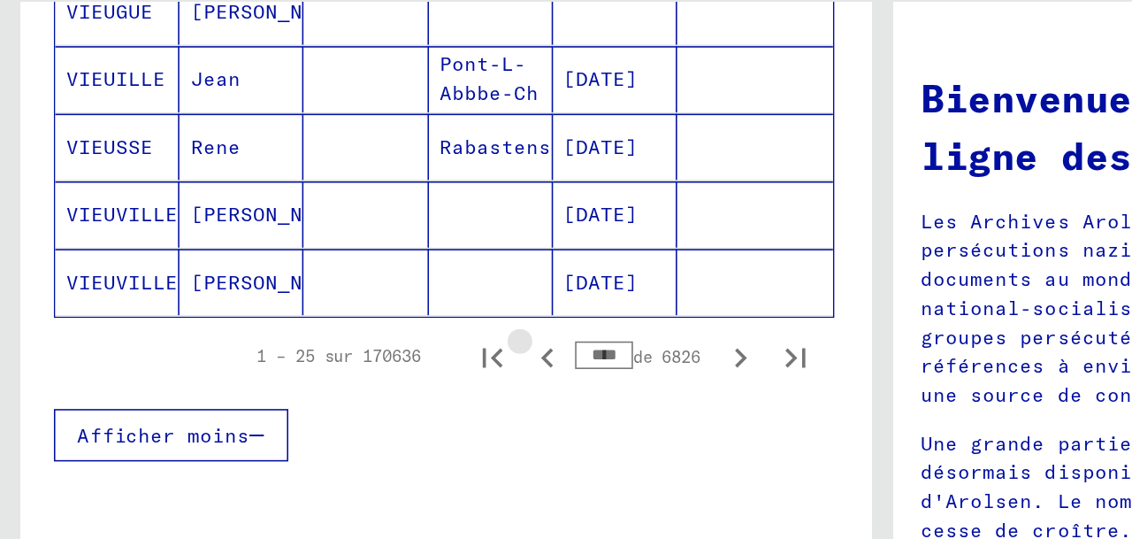
click at [352, 332] on icon "Page précédente" at bounding box center [351, 326] width 8 height 12
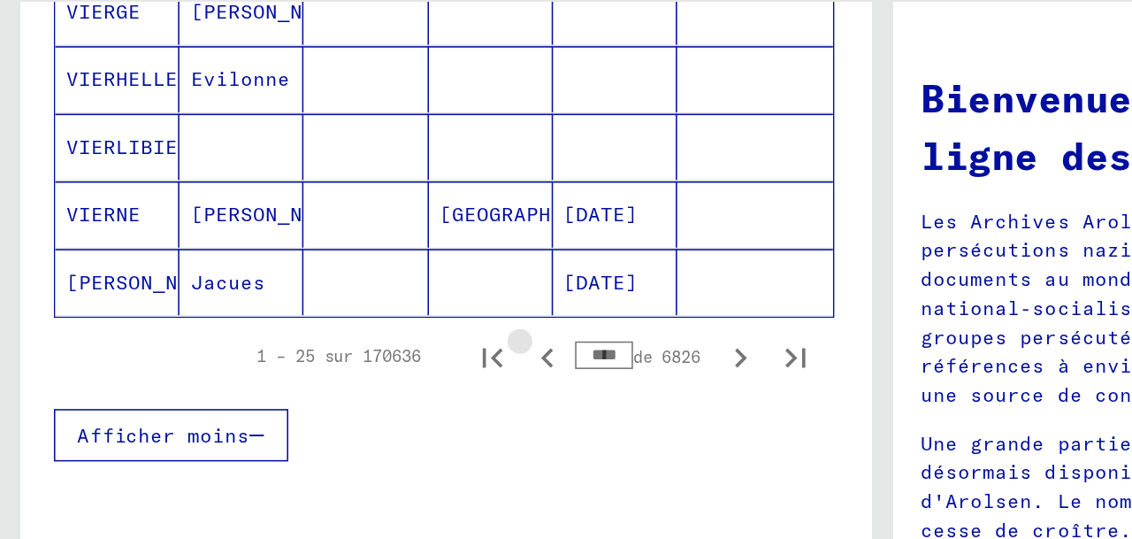
click at [352, 332] on icon "Page précédente" at bounding box center [351, 326] width 8 height 12
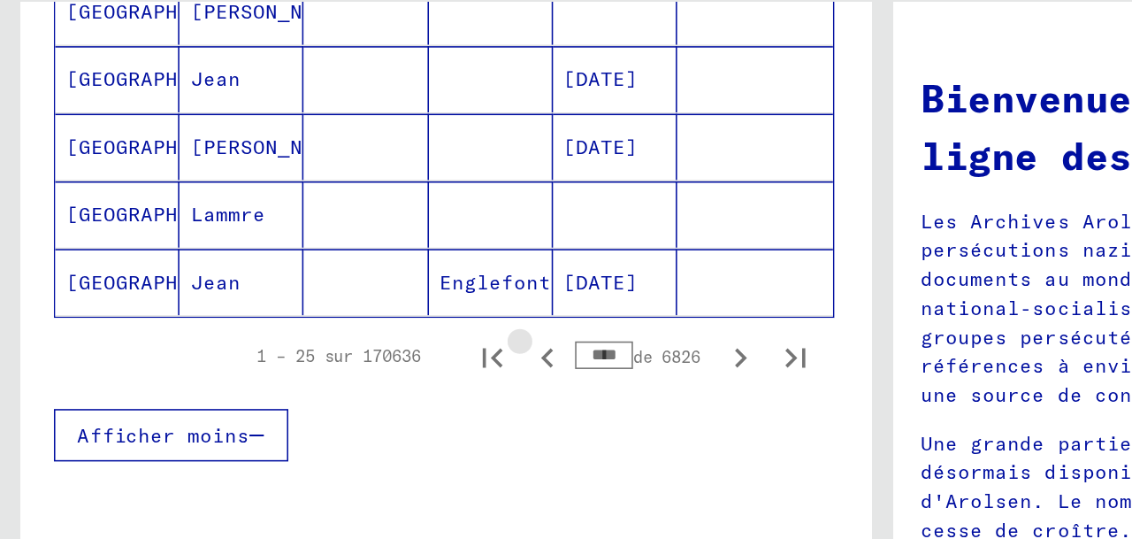
click at [352, 332] on icon "Page précédente" at bounding box center [351, 326] width 8 height 12
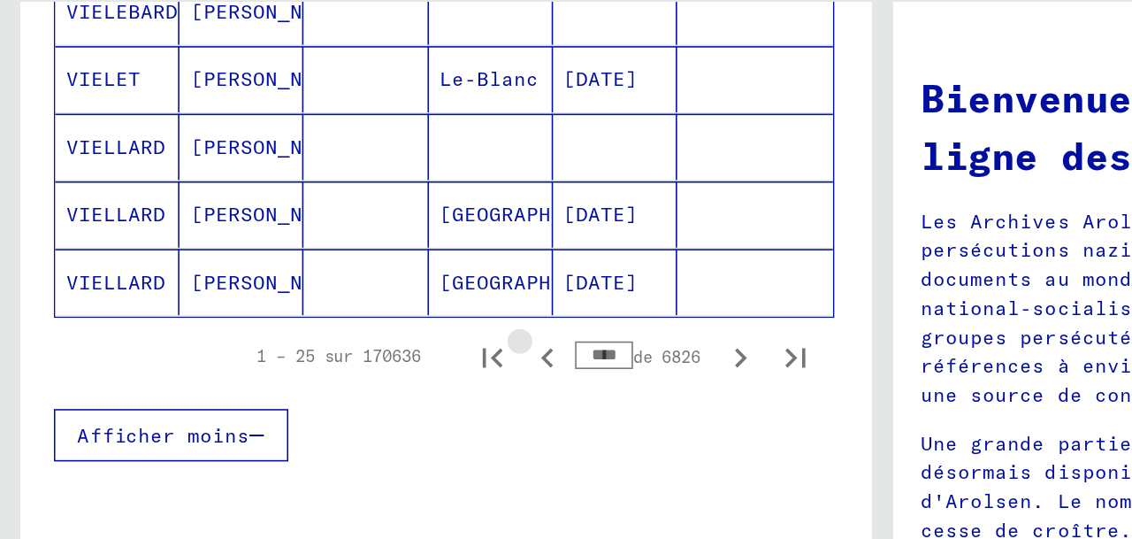
click at [352, 332] on icon "Page précédente" at bounding box center [351, 326] width 8 height 12
type input "****"
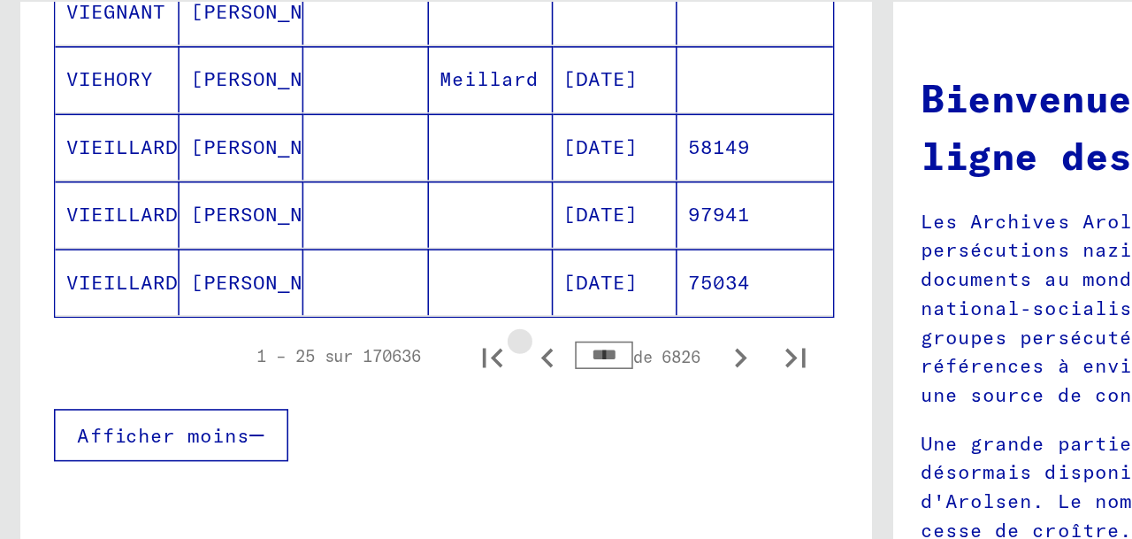
click at [352, 332] on icon "Page précédente" at bounding box center [351, 326] width 8 height 12
